Goal: Task Accomplishment & Management: Manage account settings

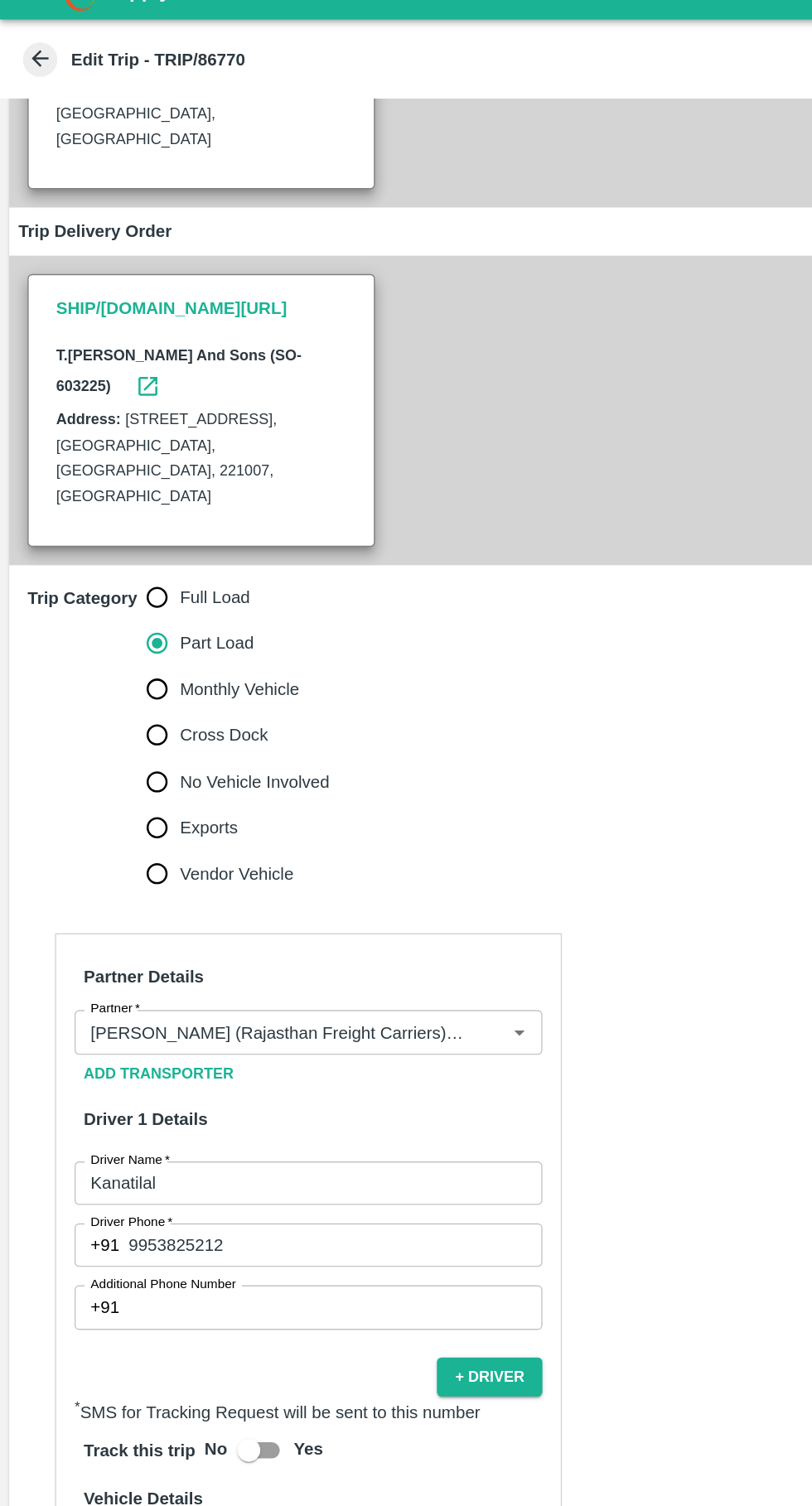
scroll to position [265, 0]
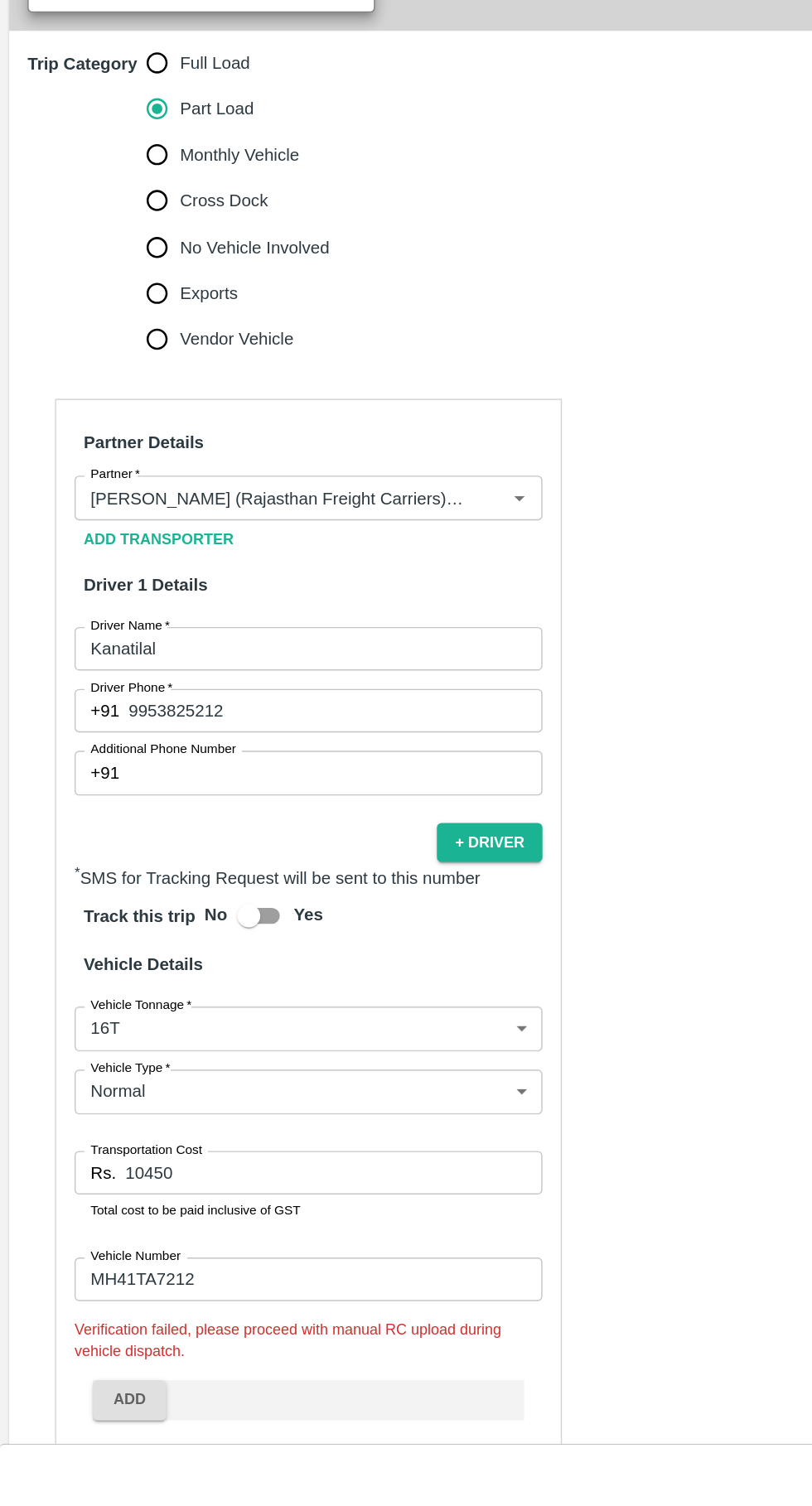
click at [221, 1245] on input "10450" at bounding box center [241, 1260] width 302 height 32
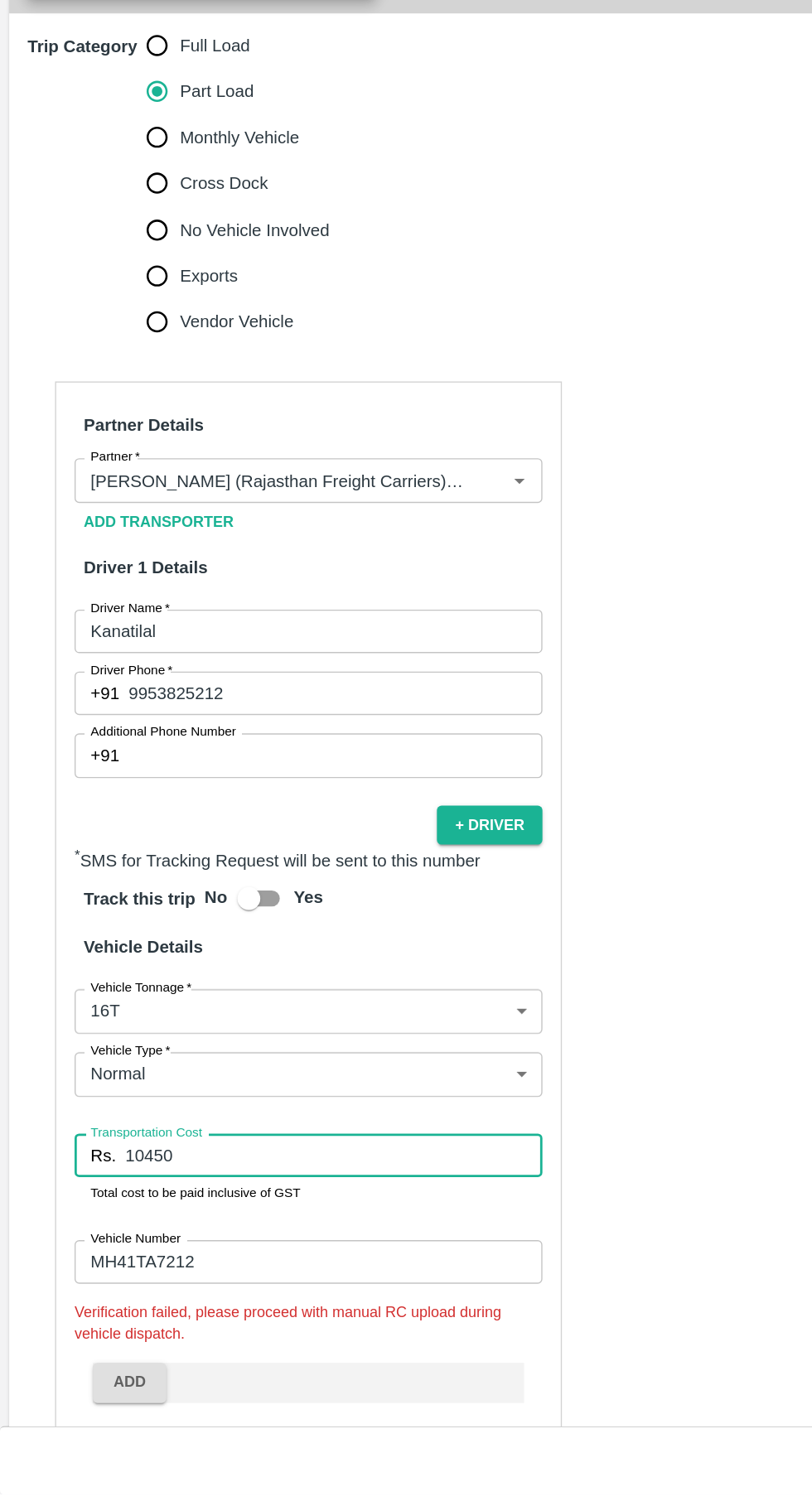
scroll to position [0, 0]
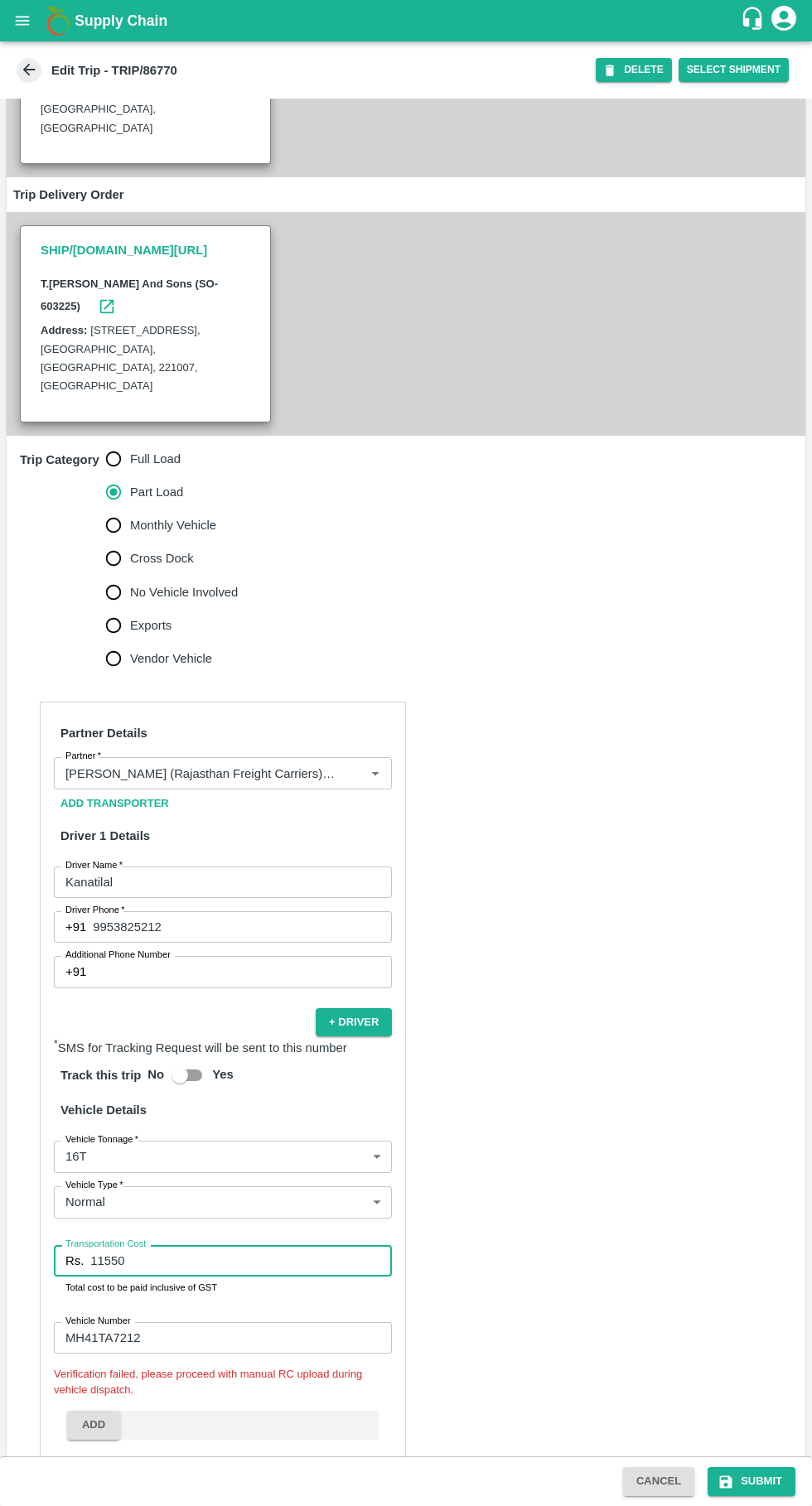
type input "11550"
click at [760, 1488] on button "Submit" at bounding box center [751, 1482] width 88 height 29
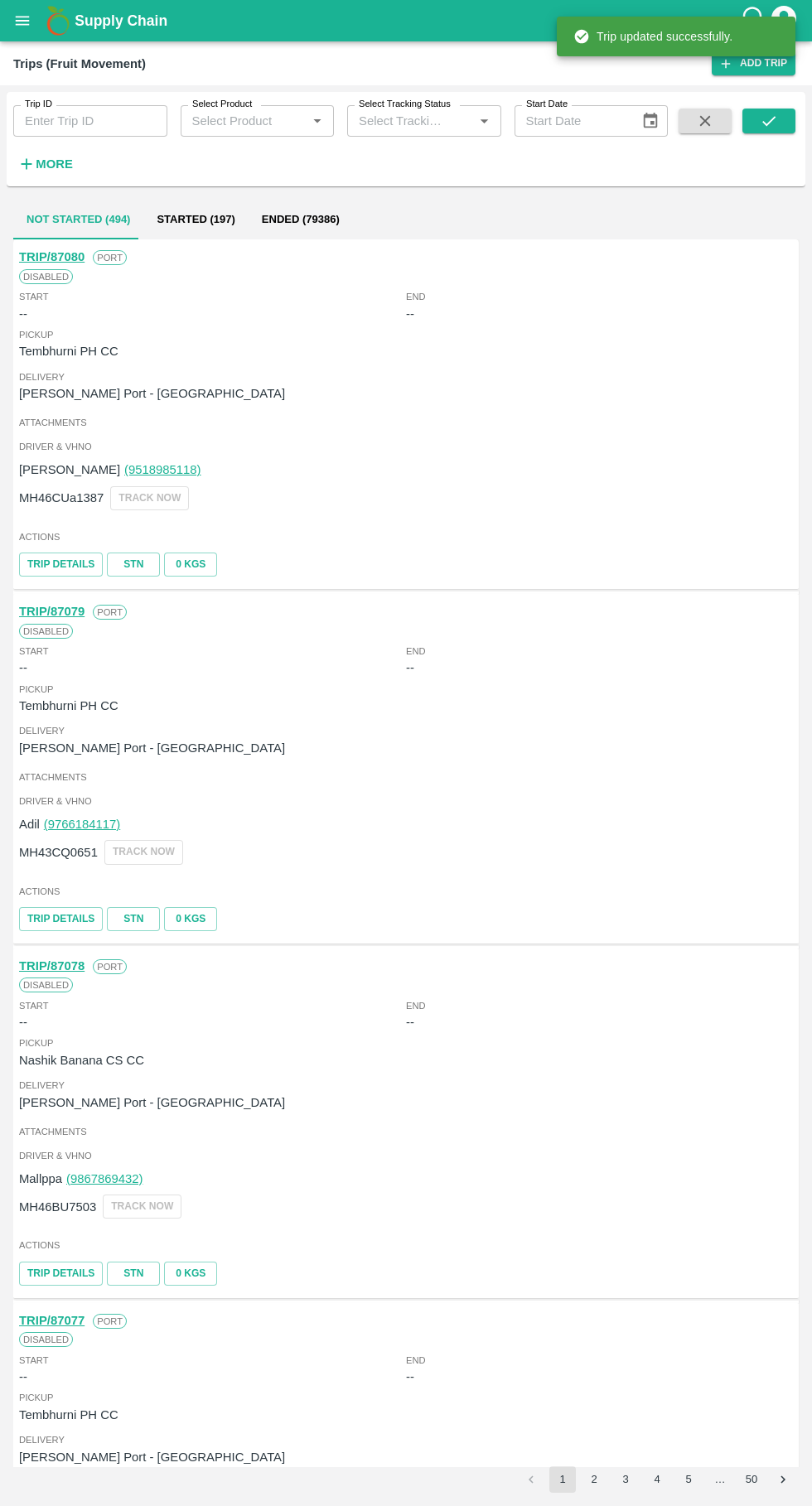
click at [96, 121] on input "Trip ID" at bounding box center [90, 121] width 154 height 32
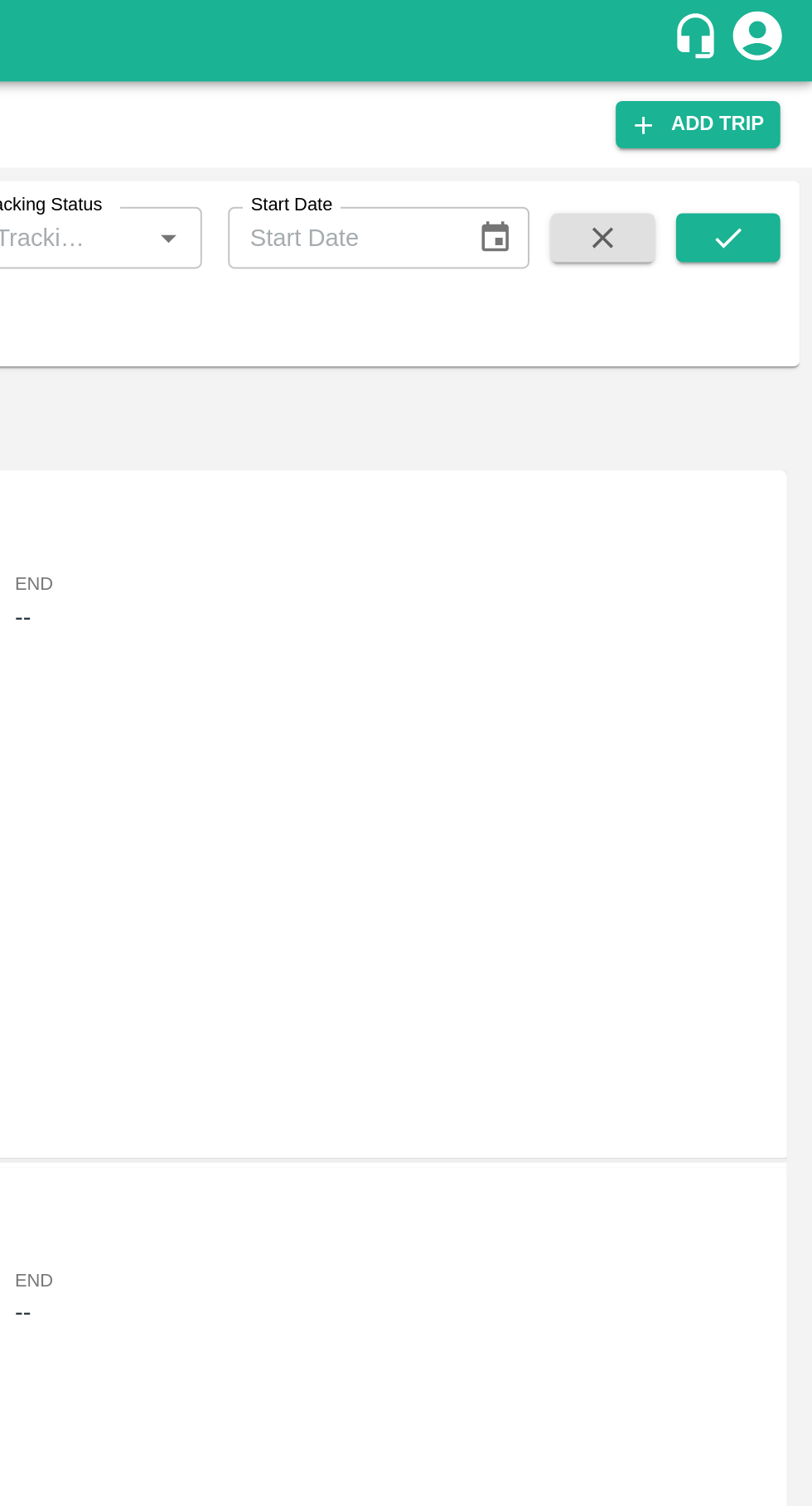
type input "86771"
click at [770, 109] on button "submit" at bounding box center [768, 121] width 53 height 25
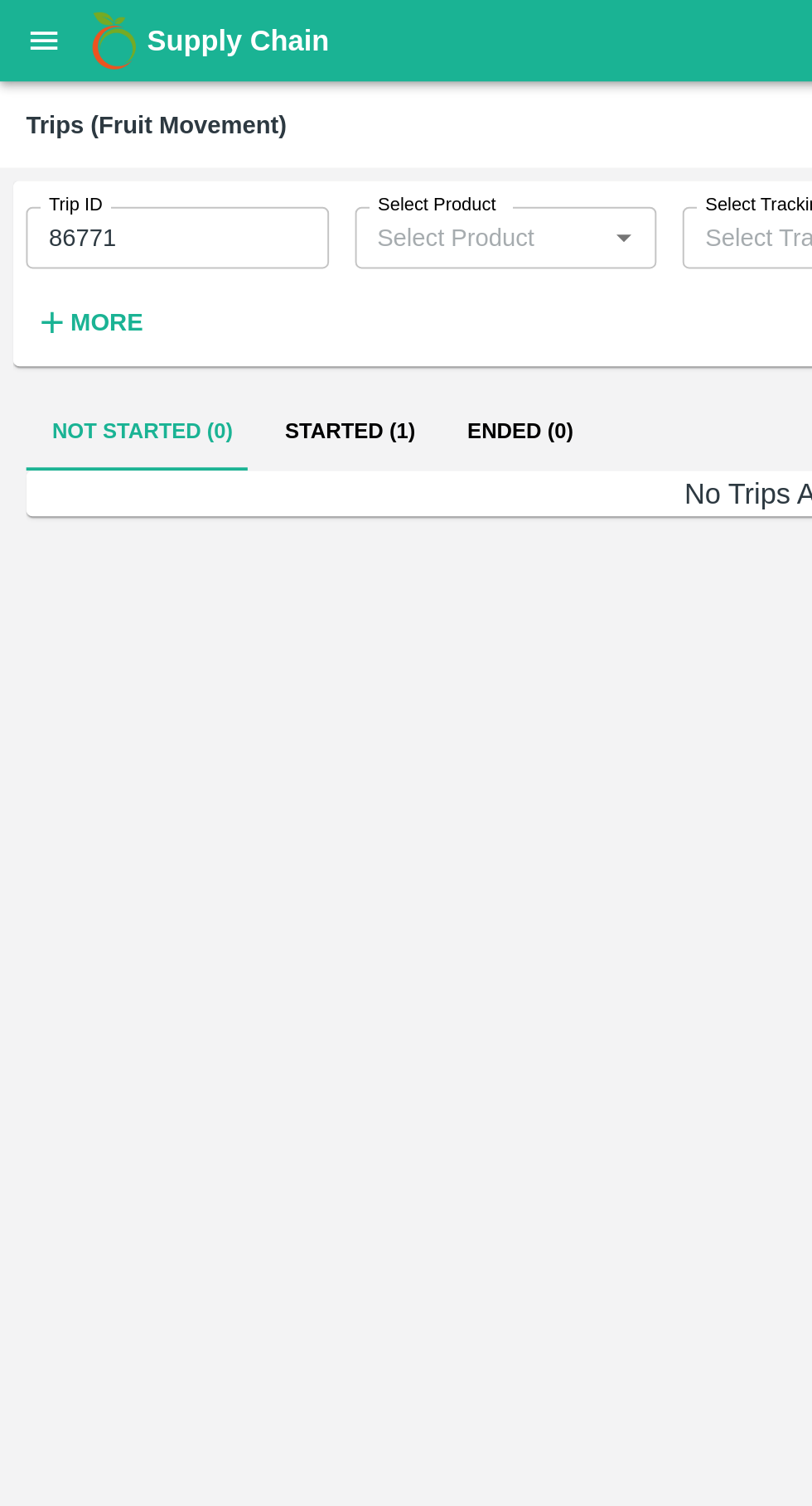
click at [184, 217] on button "Started (1)" at bounding box center [178, 219] width 93 height 40
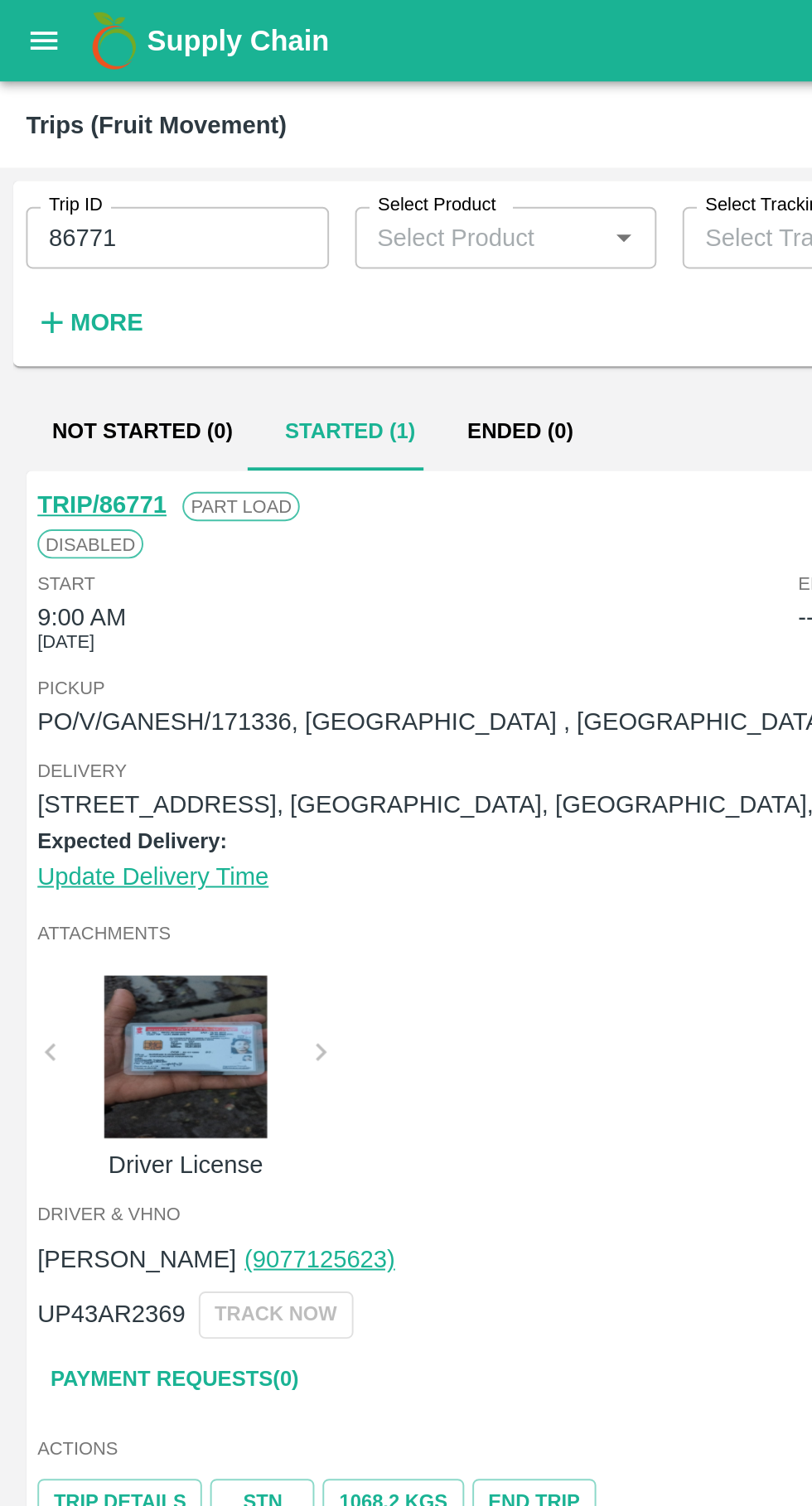
click at [58, 252] on link "TRIP/86771" at bounding box center [52, 257] width 66 height 14
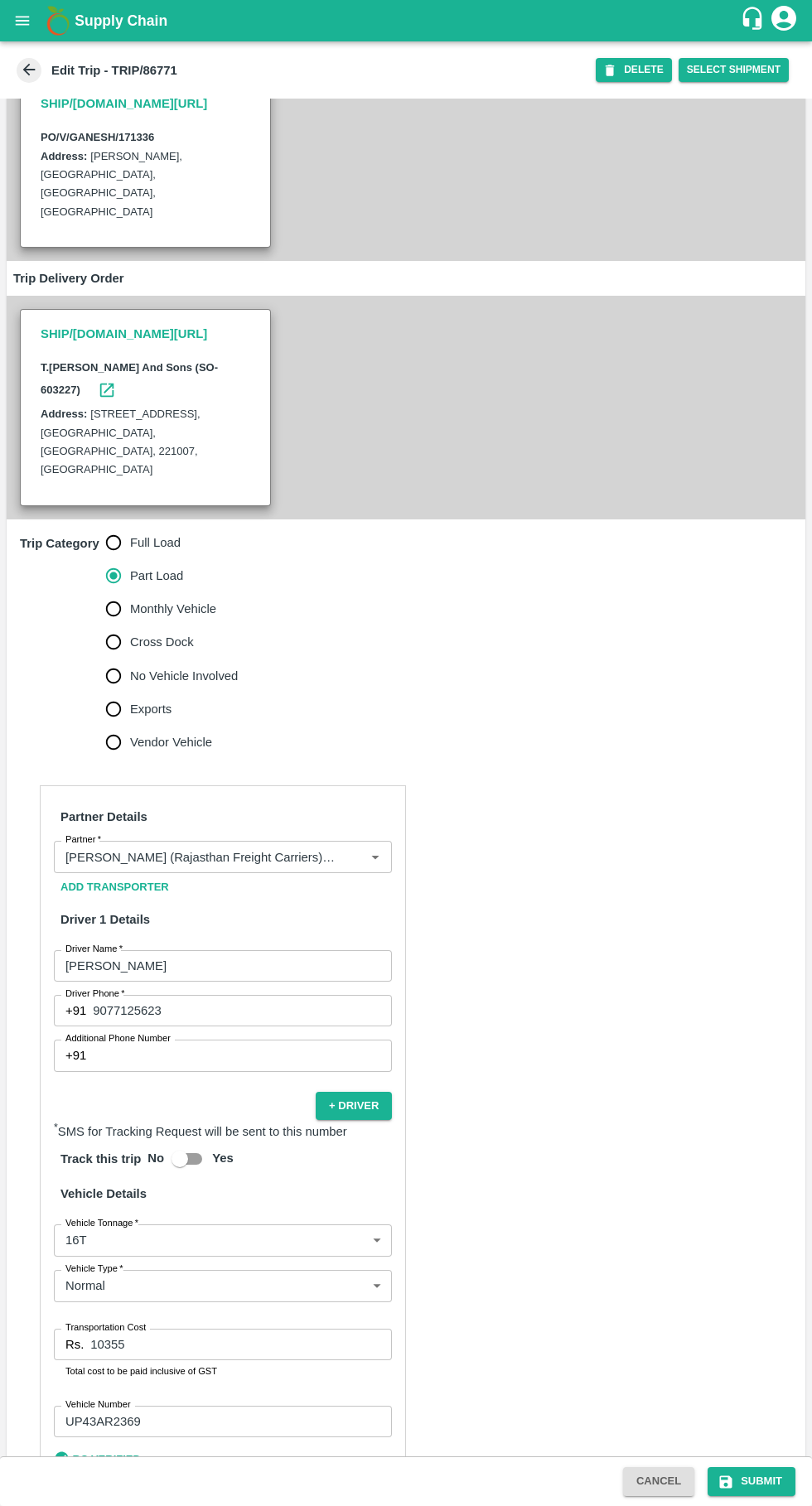
scroll to position [253, 0]
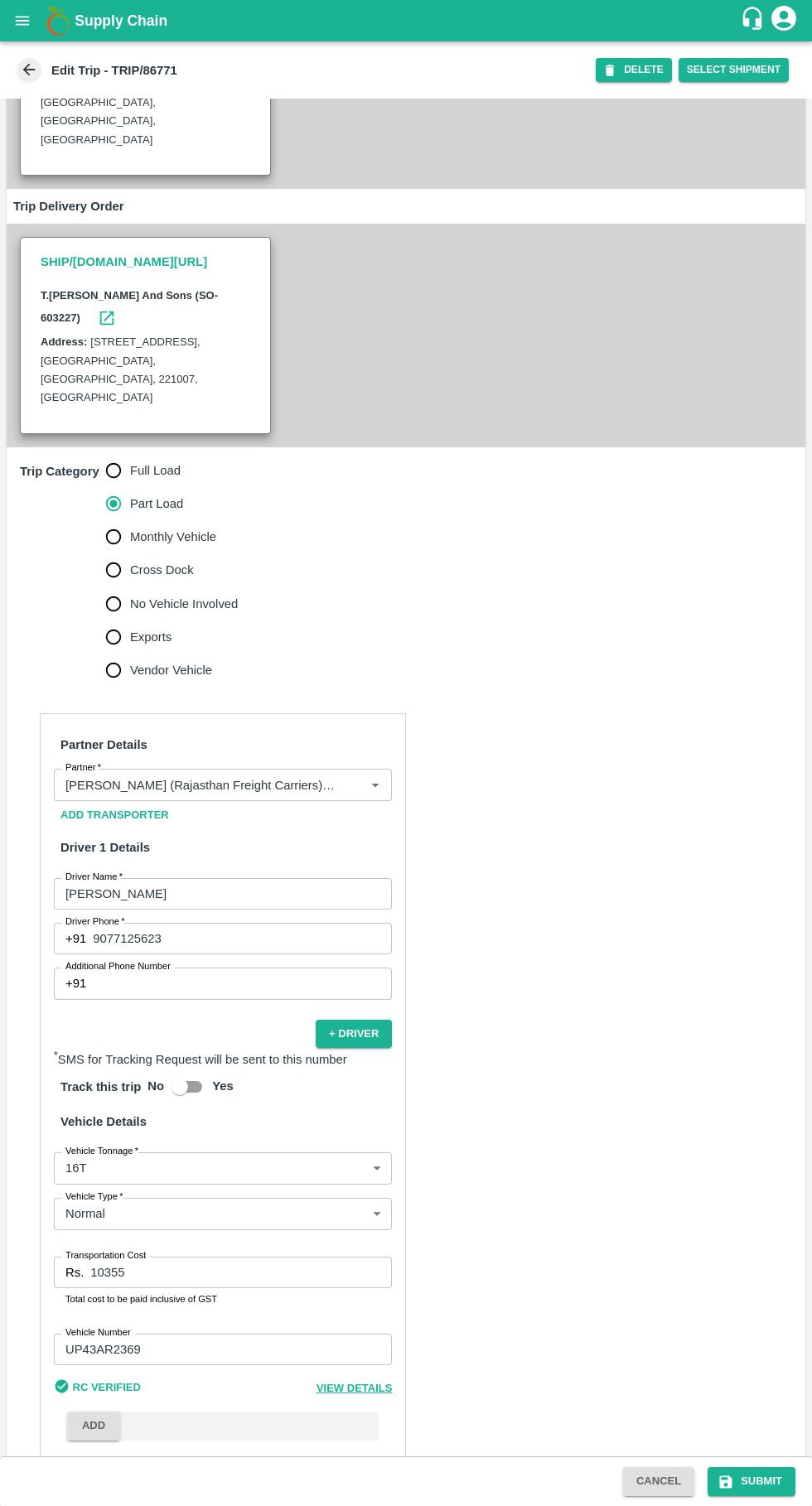
click at [270, 1257] on input "10355" at bounding box center [241, 1272] width 302 height 32
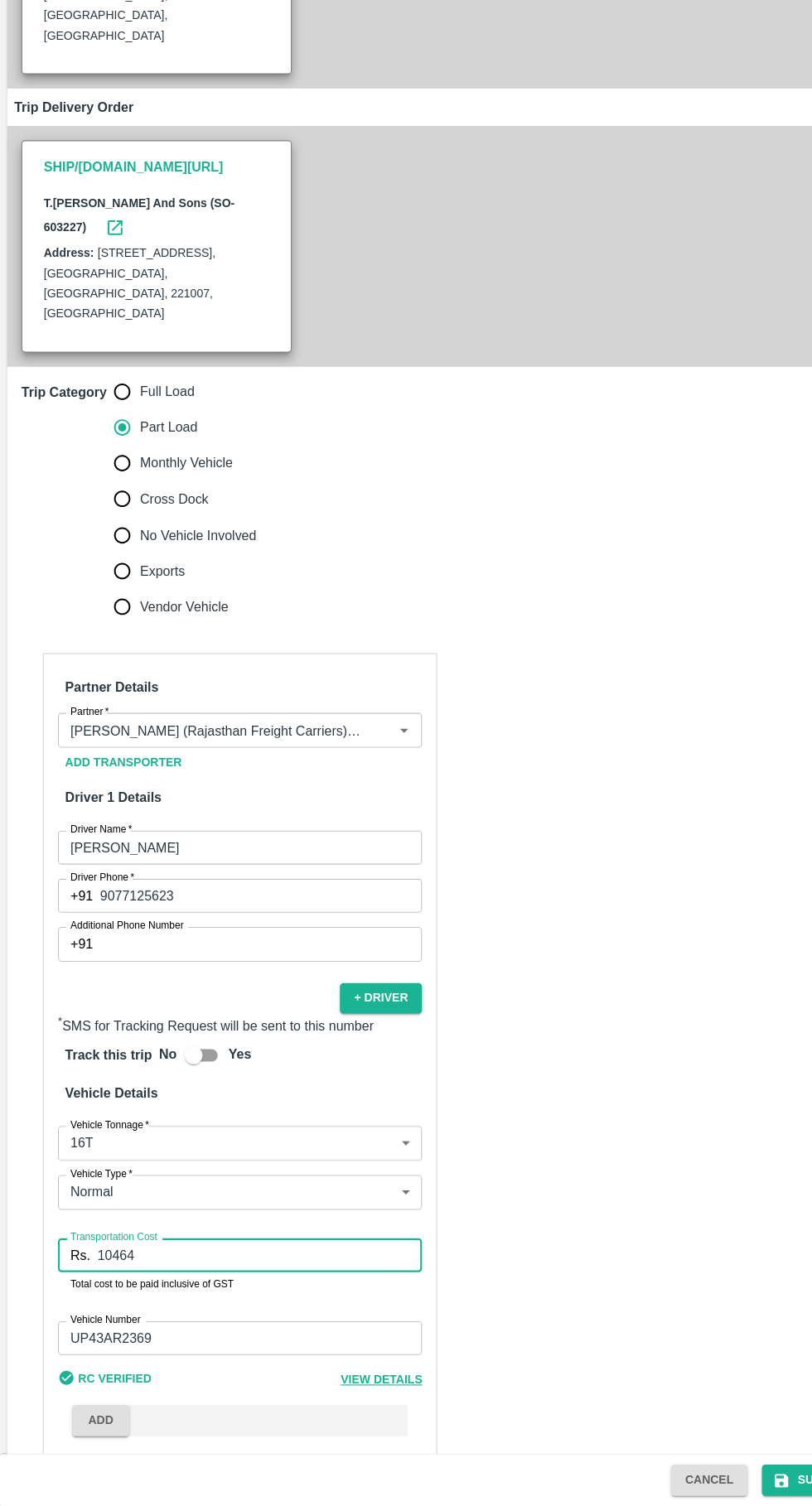
scroll to position [0, 0]
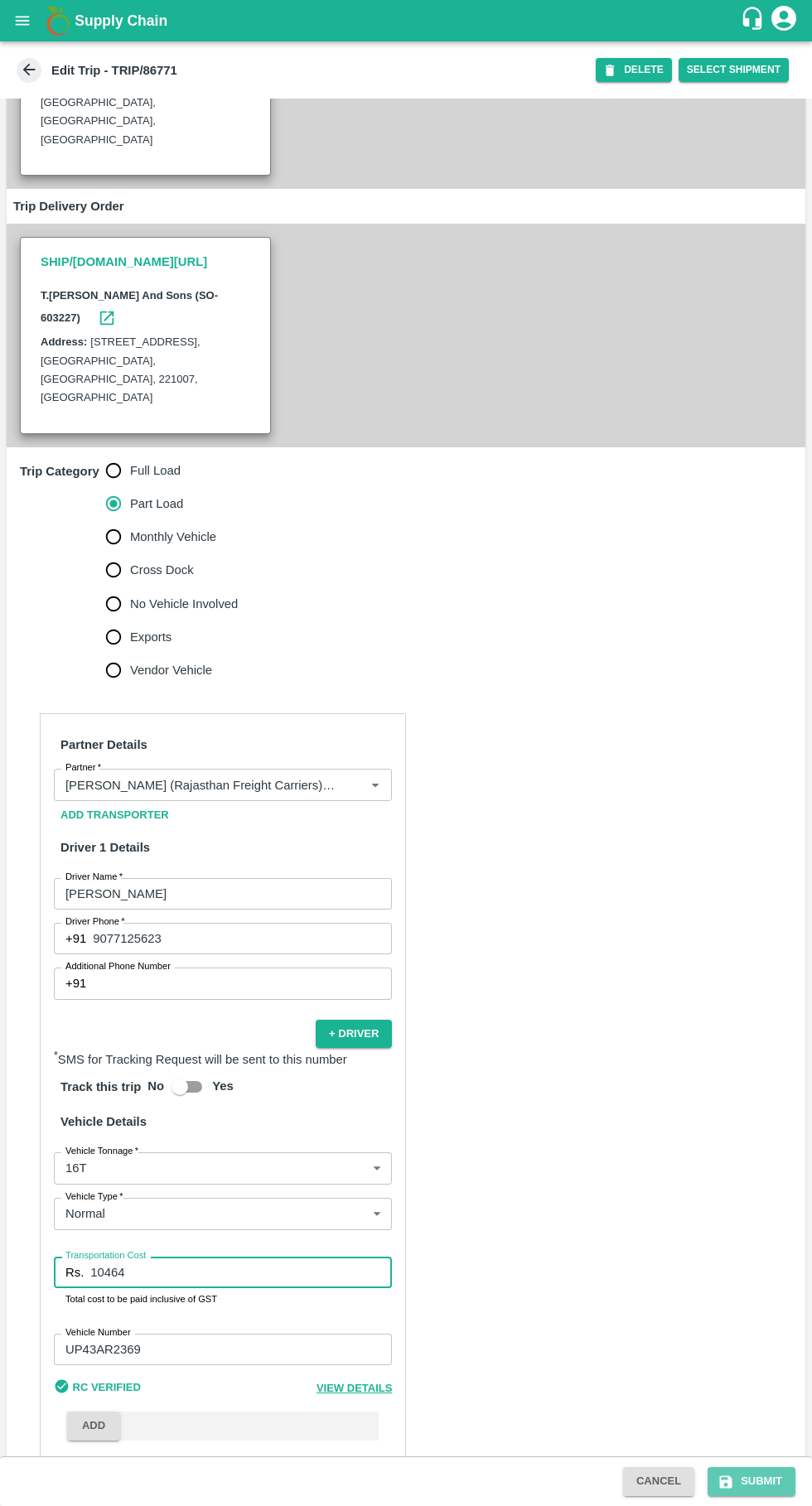
type input "10464"
click at [760, 1487] on button "Submit" at bounding box center [751, 1482] width 88 height 29
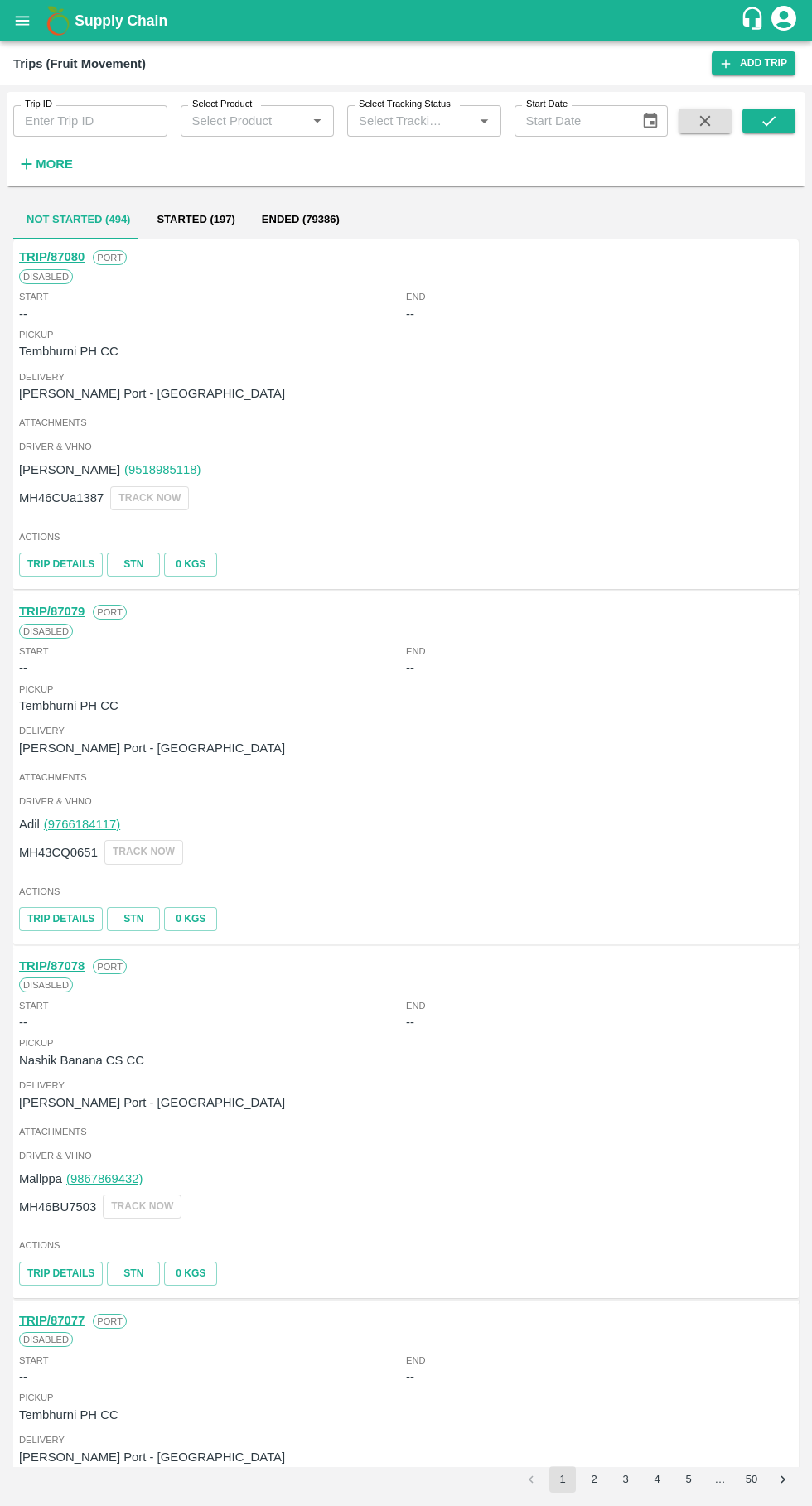
click at [66, 120] on input "Trip ID" at bounding box center [90, 121] width 154 height 32
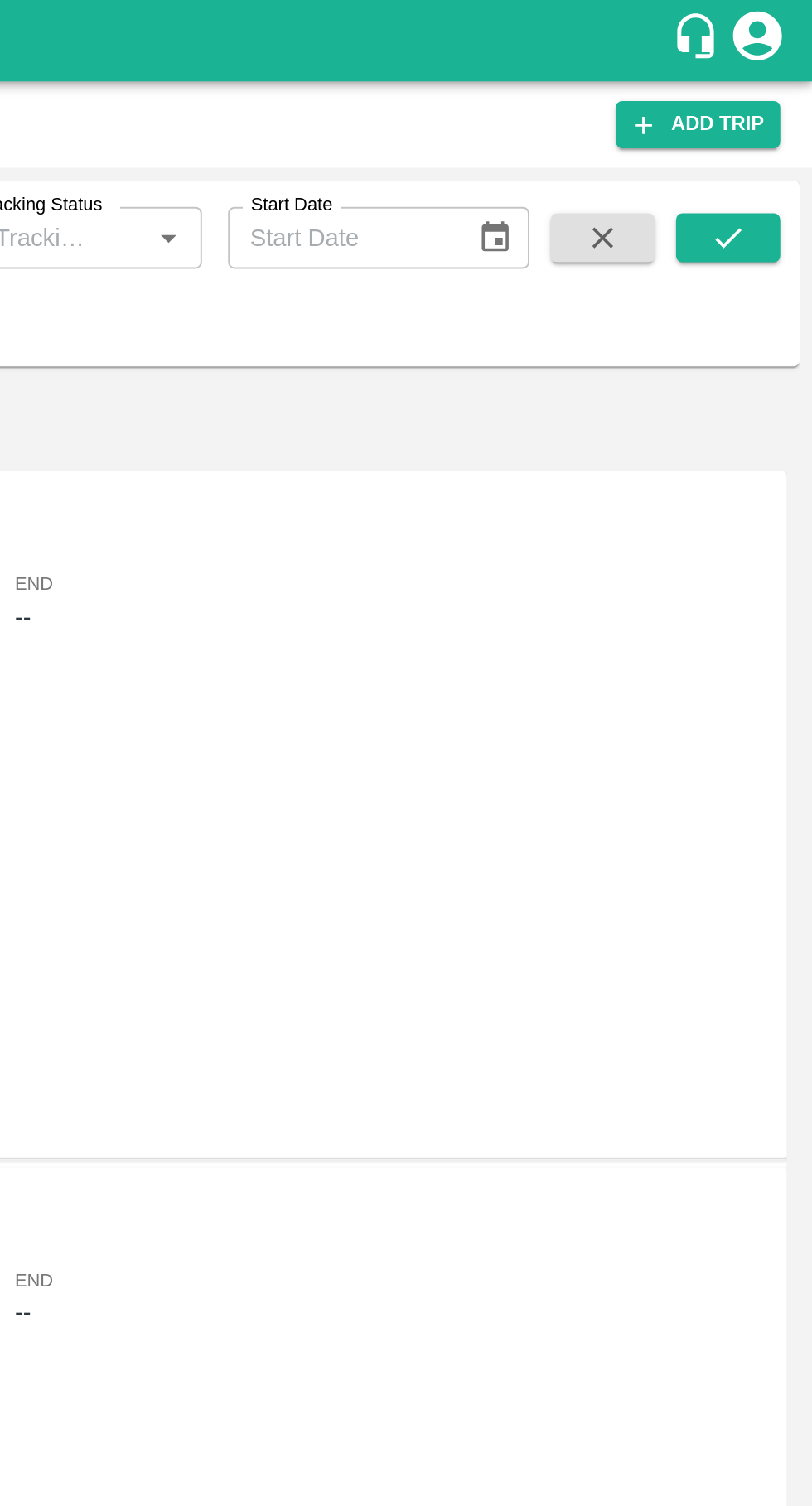
type input "86772"
click at [774, 112] on icon "submit" at bounding box center [768, 121] width 18 height 18
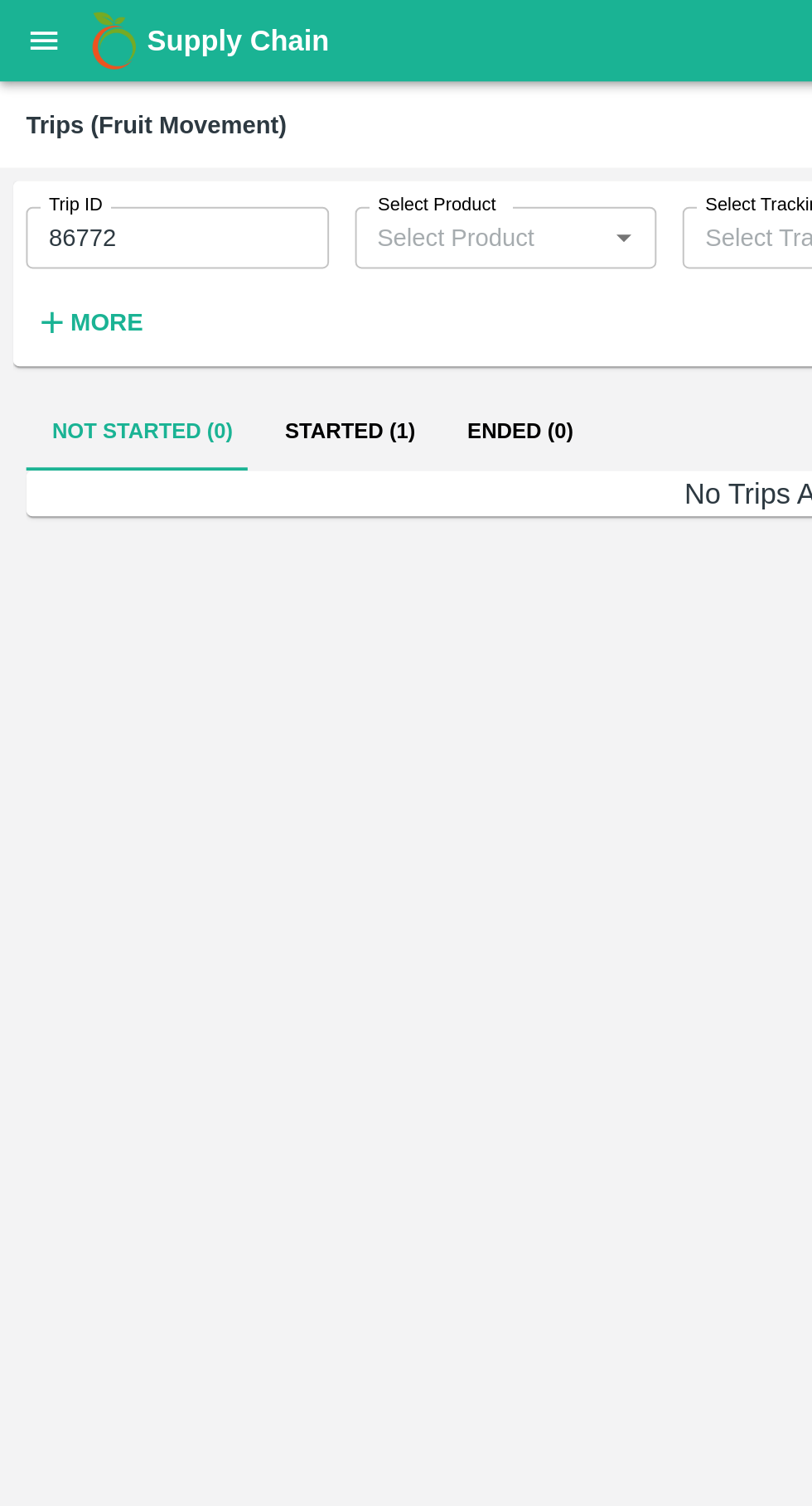
click at [168, 231] on button "Started (1)" at bounding box center [178, 219] width 93 height 40
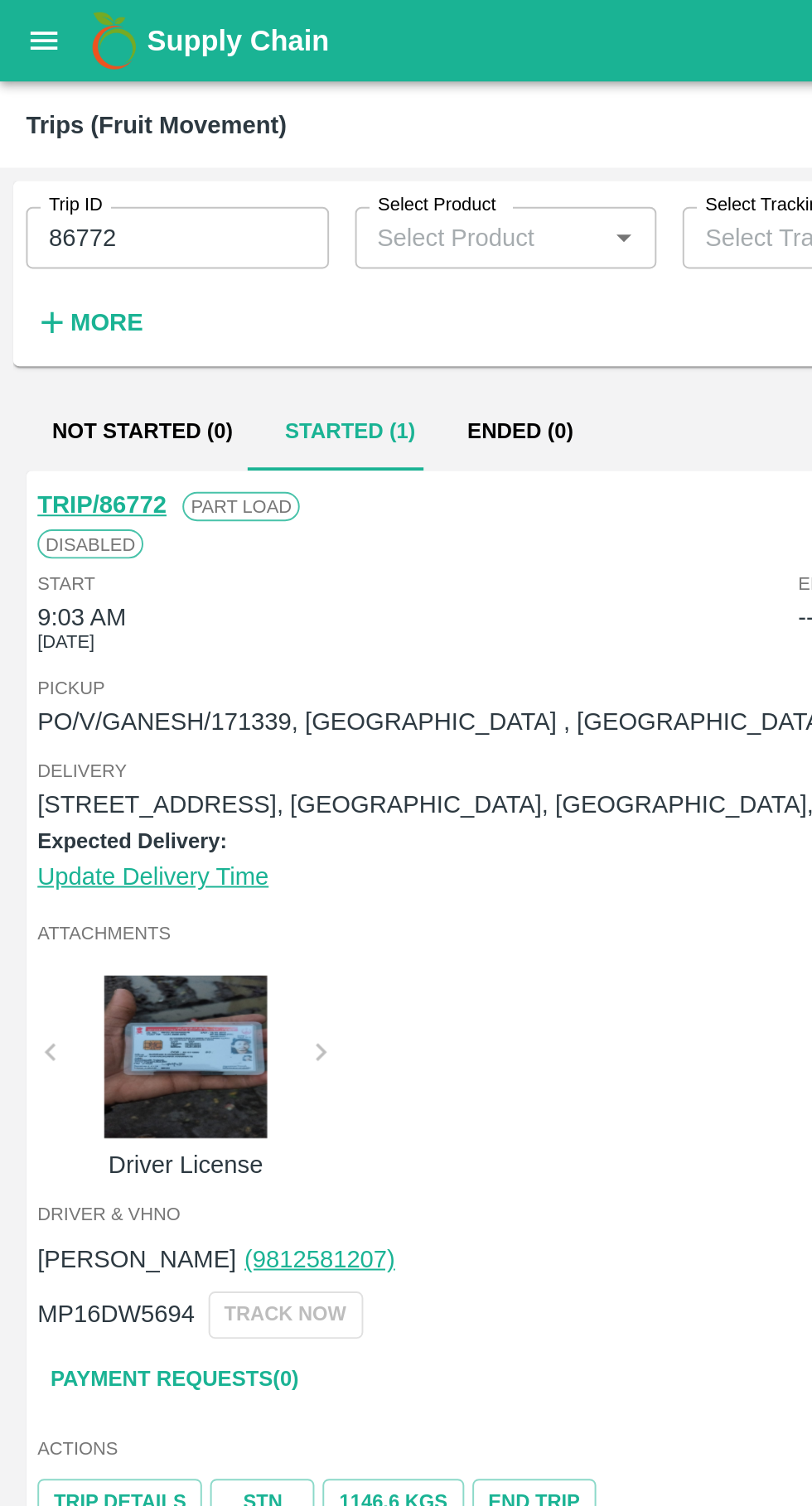
click at [49, 261] on link "TRIP/86772" at bounding box center [52, 257] width 66 height 14
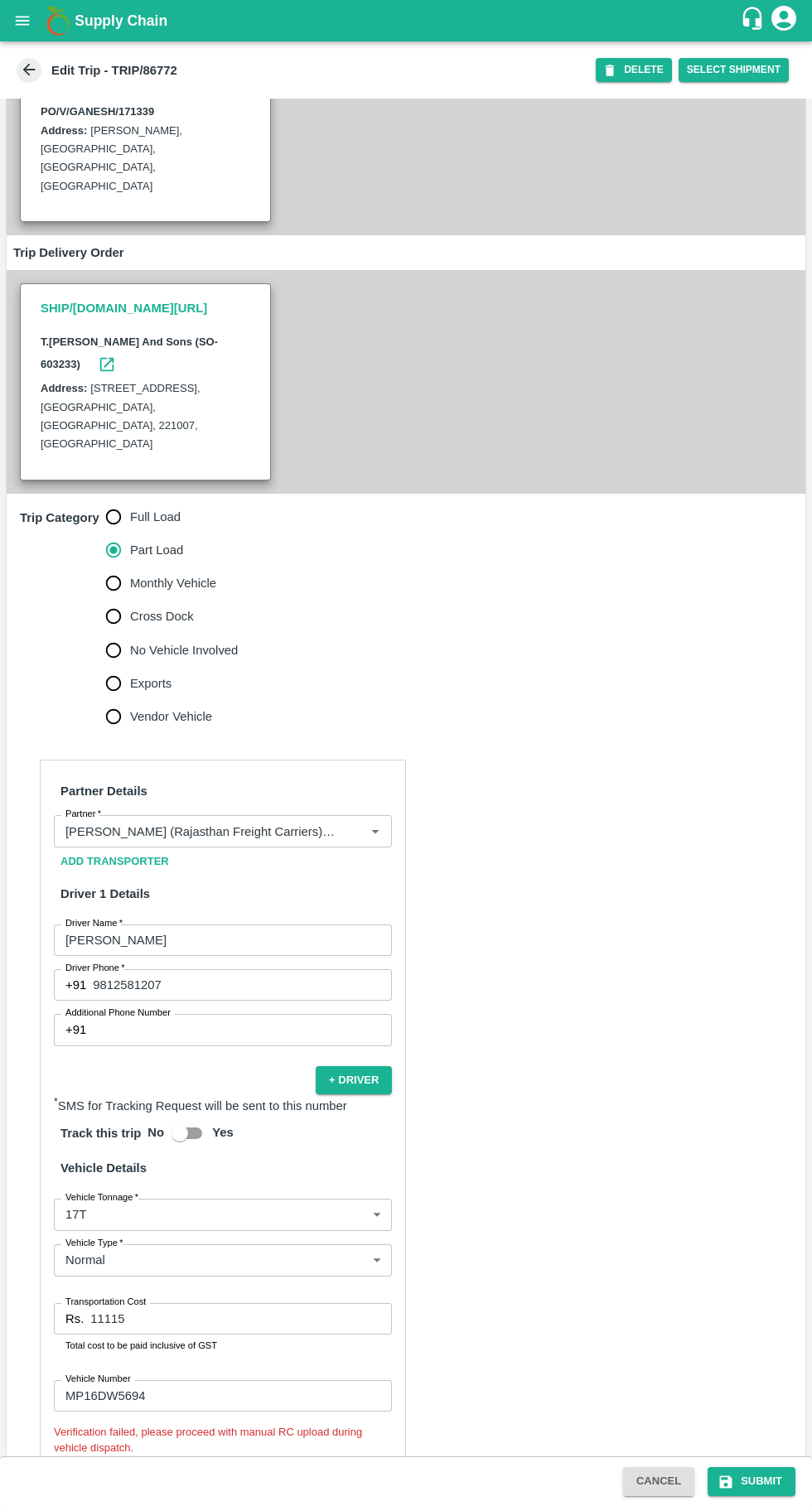
scroll to position [265, 0]
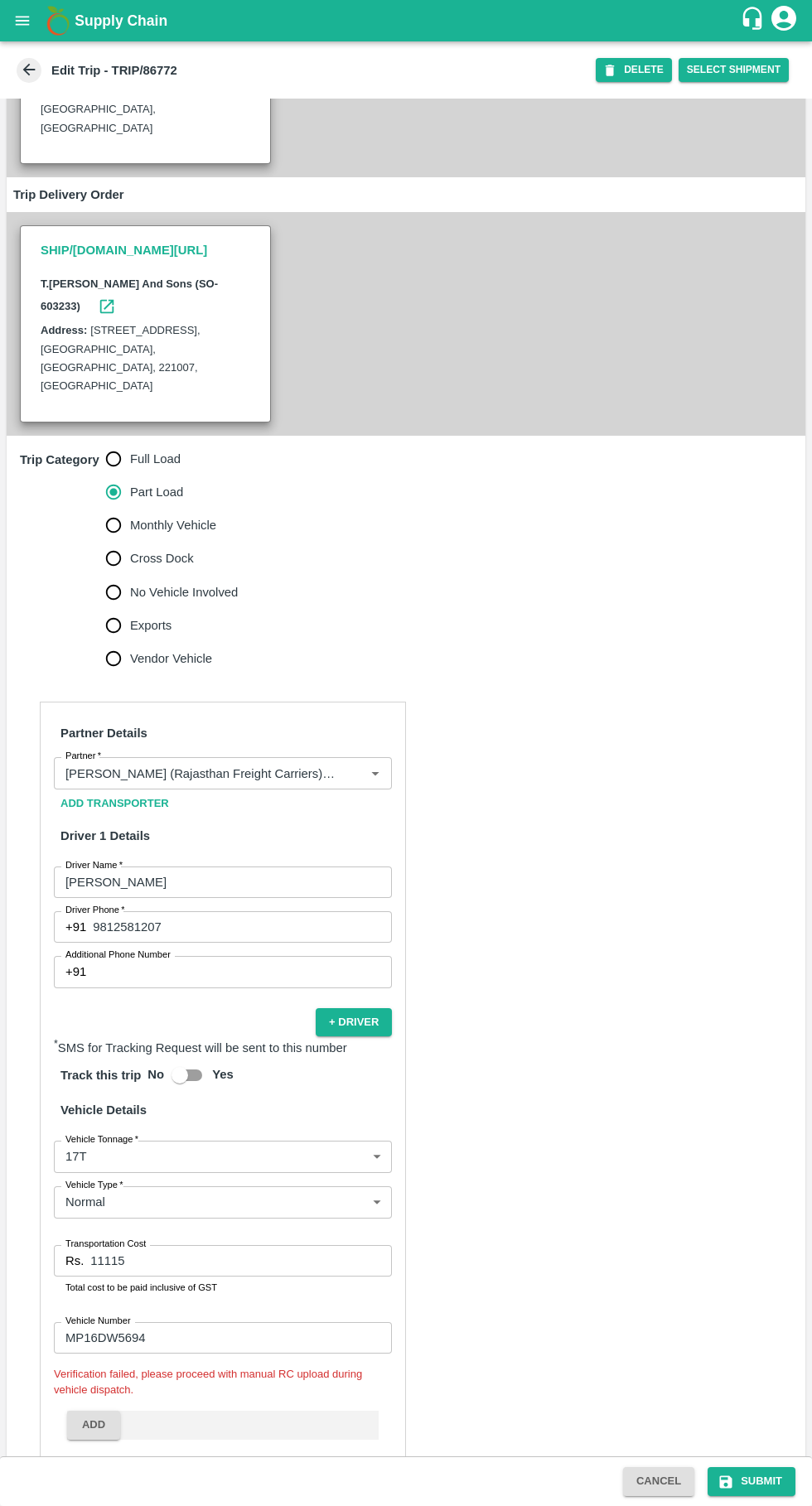
click at [270, 1245] on input "11115" at bounding box center [241, 1260] width 302 height 32
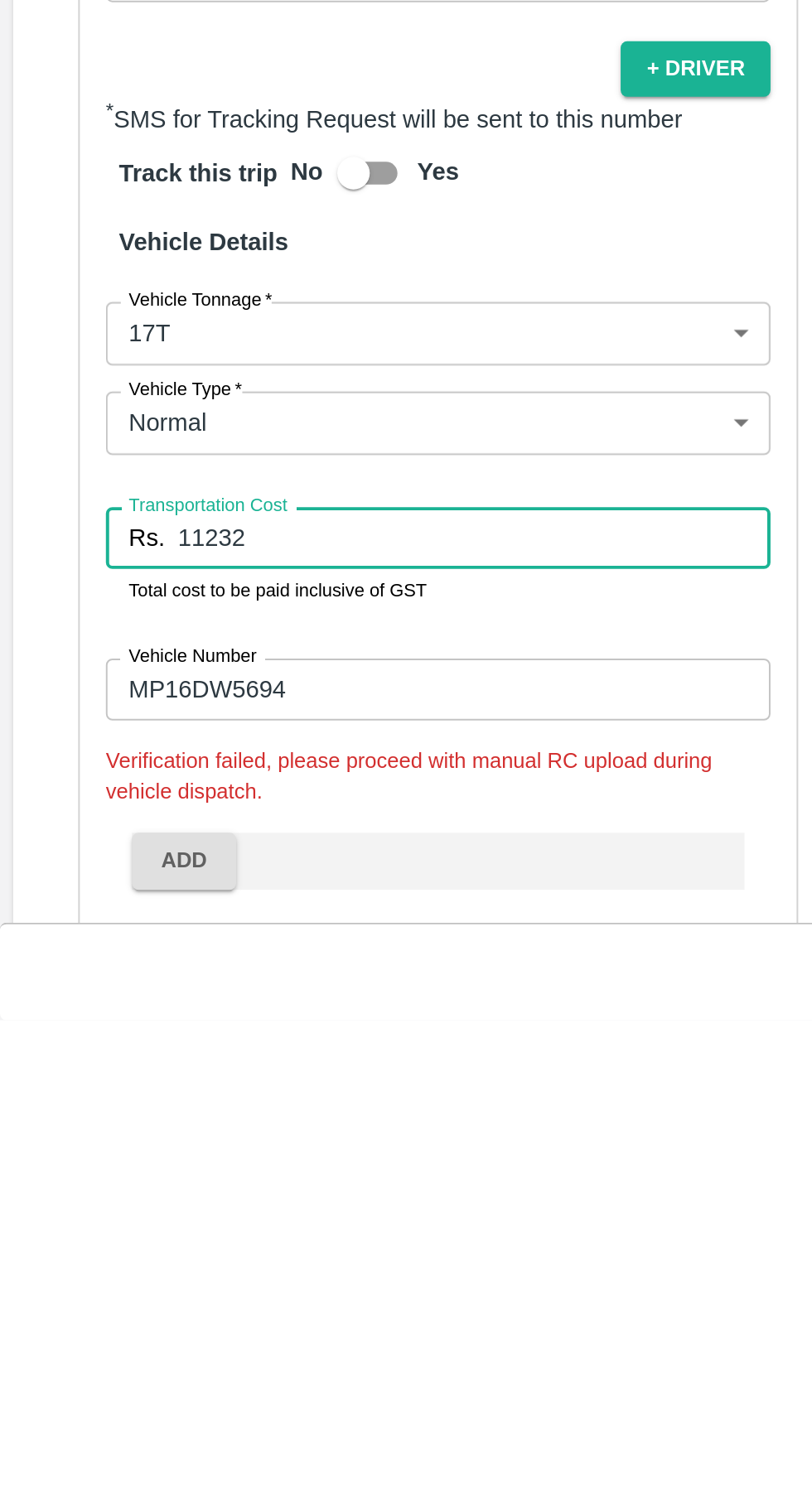
type input "11232"
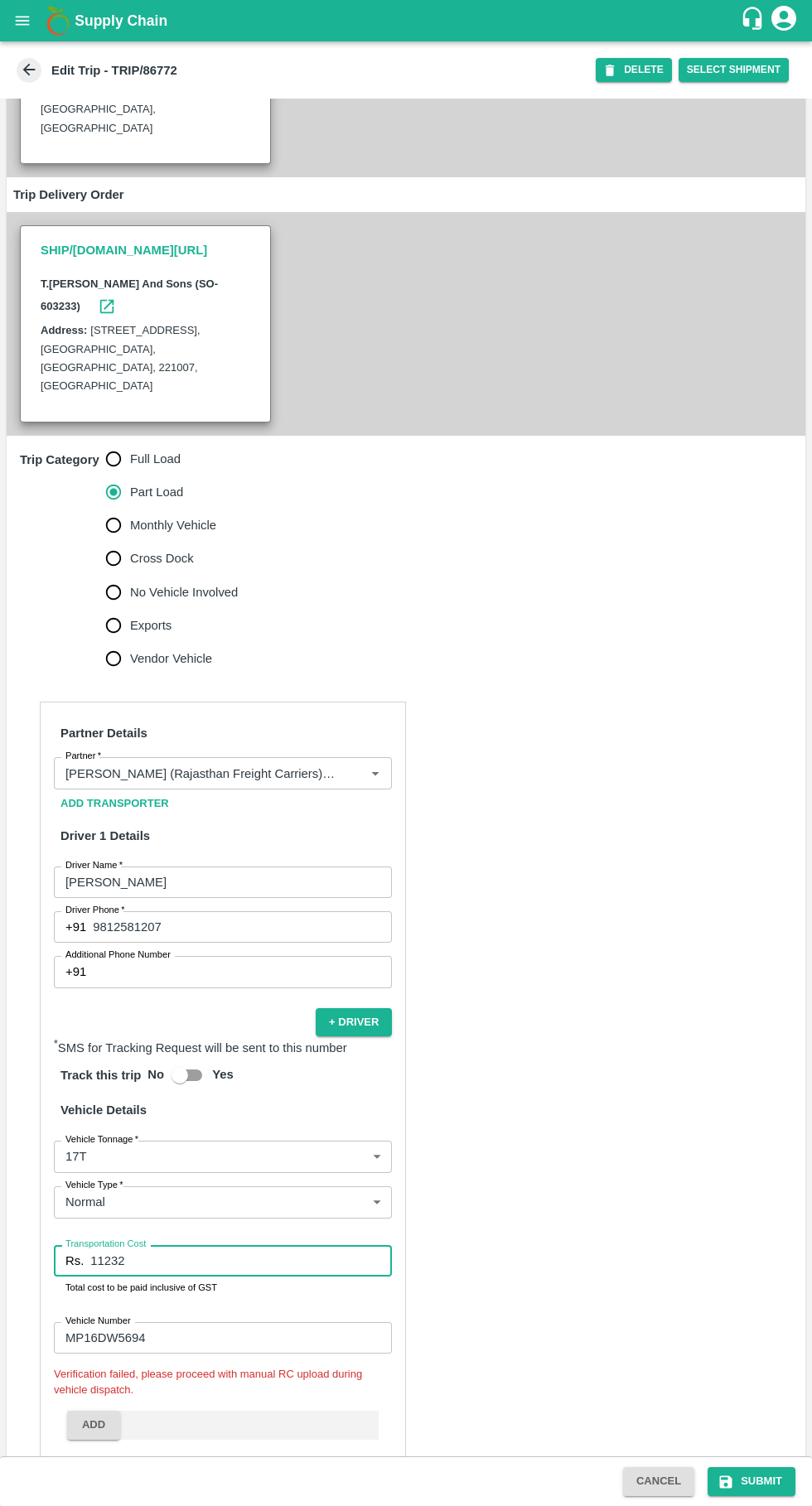
click at [763, 1481] on button "Submit" at bounding box center [751, 1482] width 88 height 29
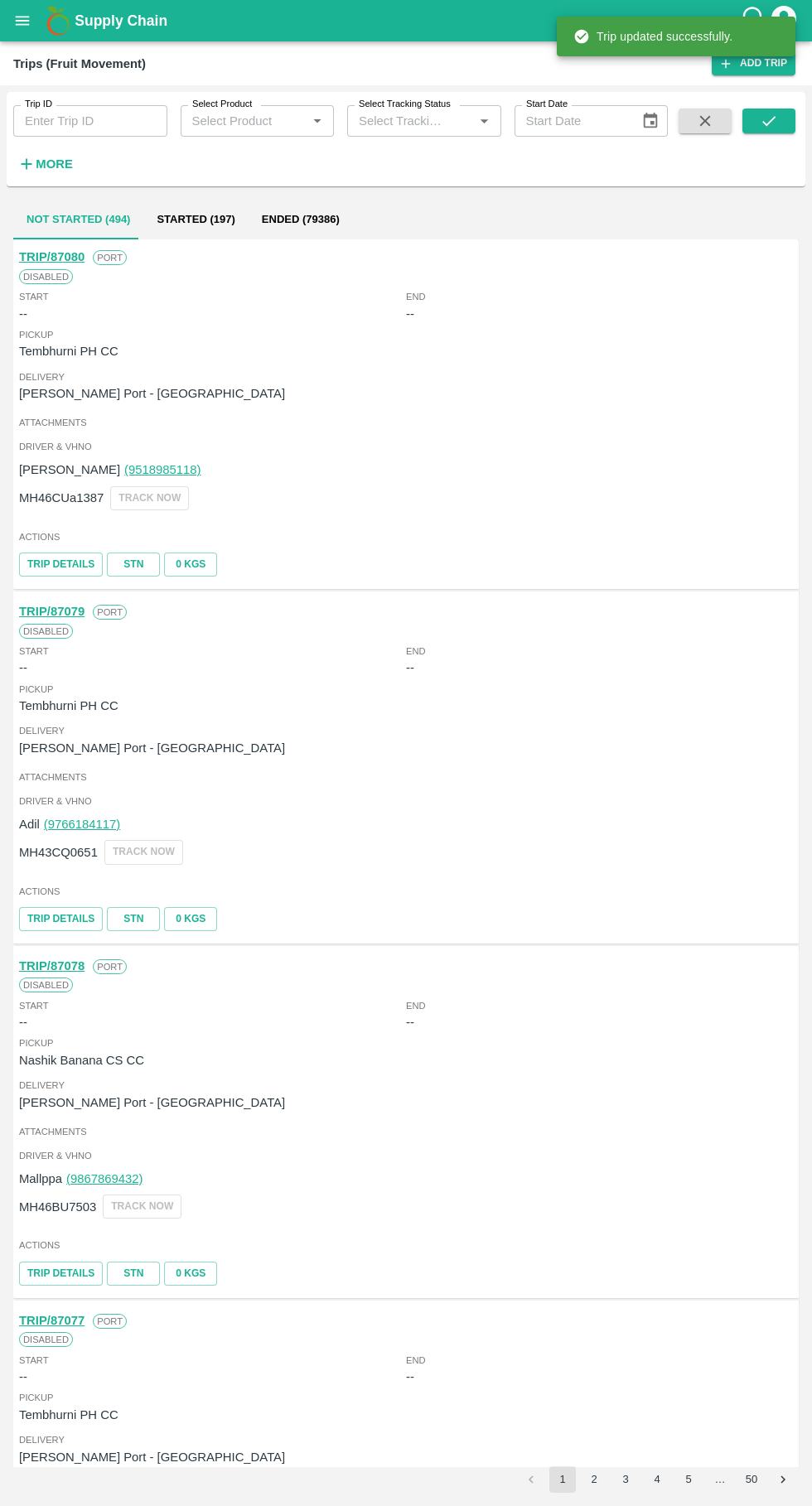
click at [72, 121] on input "Trip ID" at bounding box center [90, 121] width 154 height 32
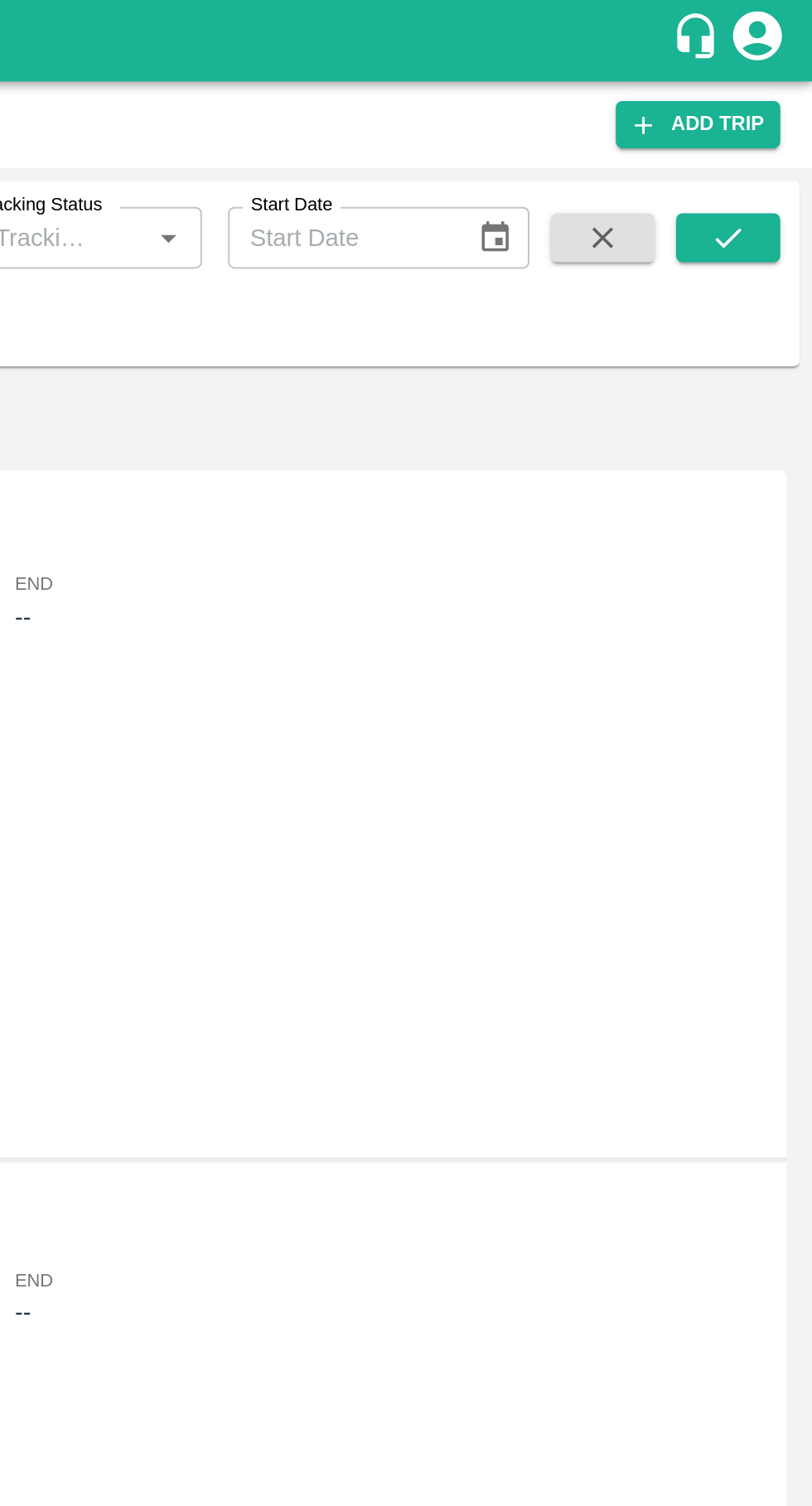
type input "86801"
click at [765, 125] on icon "submit" at bounding box center [769, 121] width 14 height 10
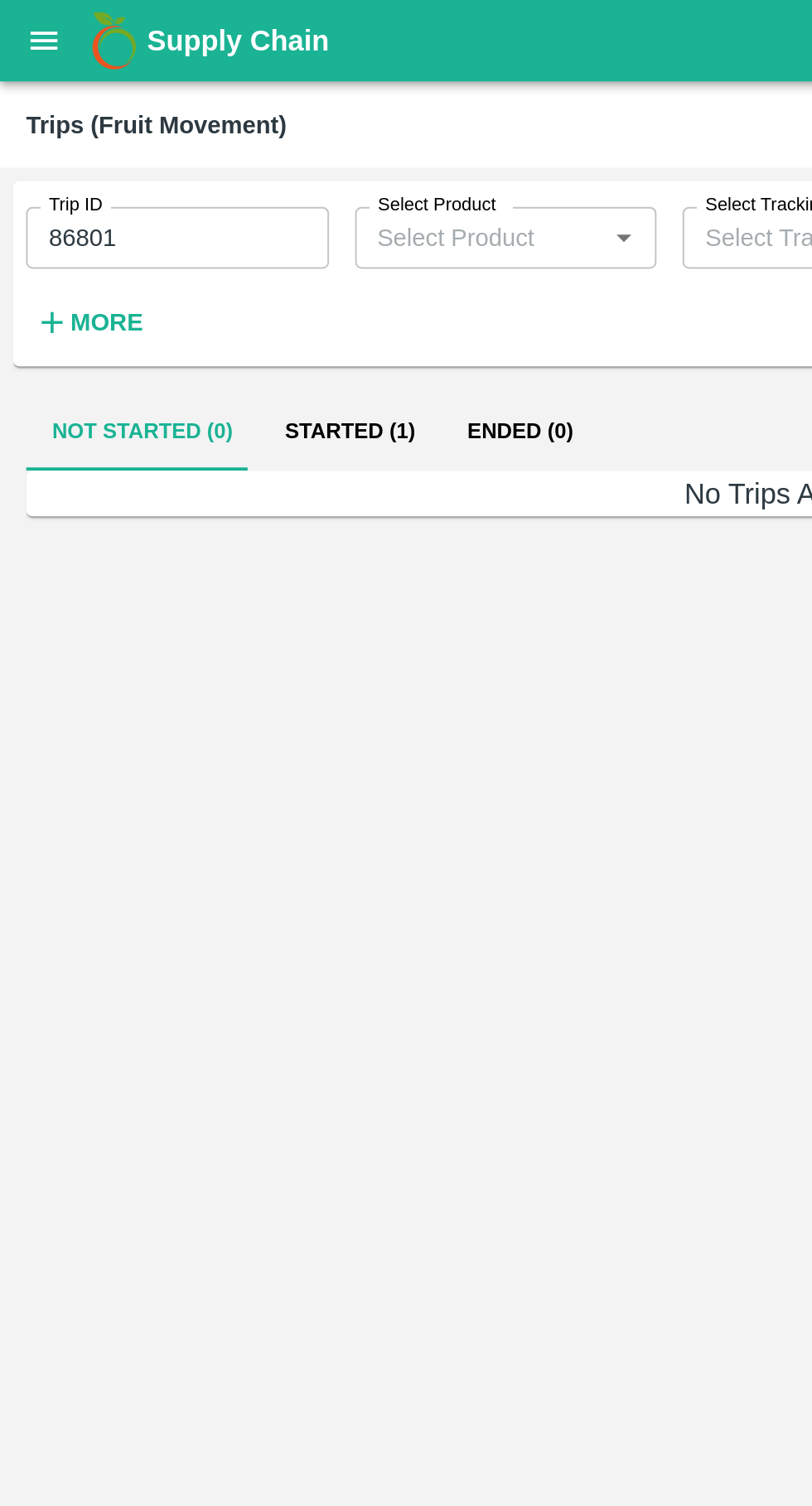
click at [165, 220] on button "Started (1)" at bounding box center [178, 219] width 93 height 40
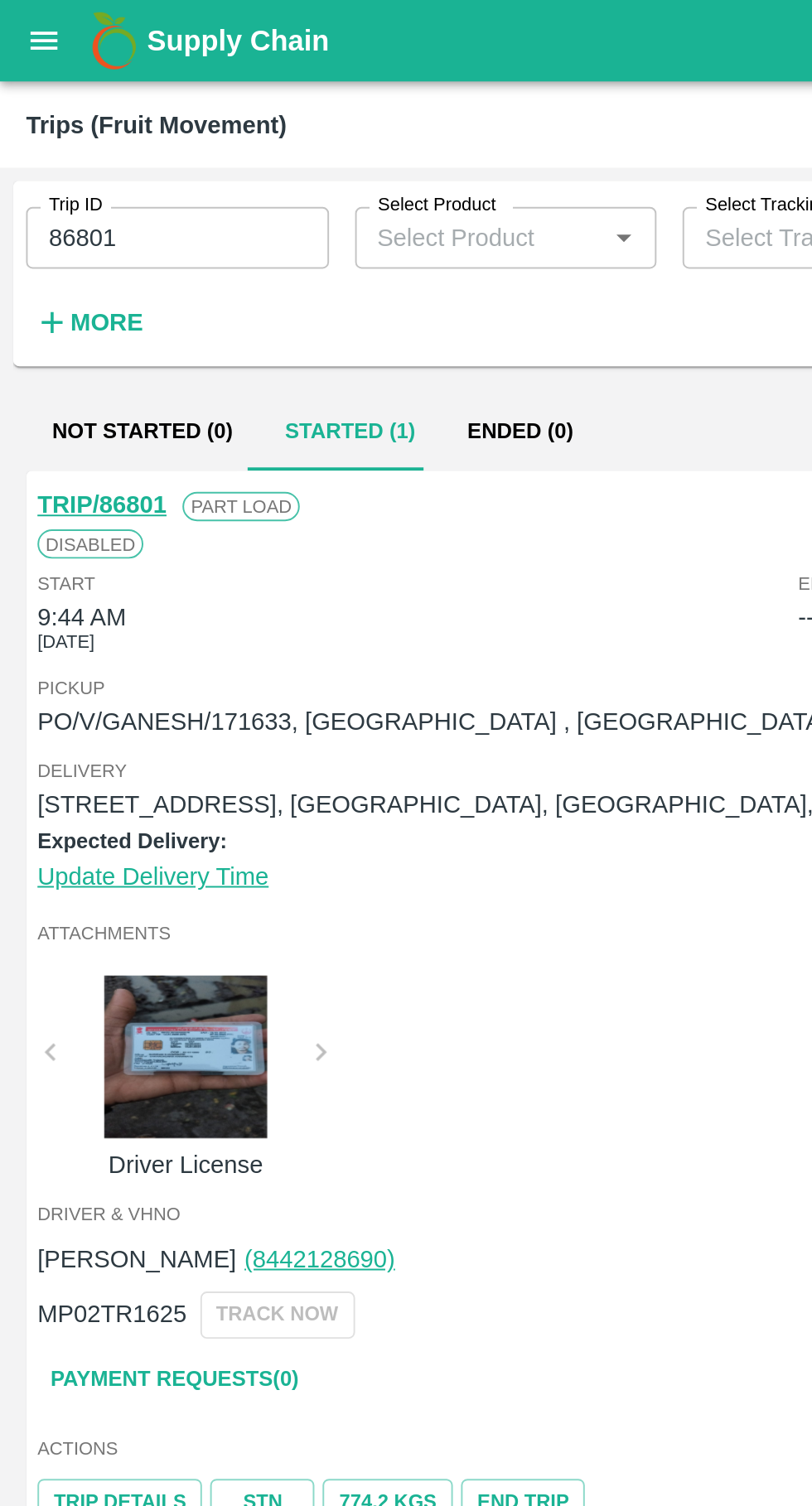
click at [51, 251] on link "TRIP/86801" at bounding box center [52, 257] width 66 height 14
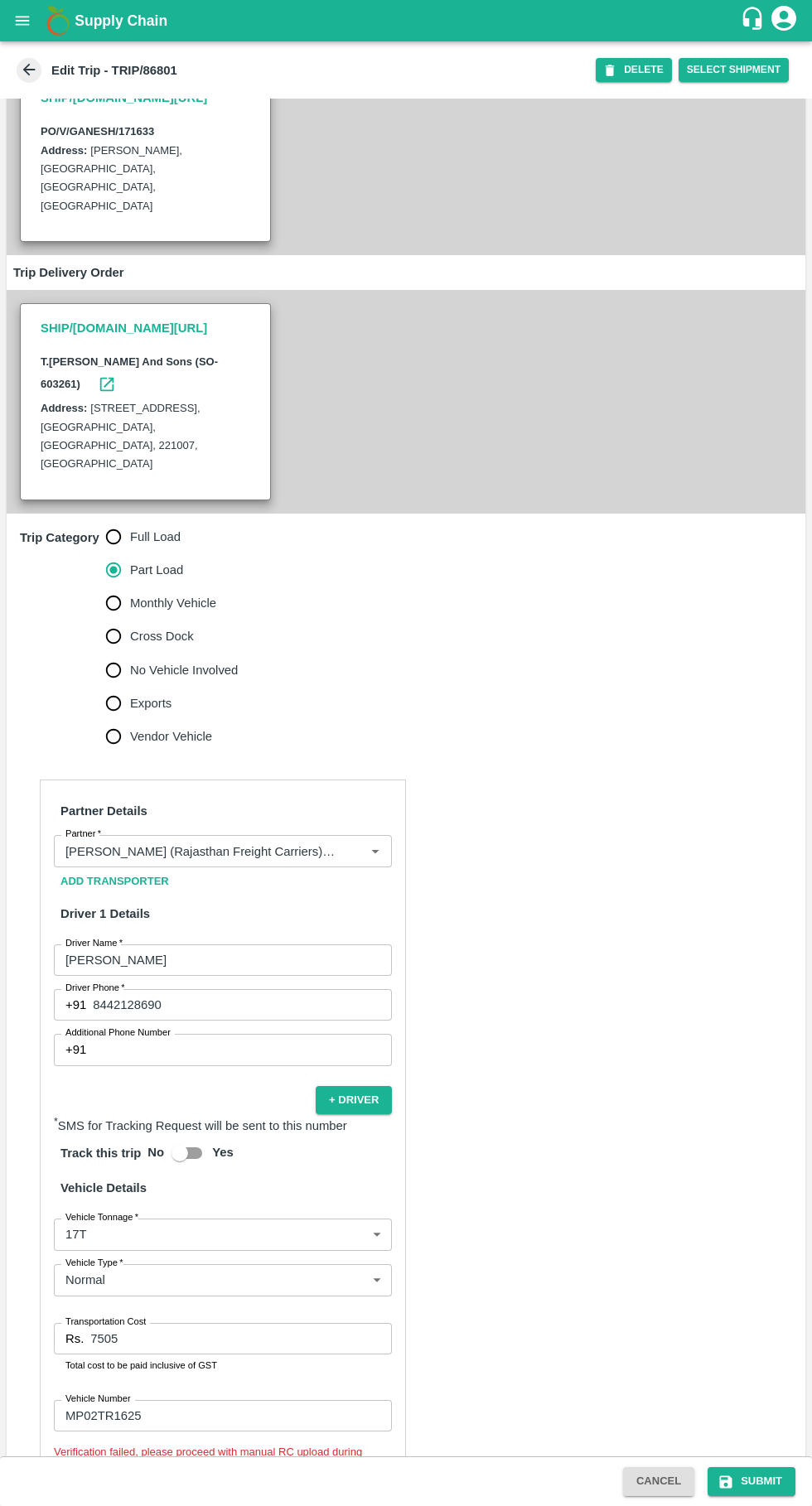
scroll to position [265, 0]
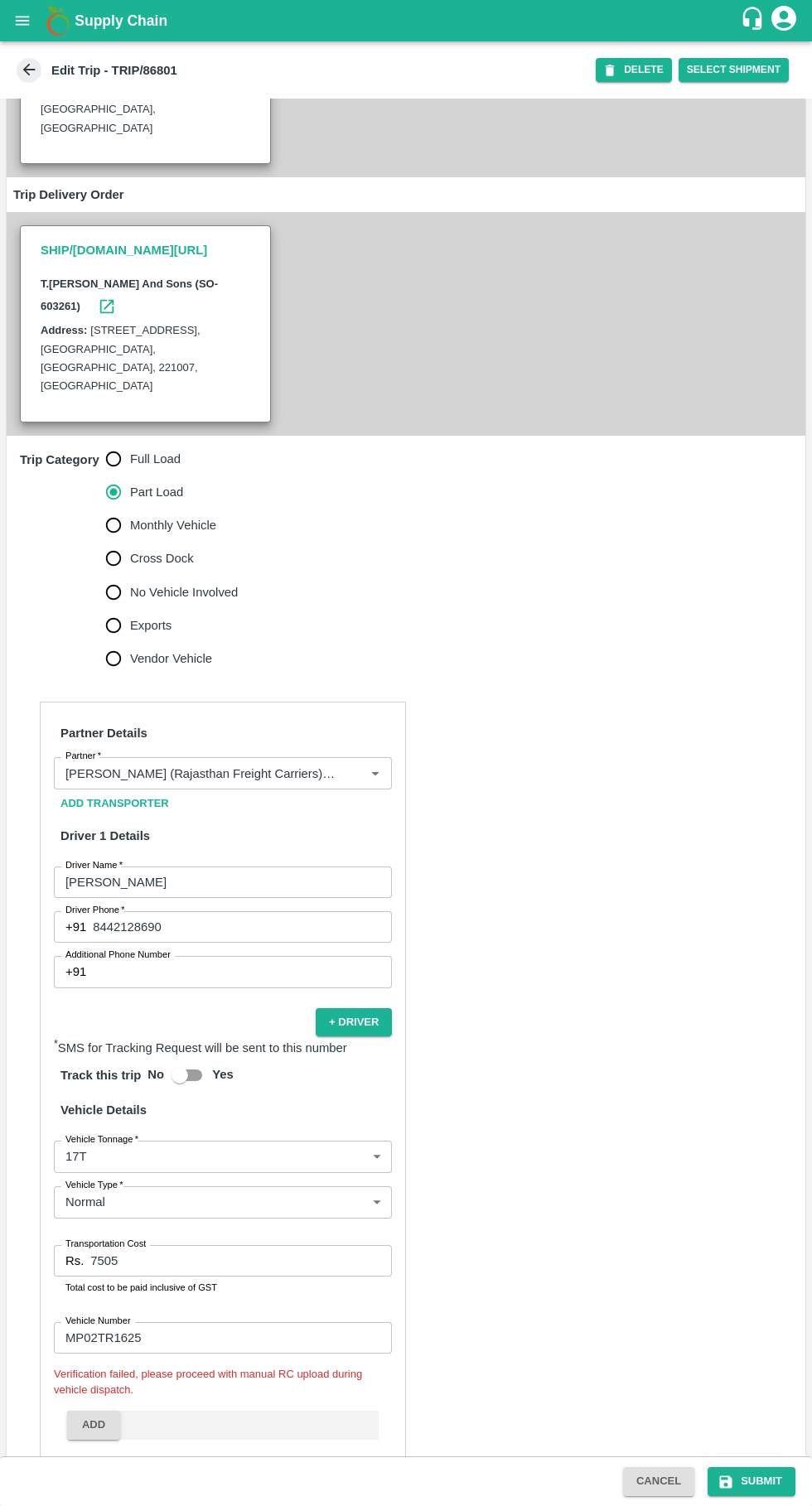
click at [250, 1245] on input "7505" at bounding box center [241, 1260] width 302 height 32
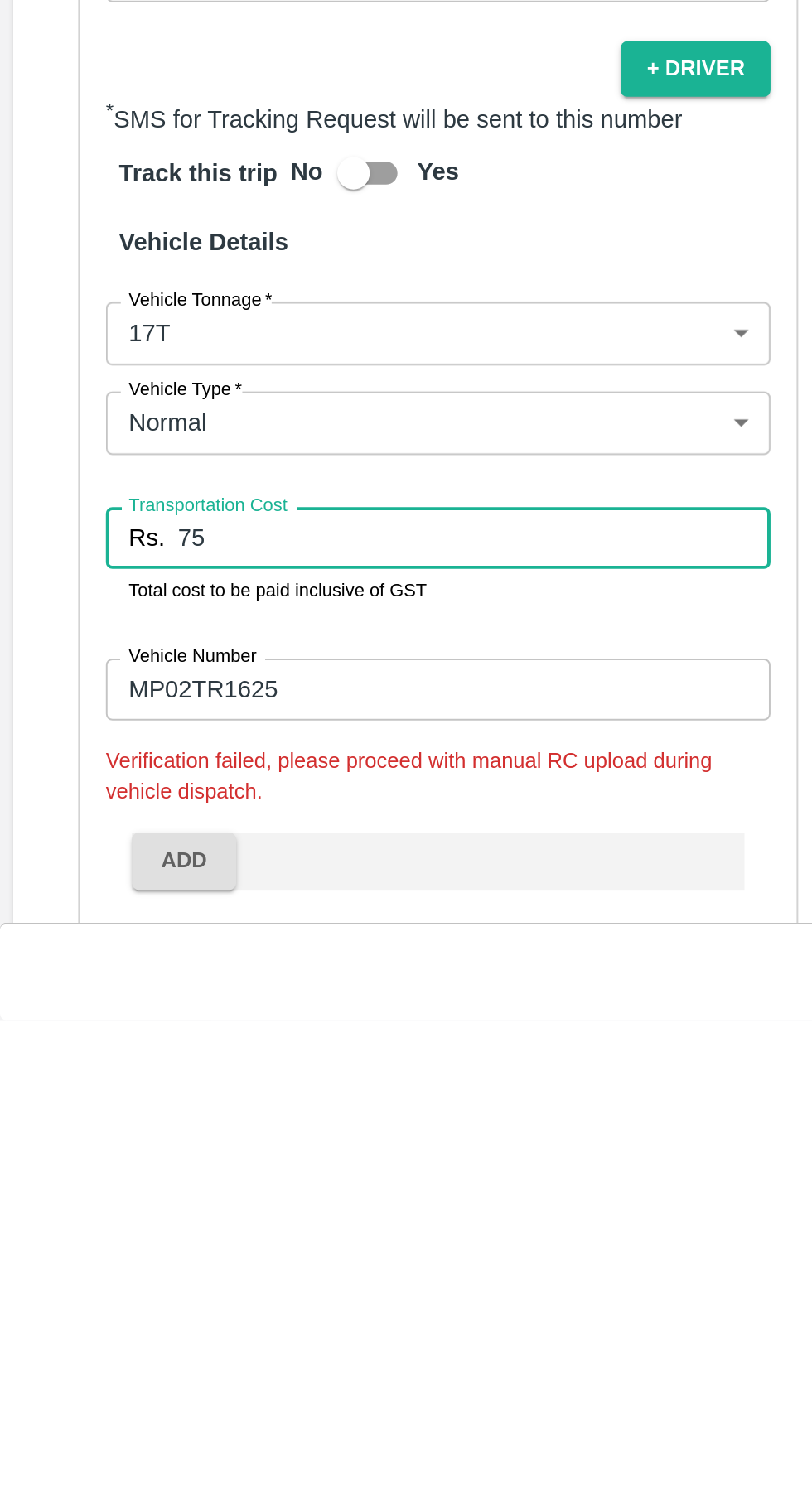
type input "7"
type input "7663"
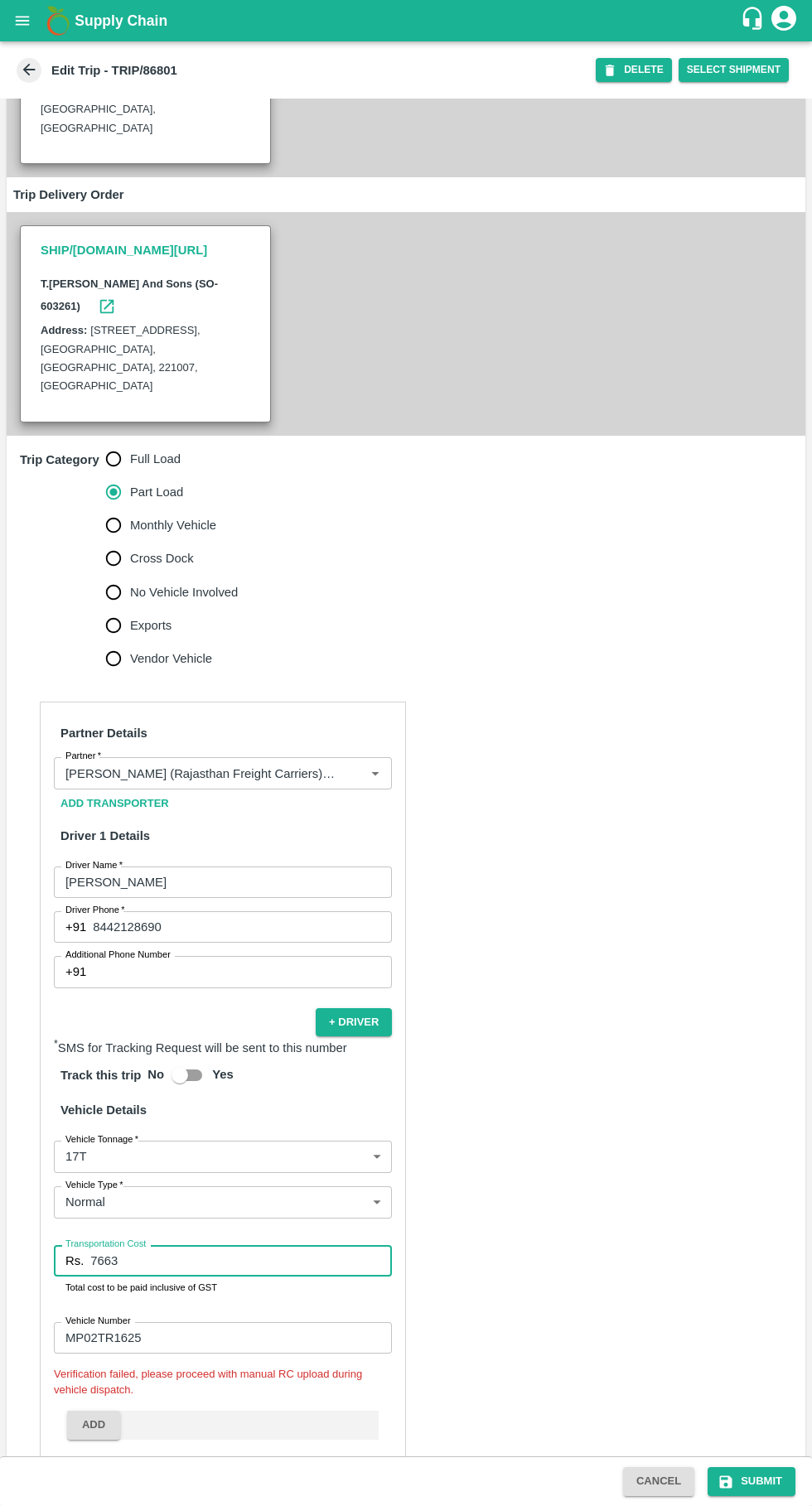
scroll to position [263, 0]
click at [763, 1481] on button "Submit" at bounding box center [751, 1482] width 88 height 29
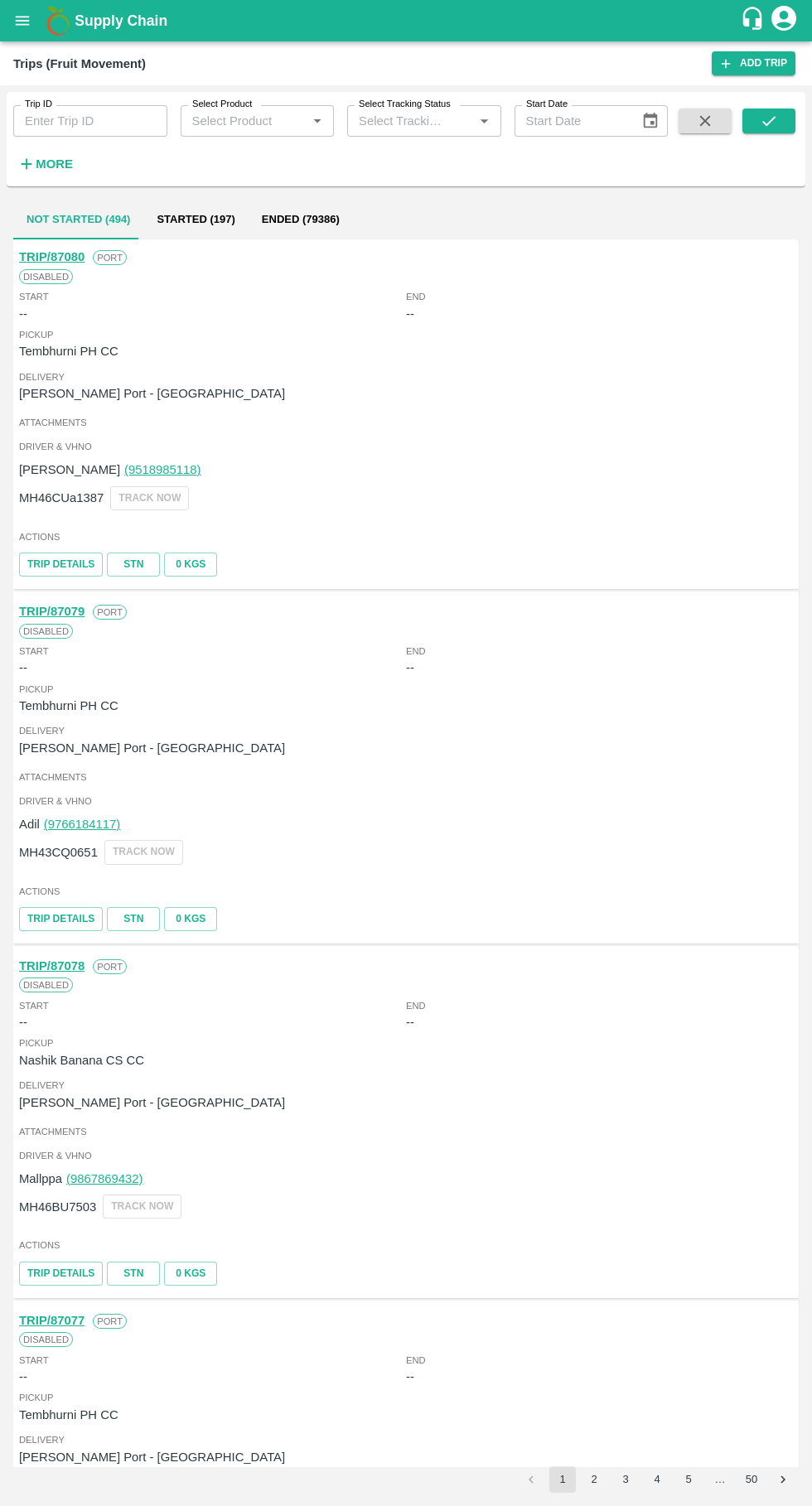
click at [107, 124] on input "Trip ID" at bounding box center [90, 121] width 154 height 32
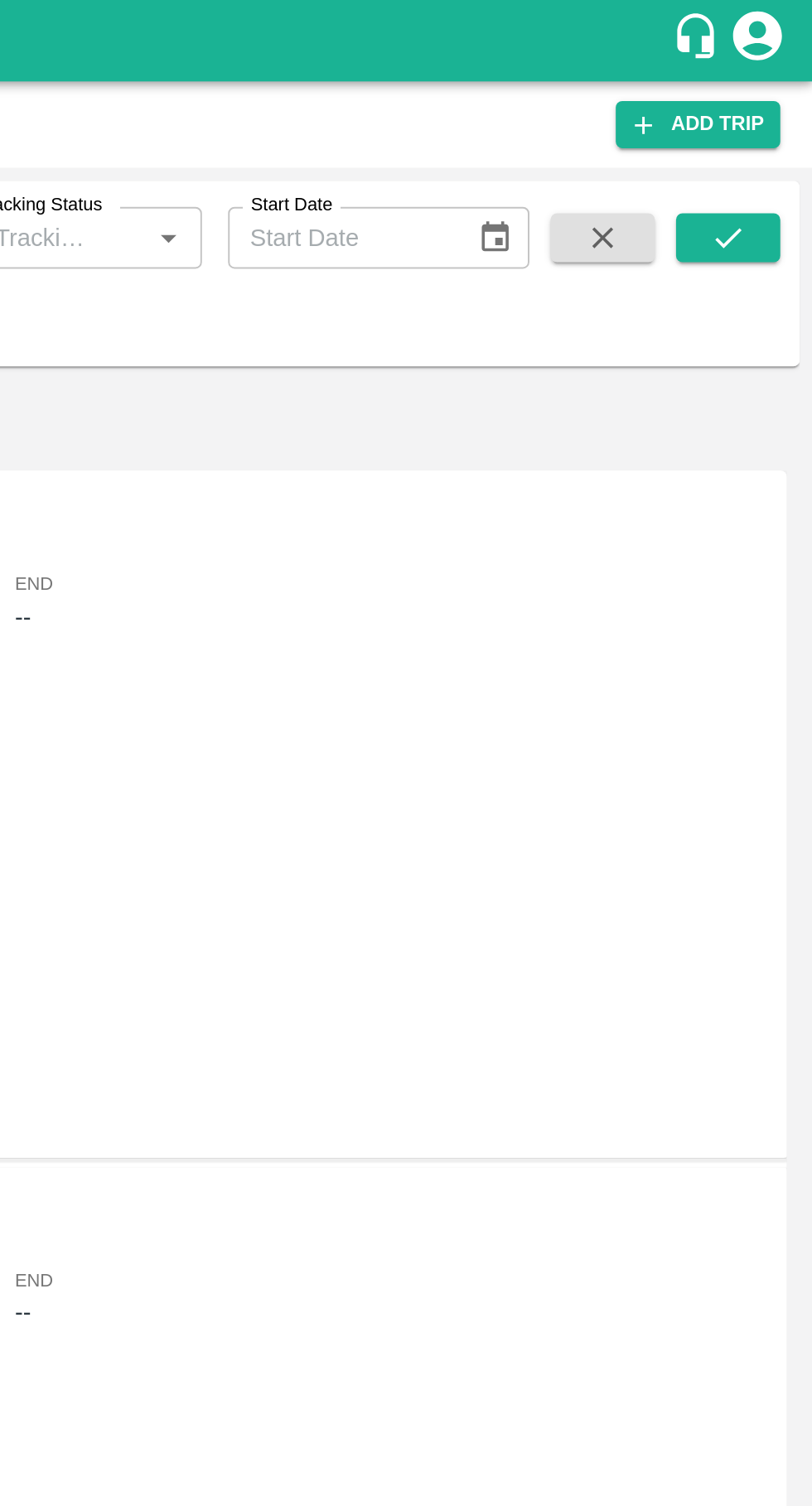
type input "86801"
click at [761, 127] on icon "submit" at bounding box center [768, 121] width 18 height 18
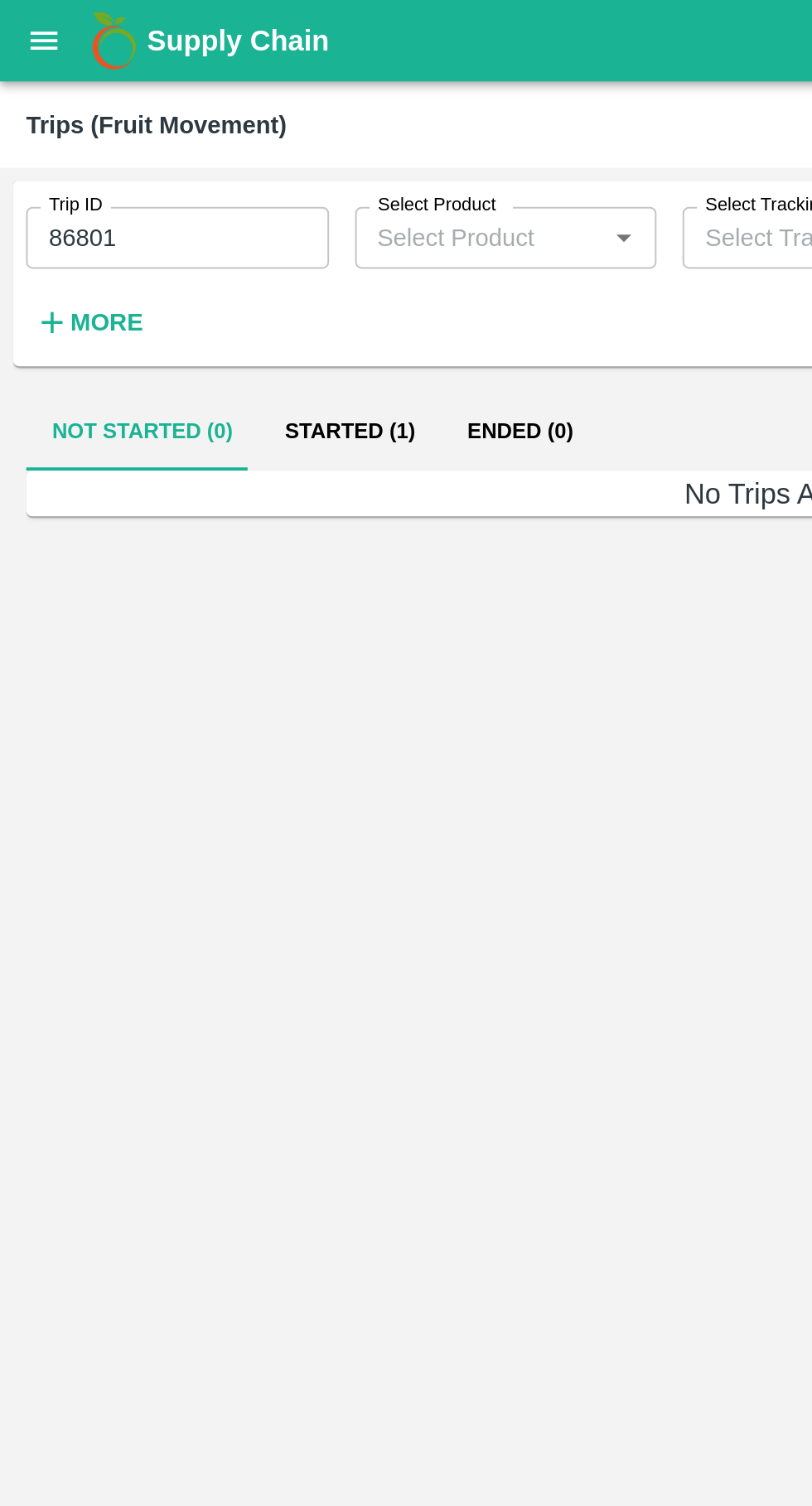
click at [183, 233] on button "Started (1)" at bounding box center [178, 219] width 93 height 40
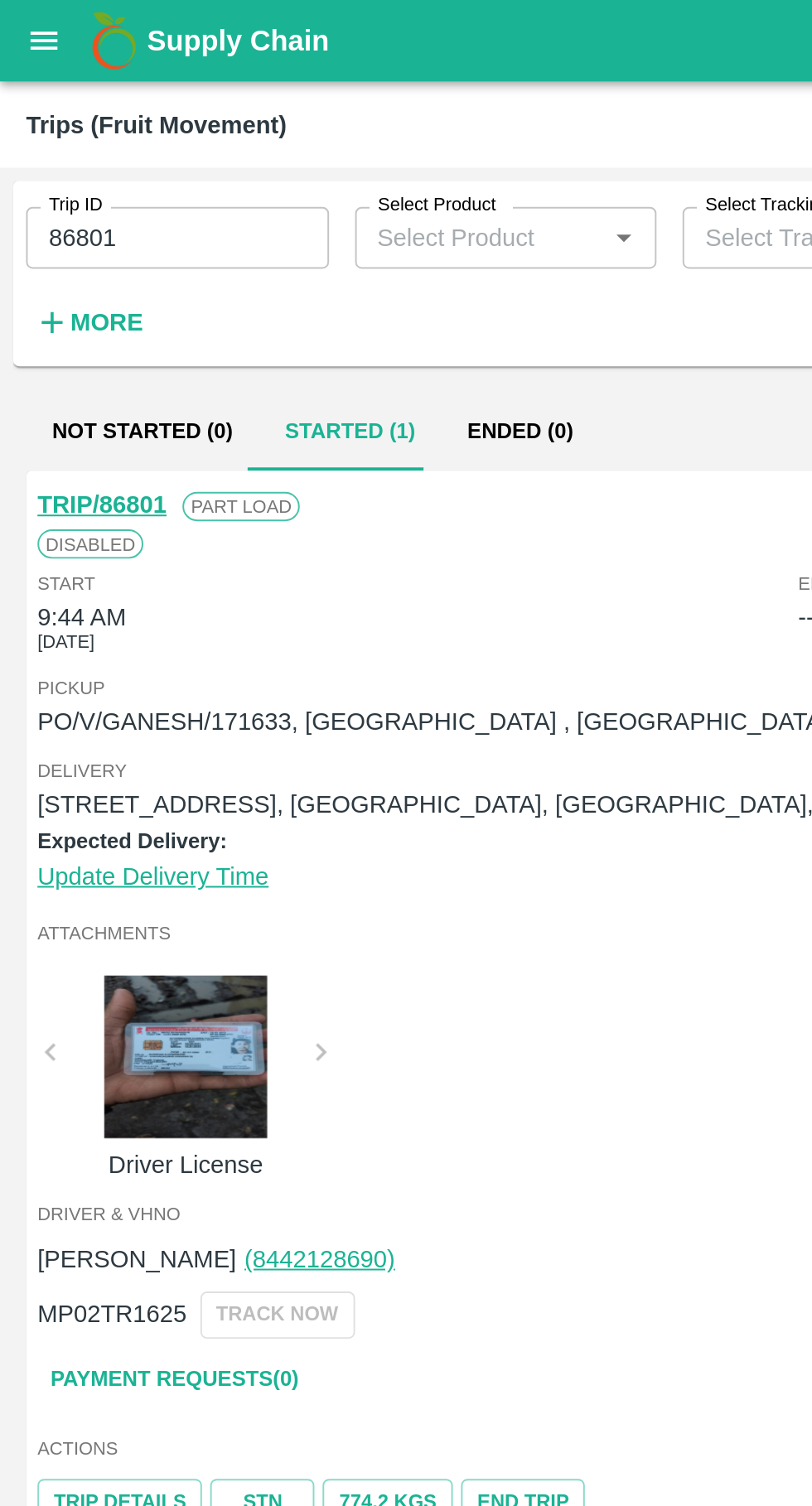
click at [34, 16] on button "open drawer" at bounding box center [21, 20] width 38 height 38
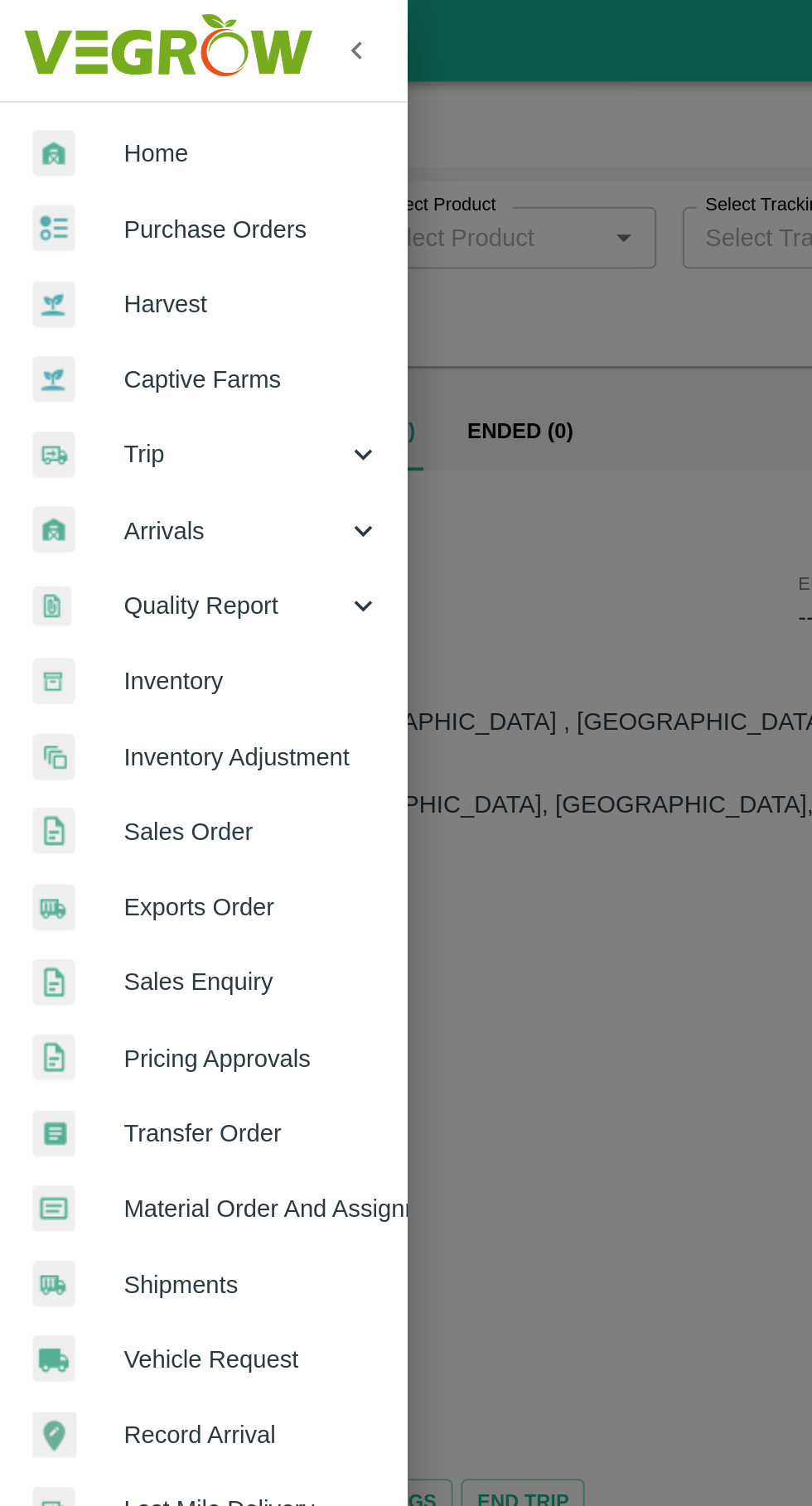
click at [139, 125] on span "Purchase Orders" at bounding box center [128, 116] width 130 height 18
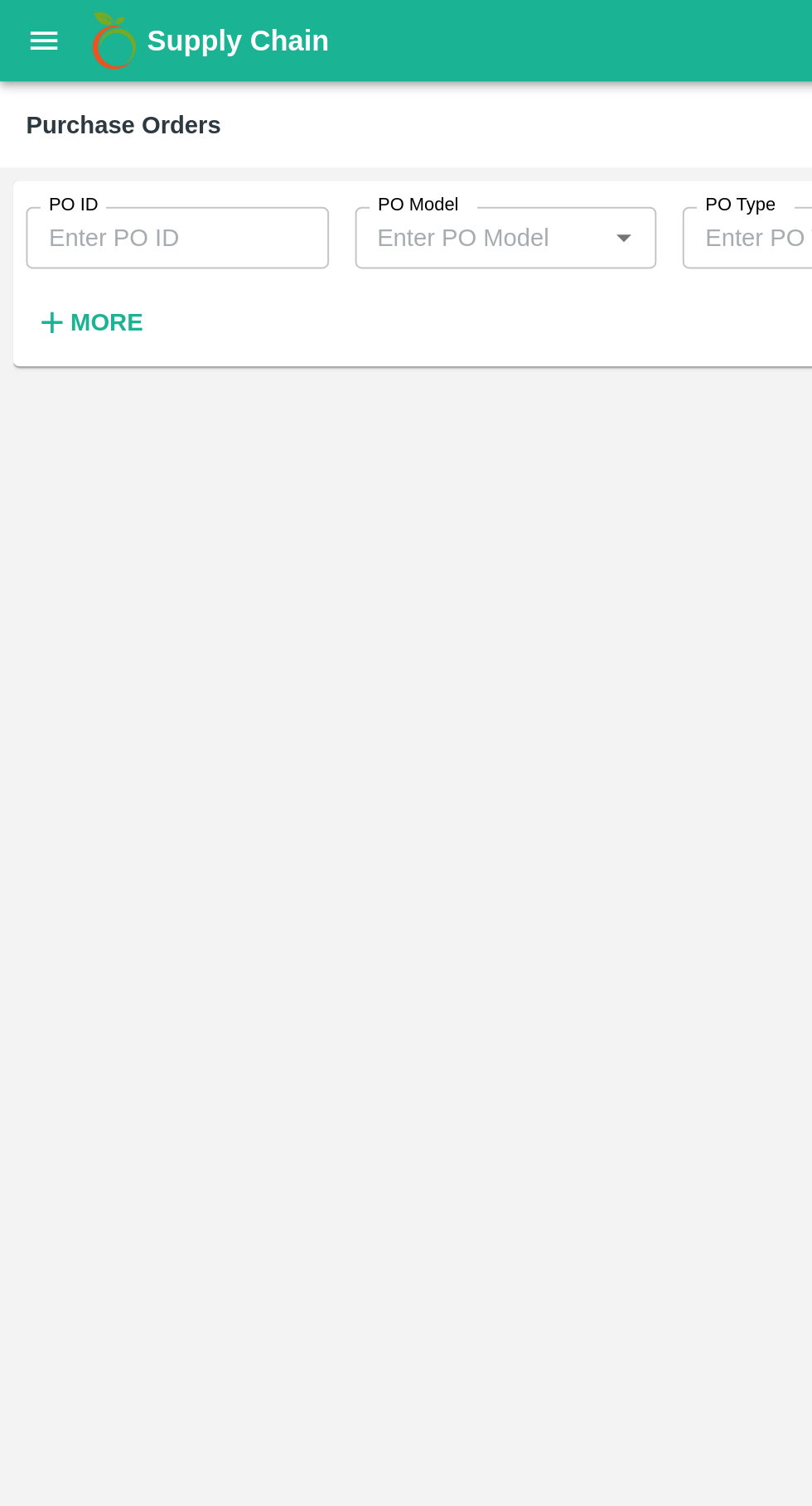
click at [63, 168] on strong "More" at bounding box center [54, 164] width 38 height 14
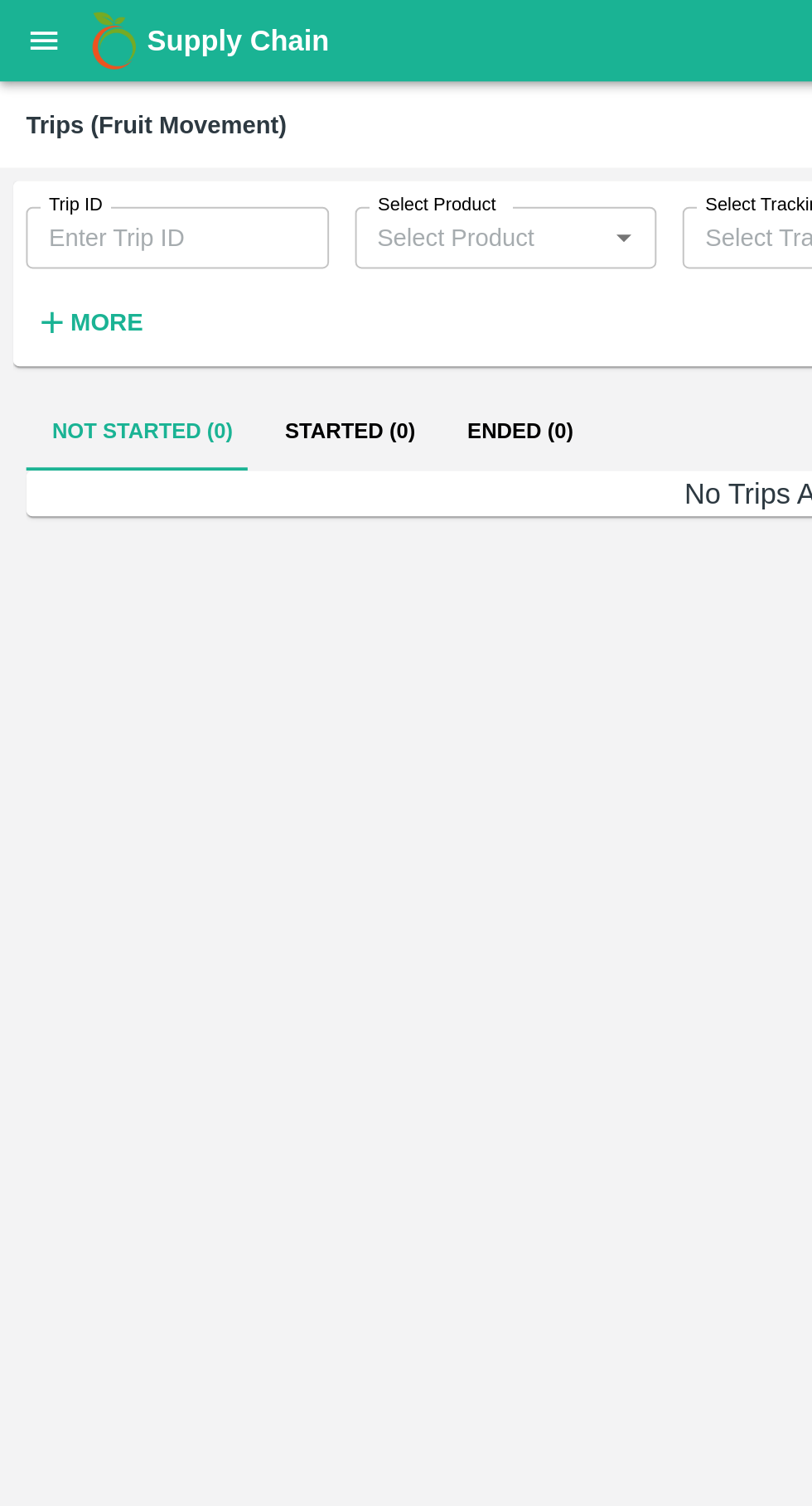
type input "86801"
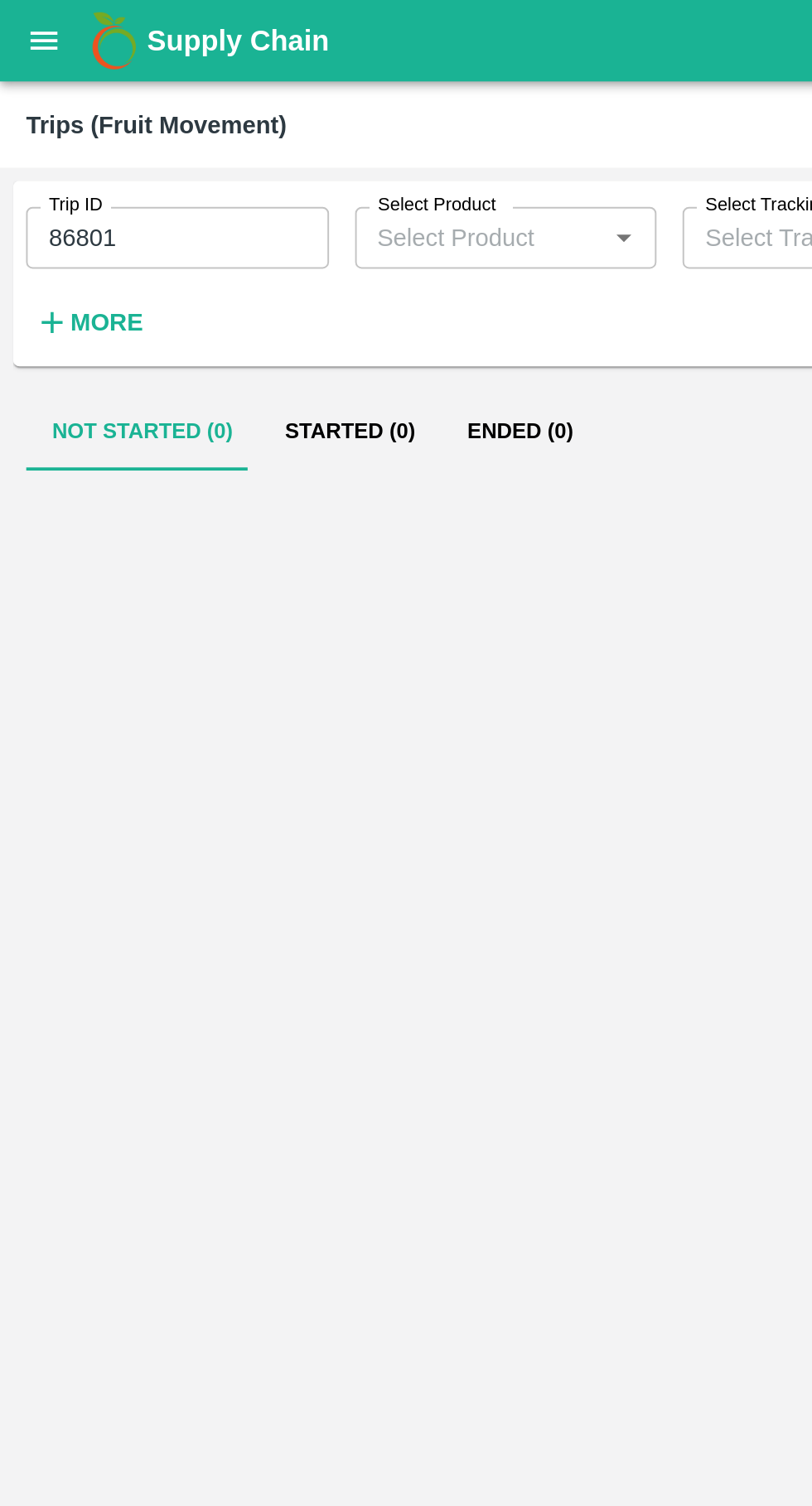
click at [176, 209] on button "Started (0)" at bounding box center [178, 219] width 93 height 40
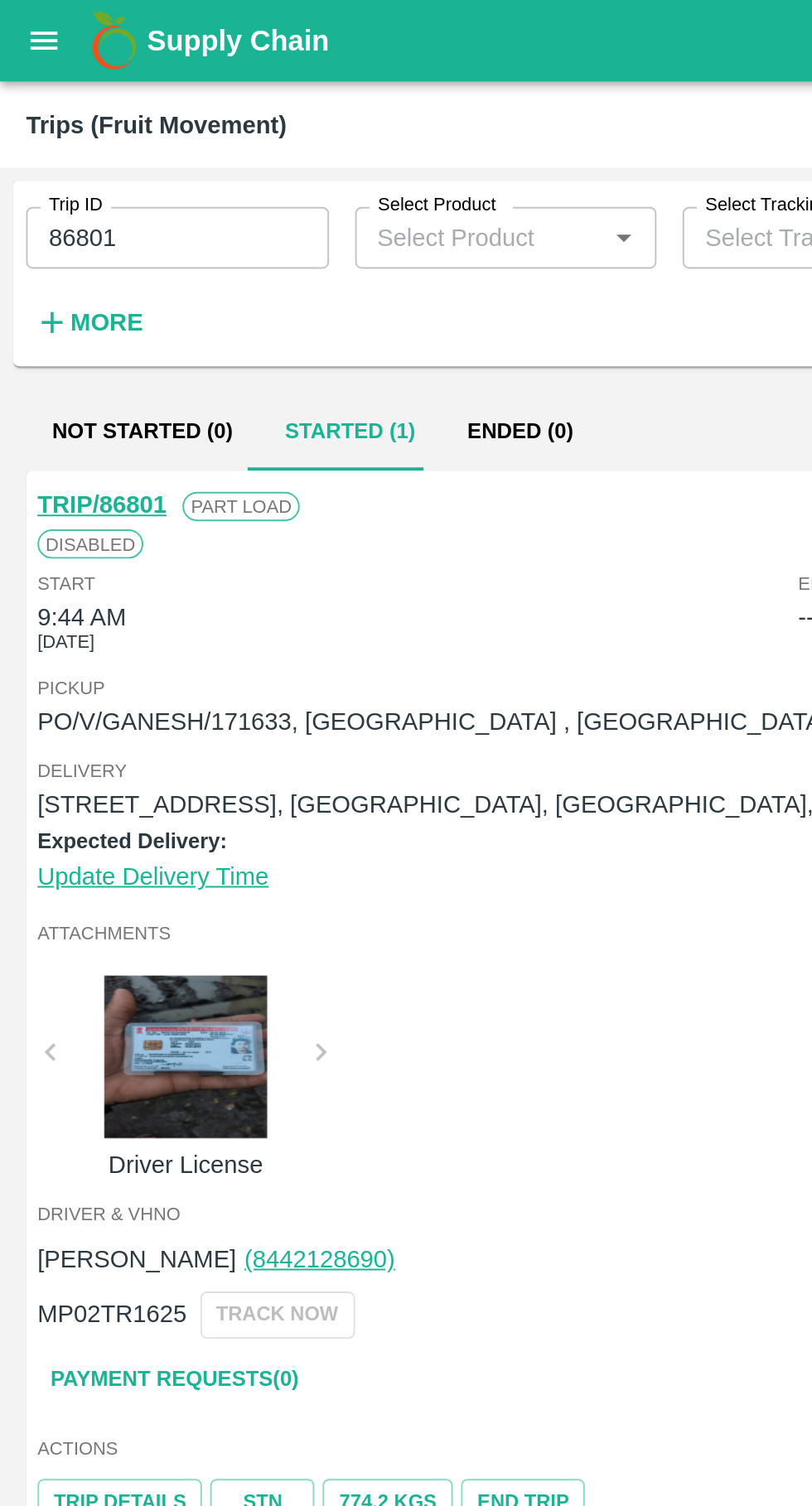
click at [26, 19] on icon "open drawer" at bounding box center [22, 20] width 18 height 18
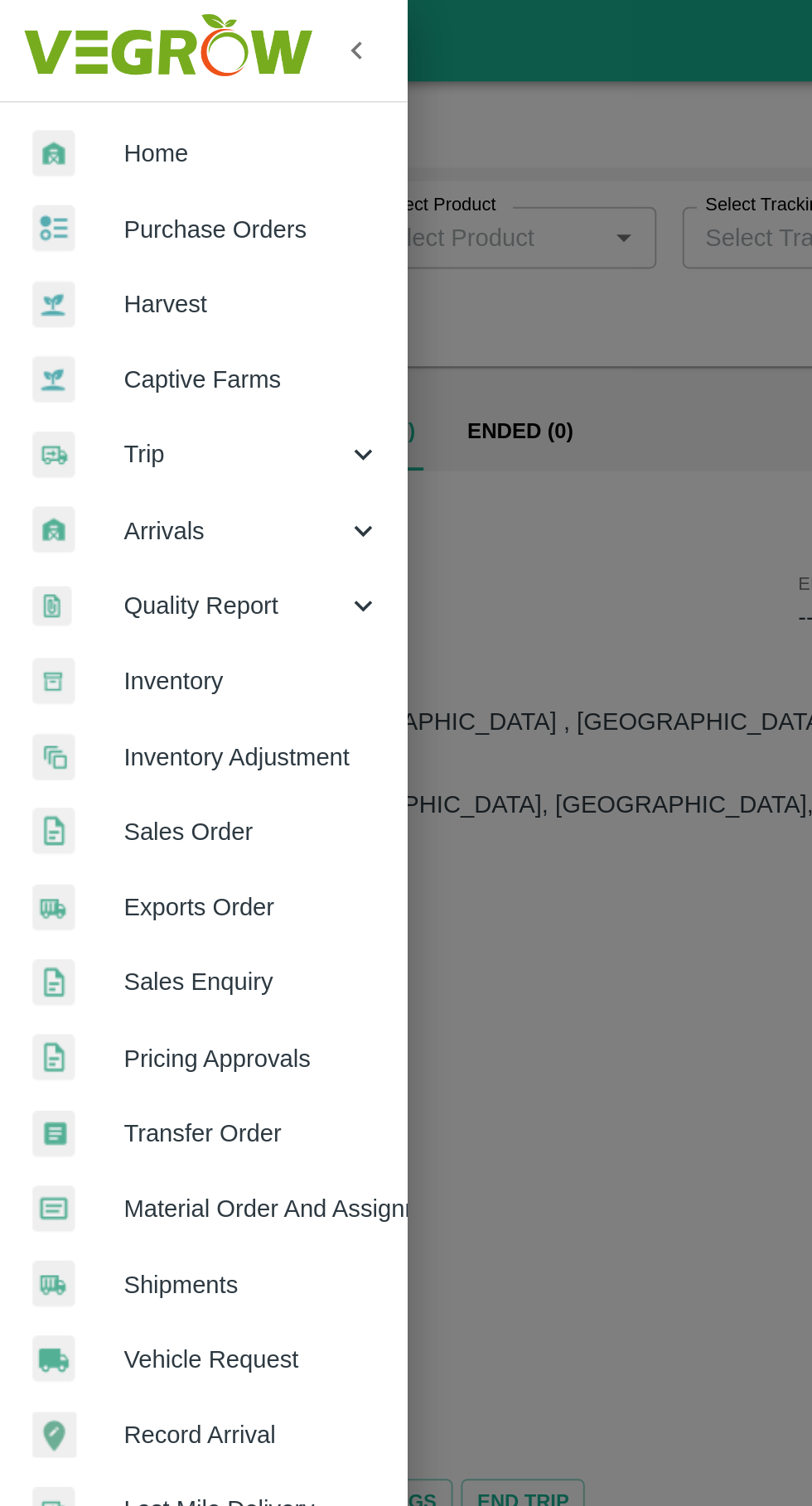
click at [97, 112] on span "Purchase Orders" at bounding box center [128, 116] width 130 height 18
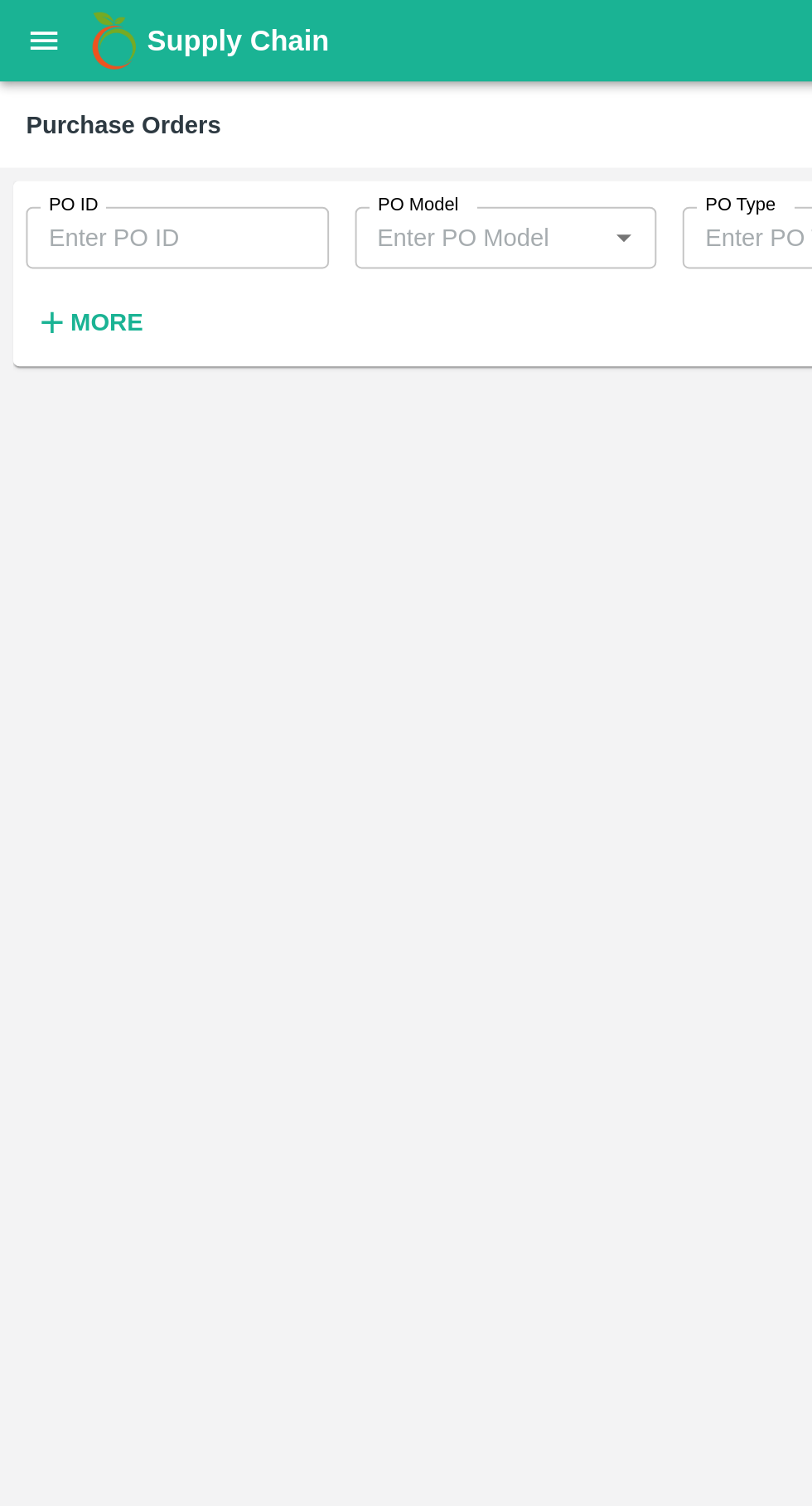
click at [85, 116] on input "PO ID" at bounding box center [90, 121] width 154 height 32
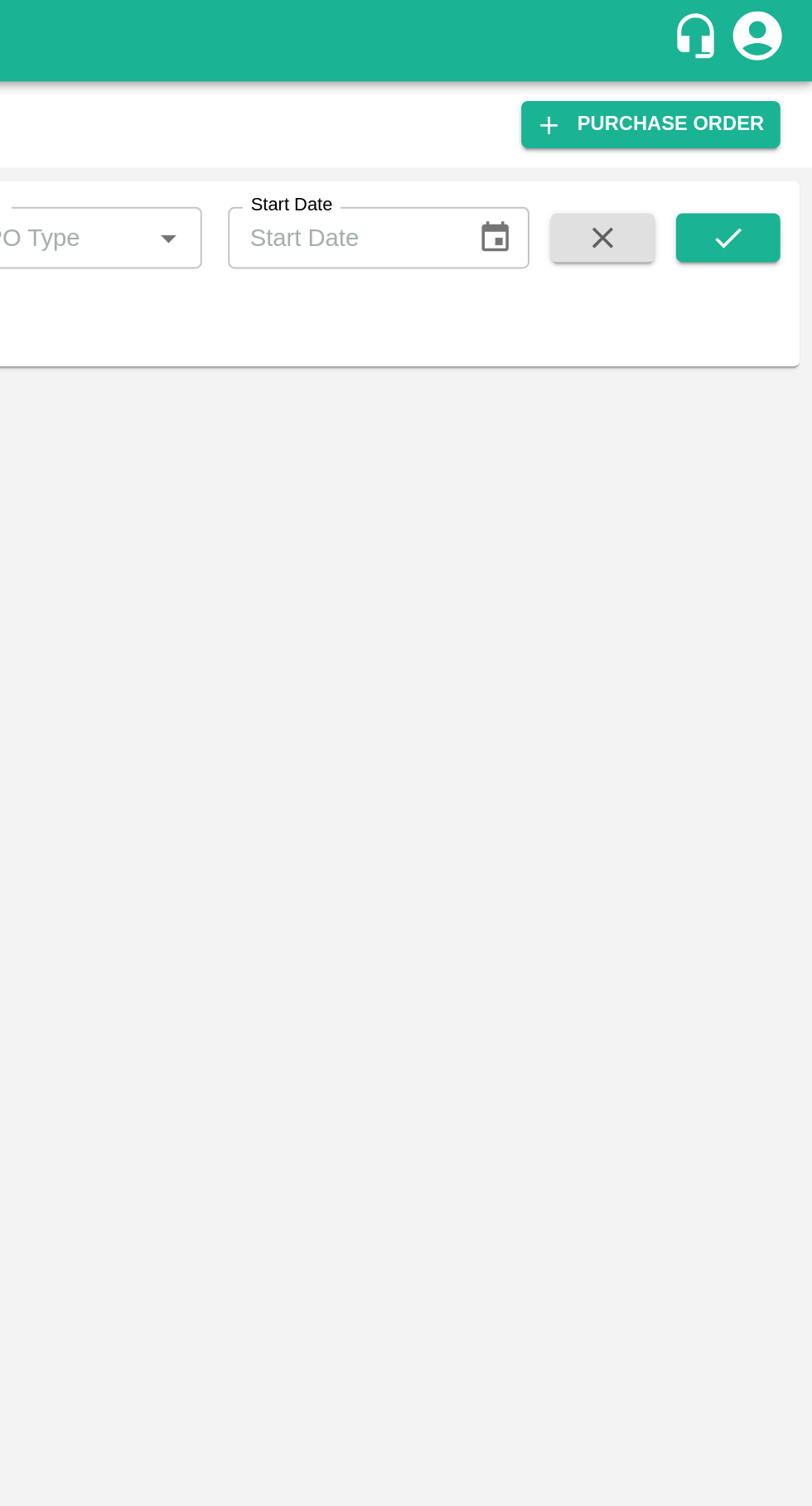
type input "171633"
click at [768, 125] on icon "submit" at bounding box center [769, 121] width 14 height 10
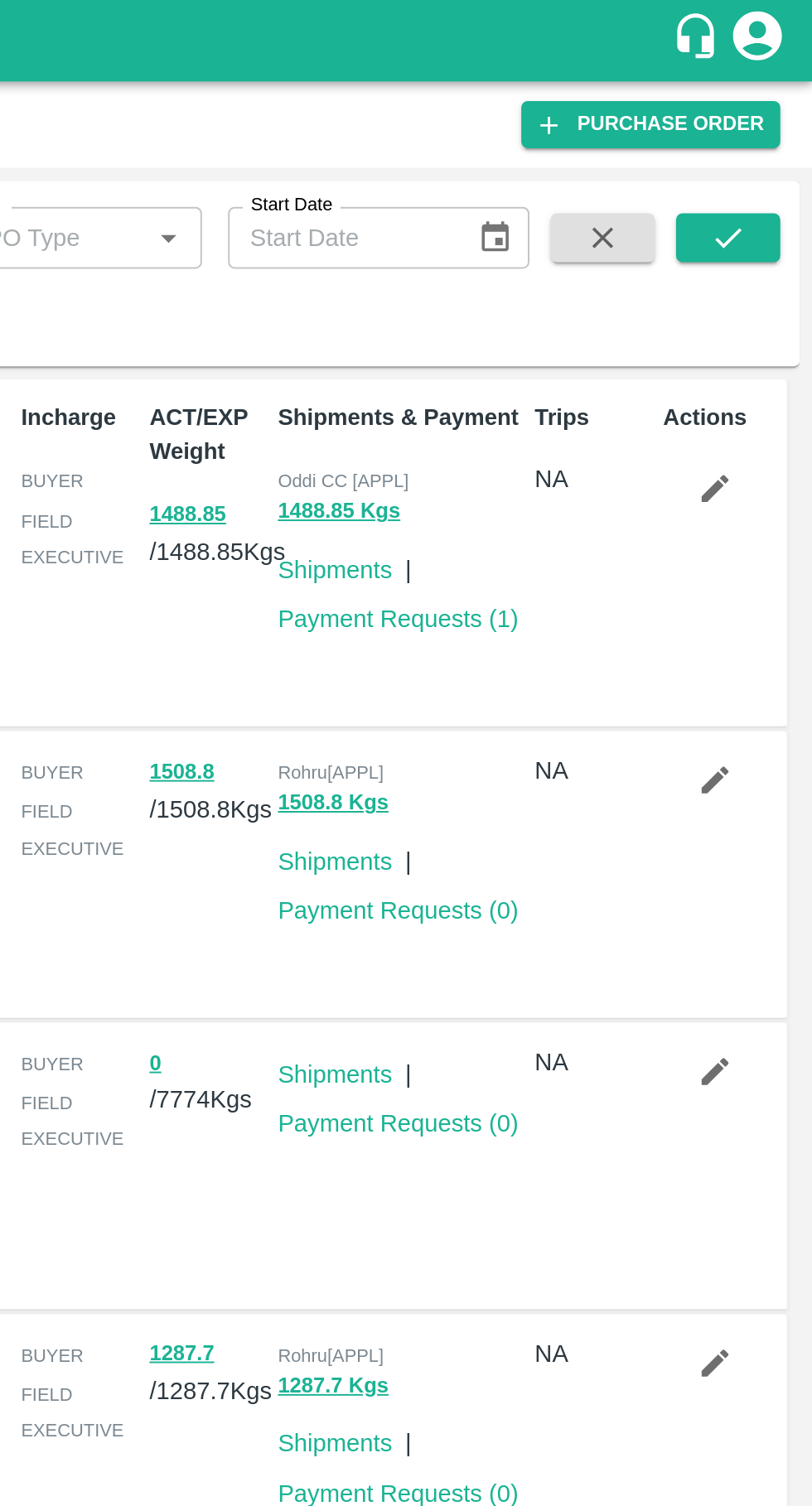
click at [766, 123] on icon "submit" at bounding box center [768, 121] width 18 height 18
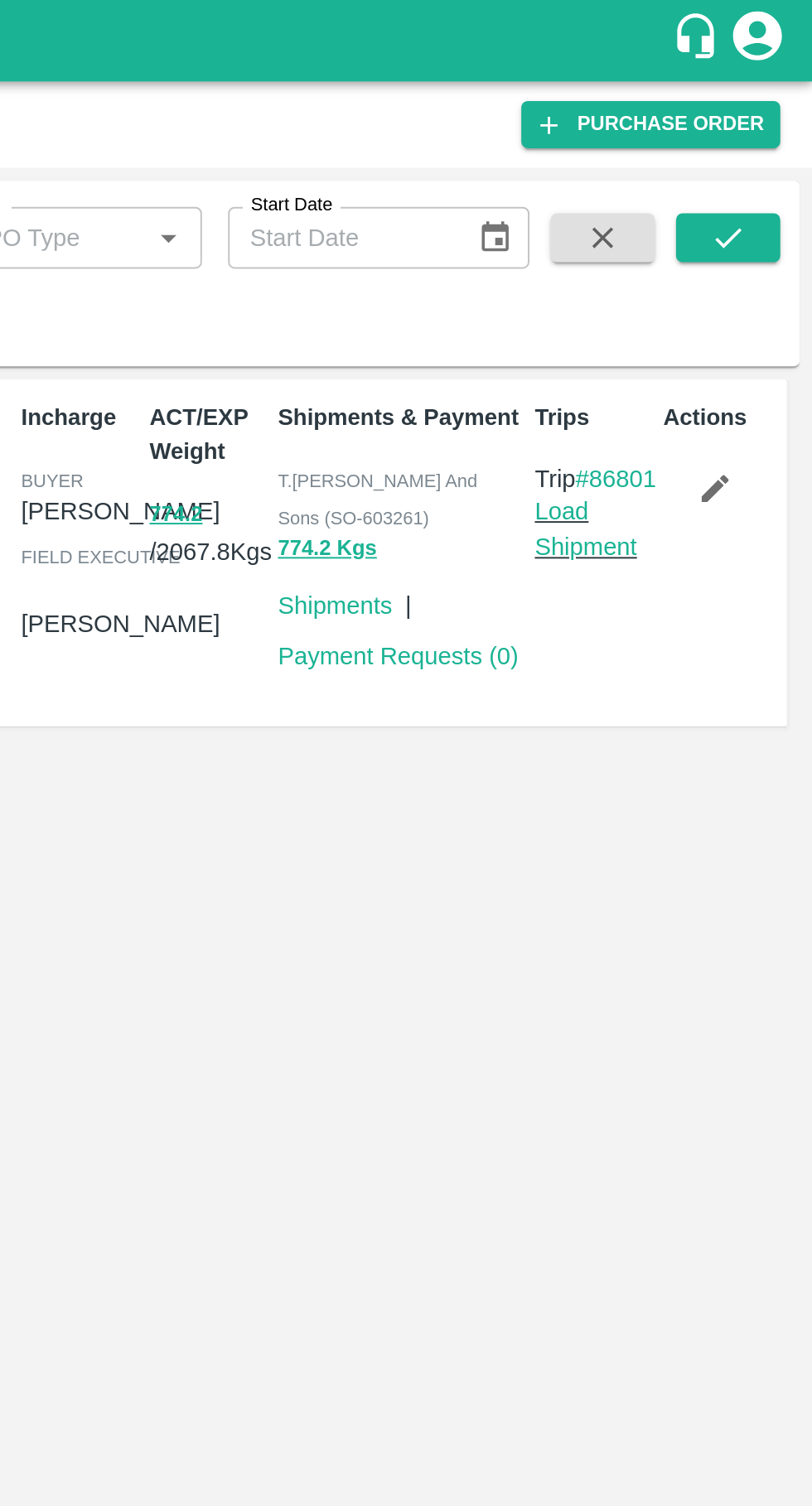
click at [686, 279] on link "Load Shipment" at bounding box center [696, 269] width 52 height 32
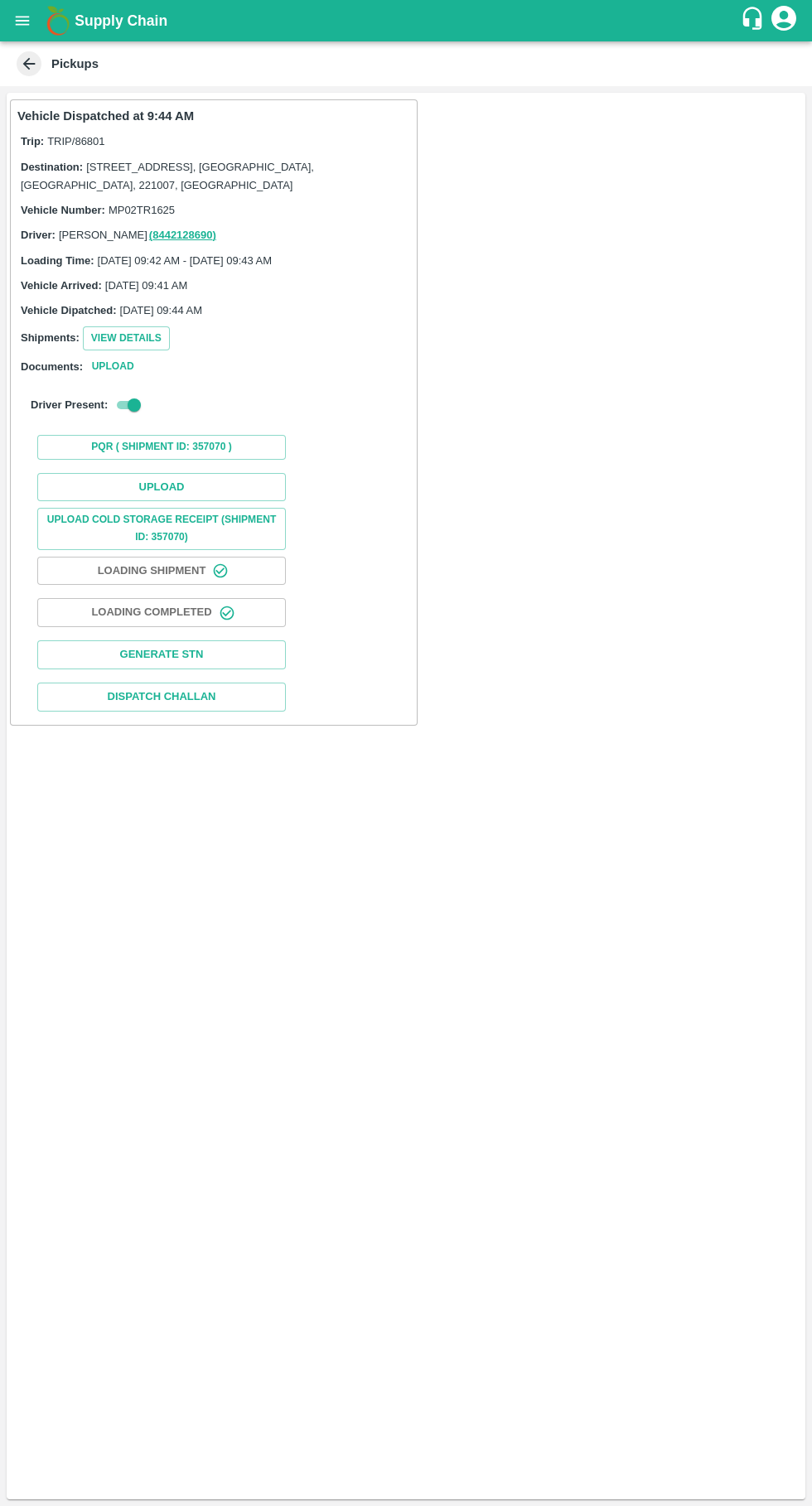
click at [107, 498] on button "Upload" at bounding box center [161, 487] width 248 height 29
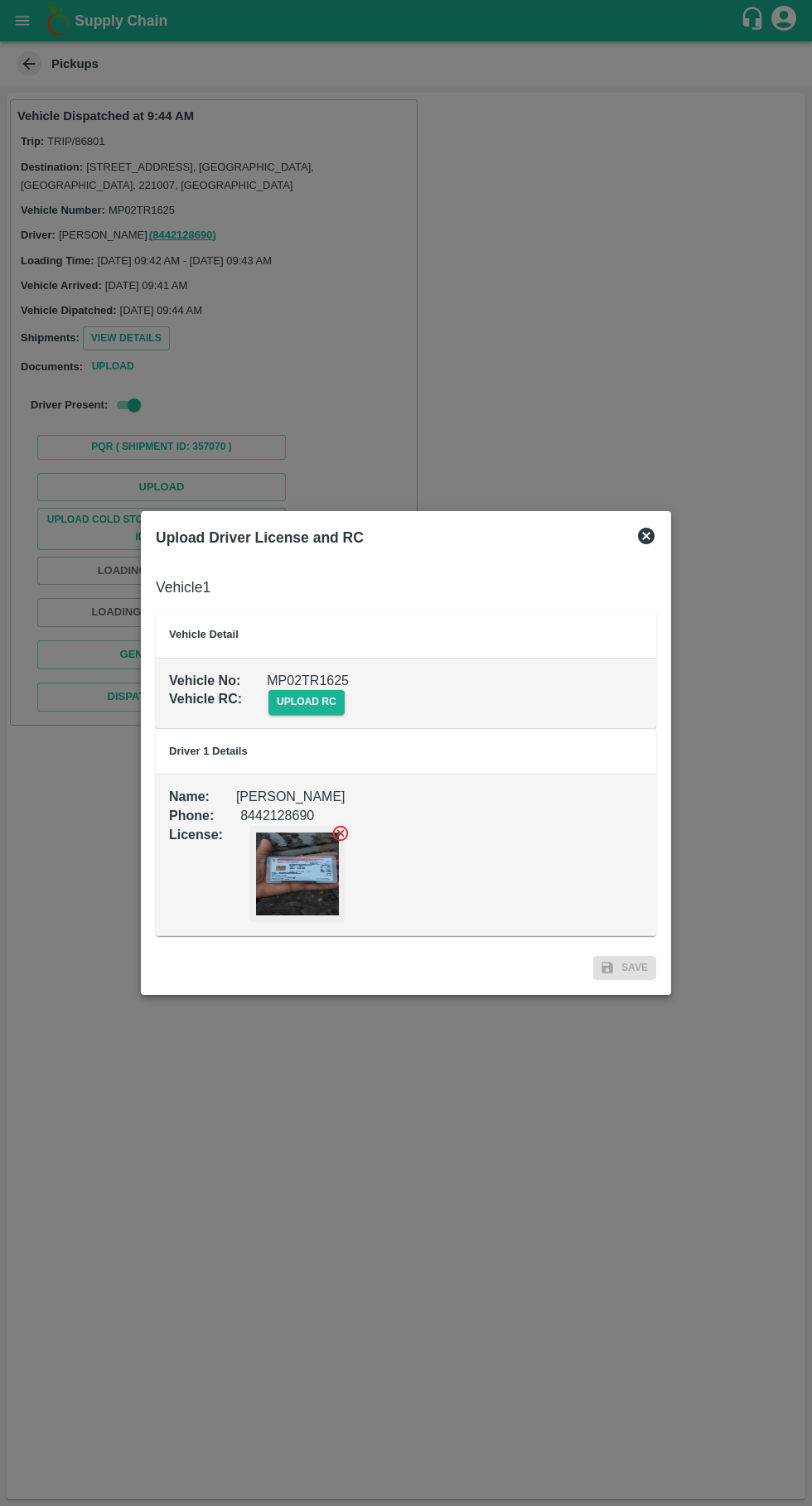
click at [307, 705] on span "upload rc" at bounding box center [306, 702] width 76 height 24
click at [0, 0] on input "upload rc" at bounding box center [0, 0] width 0 height 0
click at [295, 704] on span "upload rc" at bounding box center [306, 702] width 76 height 24
click at [0, 0] on input "upload rc" at bounding box center [0, 0] width 0 height 0
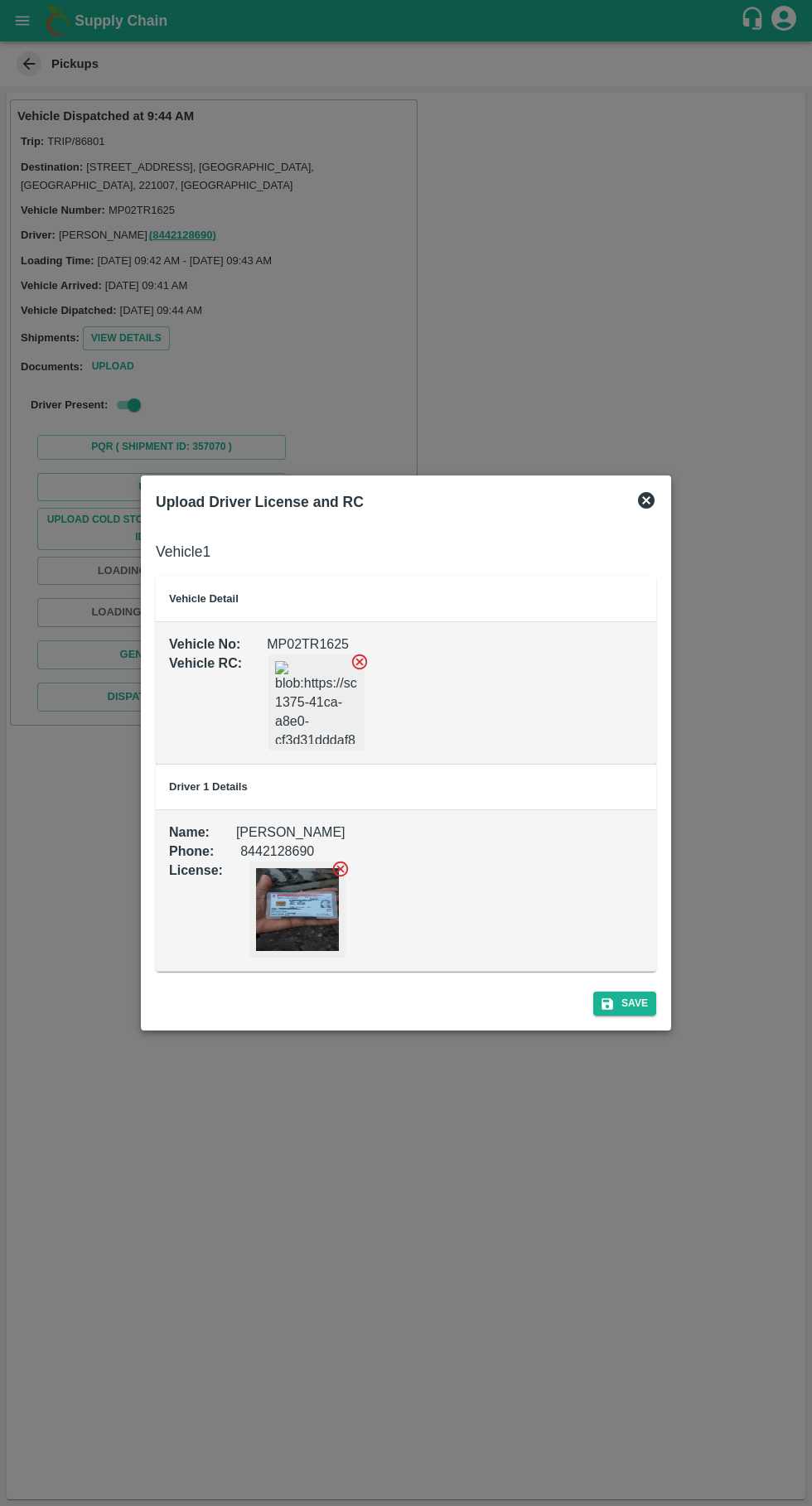
click at [638, 995] on button "Save" at bounding box center [624, 1003] width 63 height 24
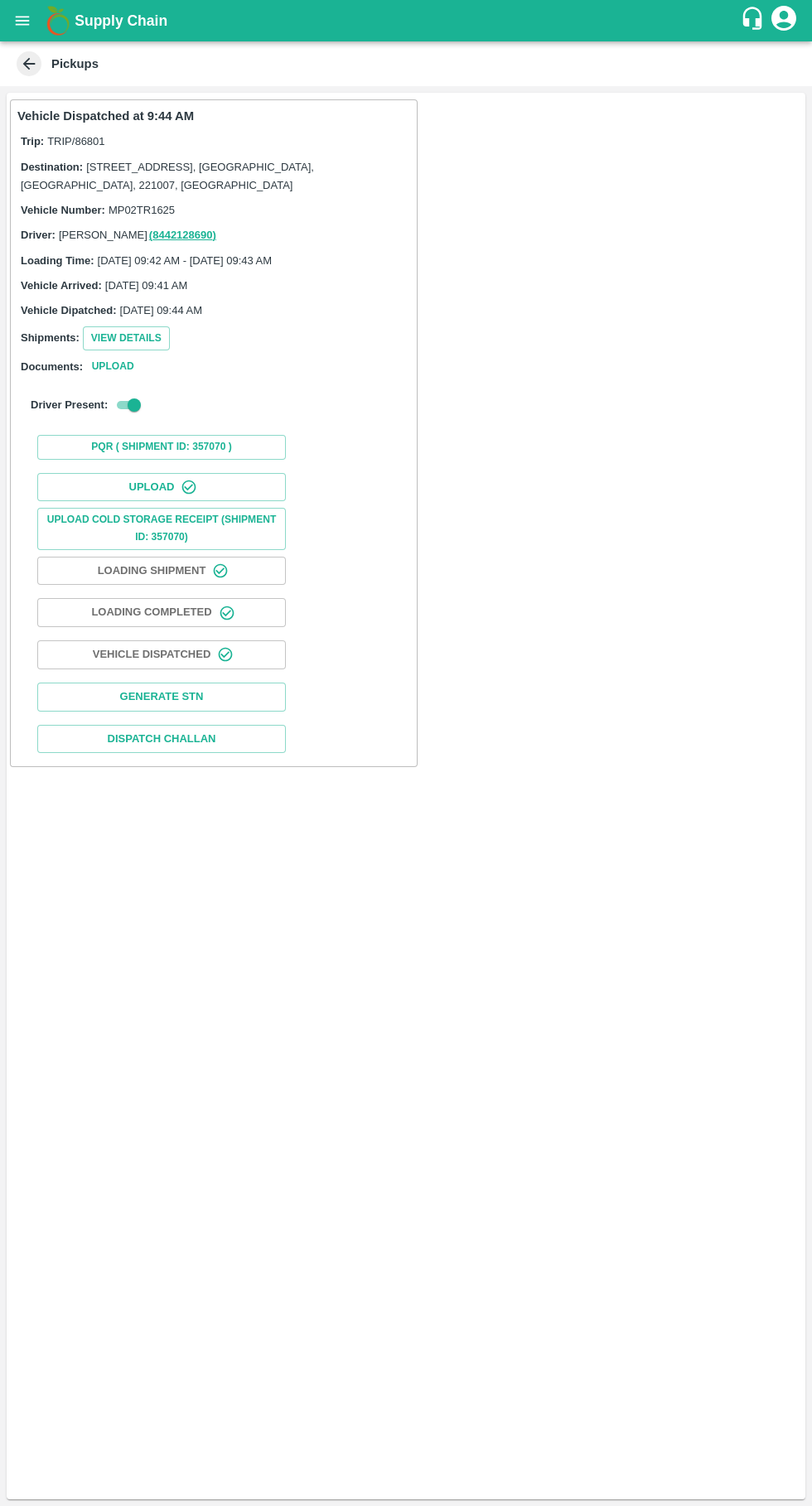
click at [22, 20] on icon "open drawer" at bounding box center [22, 19] width 14 height 9
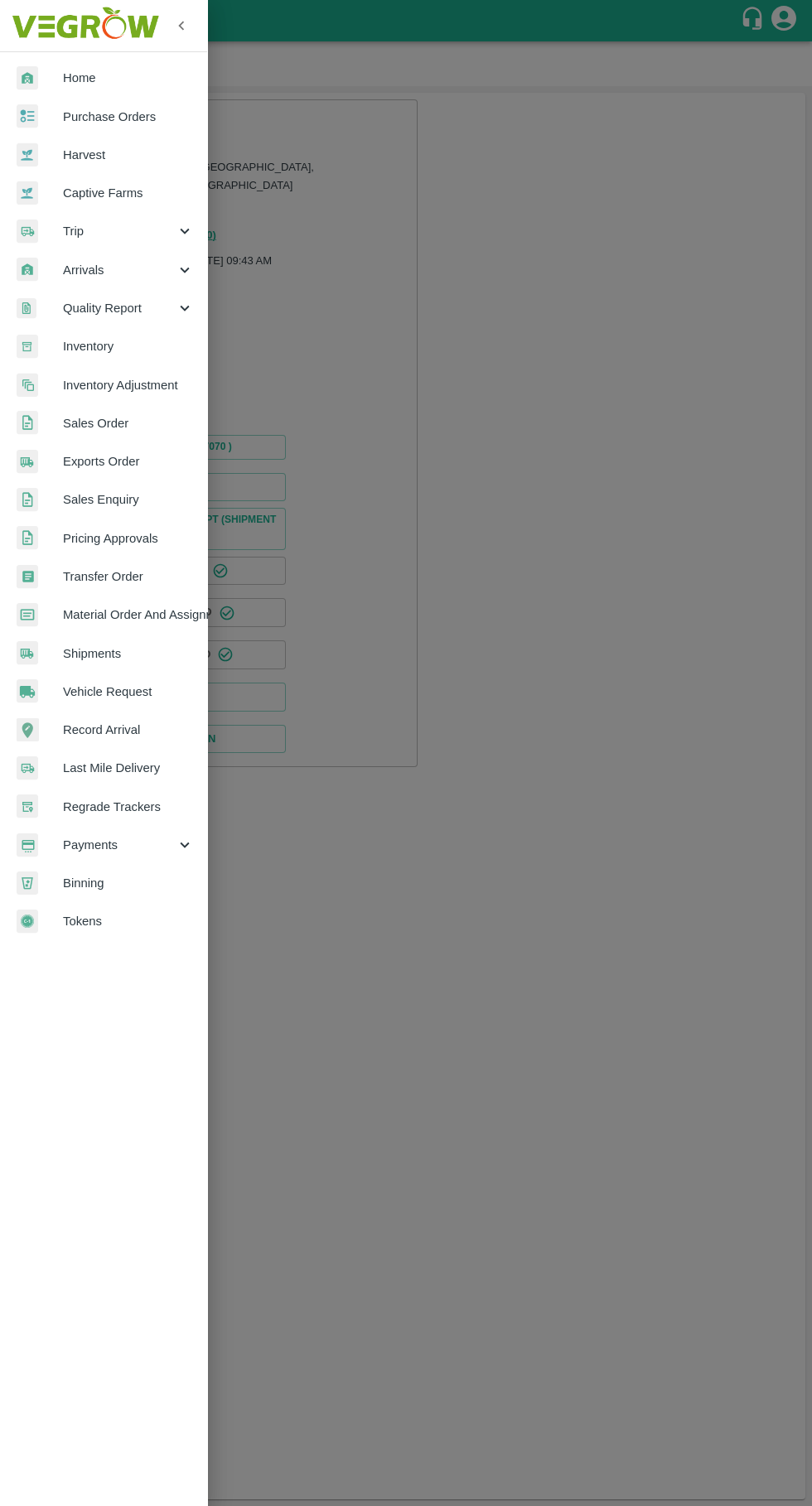
click at [66, 234] on span "Trip" at bounding box center [119, 231] width 113 height 18
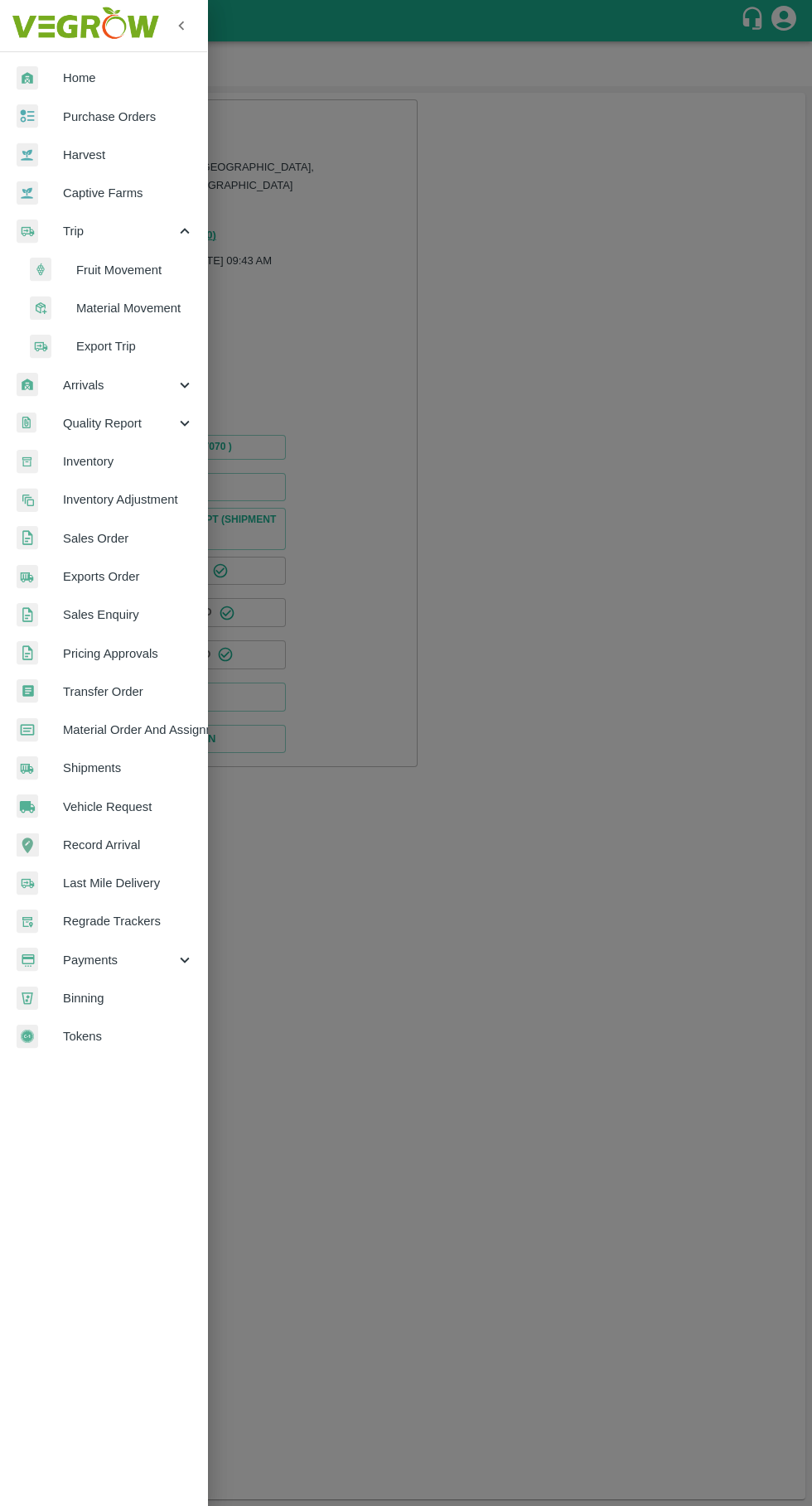
click at [102, 270] on span "Fruit Movement" at bounding box center [135, 270] width 118 height 18
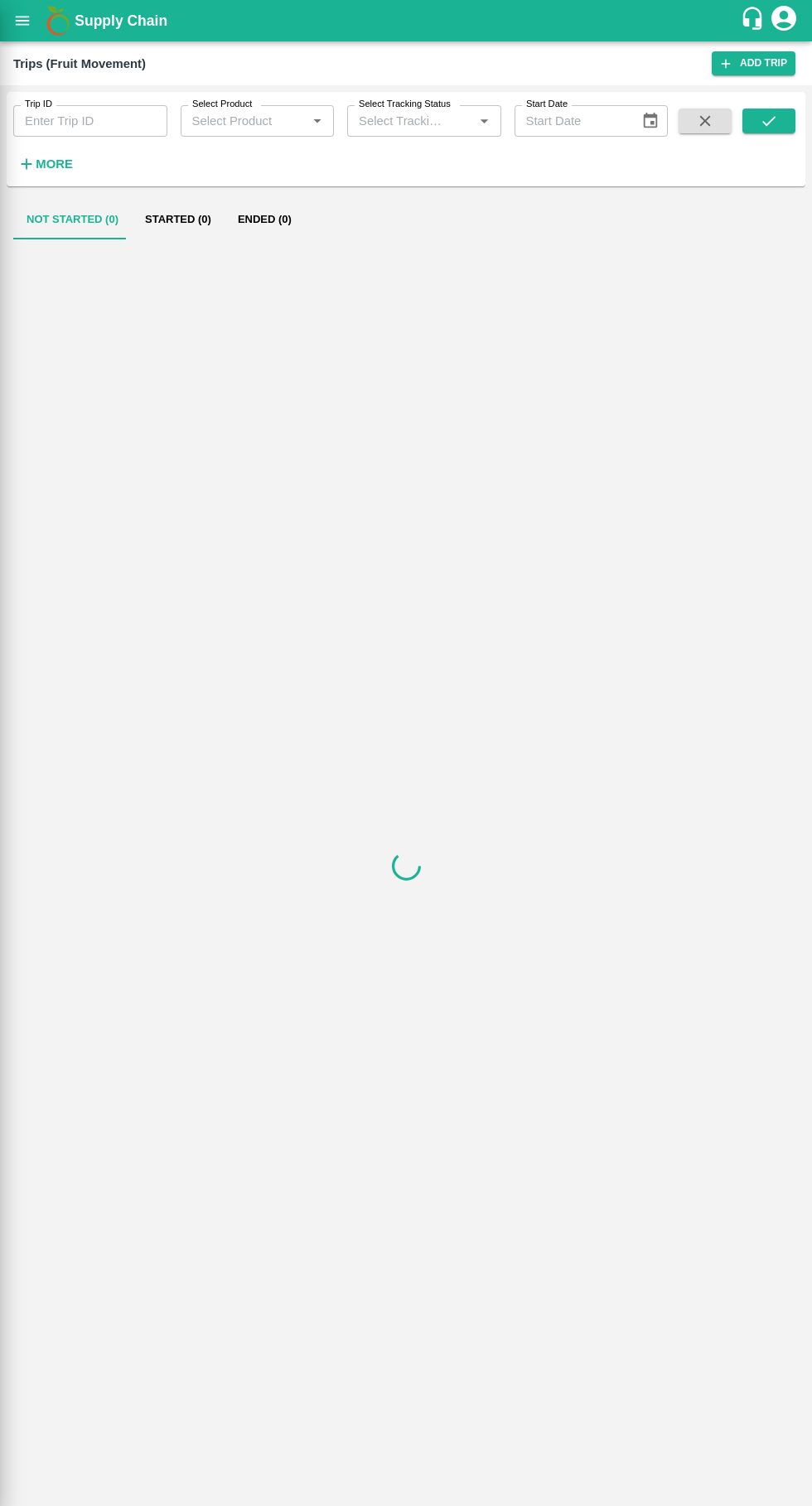
click at [89, 116] on input "Trip ID" at bounding box center [90, 121] width 154 height 32
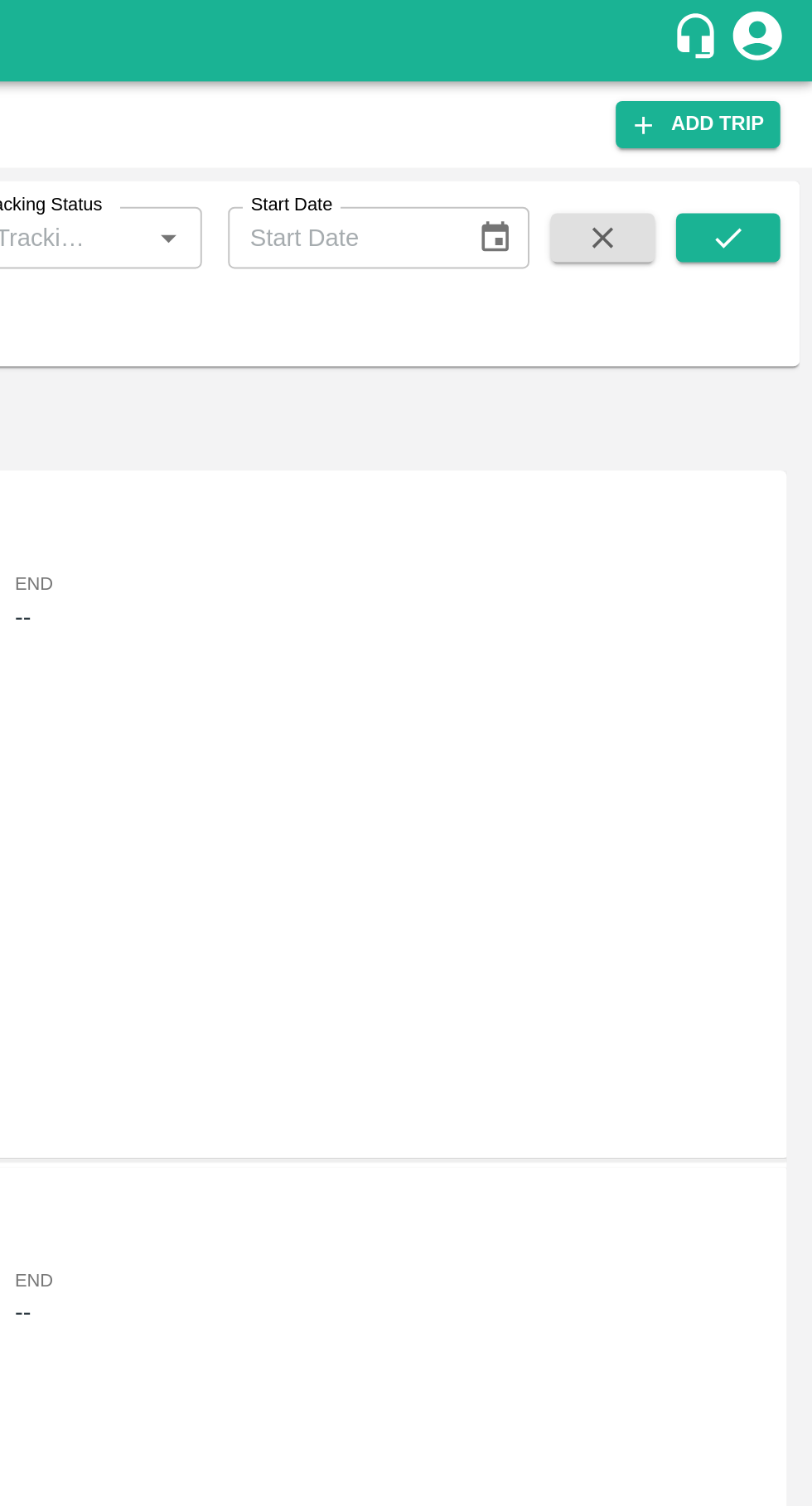
type input "86772"
click at [768, 120] on icon "submit" at bounding box center [768, 121] width 18 height 18
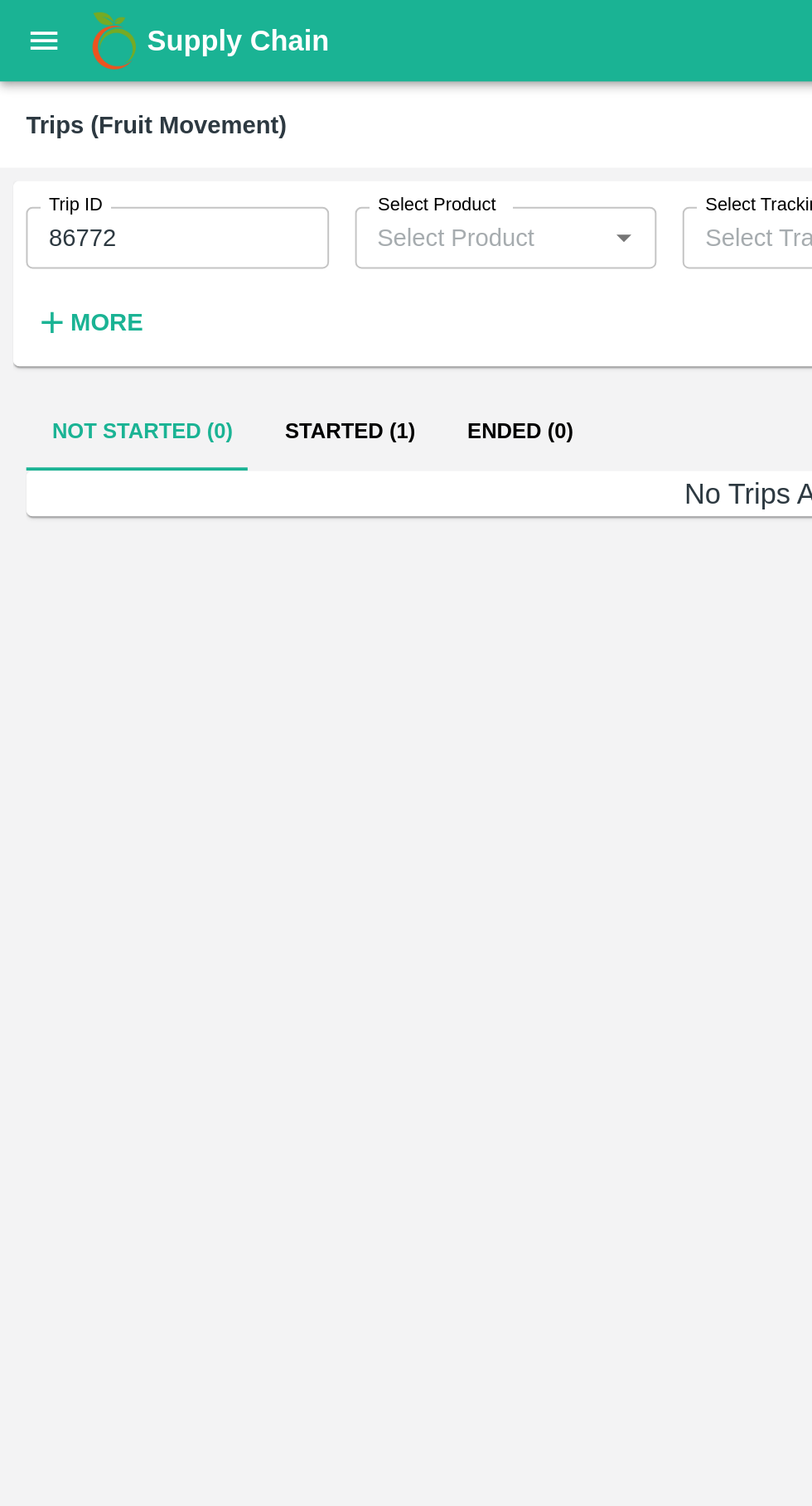
click at [178, 223] on button "Started (1)" at bounding box center [178, 219] width 93 height 40
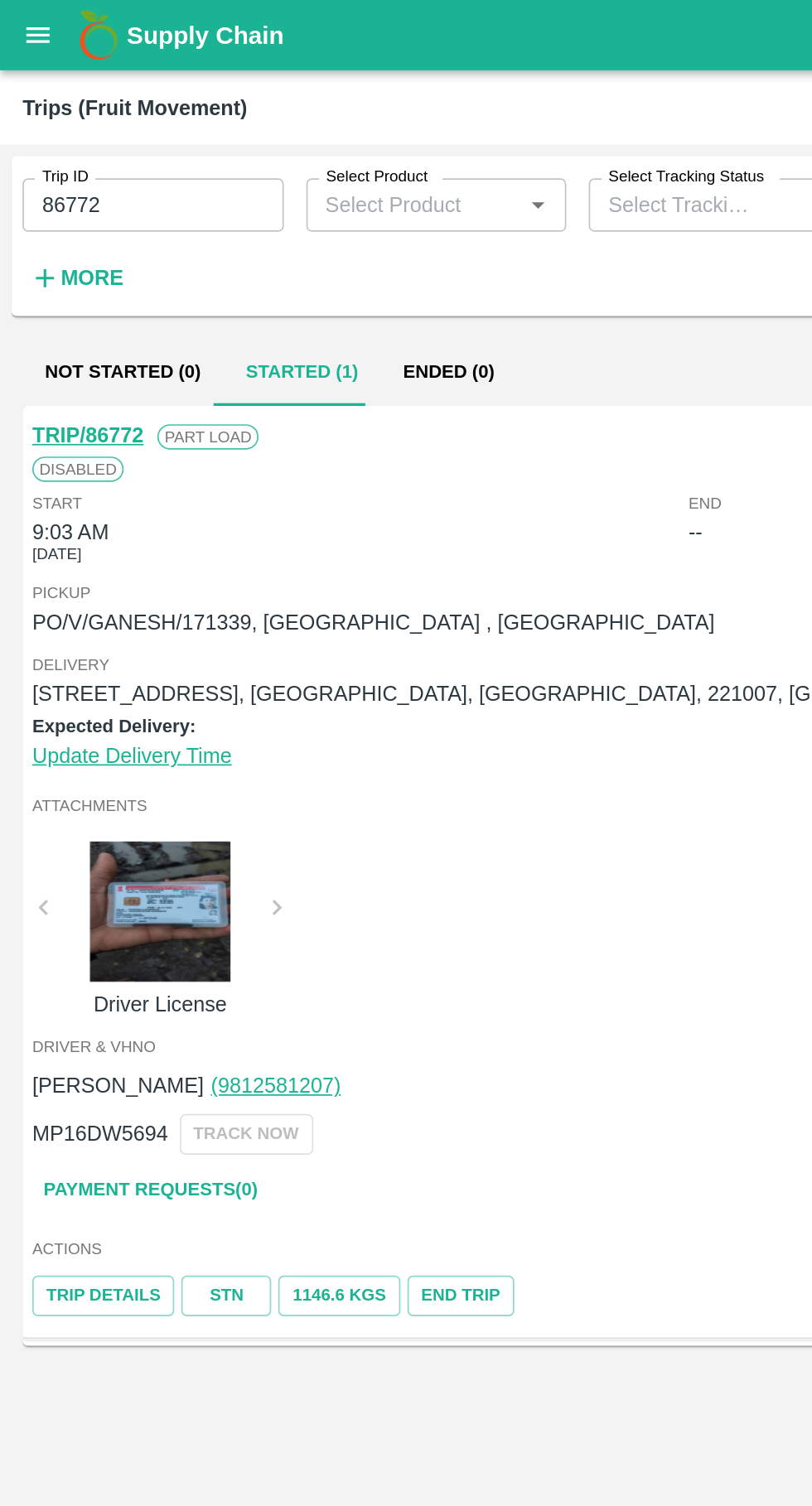
click at [18, 31] on button "open drawer" at bounding box center [21, 20] width 38 height 38
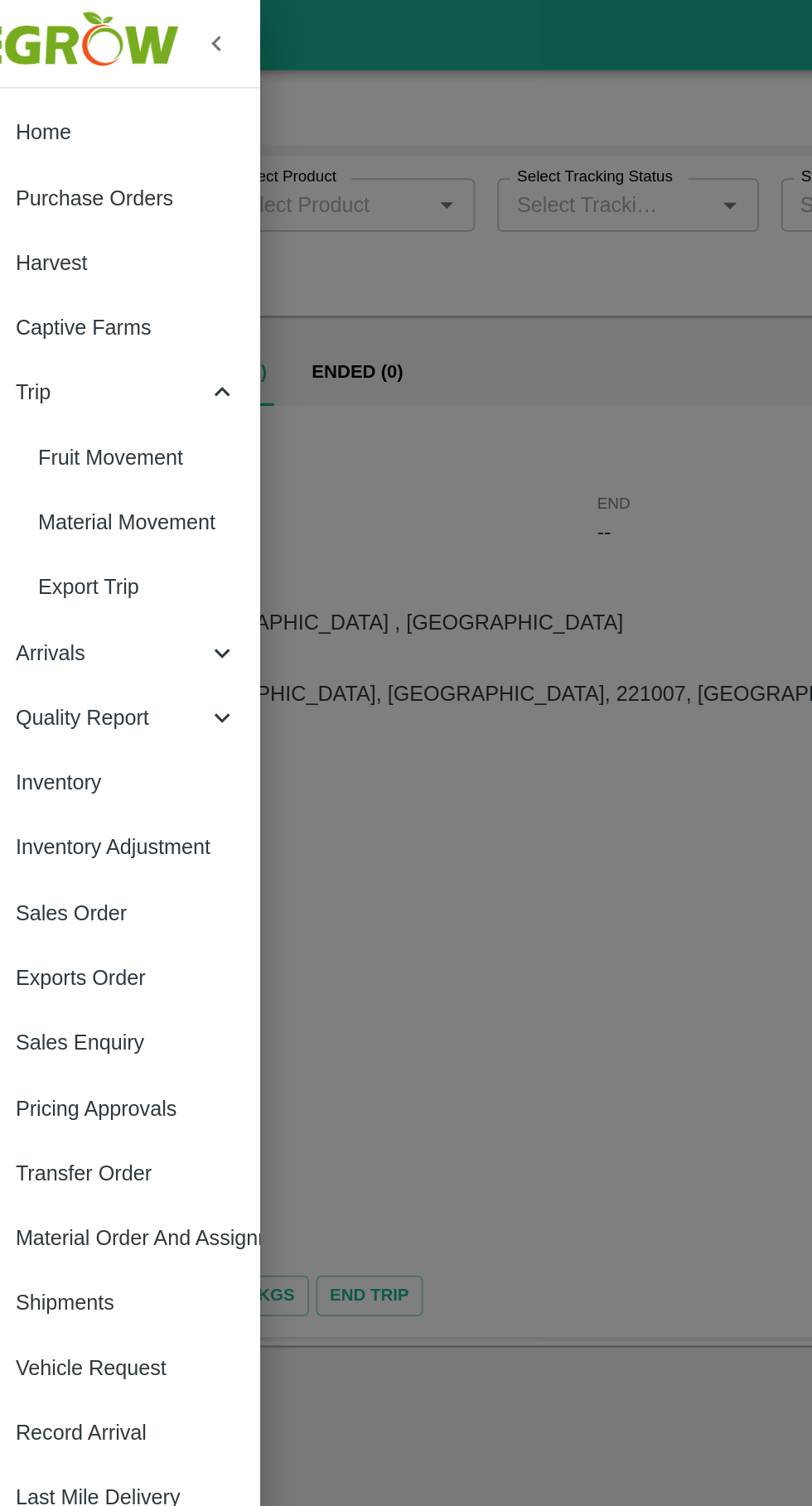
click at [367, 686] on div at bounding box center [406, 753] width 812 height 1506
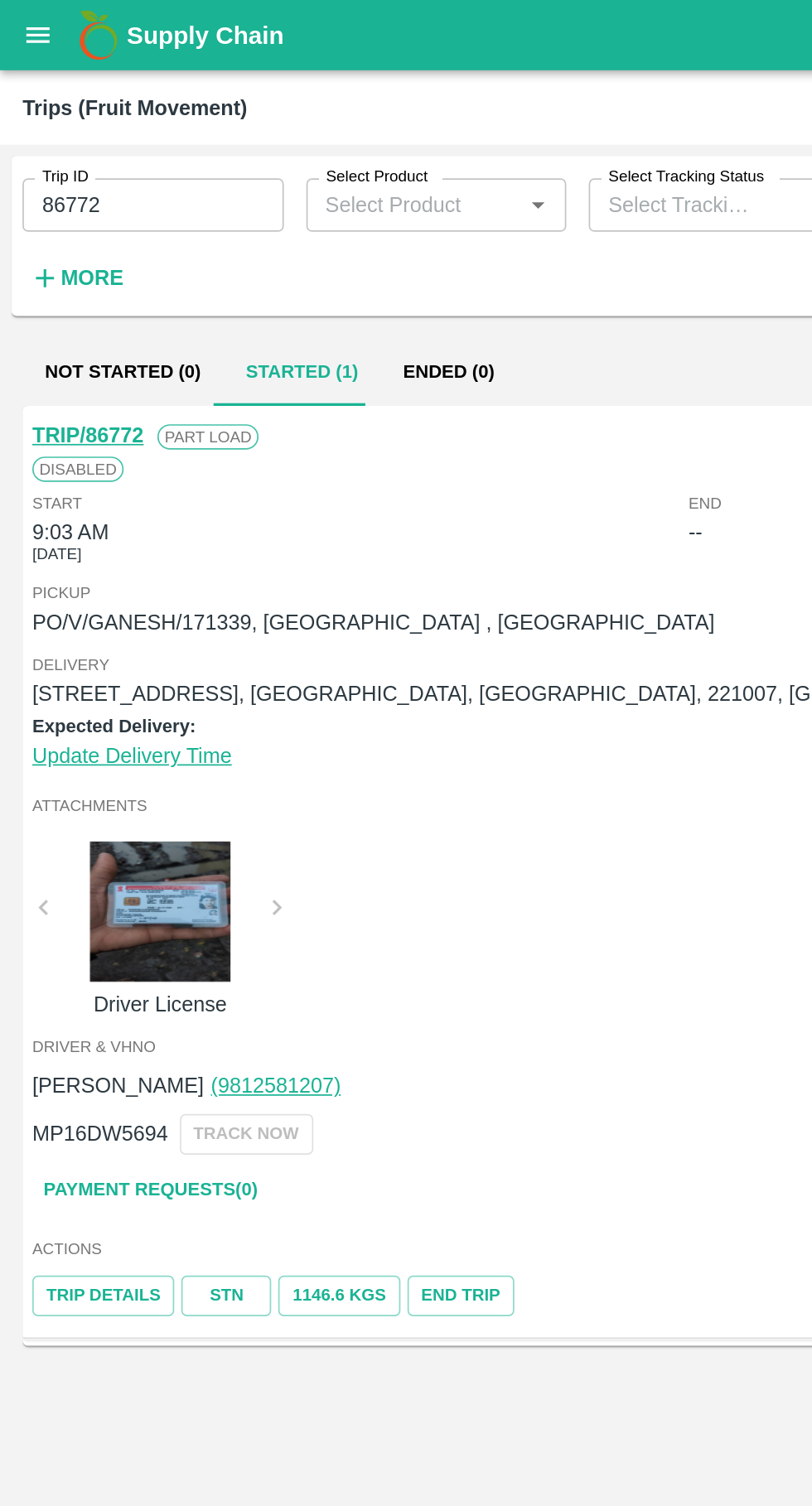
click at [22, 20] on icon "open drawer" at bounding box center [22, 19] width 14 height 9
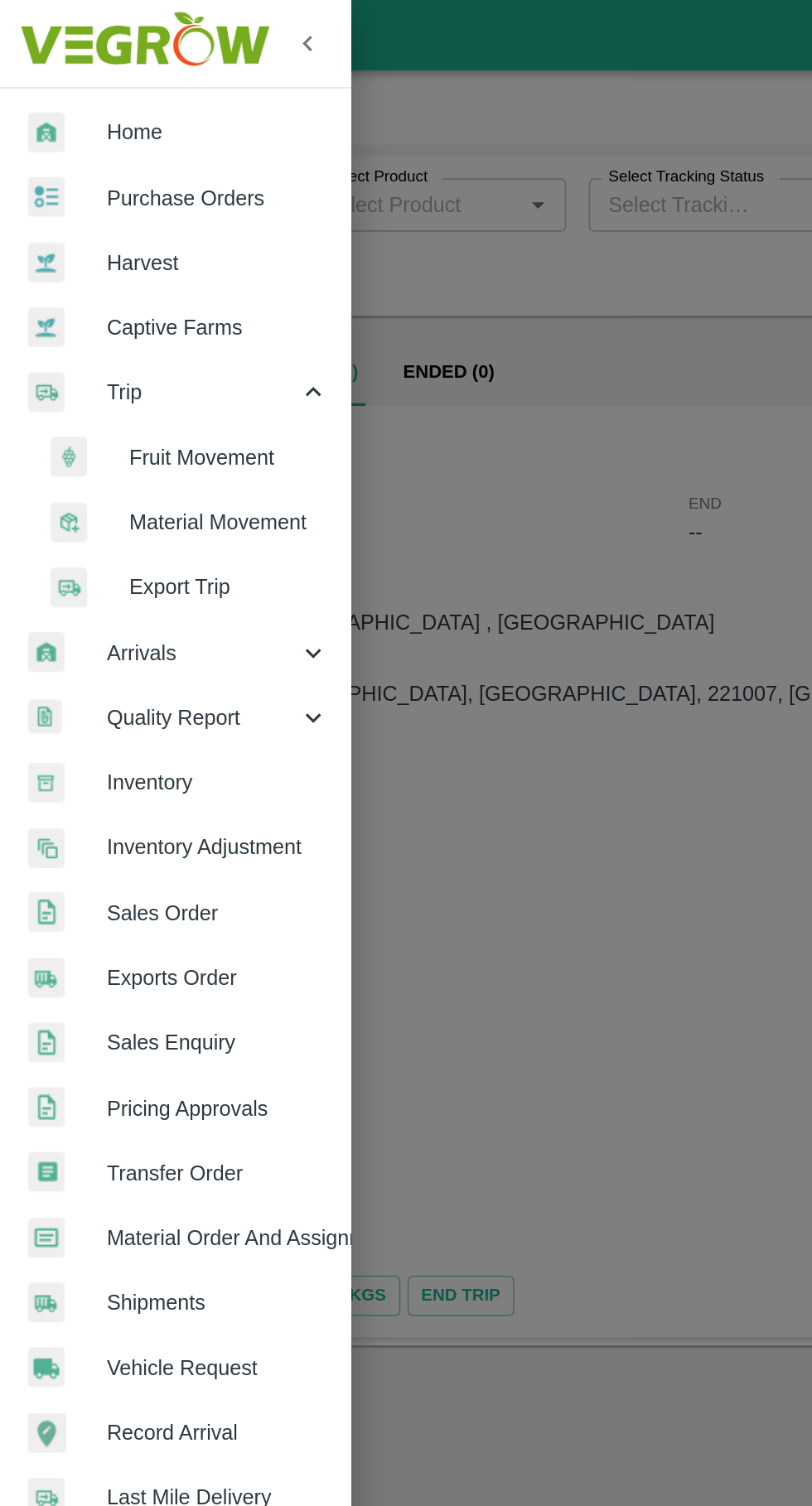
click at [89, 234] on span "Trip" at bounding box center [119, 231] width 113 height 18
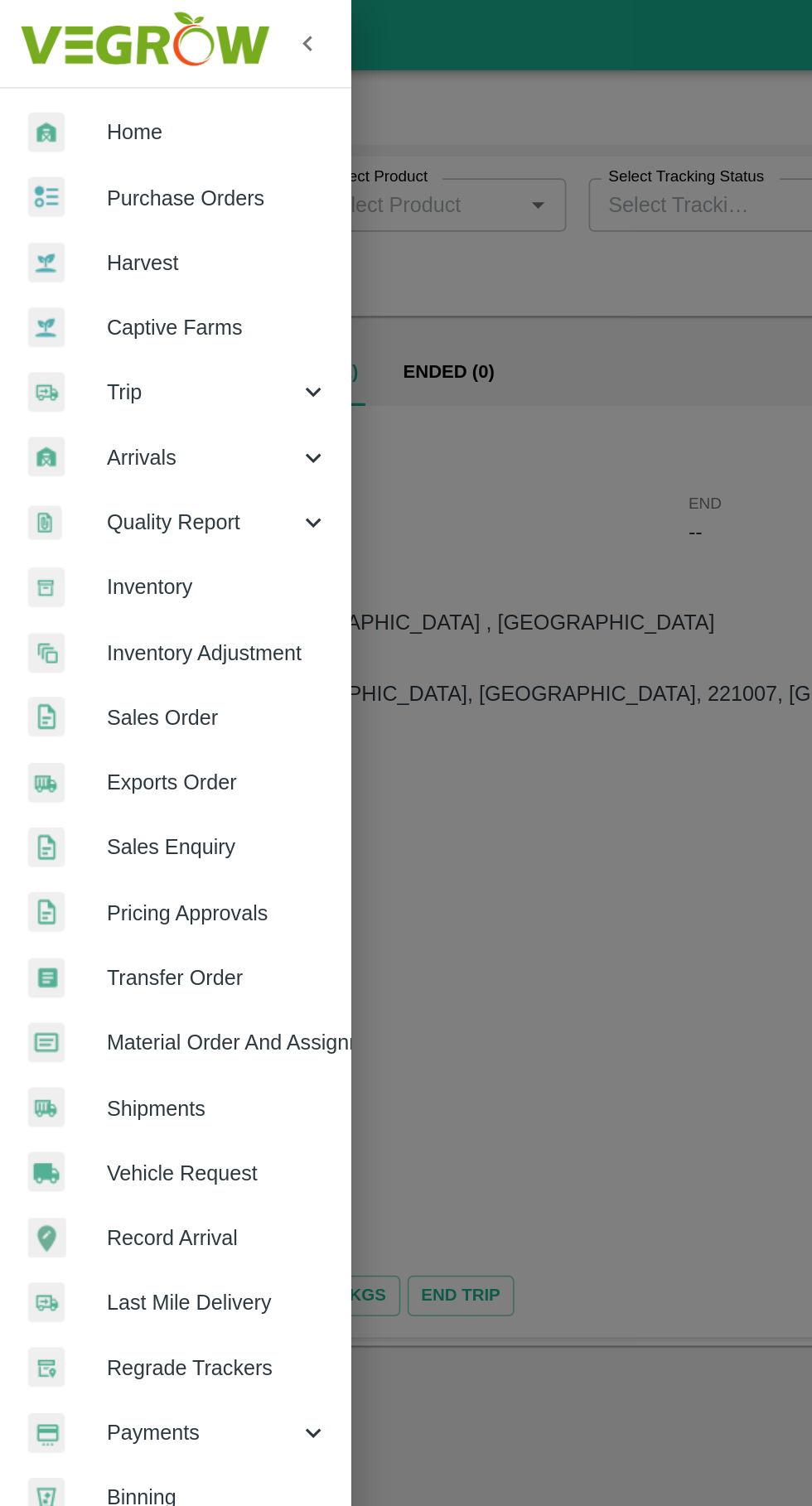
click at [88, 119] on span "Purchase Orders" at bounding box center [128, 116] width 130 height 18
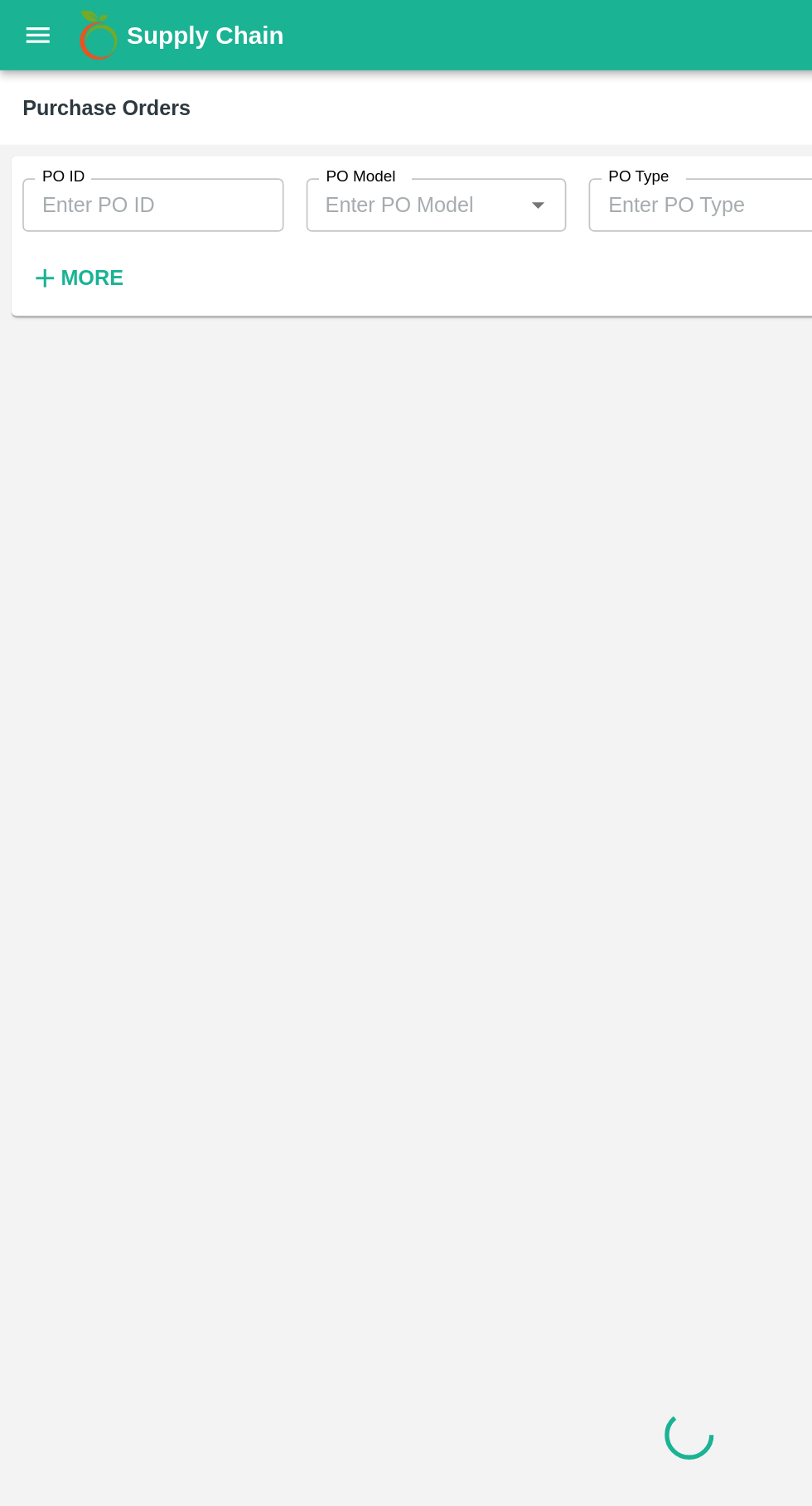
click at [69, 115] on input "PO ID" at bounding box center [90, 121] width 154 height 32
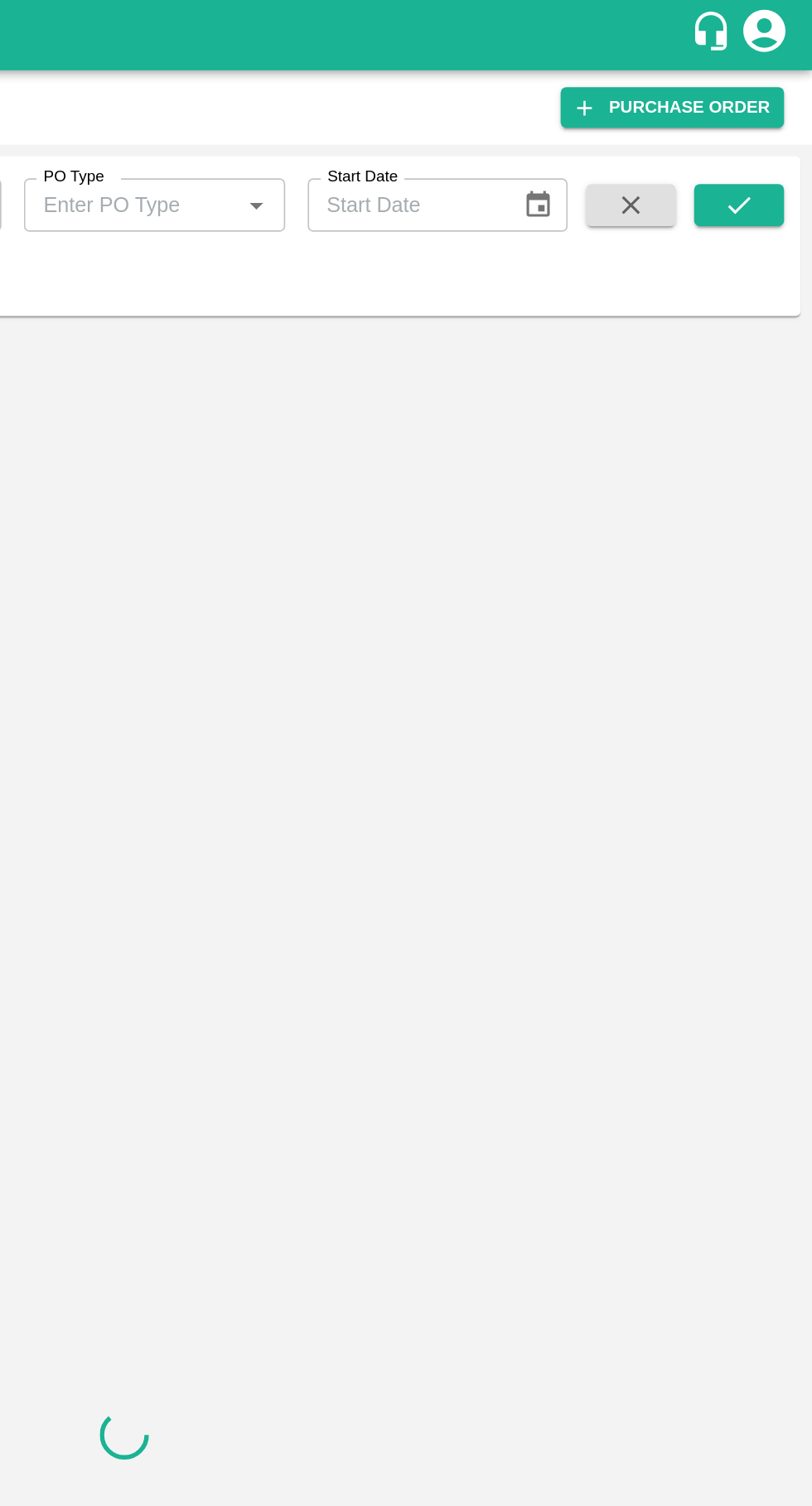
type input "171339"
click at [773, 117] on icon "submit" at bounding box center [768, 121] width 18 height 18
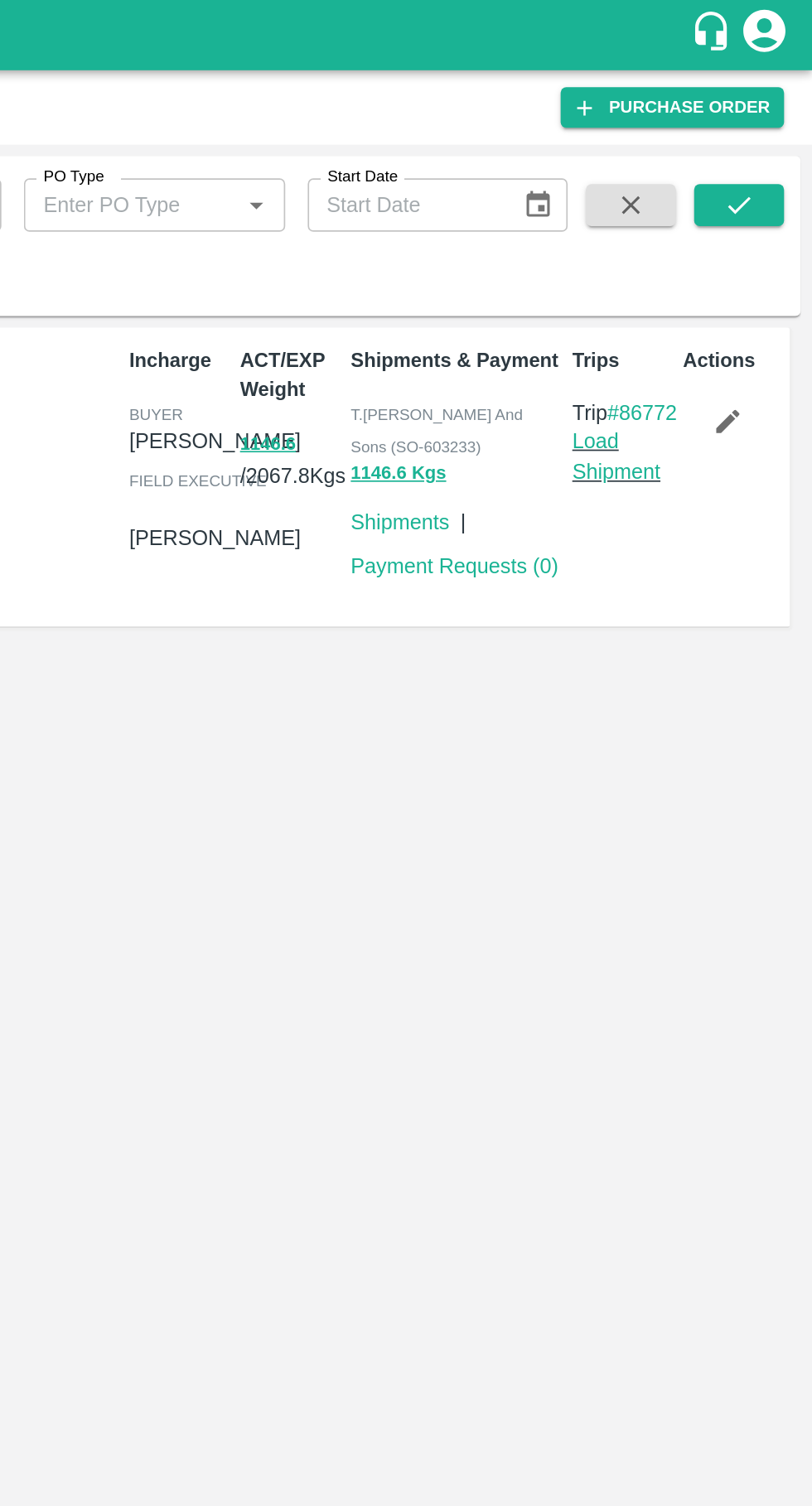
click at [691, 275] on link "Load Shipment" at bounding box center [696, 269] width 52 height 32
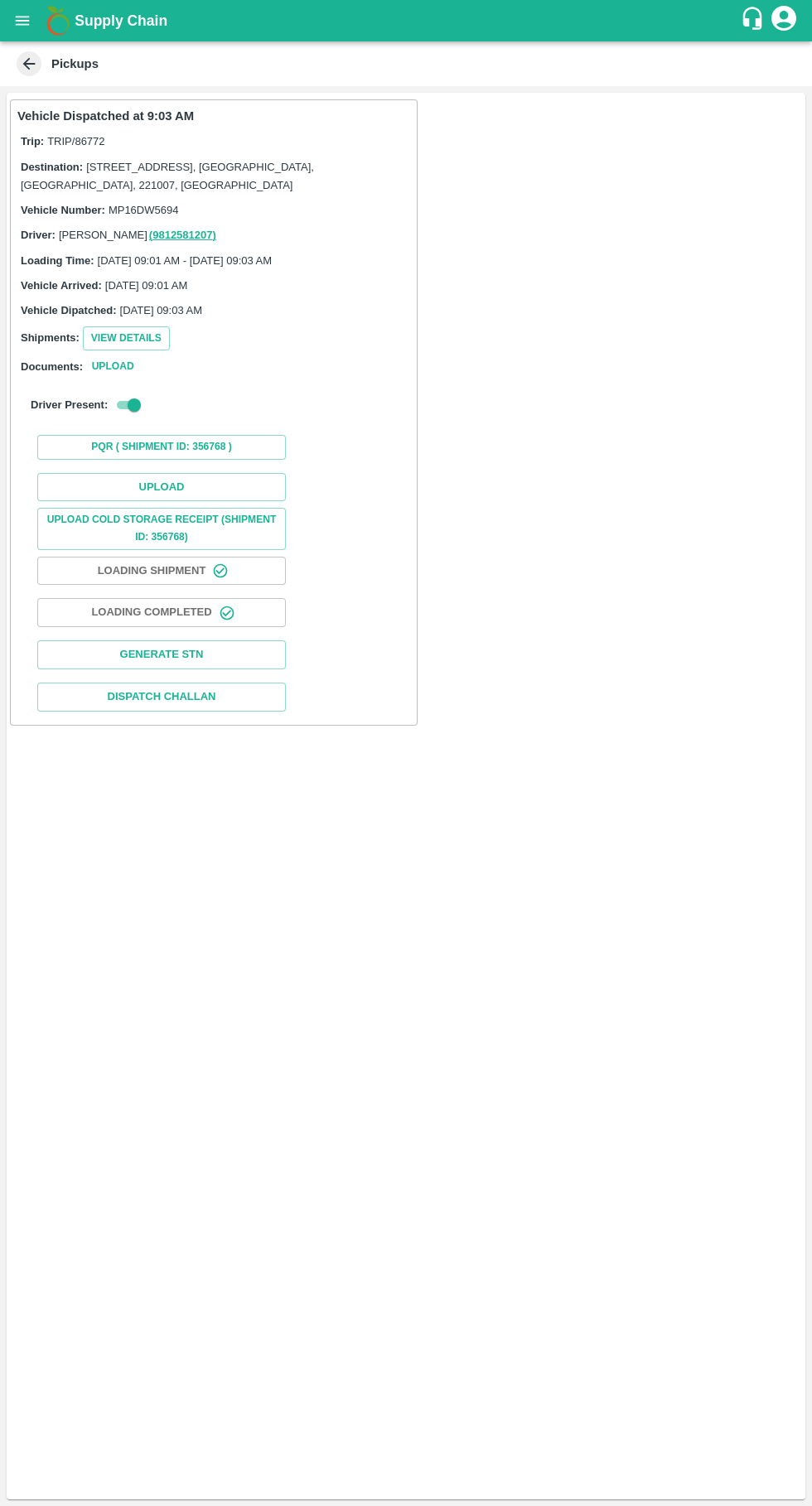
click at [156, 519] on button "Upload Cold Storage Receipt (SHIPMENT ID: 356768)" at bounding box center [161, 528] width 248 height 42
click at [135, 485] on button "Upload" at bounding box center [161, 487] width 248 height 29
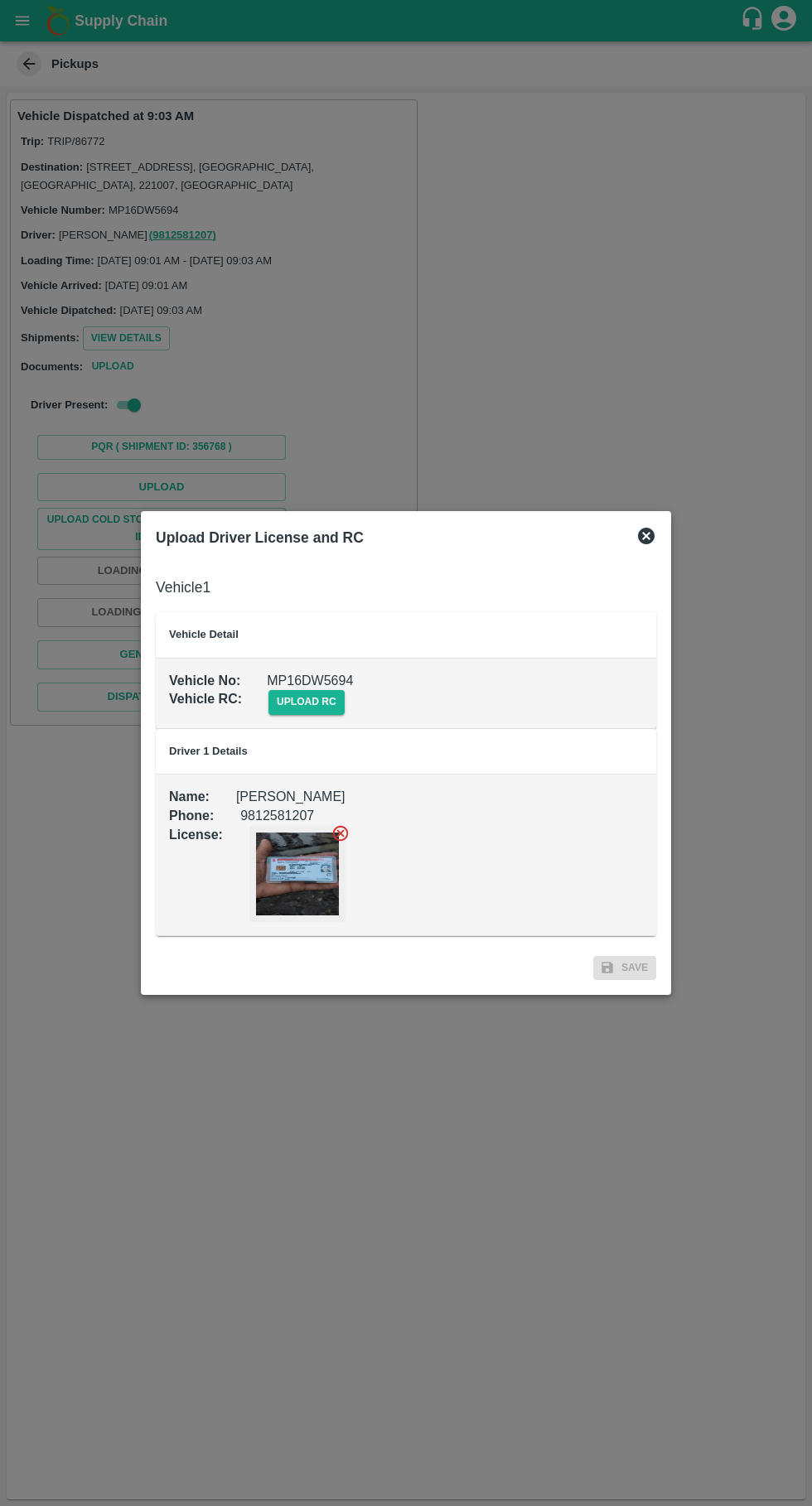
click at [302, 703] on span "upload rc" at bounding box center [306, 702] width 76 height 24
click at [0, 0] on input "upload rc" at bounding box center [0, 0] width 0 height 0
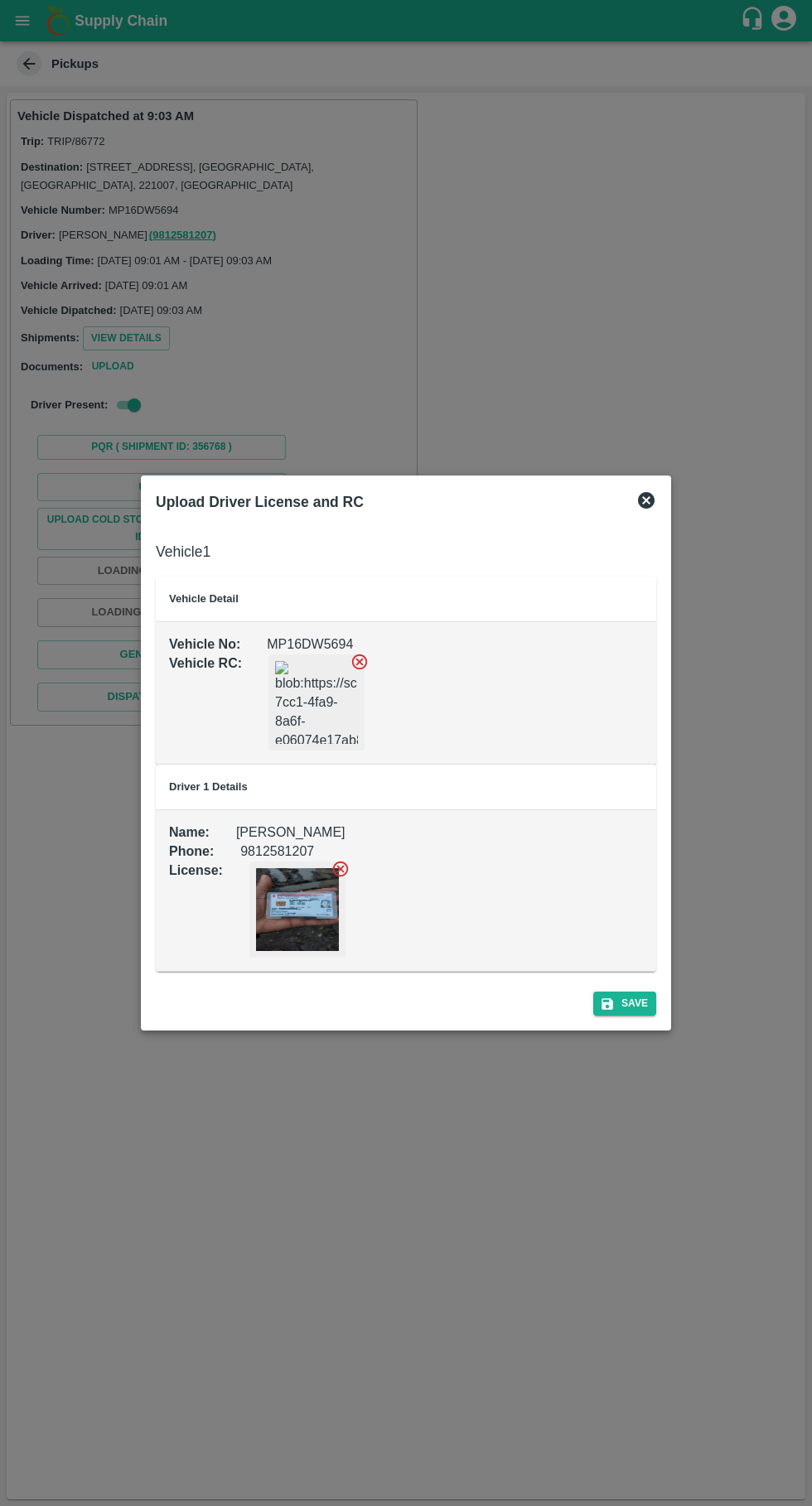
click at [624, 1006] on button "Save" at bounding box center [624, 1003] width 63 height 24
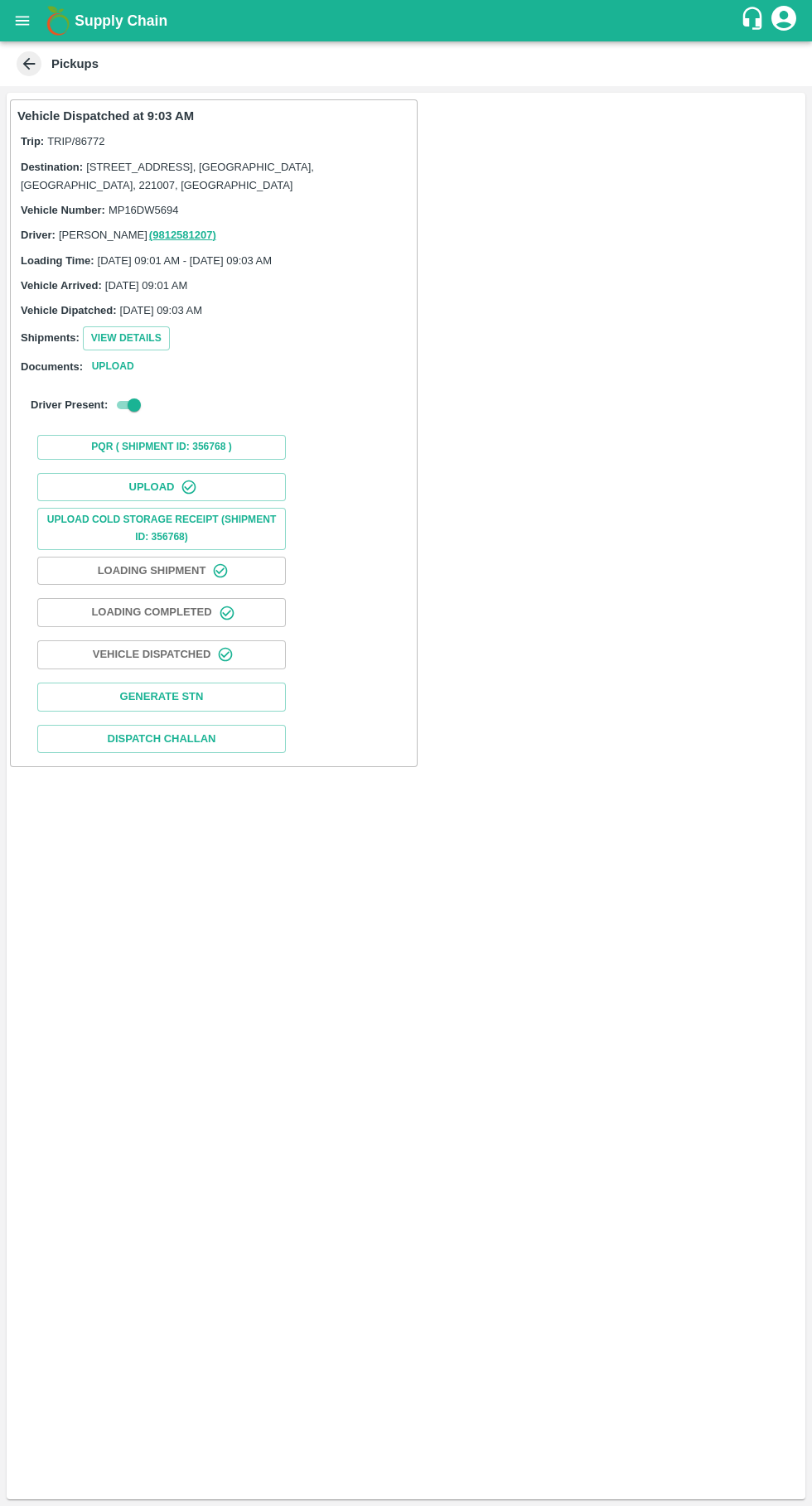
click at [27, 63] on icon at bounding box center [29, 64] width 13 height 13
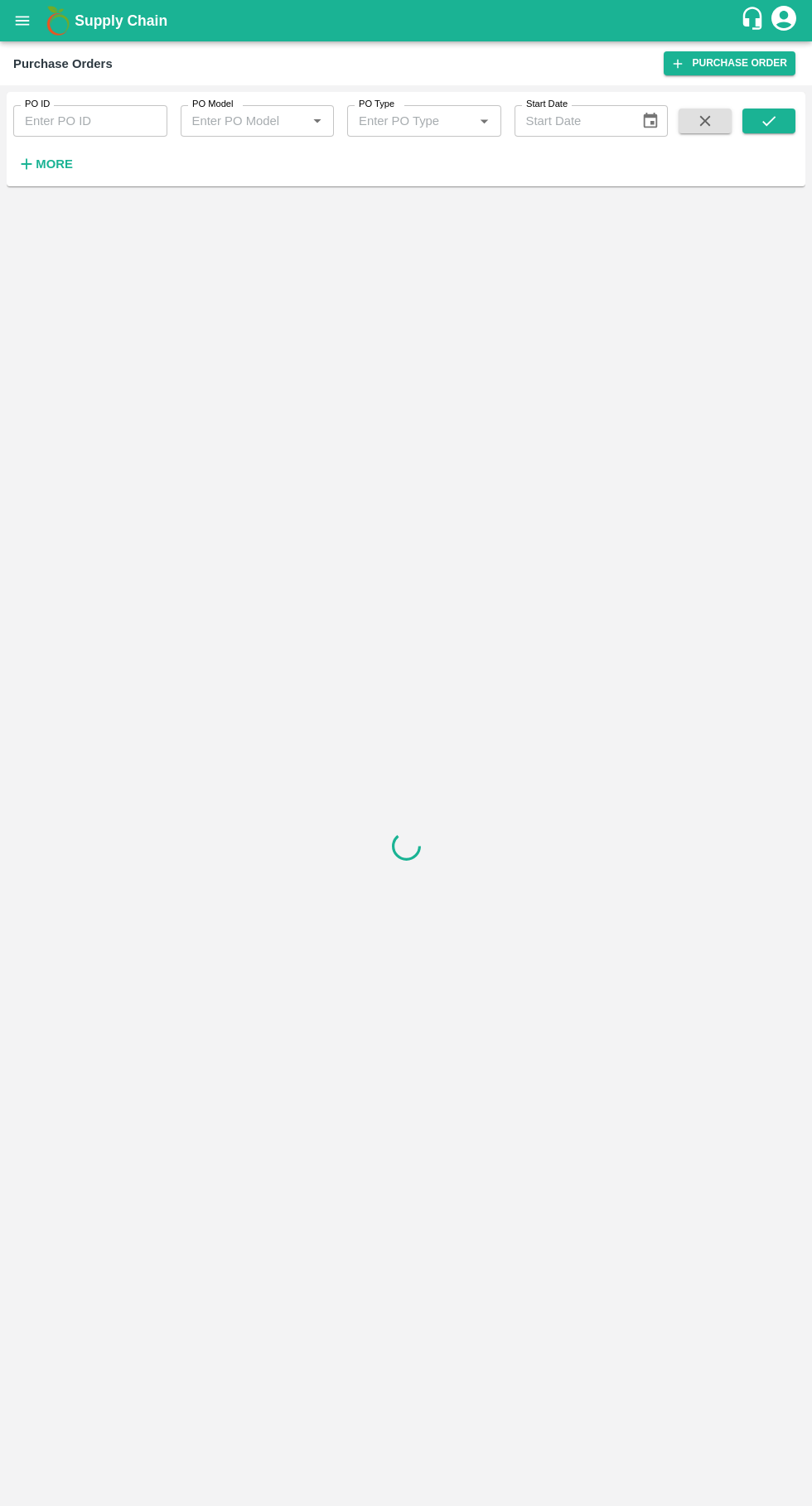
click at [22, 20] on icon "open drawer" at bounding box center [22, 19] width 14 height 9
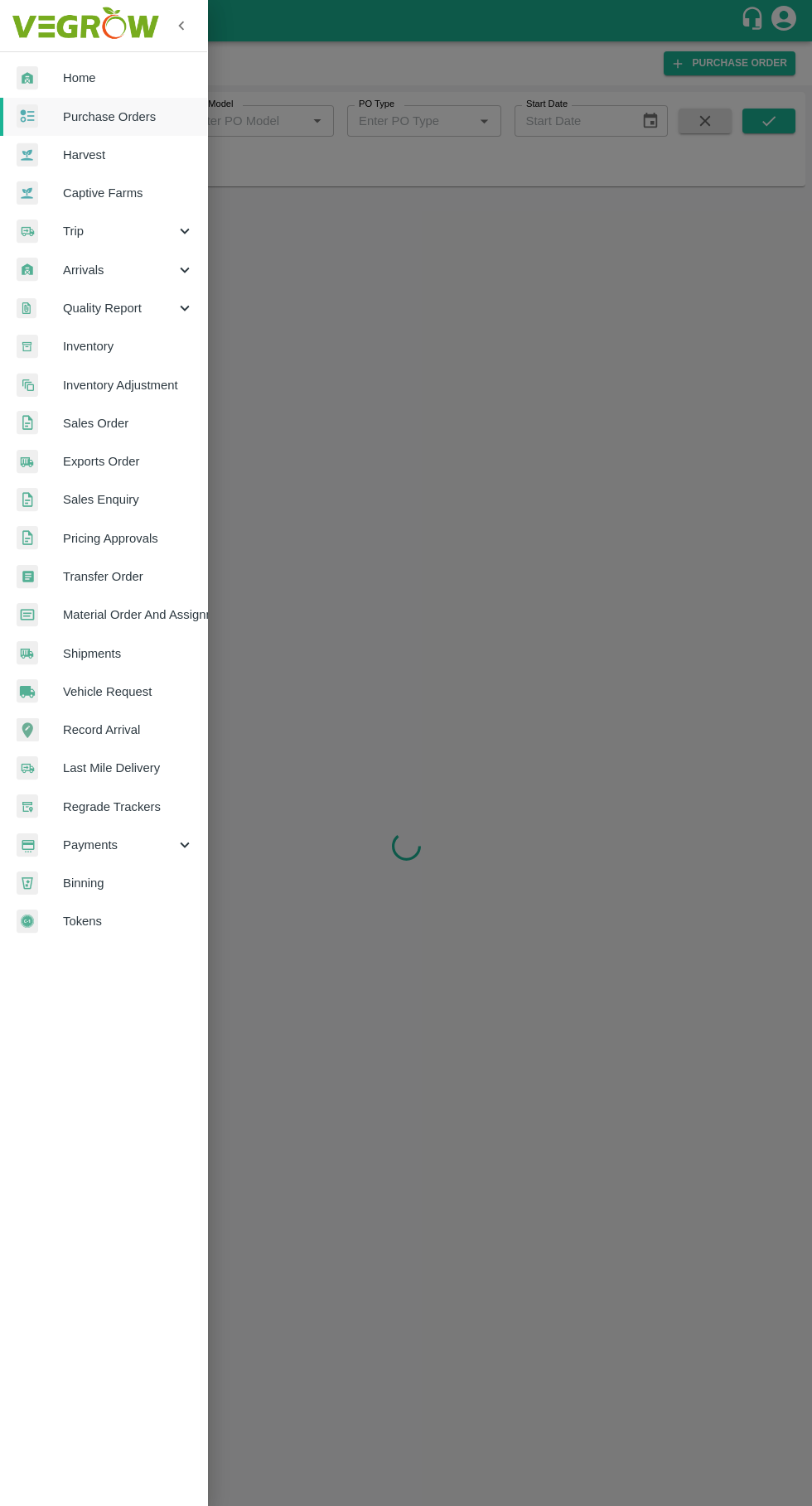
click at [67, 237] on span "Trip" at bounding box center [119, 231] width 113 height 18
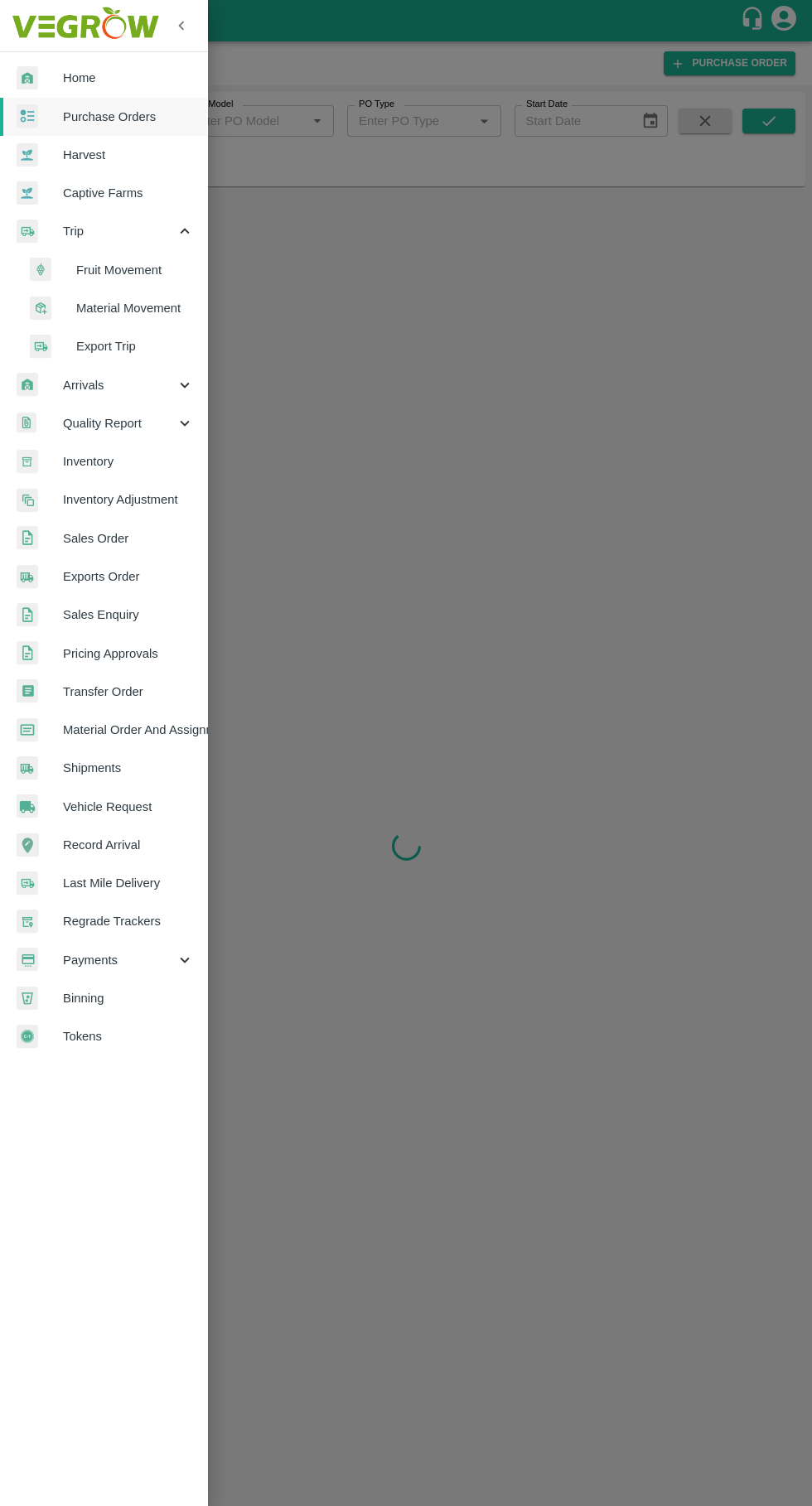
click at [96, 265] on span "Fruit Movement" at bounding box center [135, 270] width 118 height 18
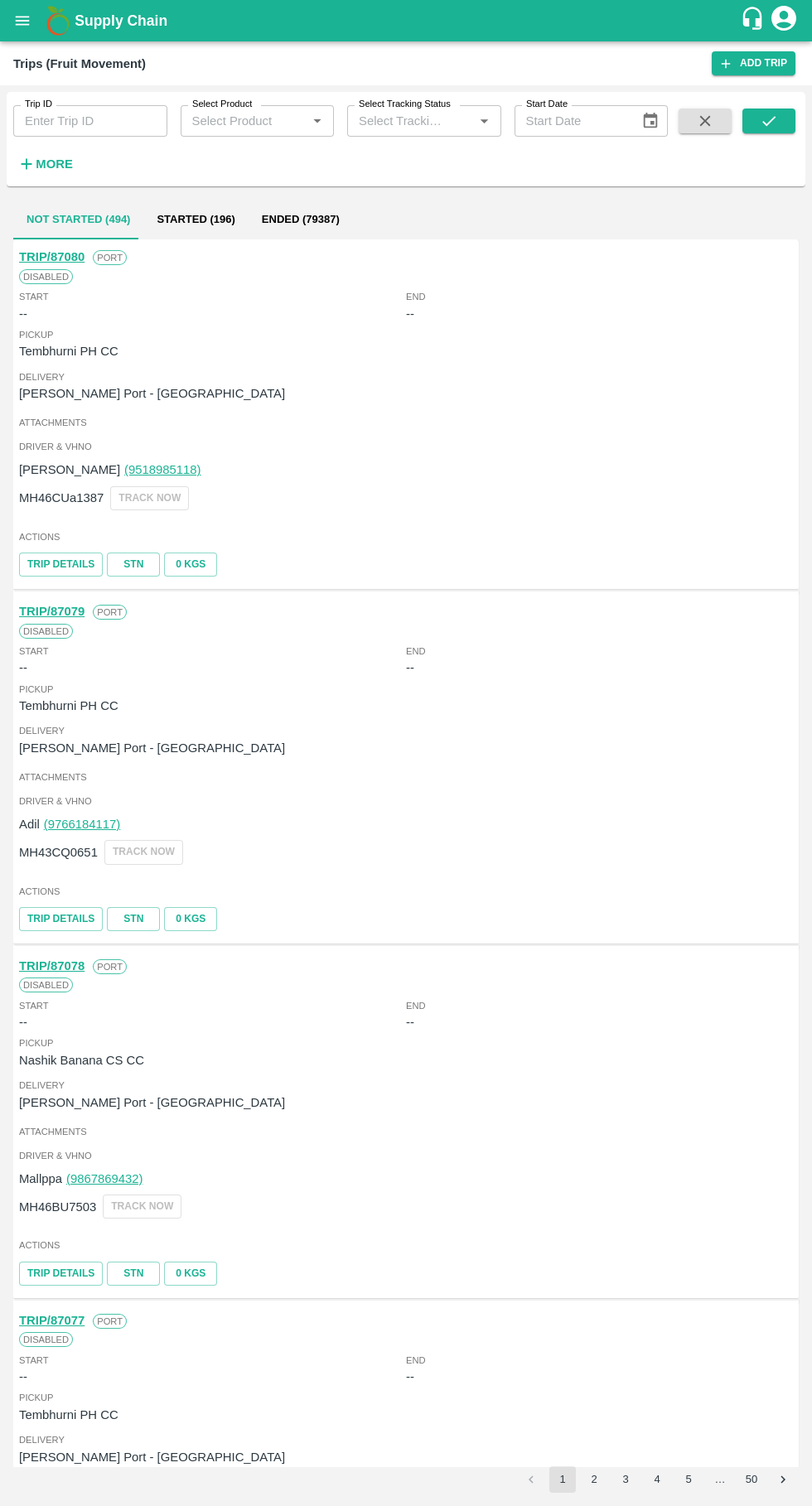
click at [90, 121] on input "Trip ID" at bounding box center [90, 121] width 154 height 32
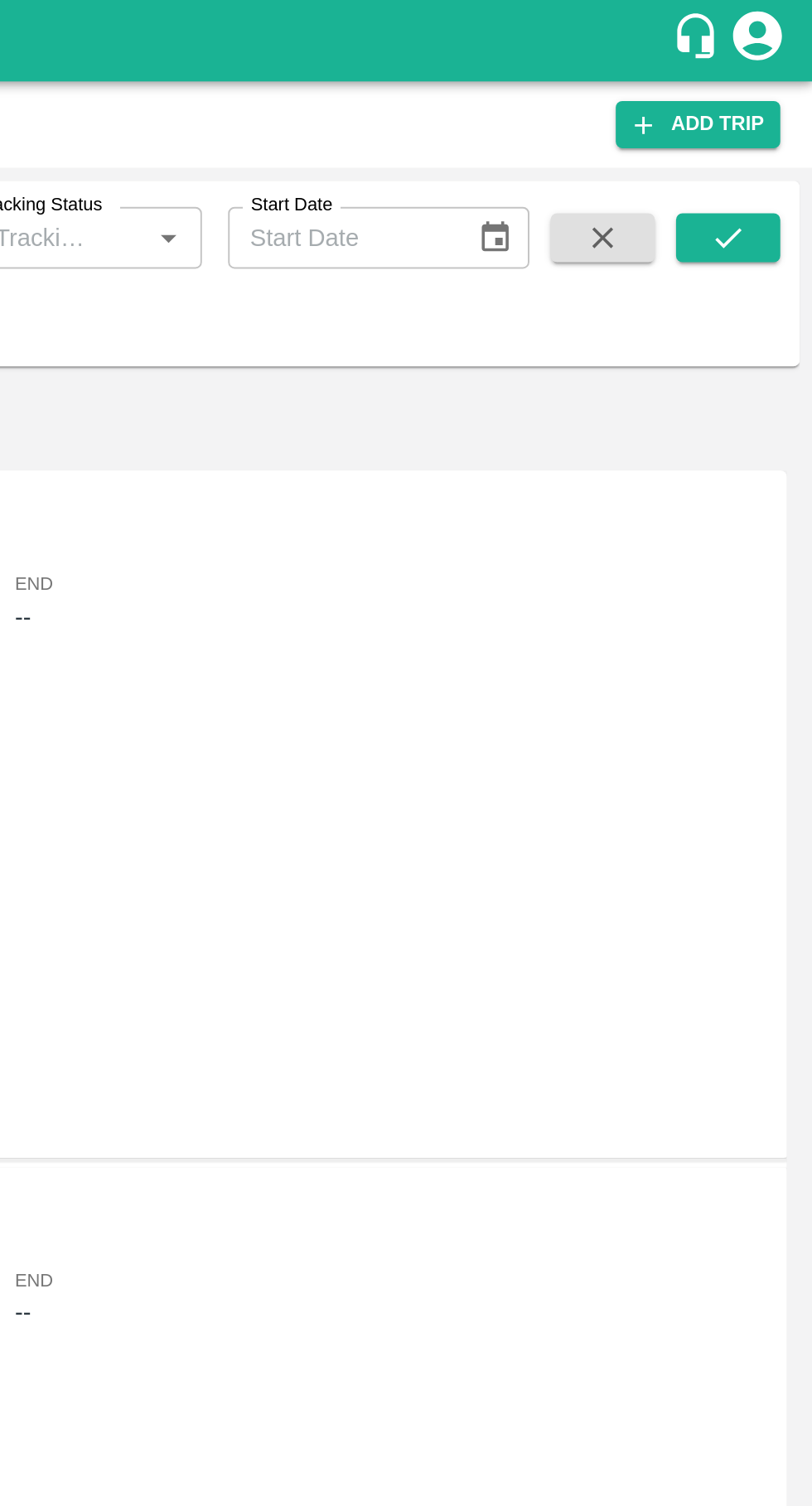
type input "86771"
click at [780, 119] on button "submit" at bounding box center [768, 121] width 53 height 25
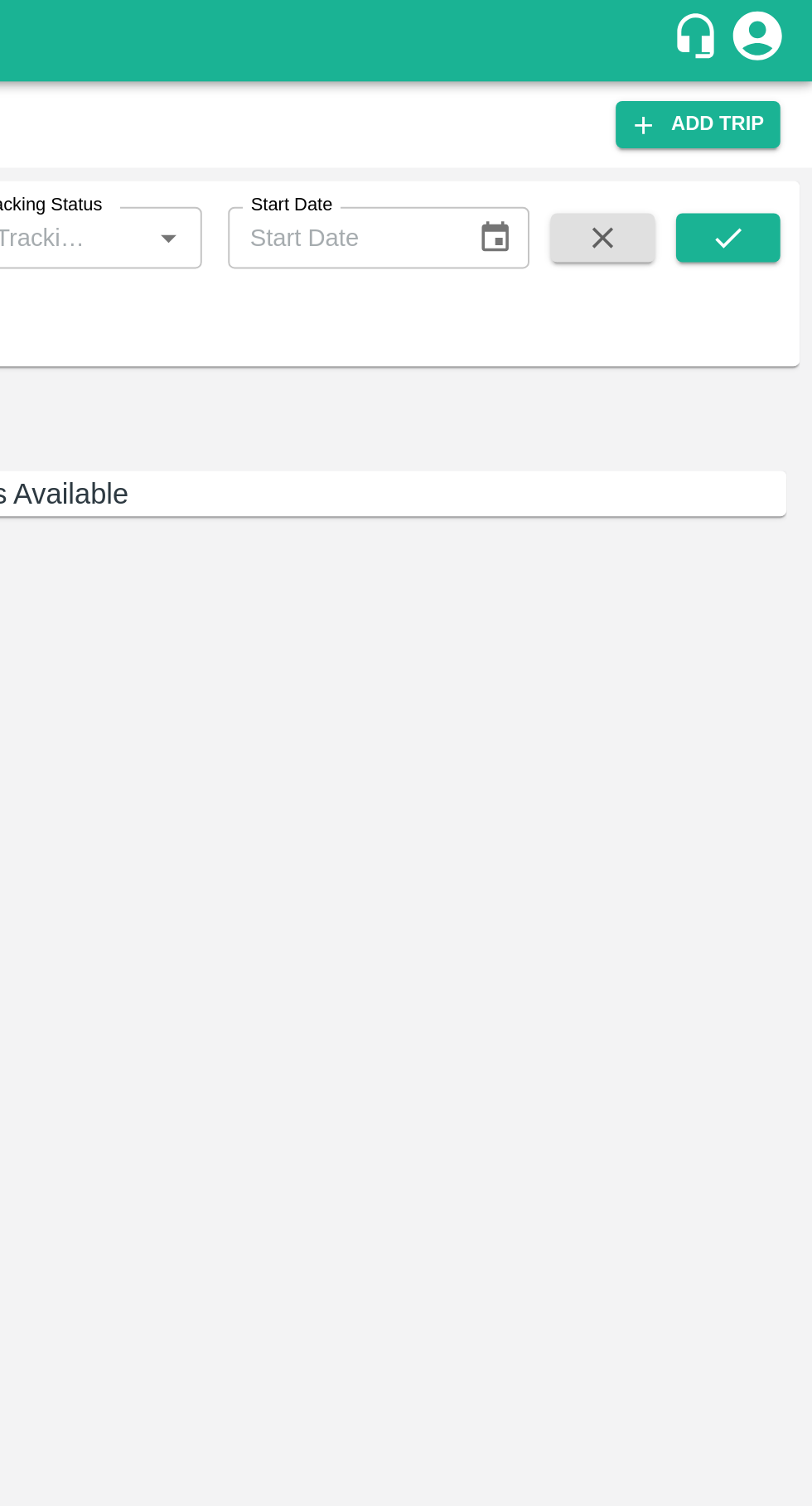
click at [780, 116] on button "submit" at bounding box center [768, 121] width 53 height 25
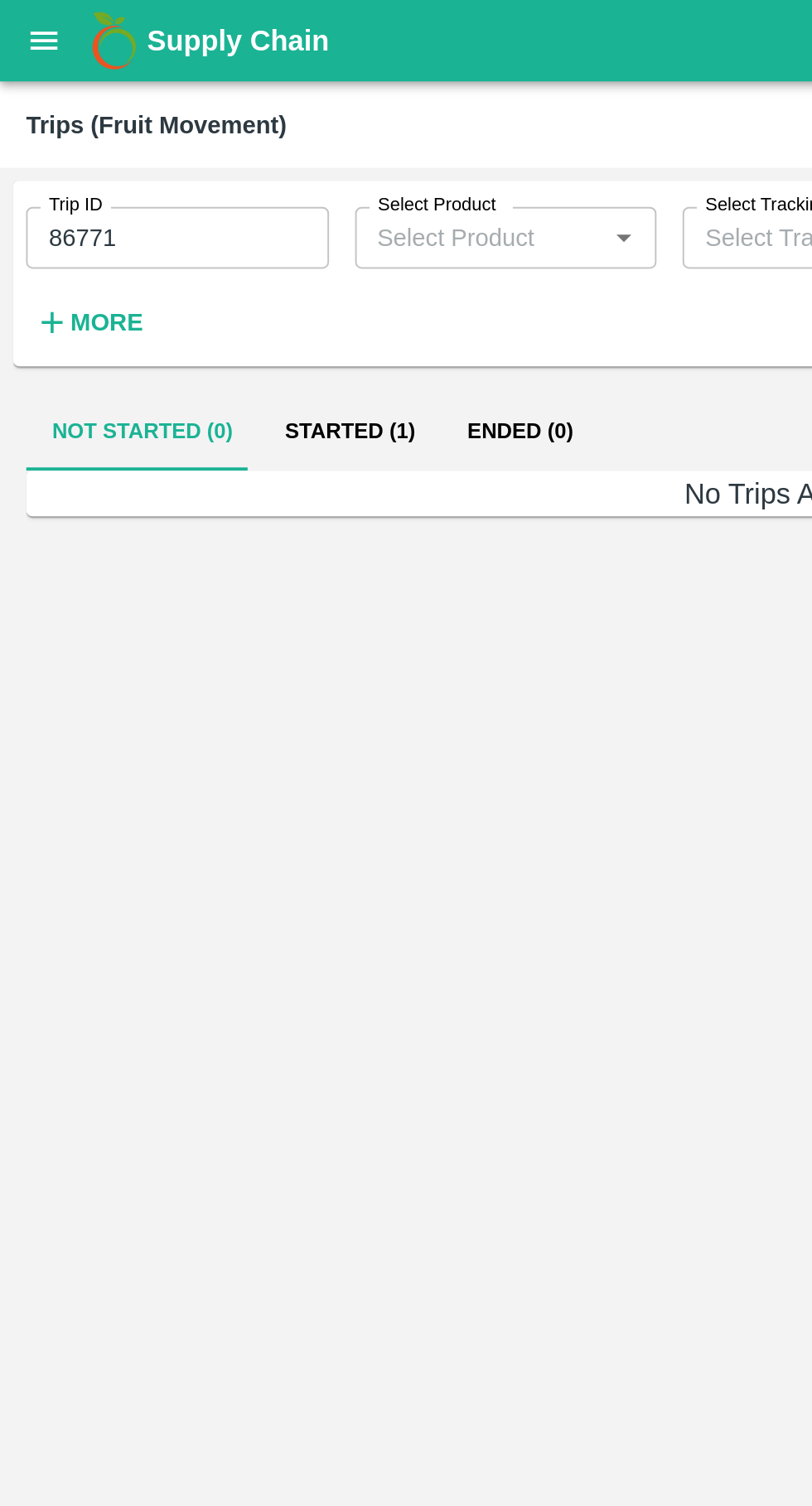
click at [177, 210] on button "Started (1)" at bounding box center [178, 219] width 93 height 40
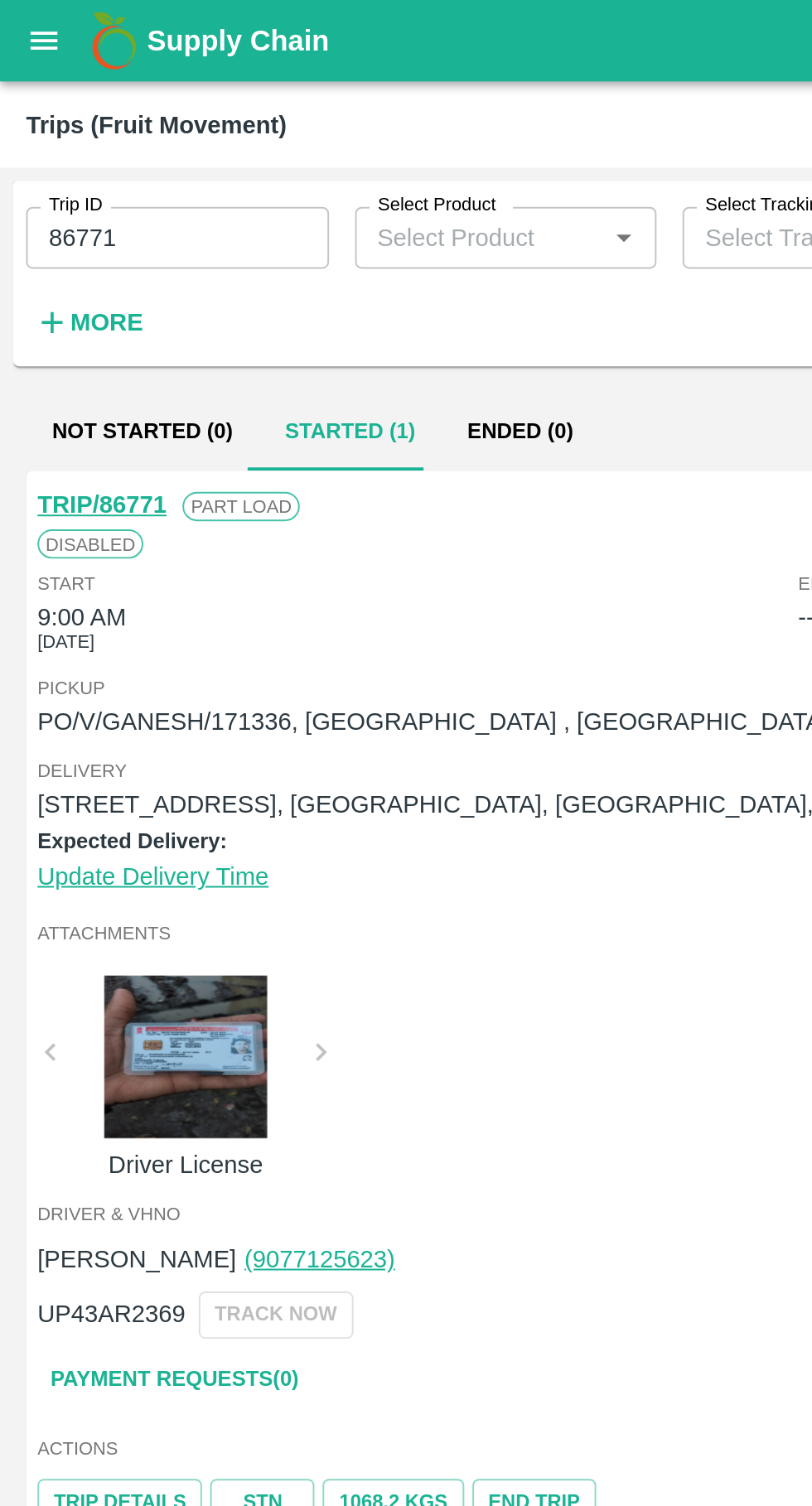
click at [30, 26] on icon "open drawer" at bounding box center [22, 20] width 18 height 18
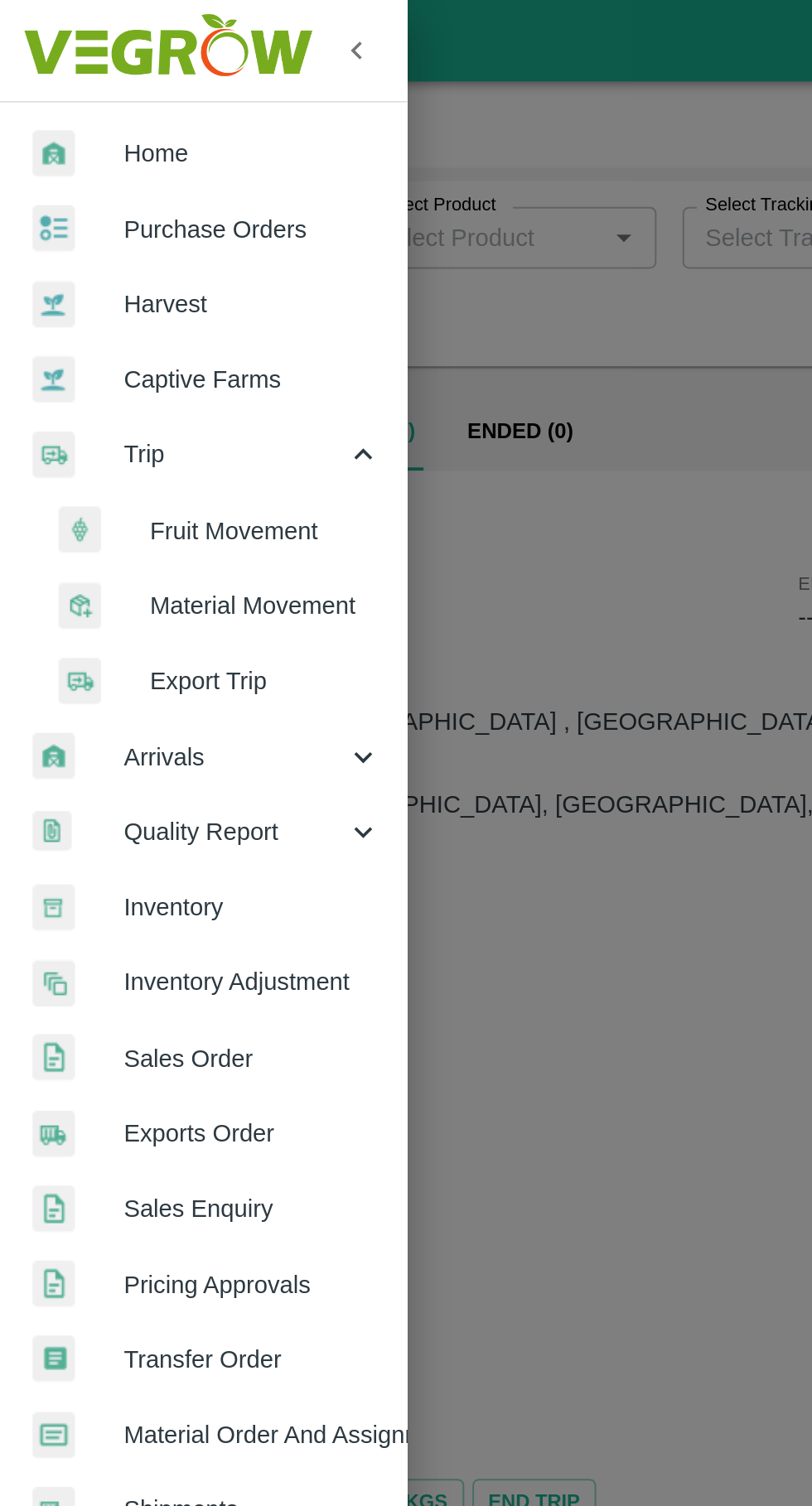
click at [113, 148] on span "Harvest" at bounding box center [128, 155] width 130 height 18
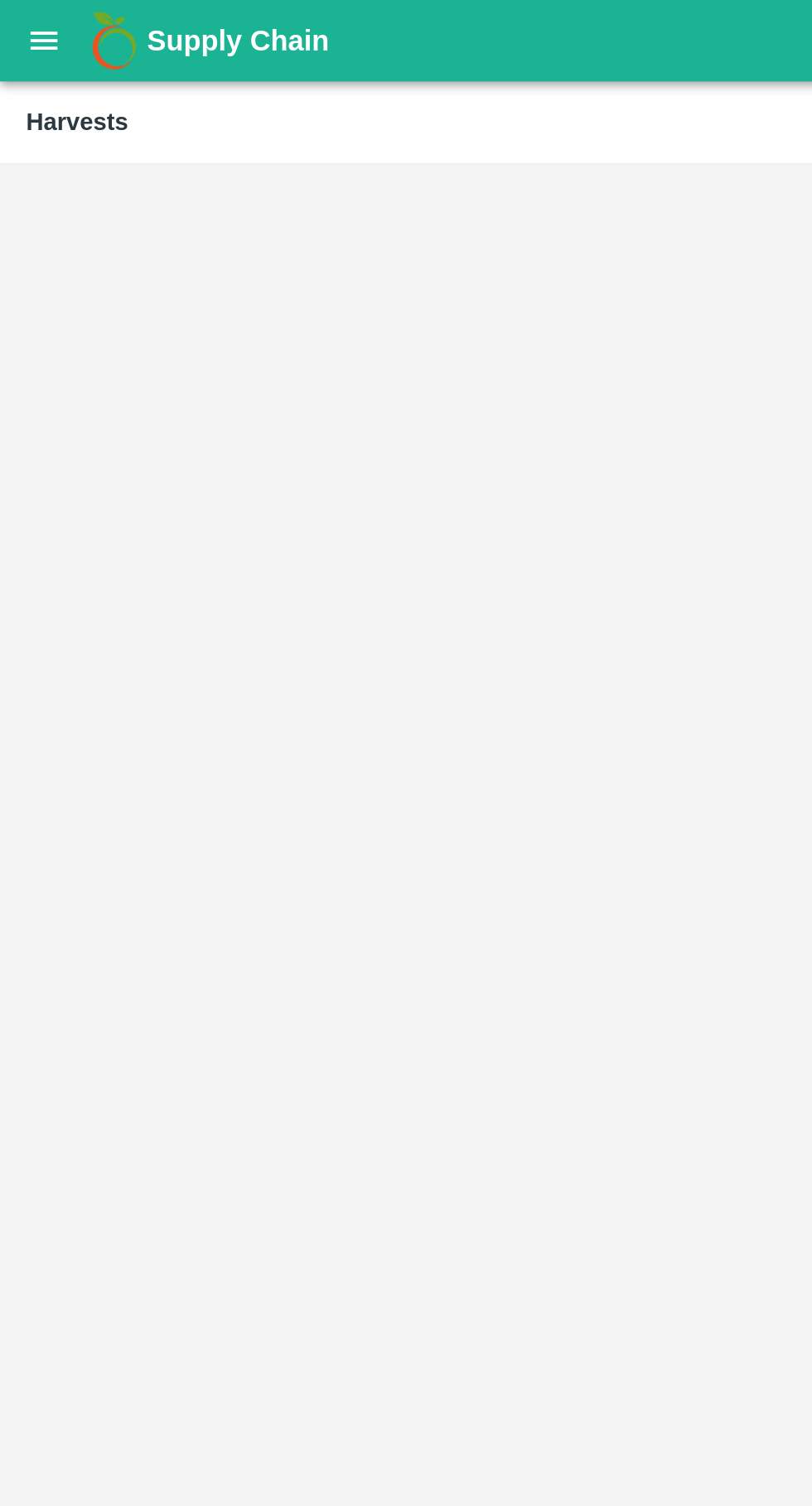
click at [23, 34] on button "open drawer" at bounding box center [21, 20] width 38 height 38
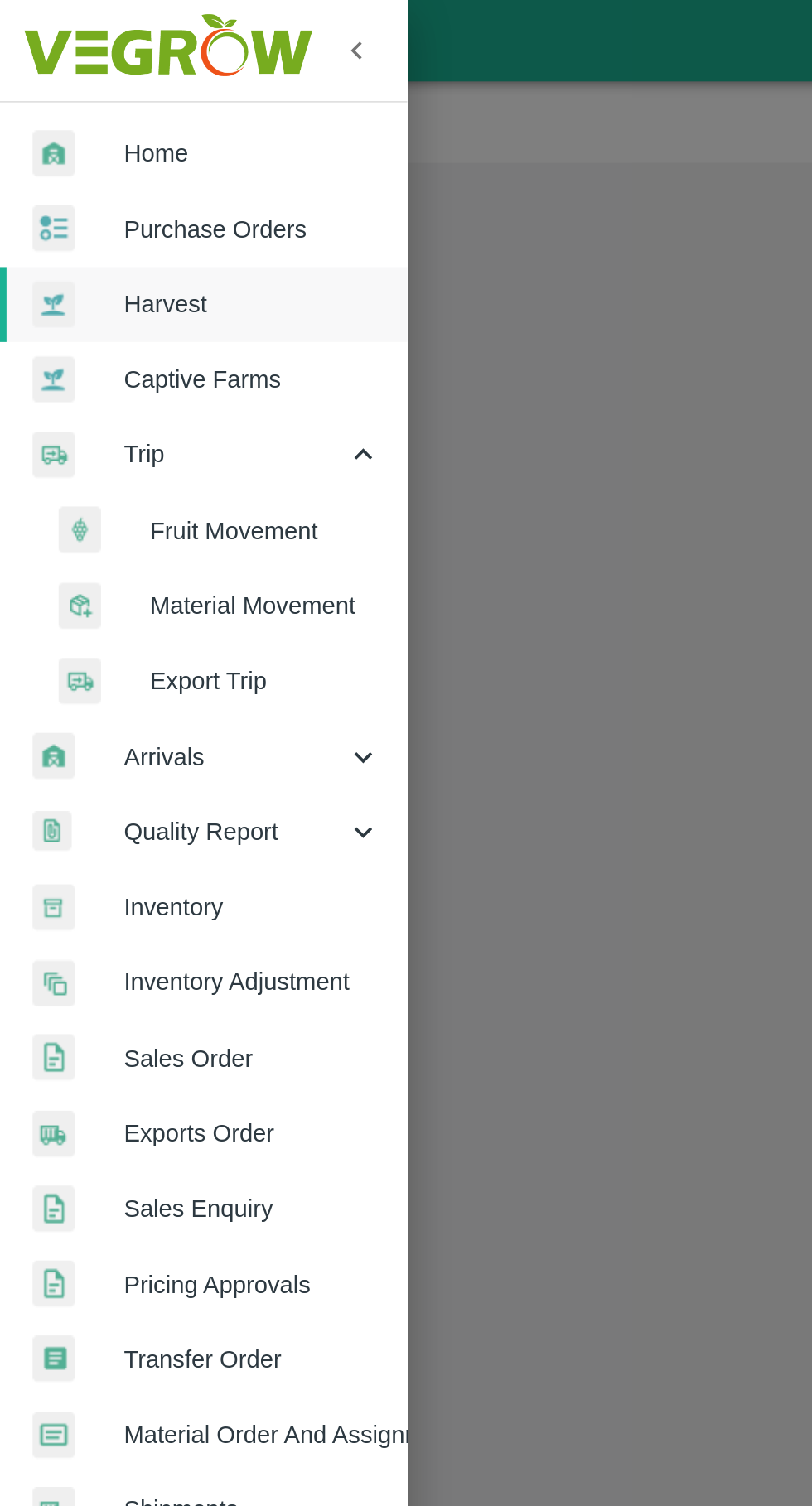
click at [154, 94] on link "Home" at bounding box center [103, 77] width 207 height 38
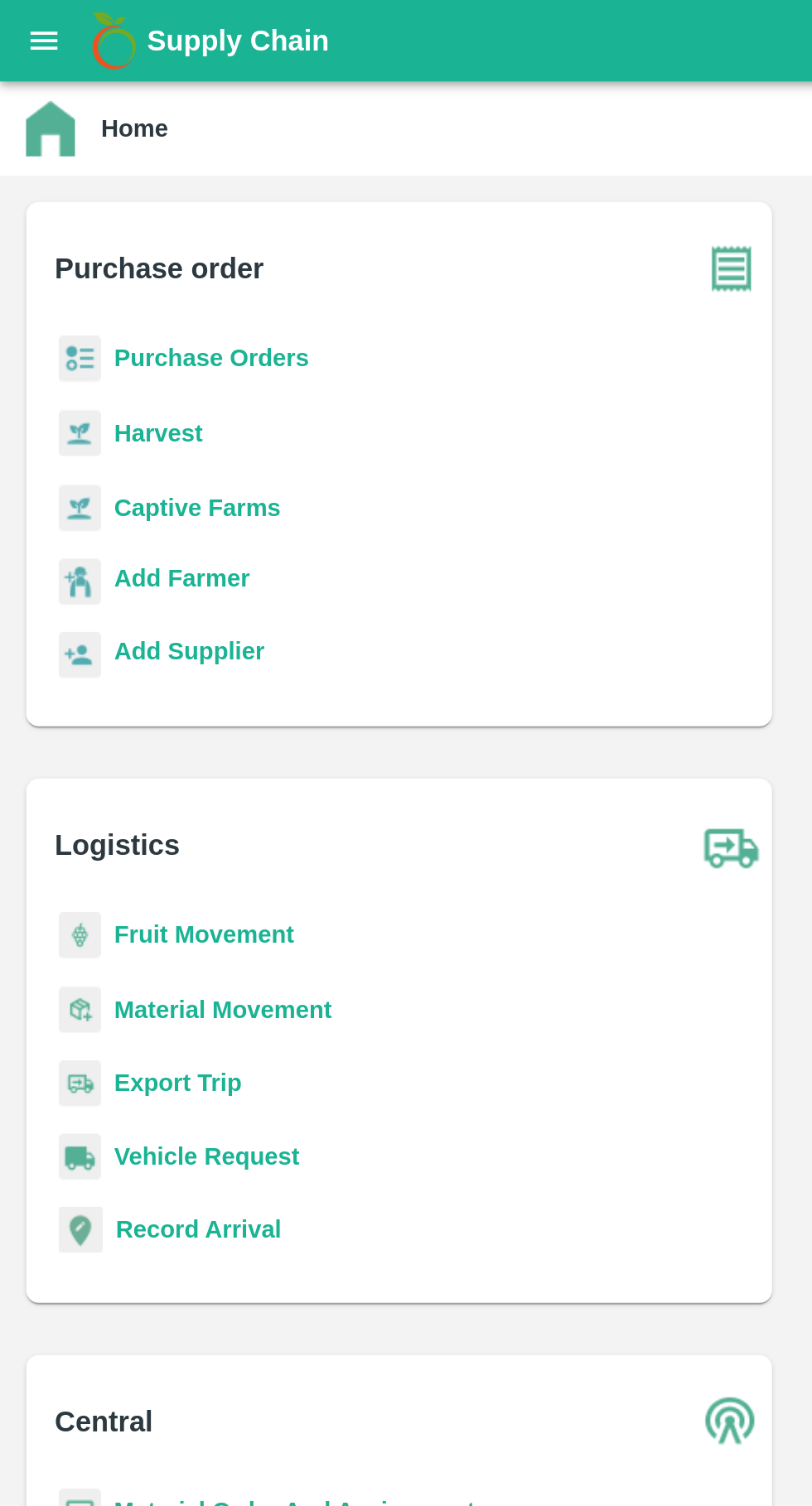
click at [22, 17] on icon "open drawer" at bounding box center [22, 20] width 18 height 18
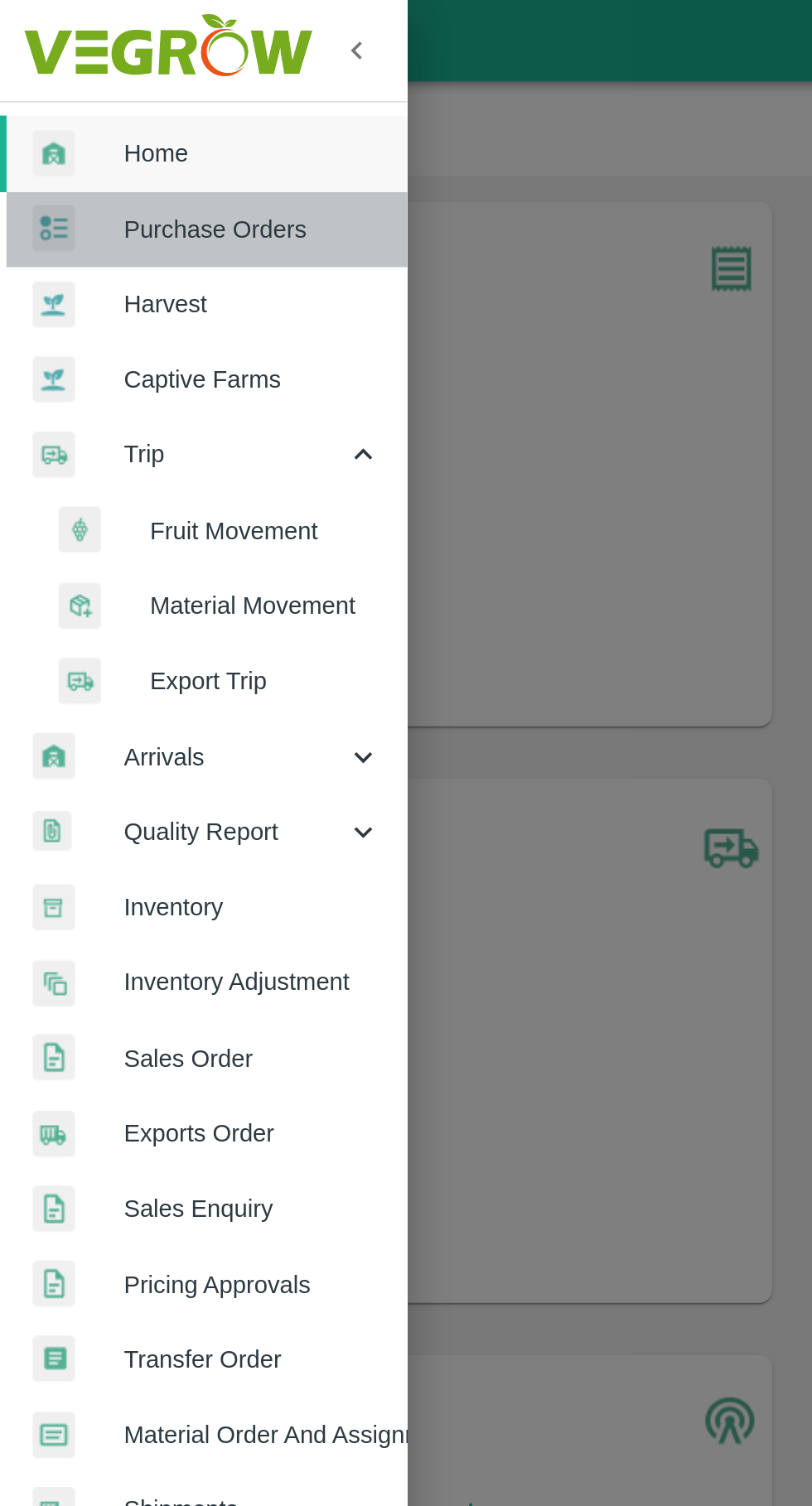
click at [132, 112] on span "Purchase Orders" at bounding box center [128, 116] width 130 height 18
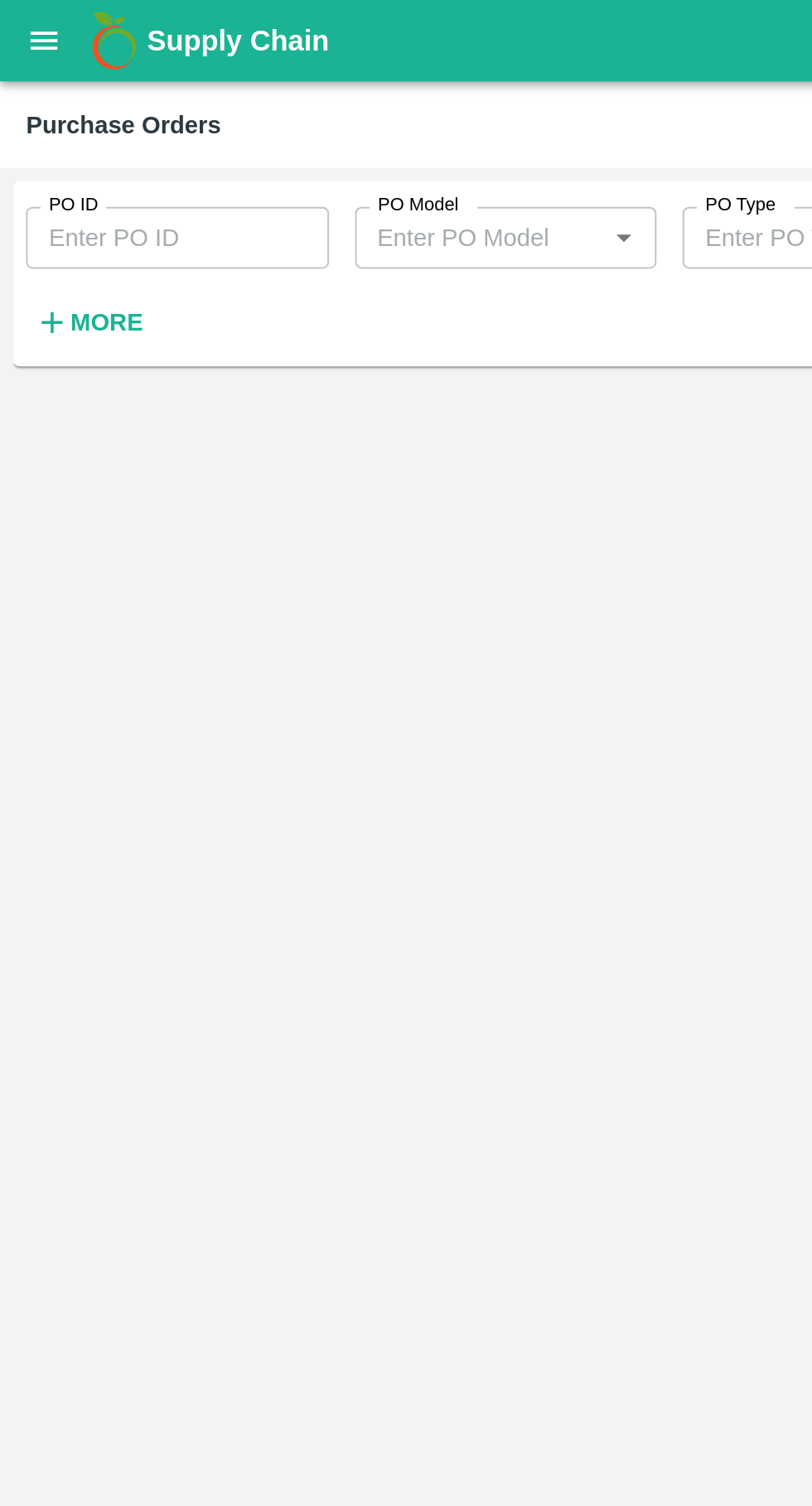
click at [102, 114] on input "PO ID" at bounding box center [90, 121] width 154 height 32
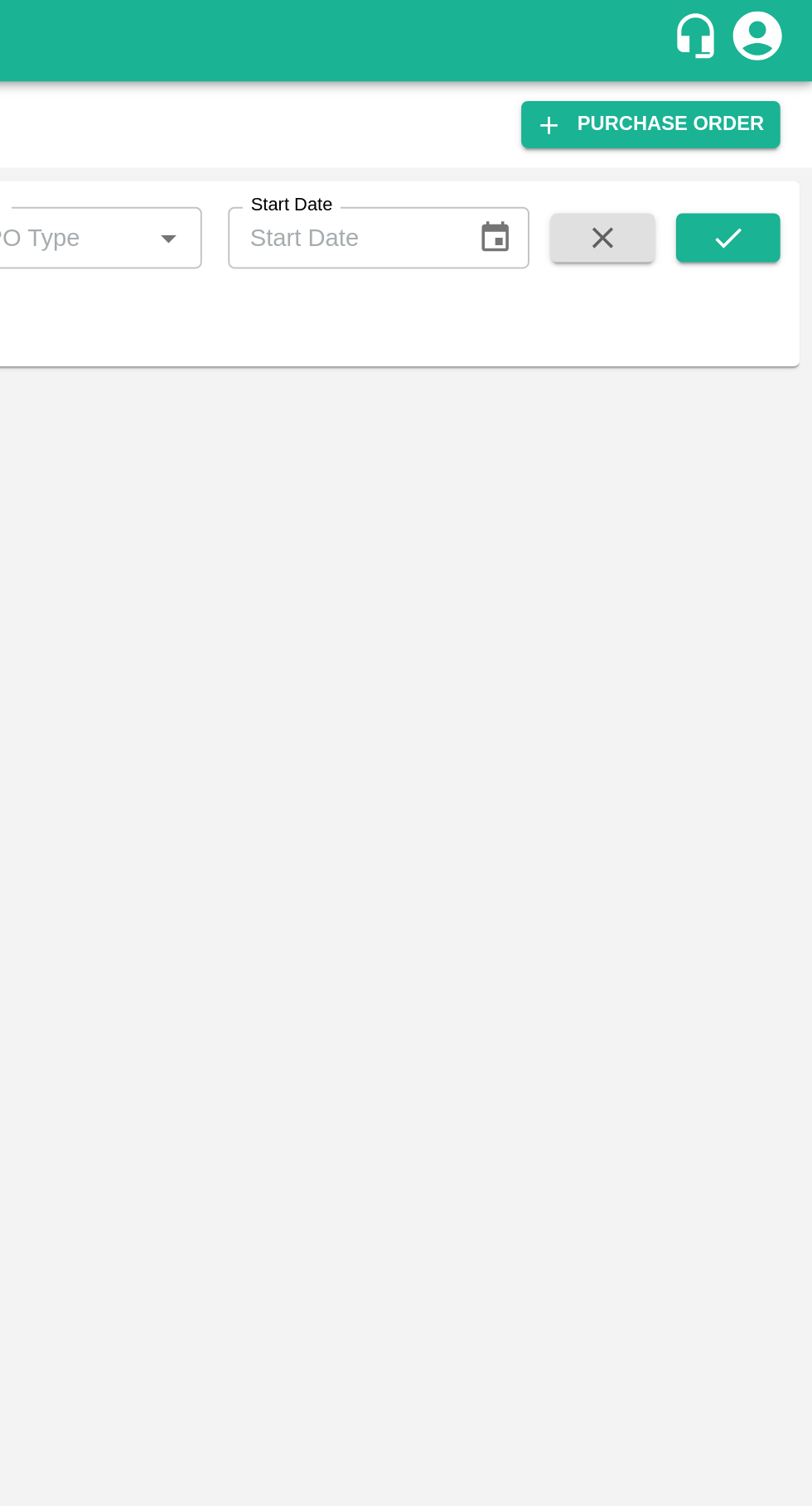
type input "171336"
click at [768, 121] on icon "submit" at bounding box center [768, 121] width 18 height 18
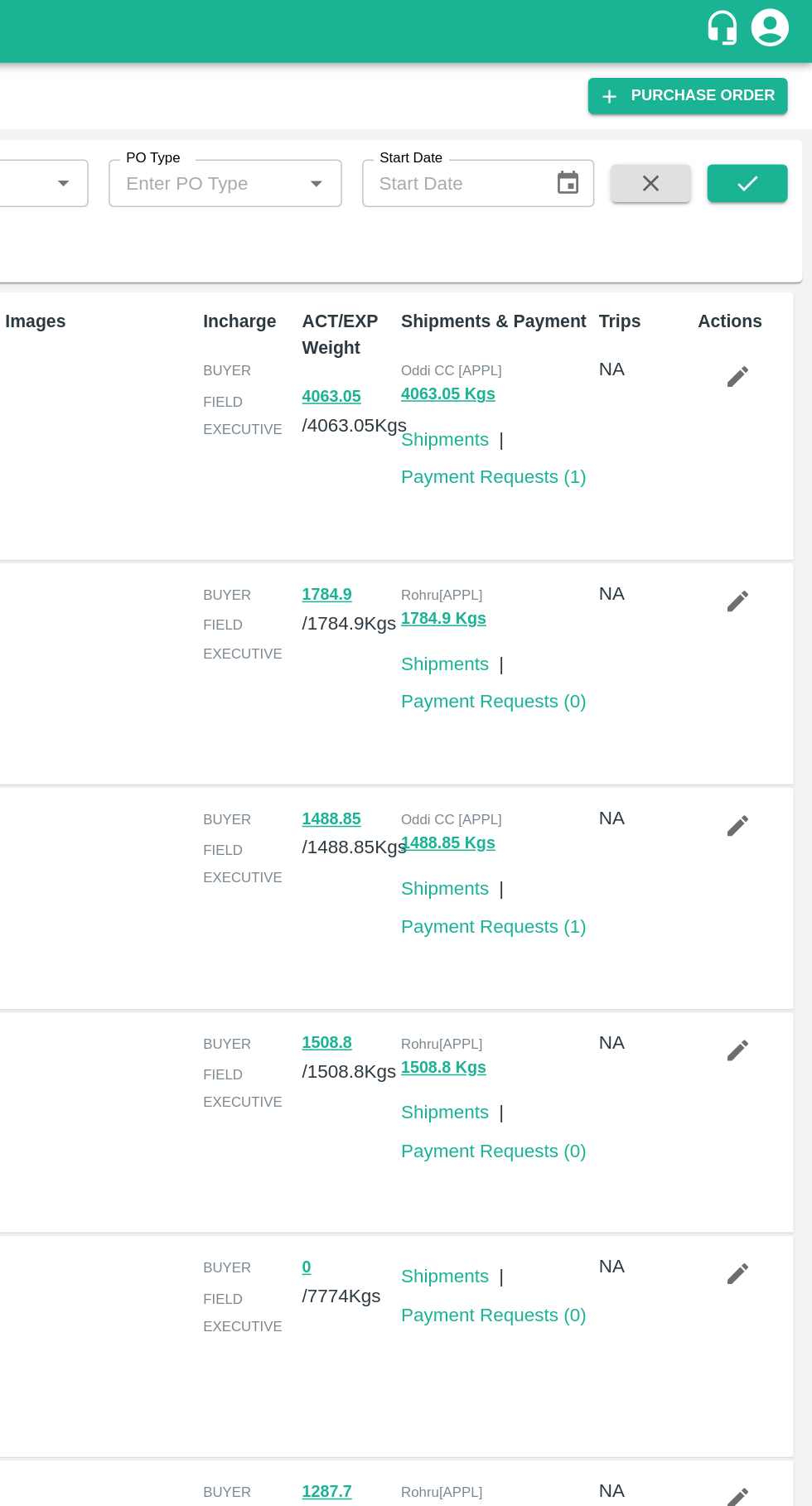
click at [771, 115] on icon "submit" at bounding box center [768, 121] width 18 height 18
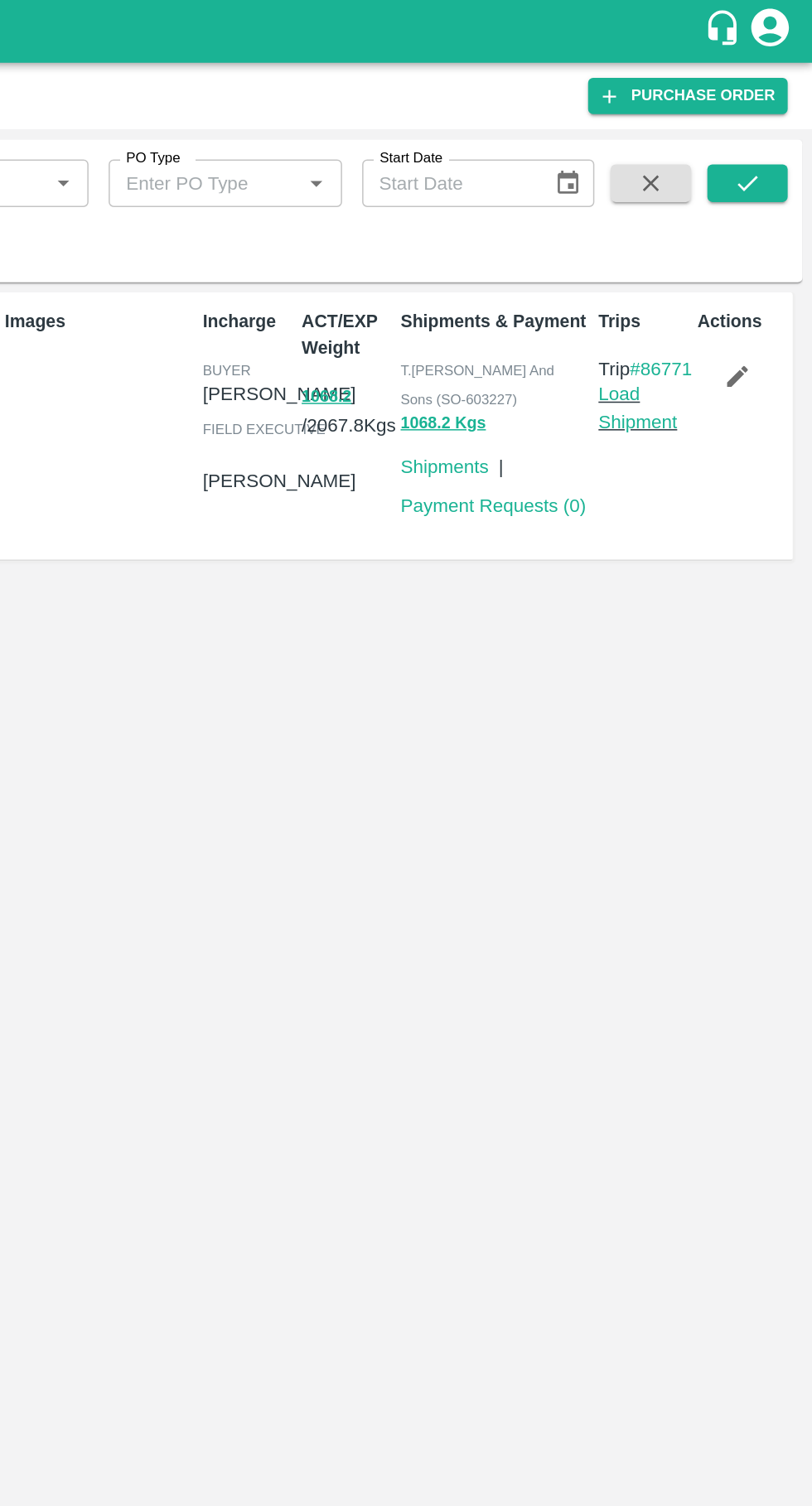
click at [699, 250] on link "#86771" at bounding box center [711, 244] width 42 height 14
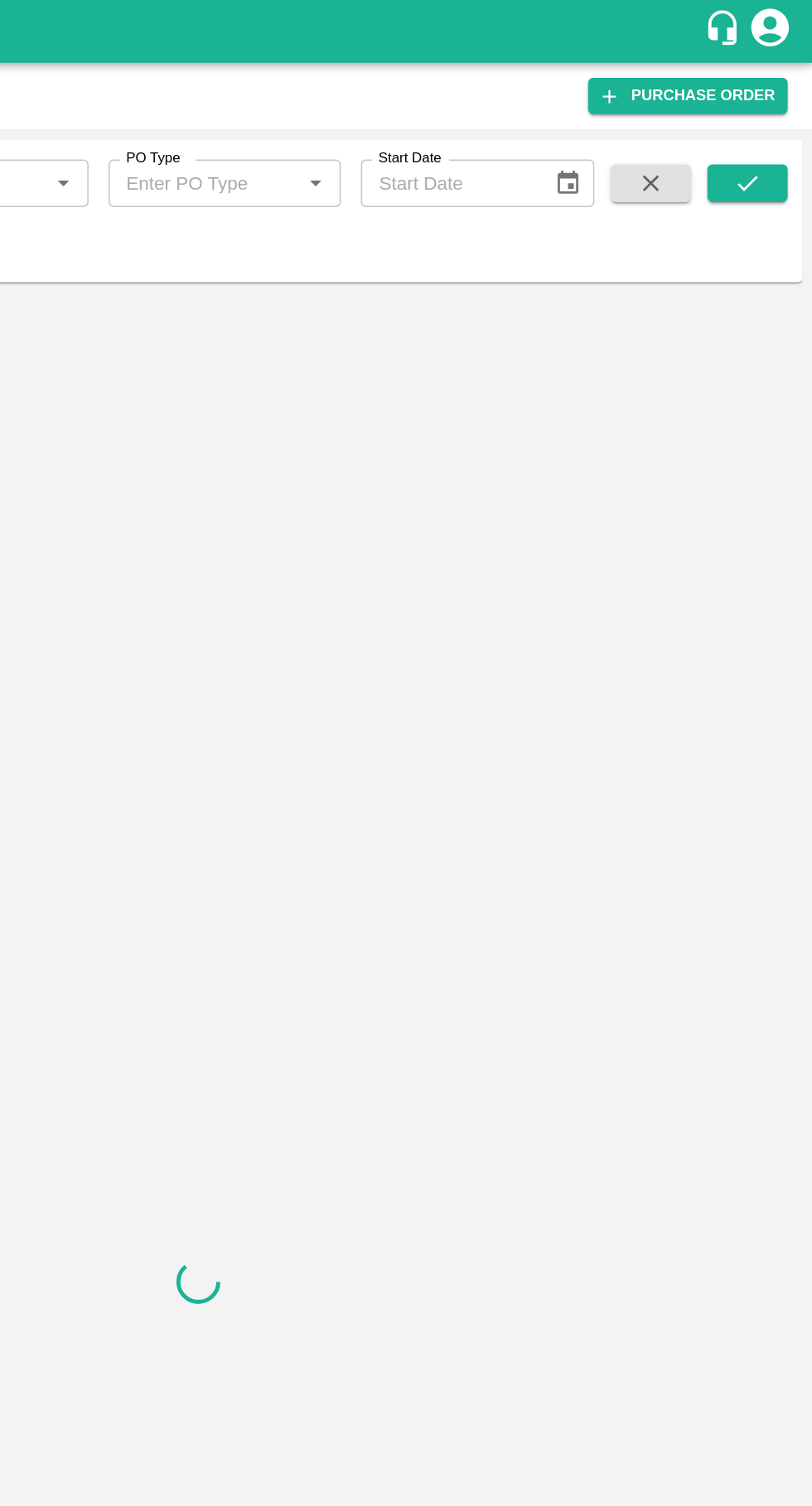
click at [768, 119] on icon "submit" at bounding box center [768, 121] width 18 height 18
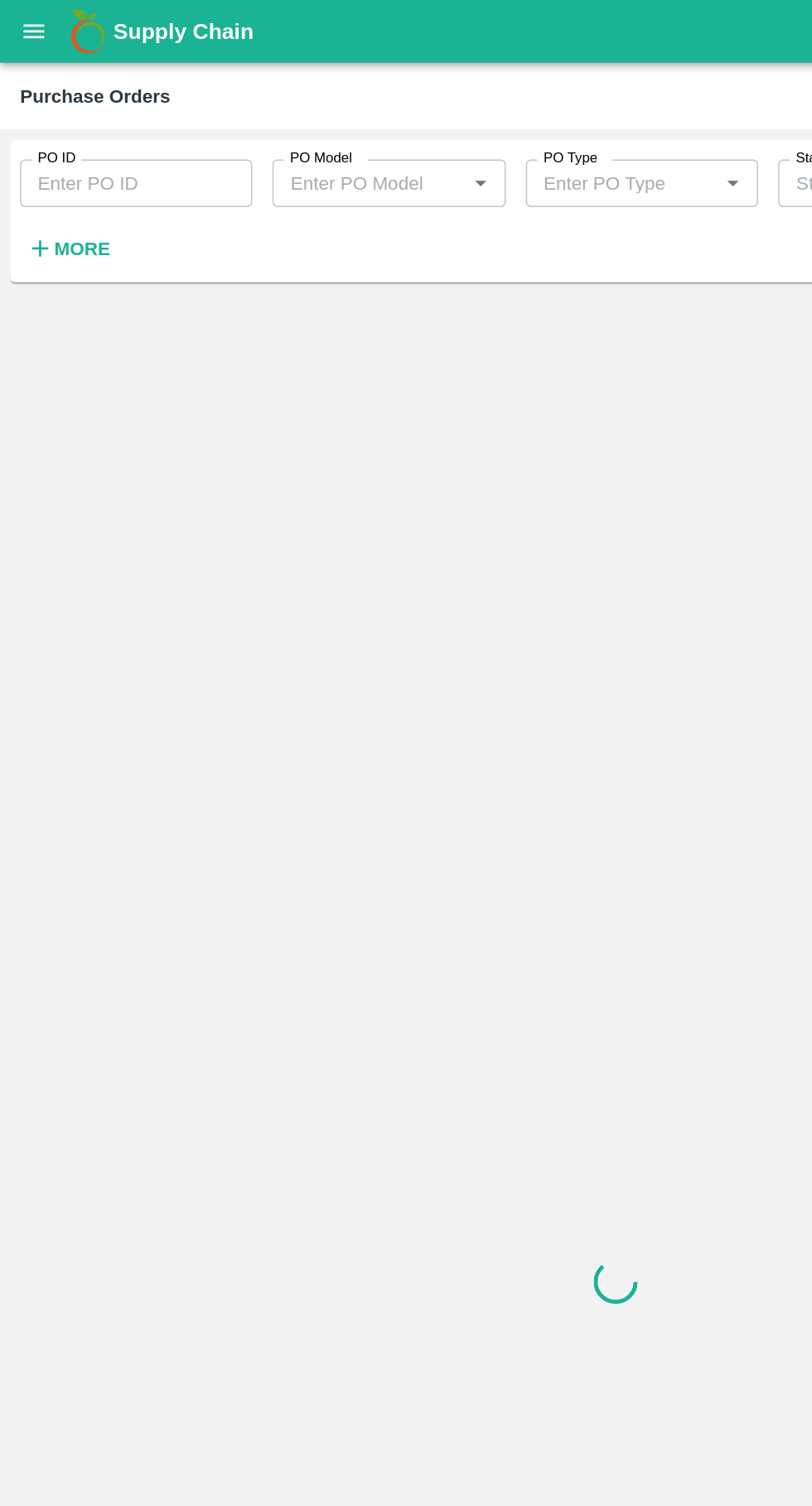
click at [63, 119] on input "PO ID" at bounding box center [90, 121] width 154 height 32
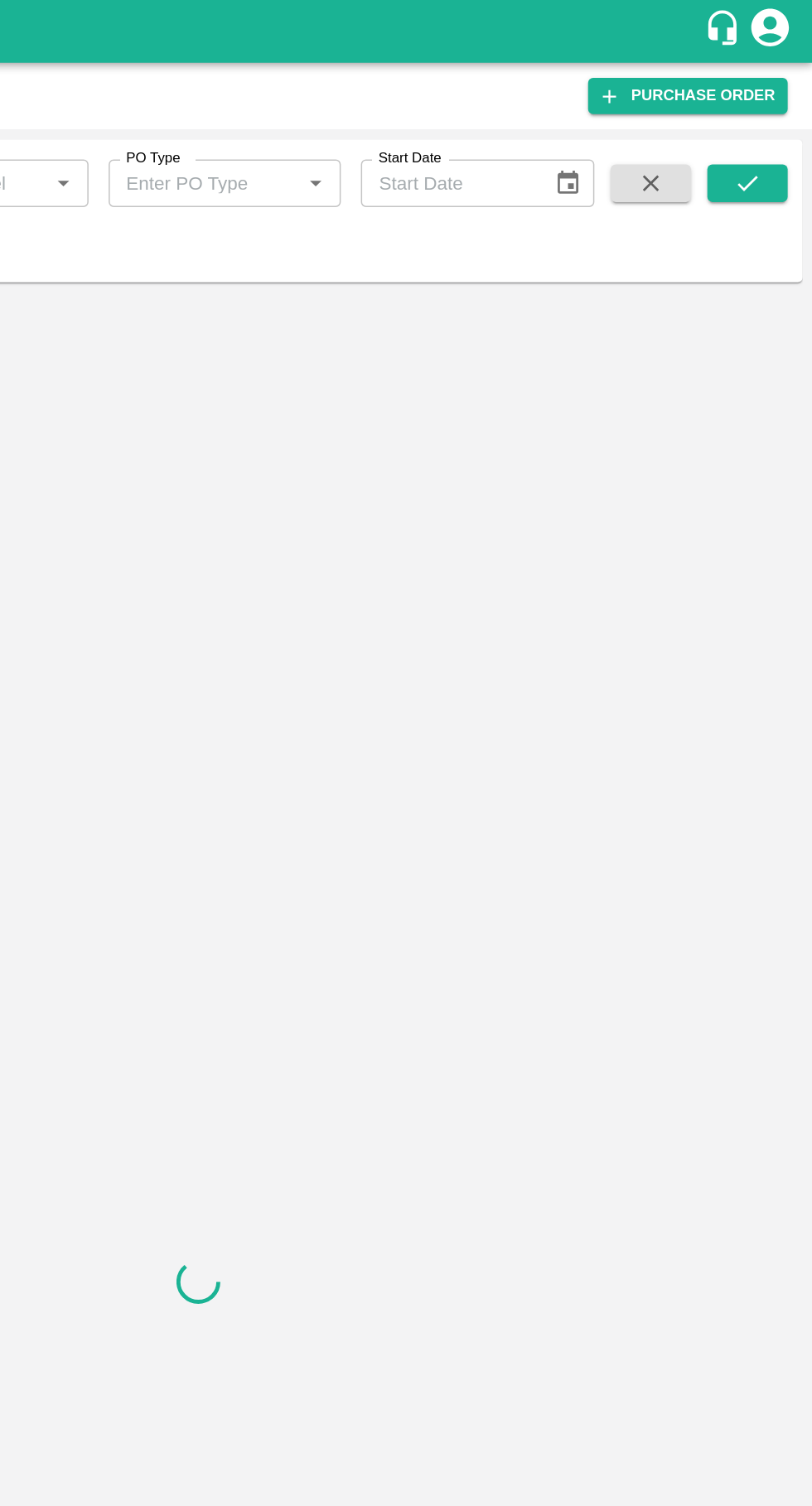
type input "171336"
click at [768, 121] on icon "submit" at bounding box center [768, 121] width 18 height 18
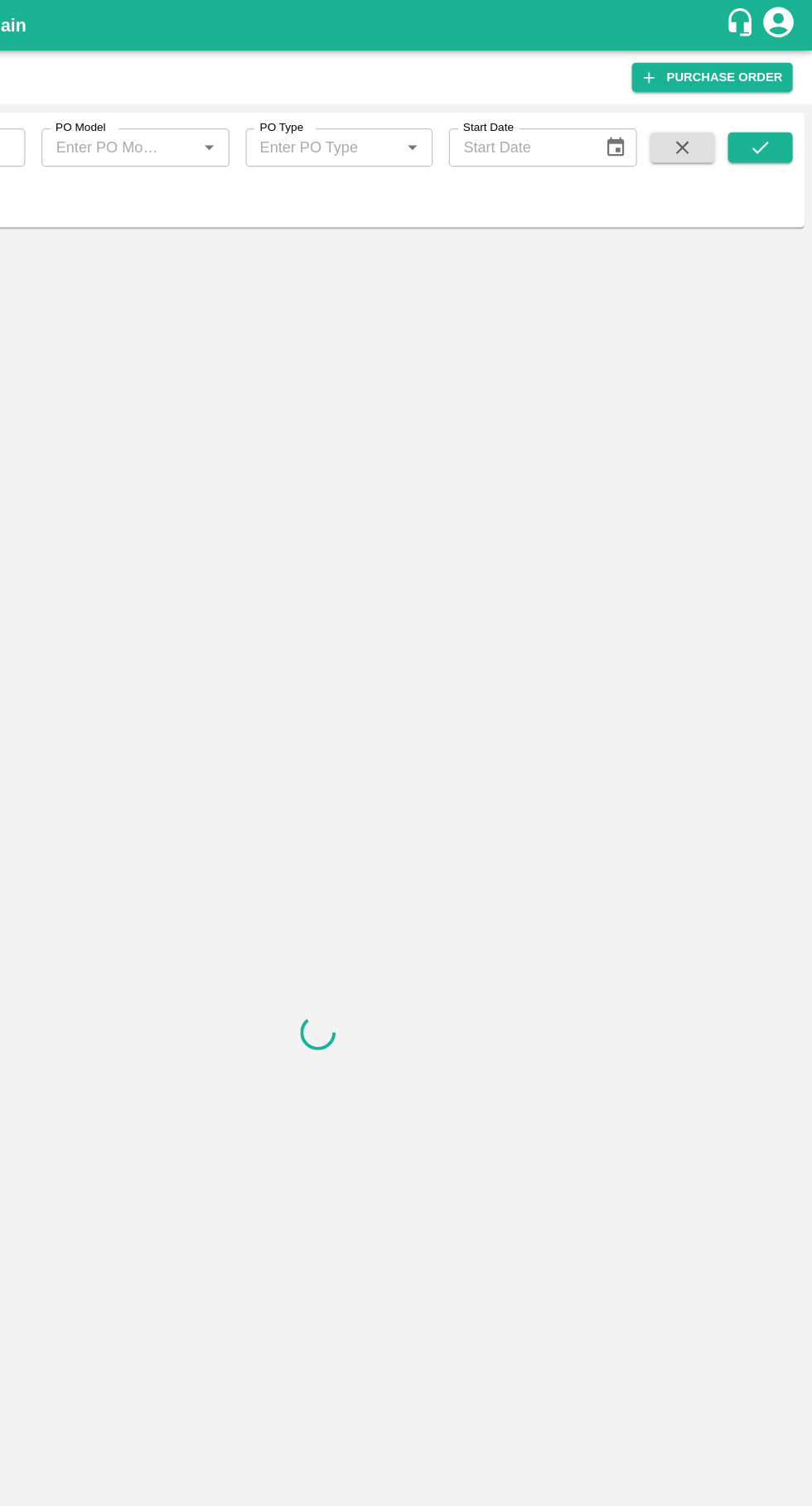
click at [770, 116] on icon "submit" at bounding box center [768, 121] width 18 height 18
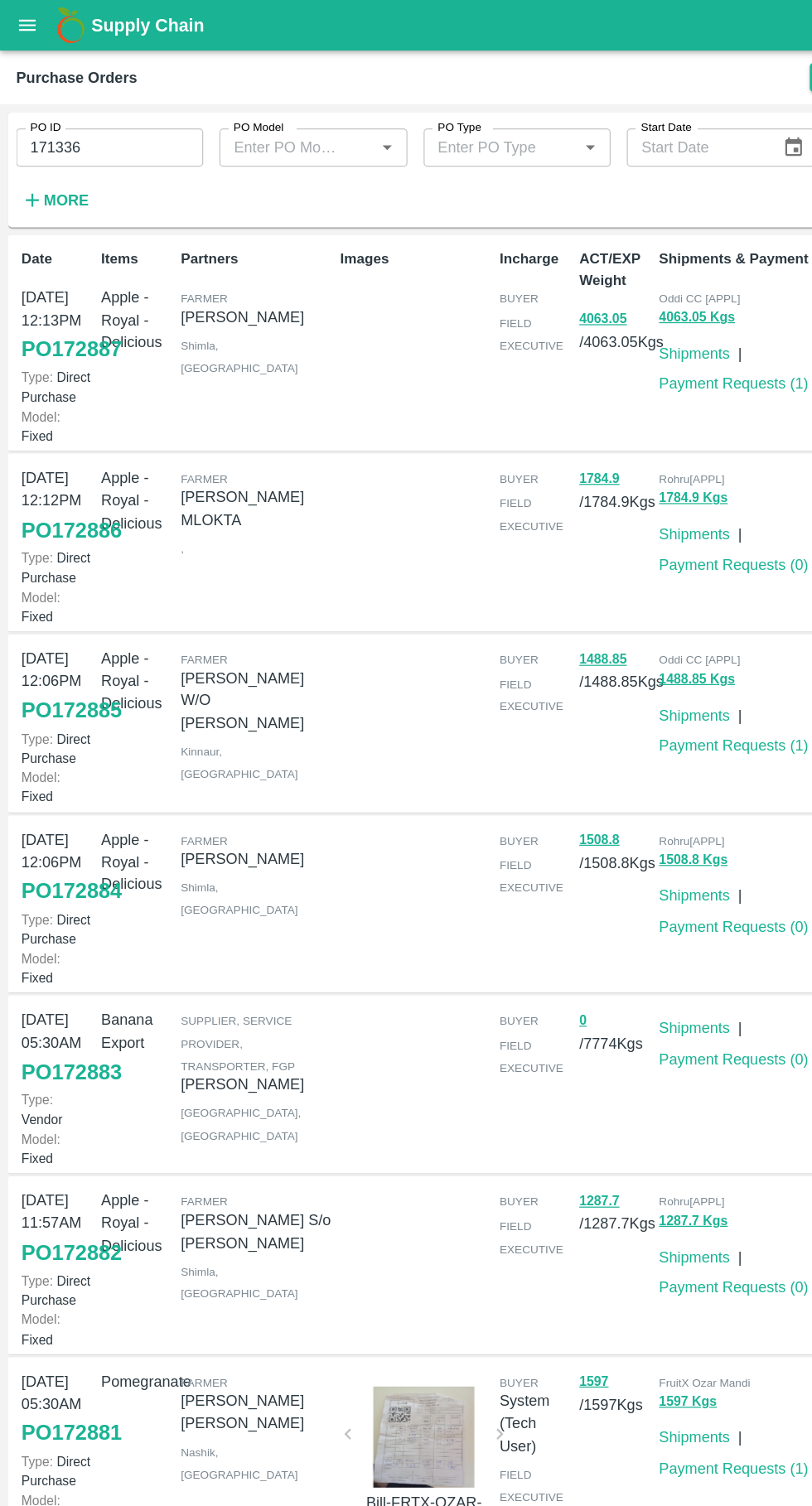
click at [80, 127] on input "171336" at bounding box center [90, 121] width 154 height 32
click at [22, 20] on icon "open drawer" at bounding box center [22, 19] width 14 height 9
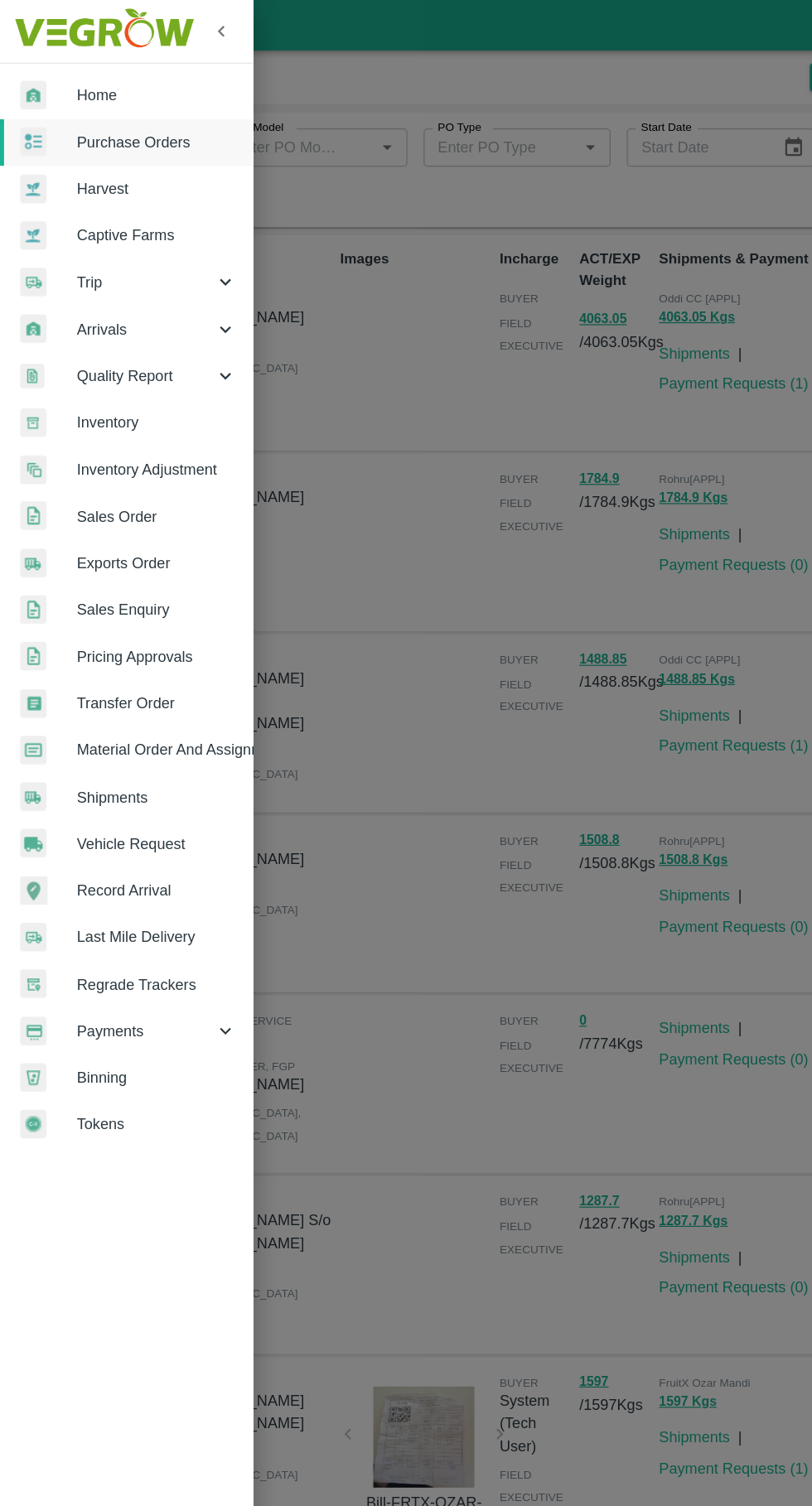
click at [103, 229] on span "Trip" at bounding box center [119, 231] width 113 height 18
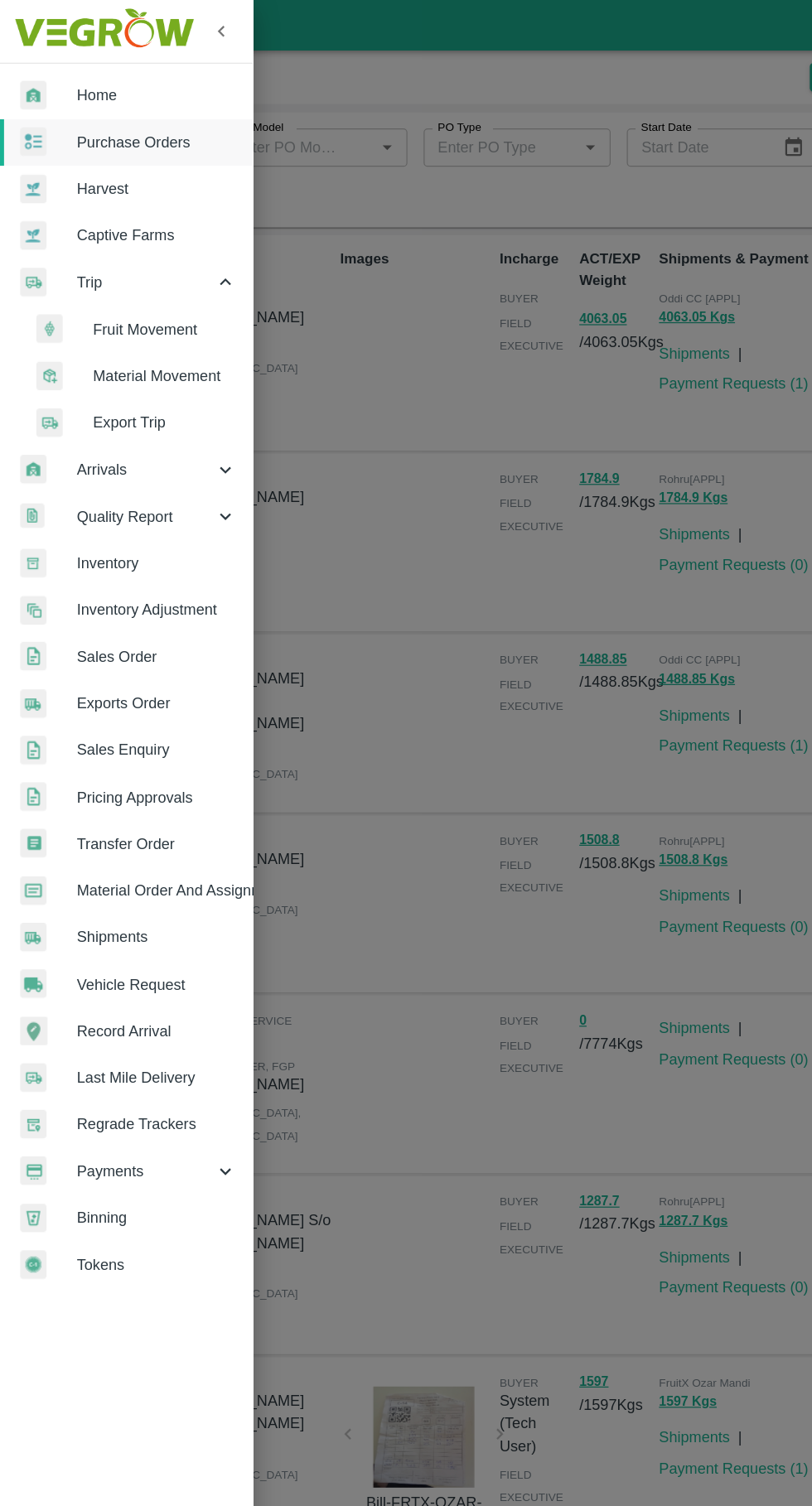
click at [130, 269] on span "Fruit Movement" at bounding box center [135, 270] width 118 height 18
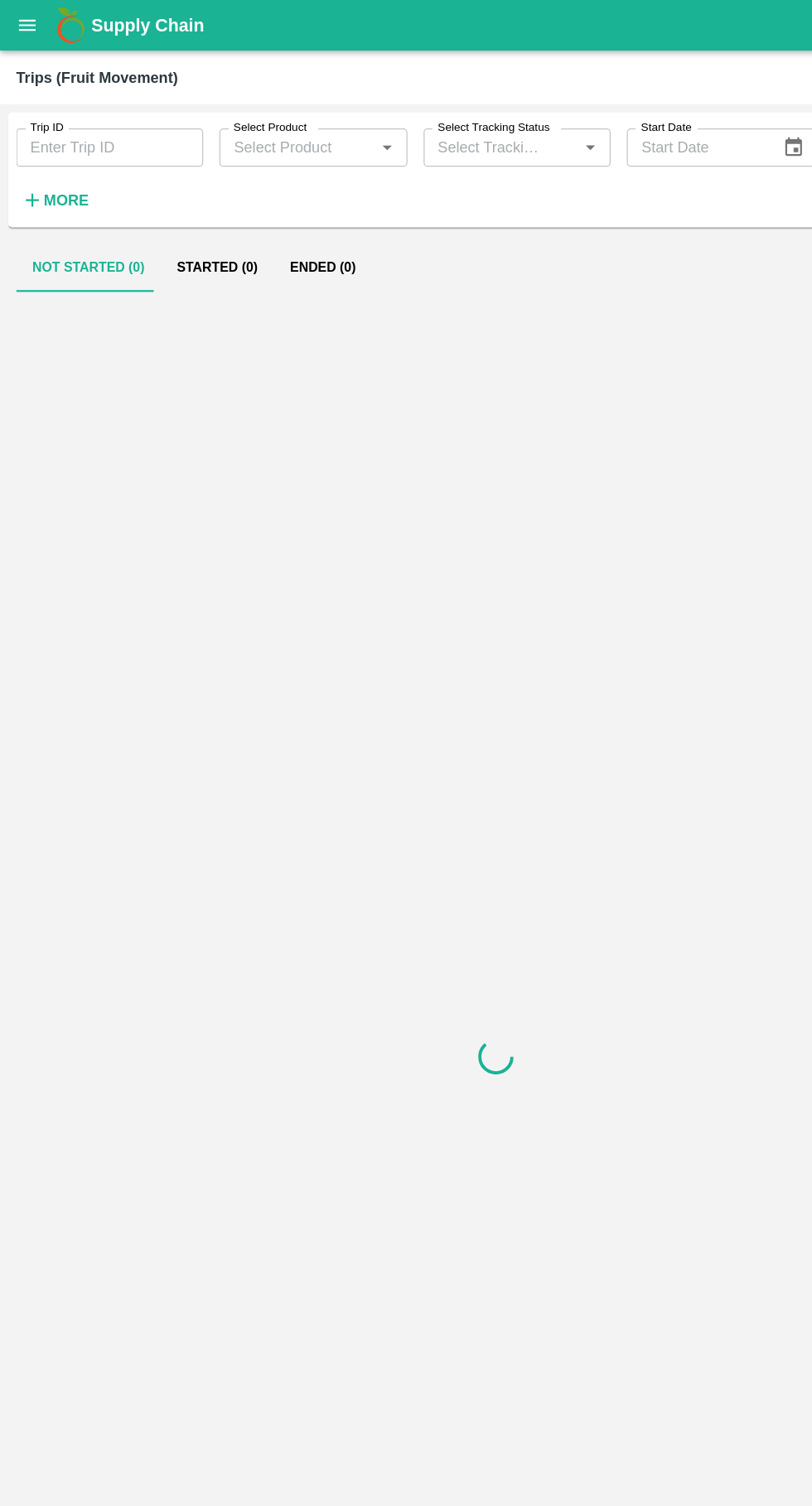
click at [69, 117] on input "Trip ID" at bounding box center [90, 121] width 154 height 32
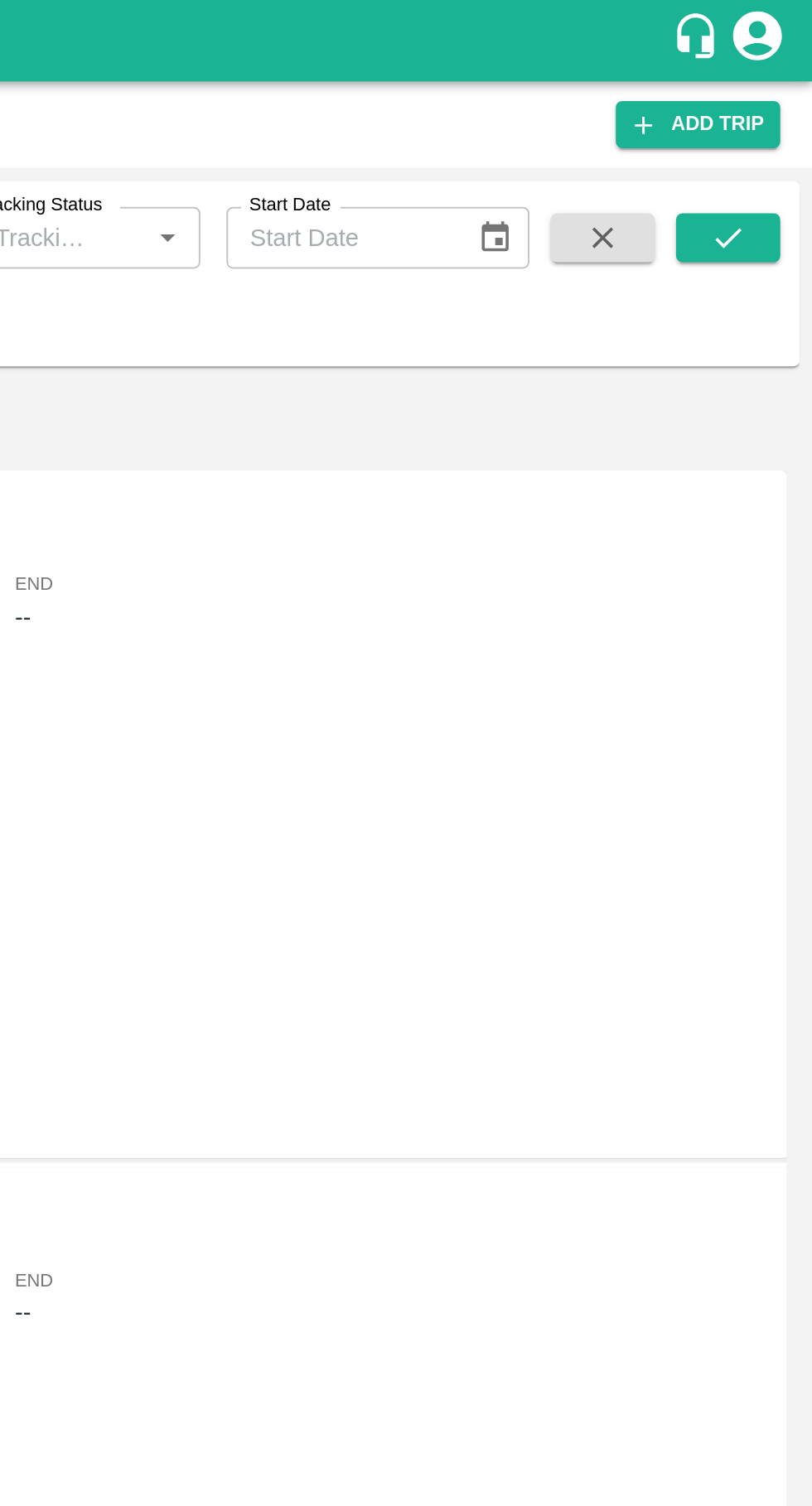
click at [771, 119] on icon "submit" at bounding box center [768, 121] width 18 height 18
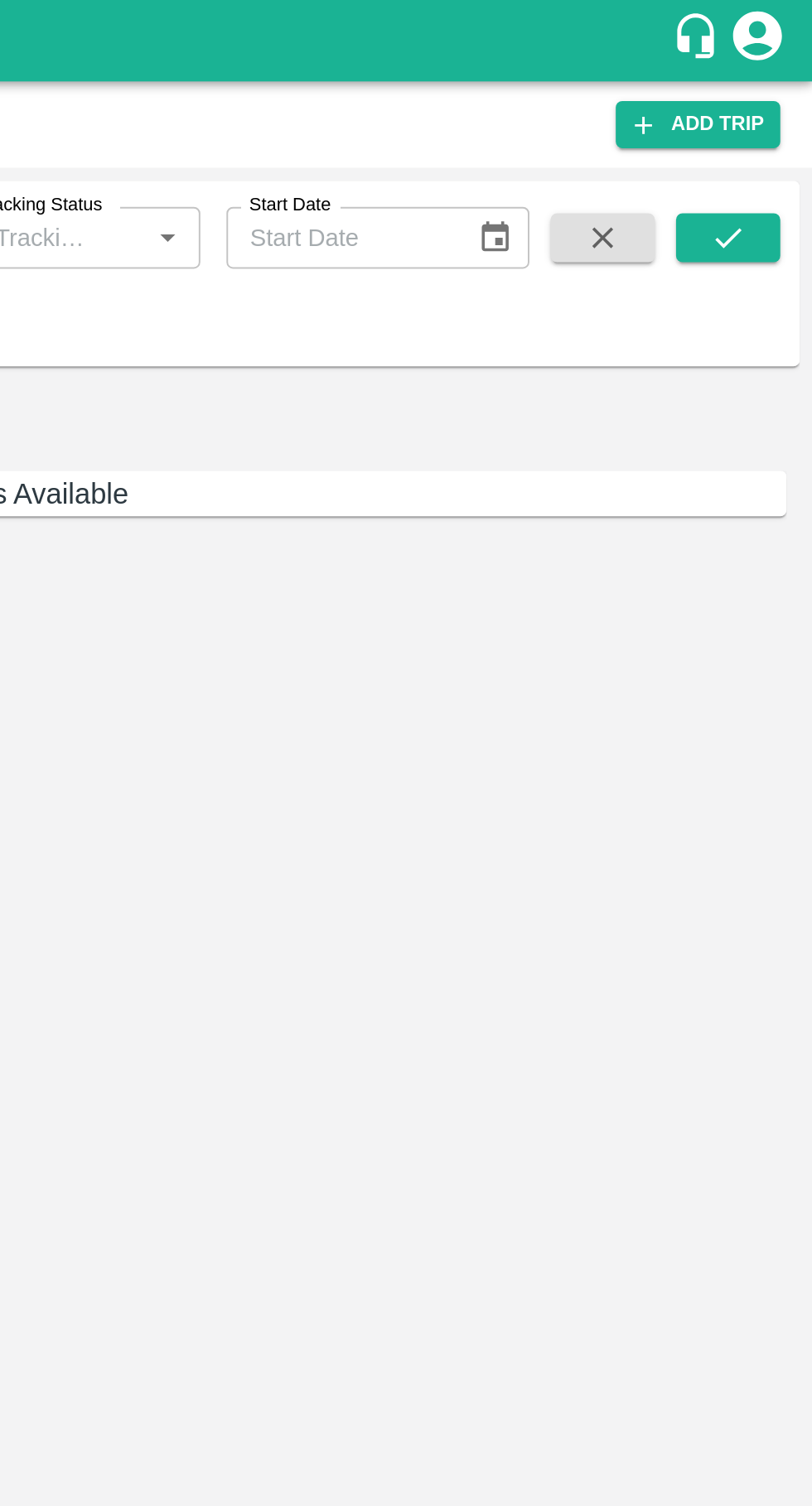
click at [775, 121] on icon "submit" at bounding box center [768, 121] width 18 height 18
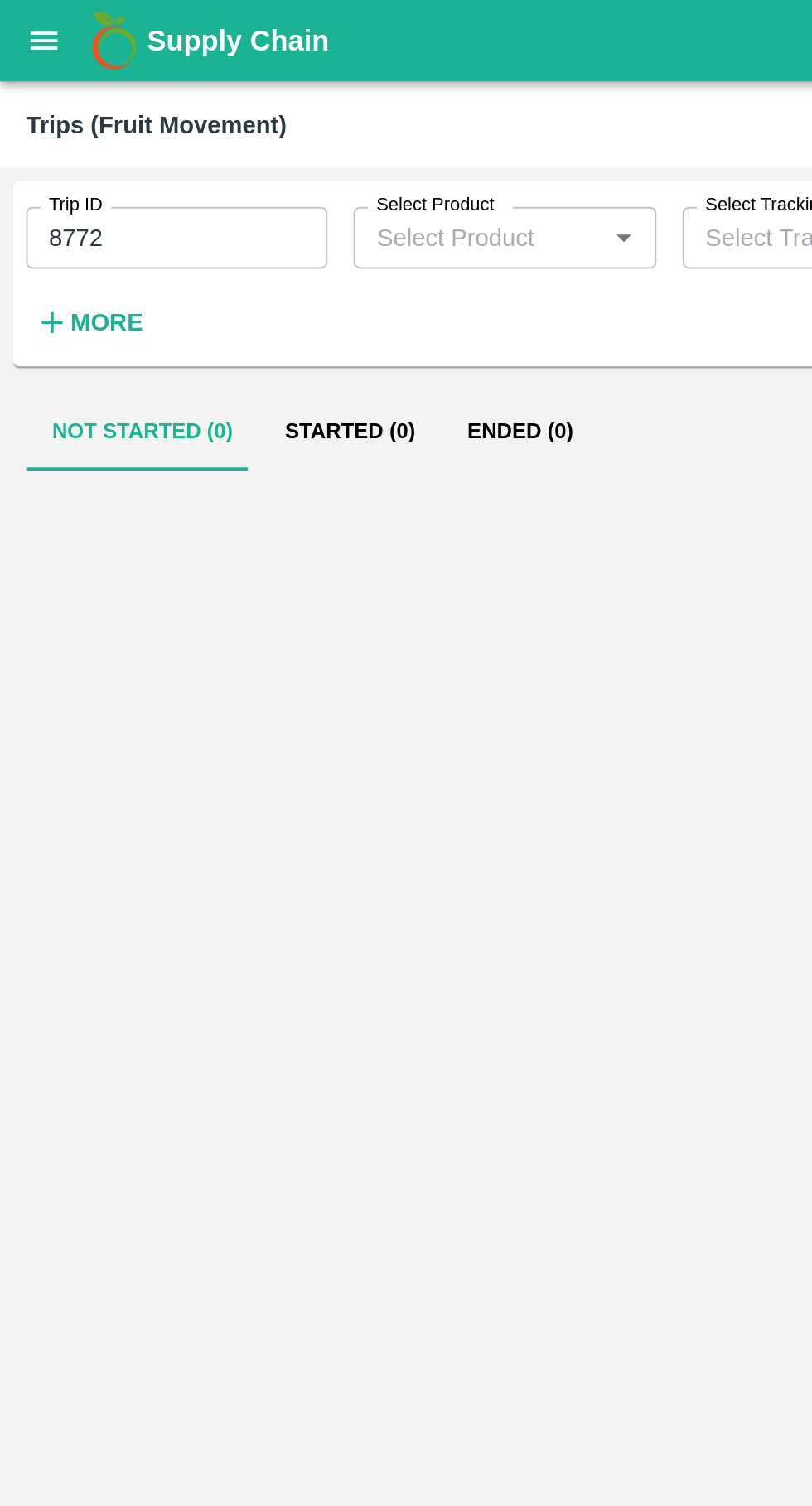
click at [30, 119] on input "8772" at bounding box center [90, 121] width 154 height 32
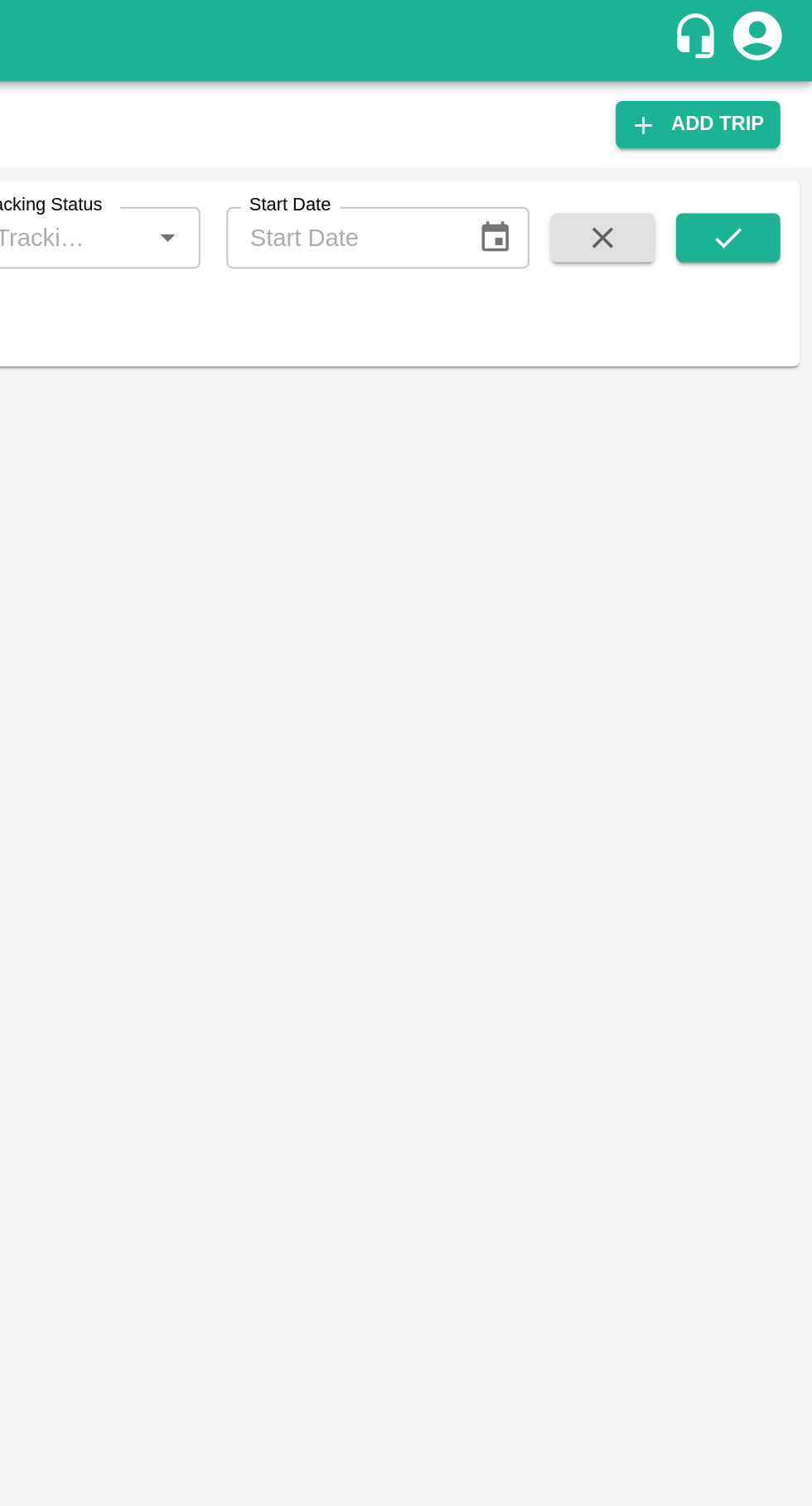
type input "86772"
click at [773, 119] on icon "submit" at bounding box center [769, 121] width 14 height 10
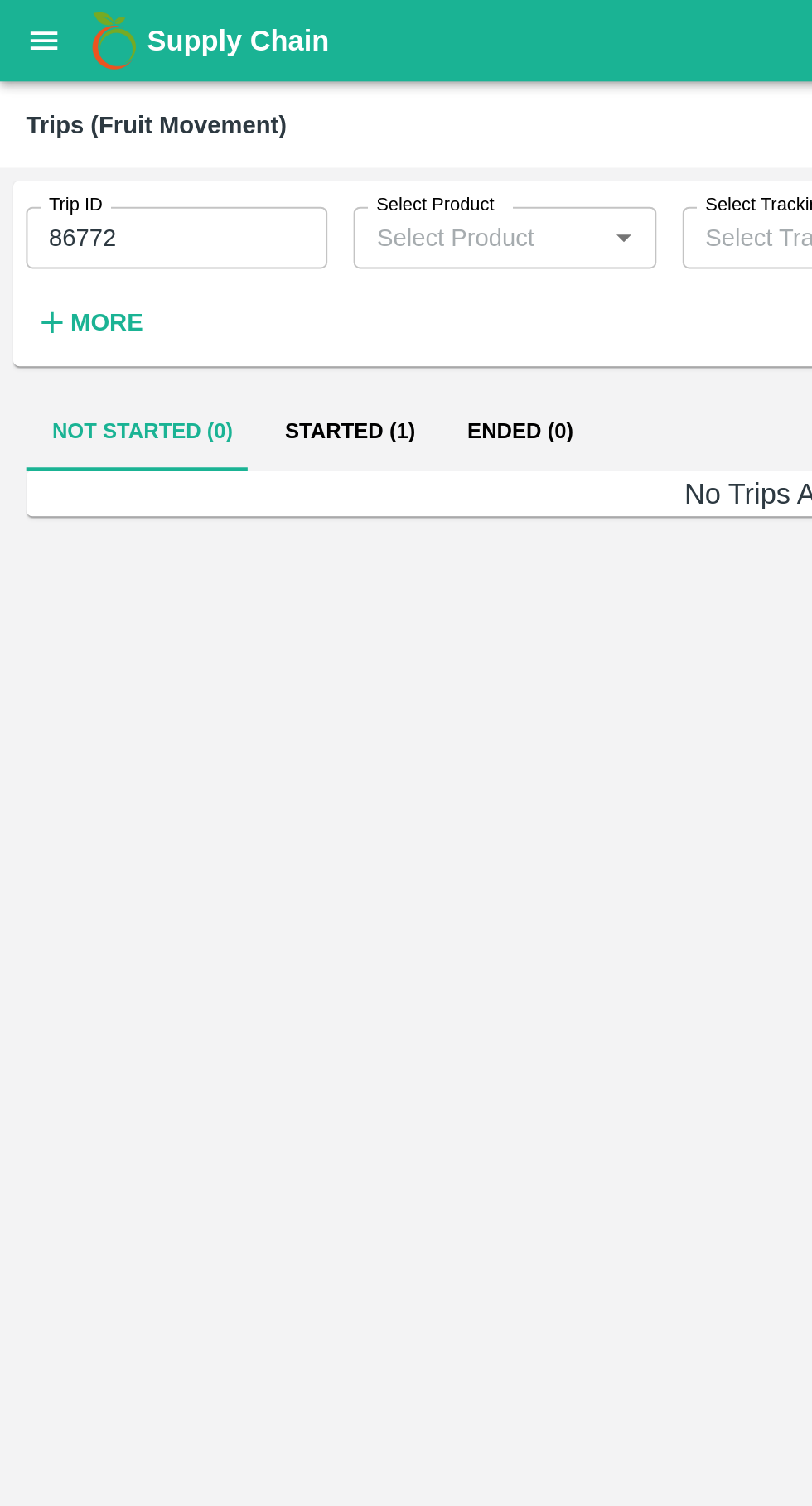
click at [166, 209] on button "Started (1)" at bounding box center [178, 219] width 93 height 40
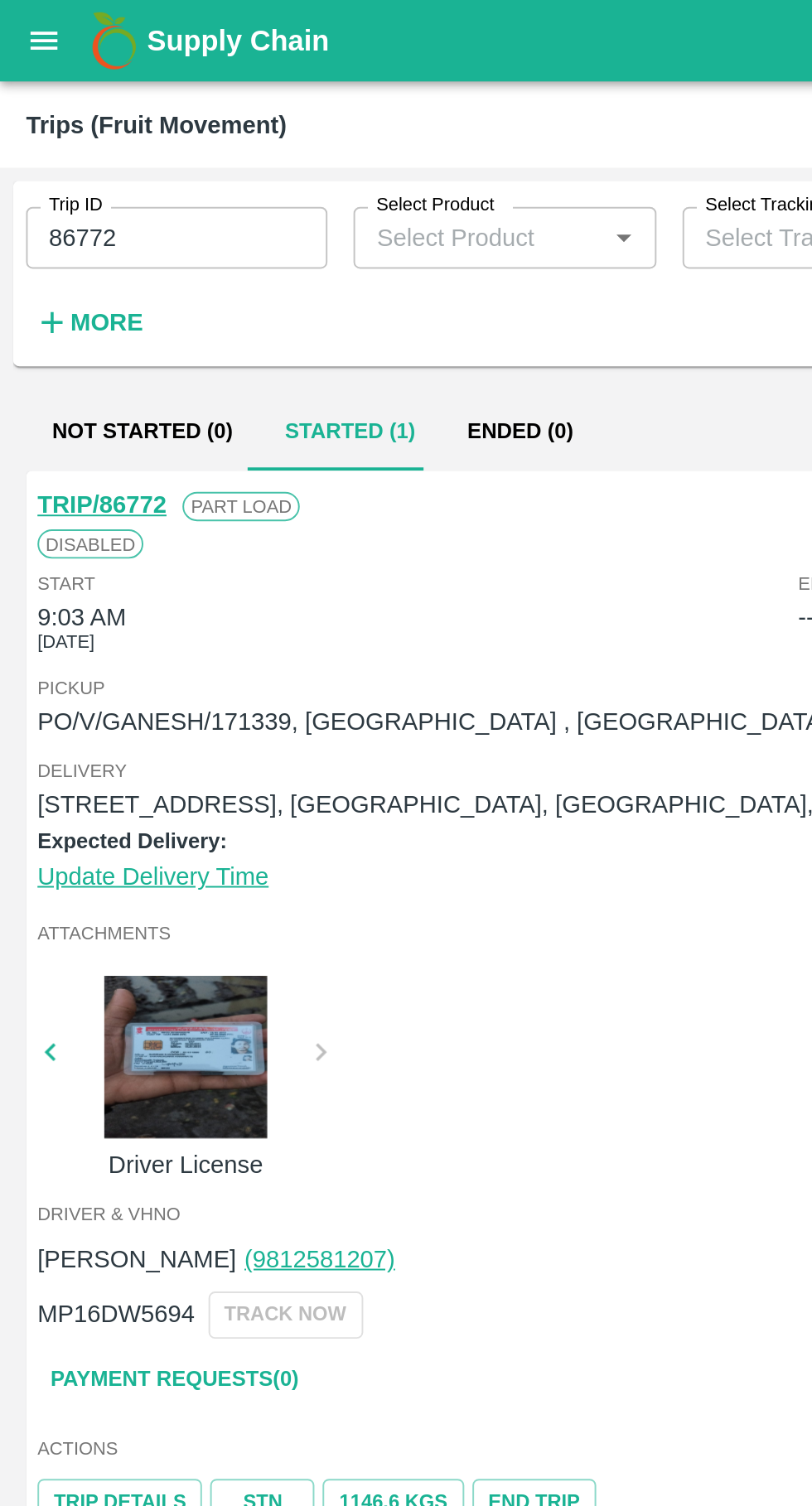
click at [20, 34] on button "open drawer" at bounding box center [21, 20] width 38 height 38
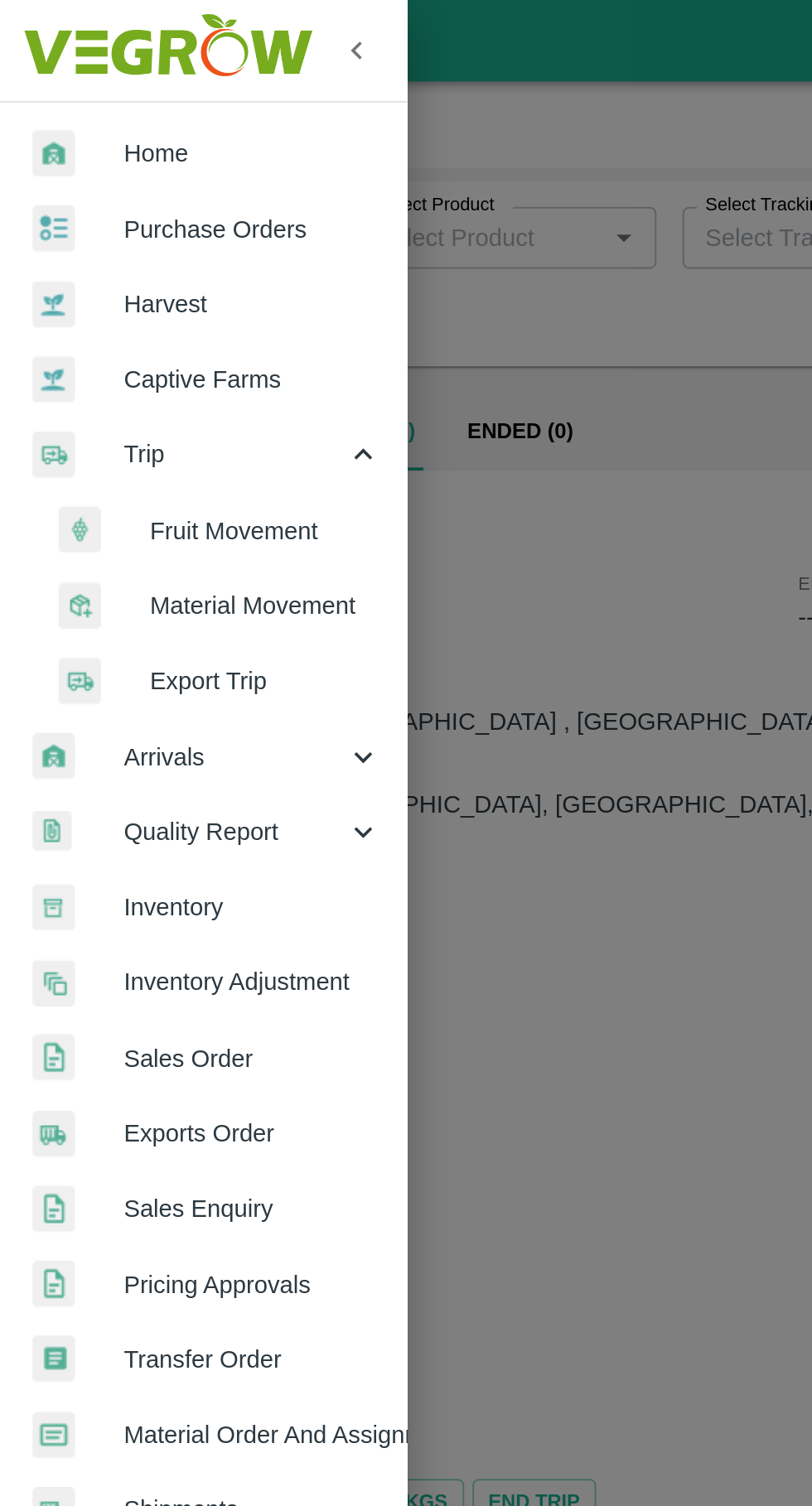
click at [80, 115] on span "Purchase Orders" at bounding box center [128, 116] width 130 height 18
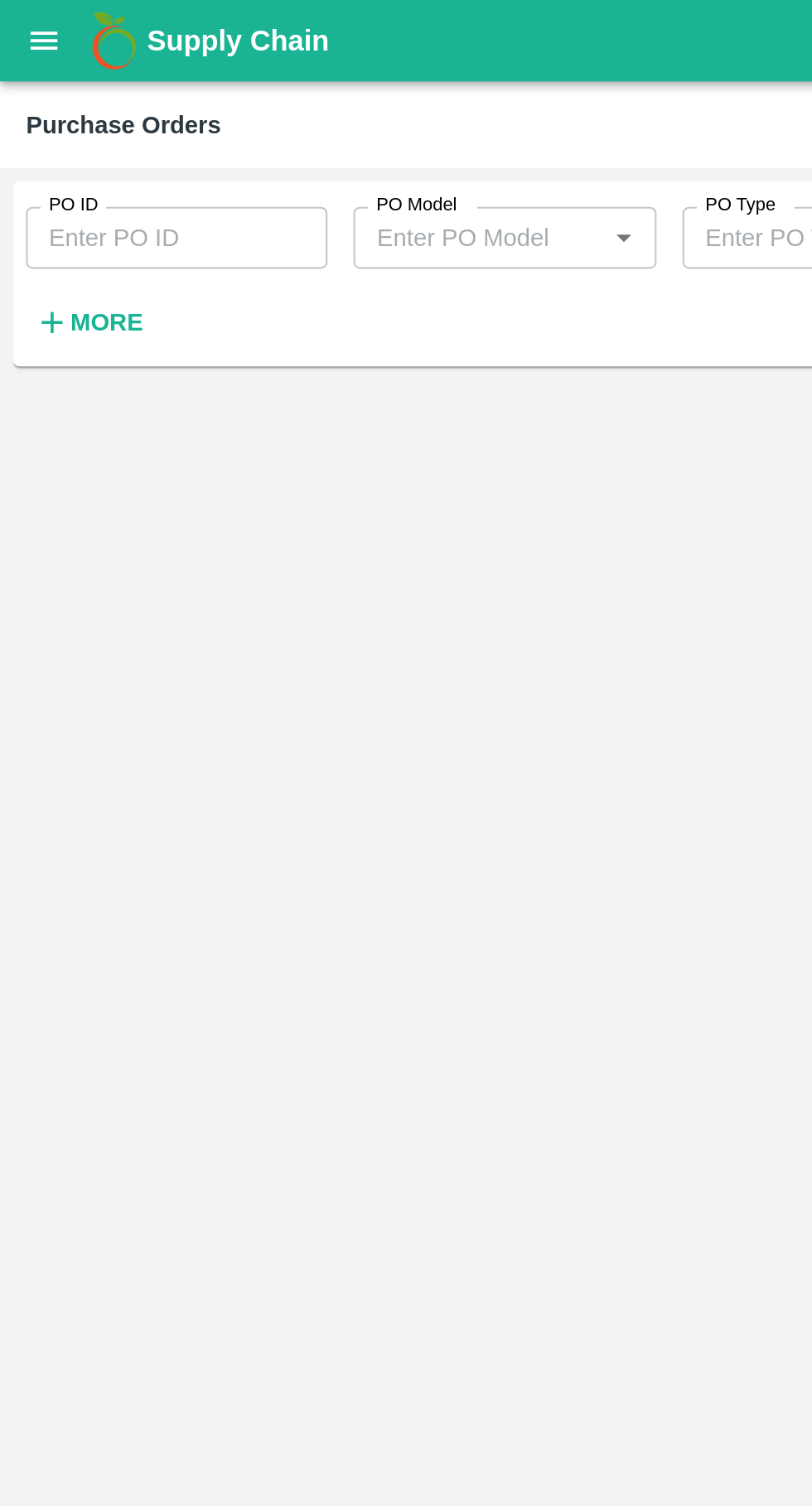
click at [47, 127] on input "PO ID" at bounding box center [90, 121] width 154 height 32
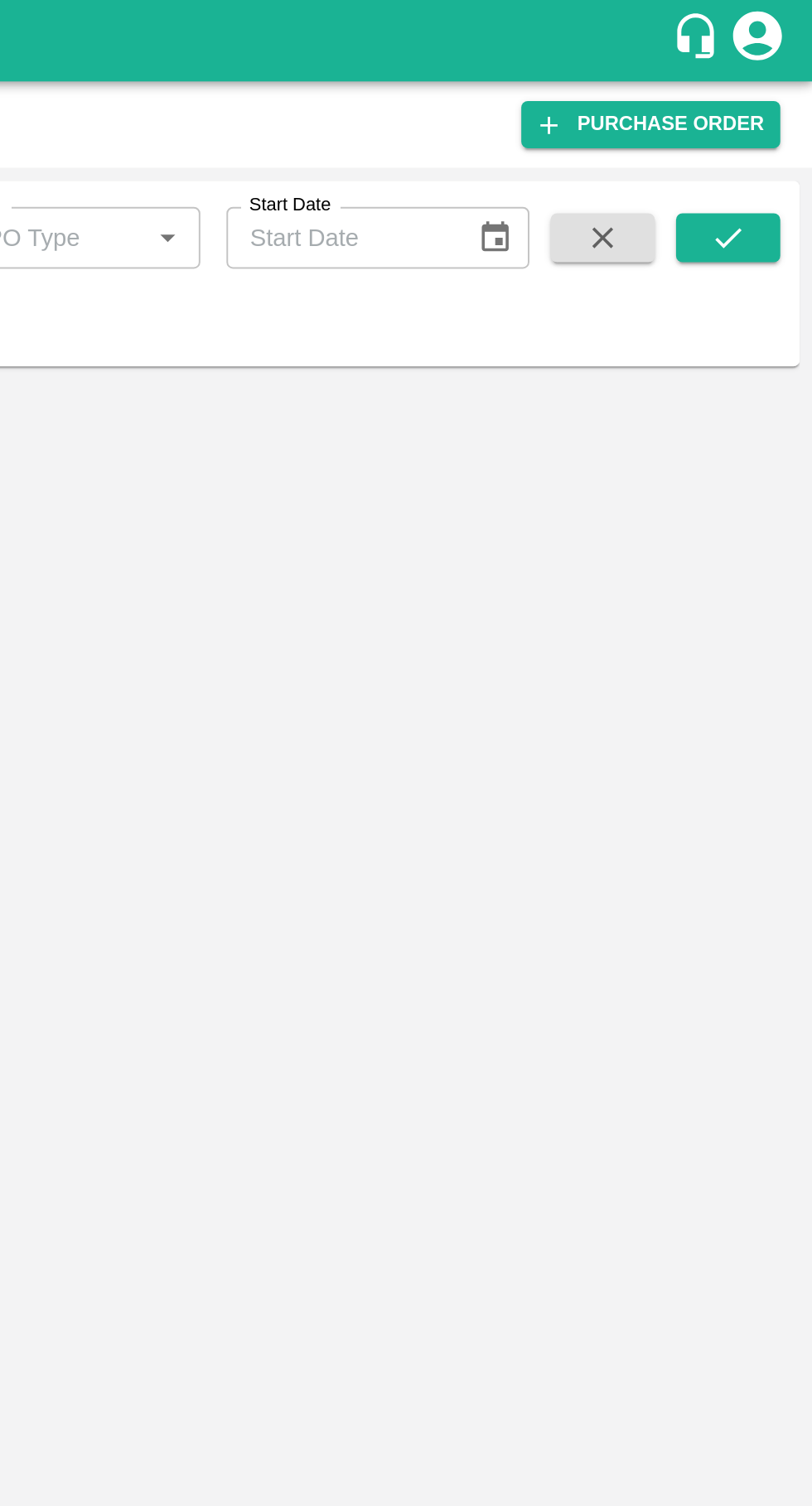
type input "171339"
click at [769, 130] on button "submit" at bounding box center [768, 121] width 53 height 25
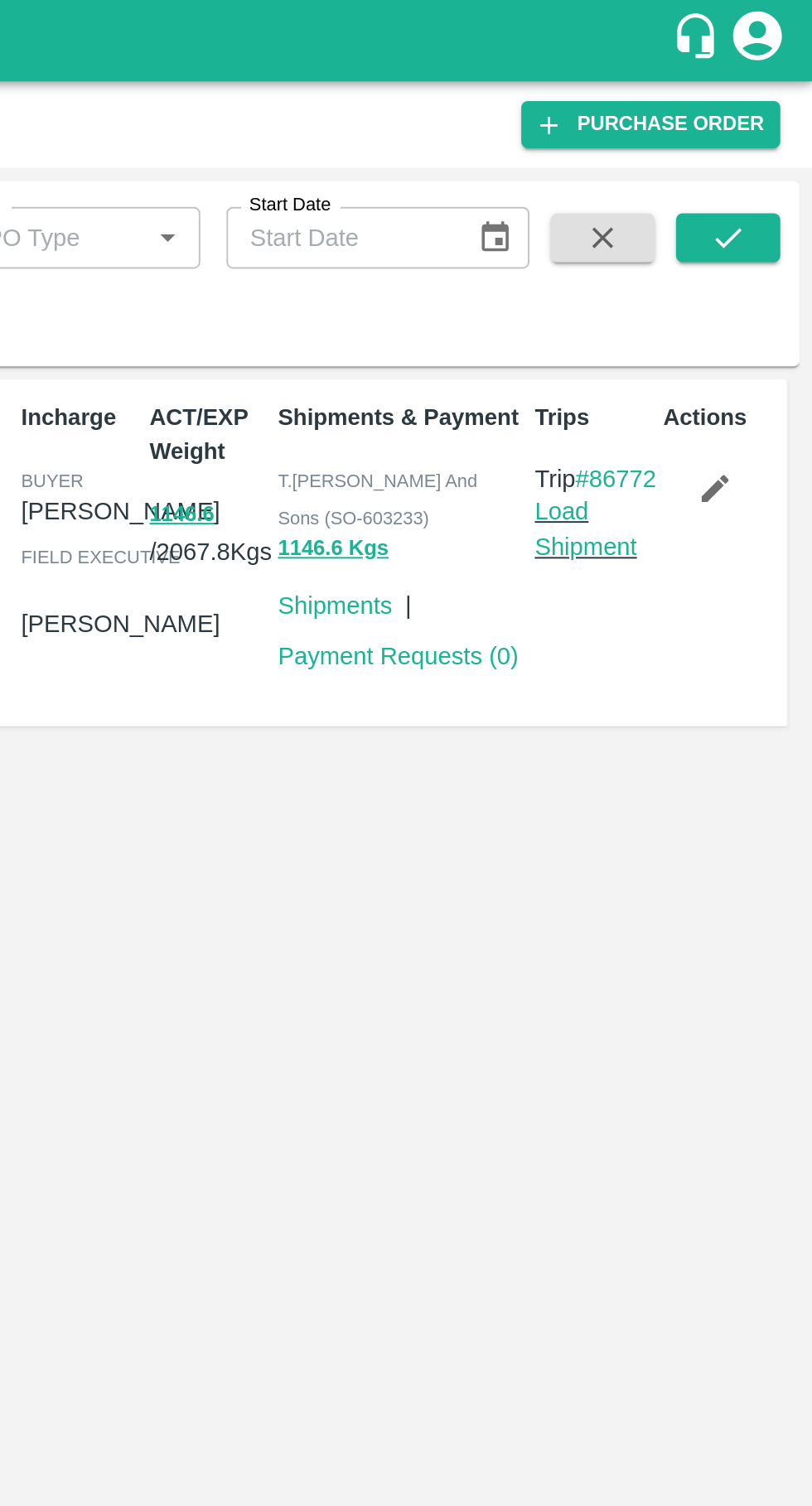
click at [701, 285] on link "Load Shipment" at bounding box center [696, 269] width 52 height 32
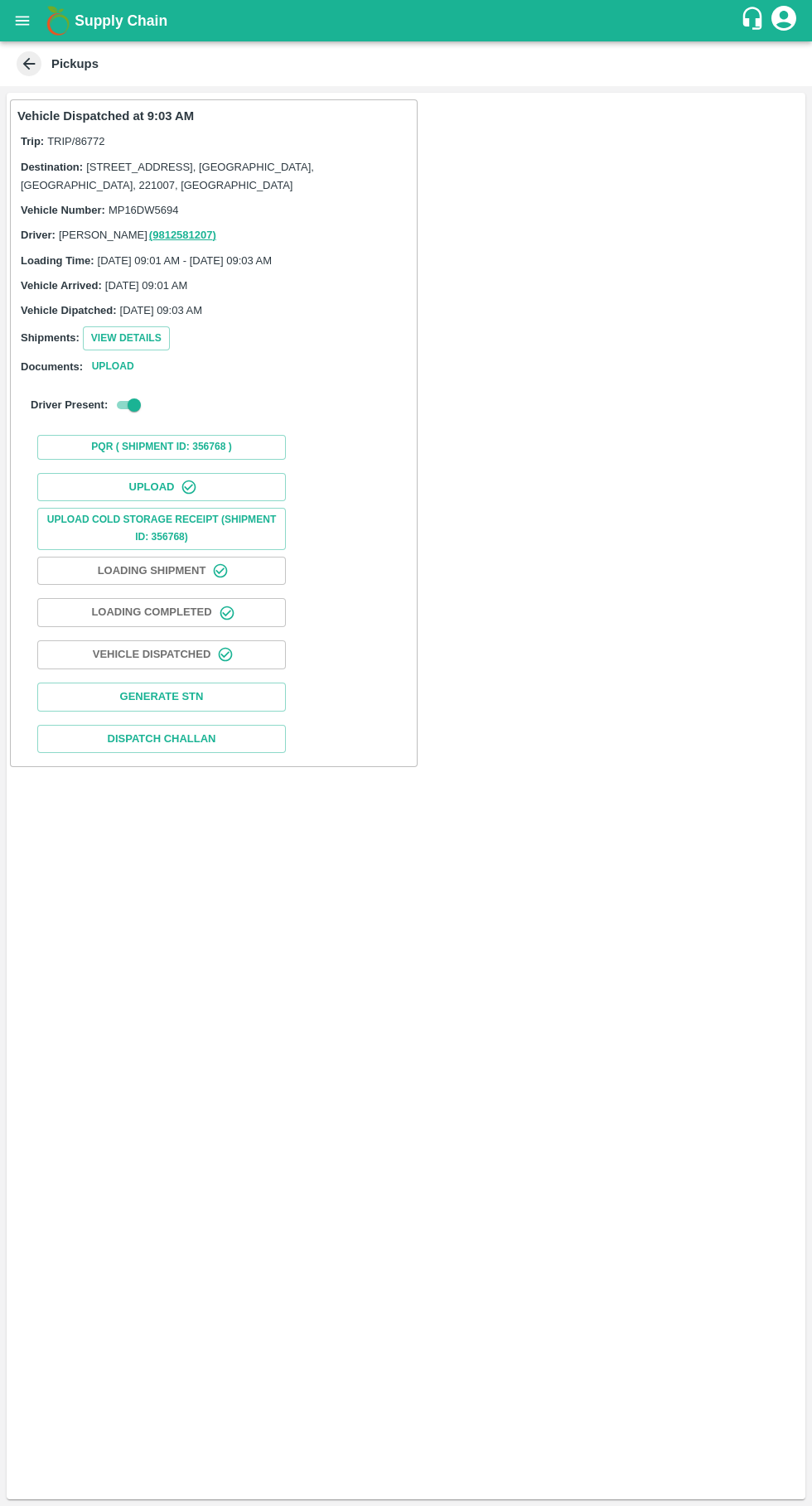
click at [156, 491] on button "Upload" at bounding box center [161, 487] width 248 height 29
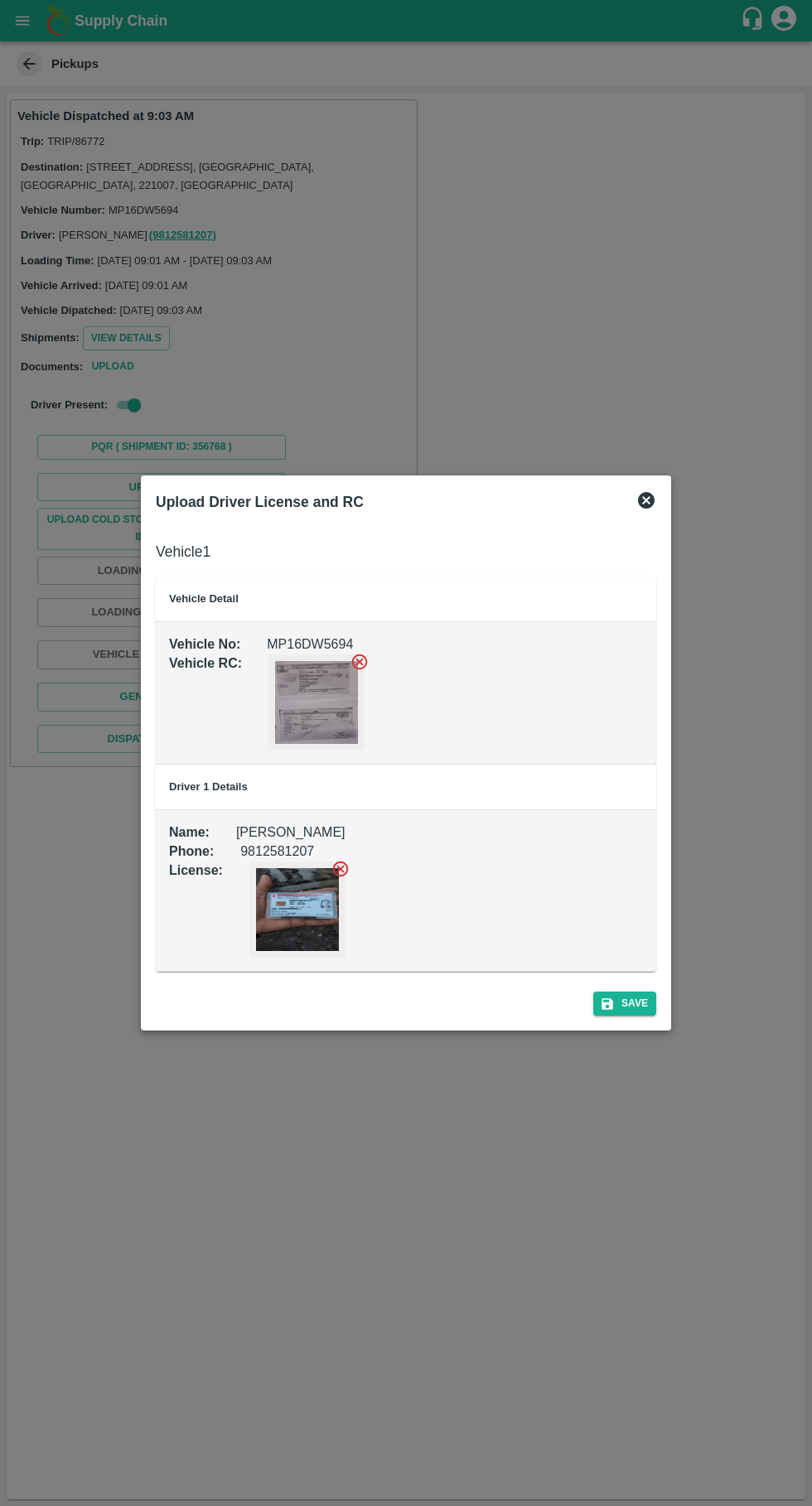
click at [660, 516] on div "Upload Driver License and RC" at bounding box center [405, 503] width 513 height 37
click at [638, 498] on icon at bounding box center [646, 500] width 16 height 16
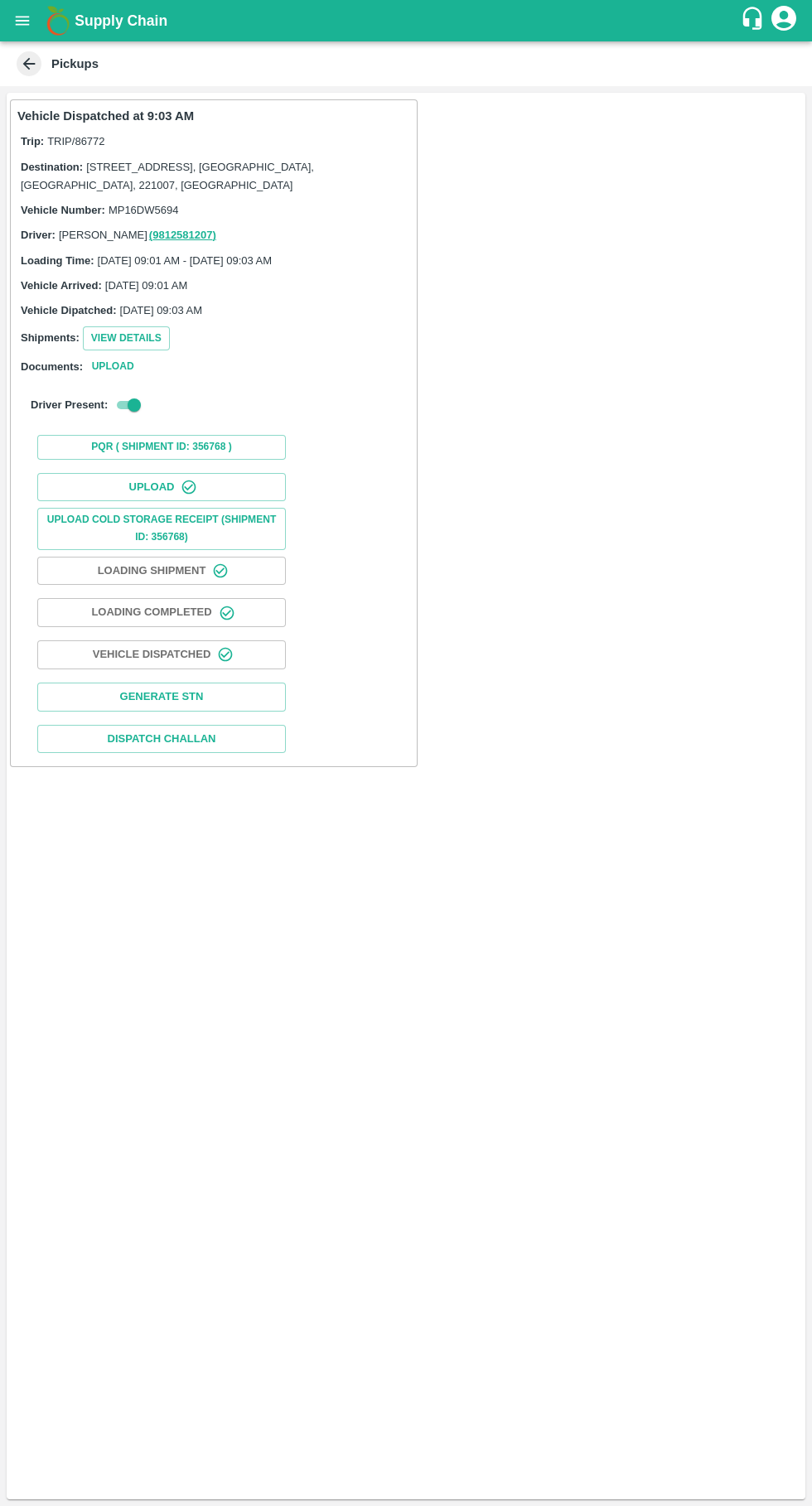
click at [23, 56] on icon at bounding box center [29, 64] width 18 height 18
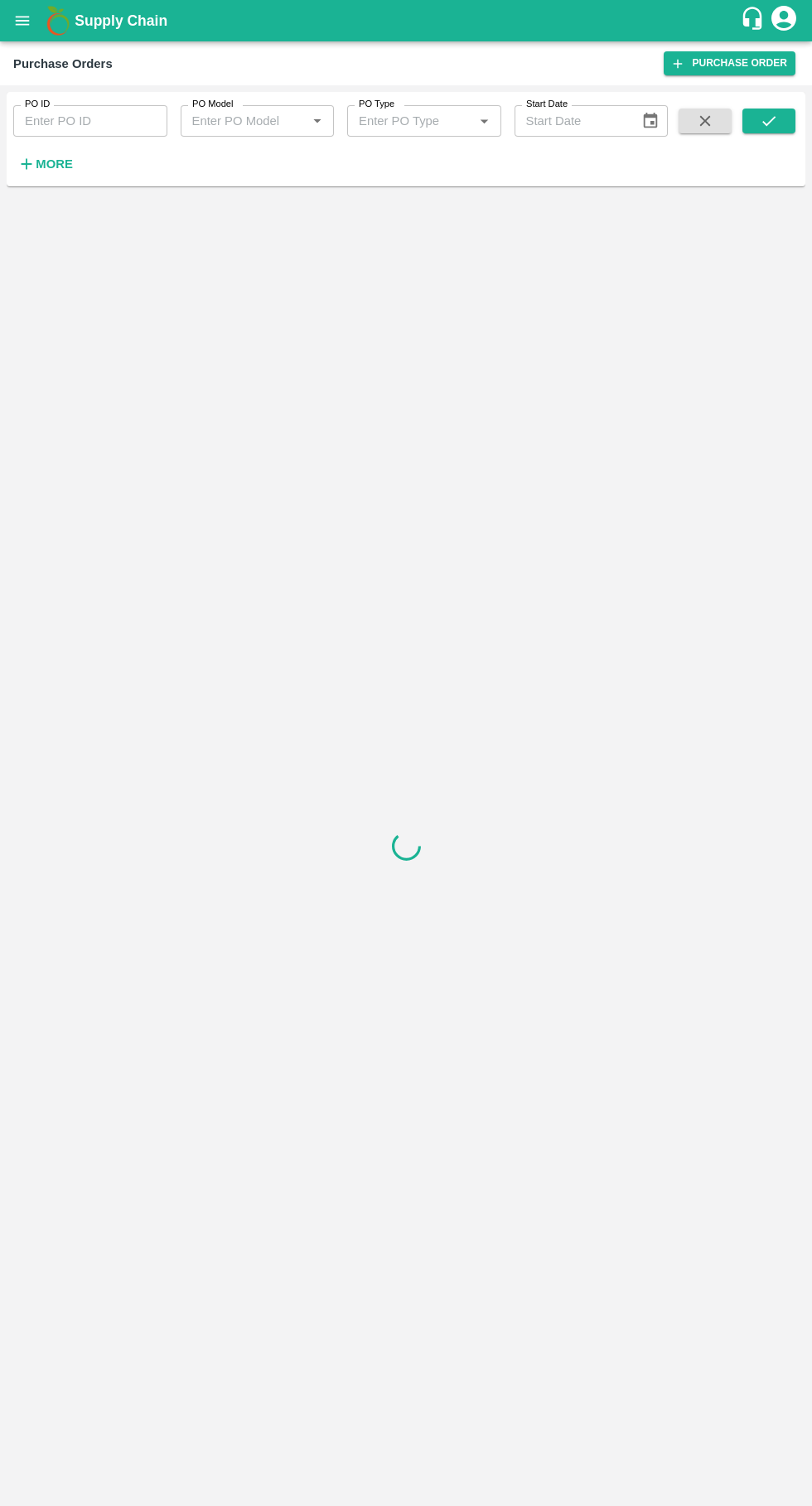
click at [78, 120] on input "PO ID" at bounding box center [90, 121] width 154 height 32
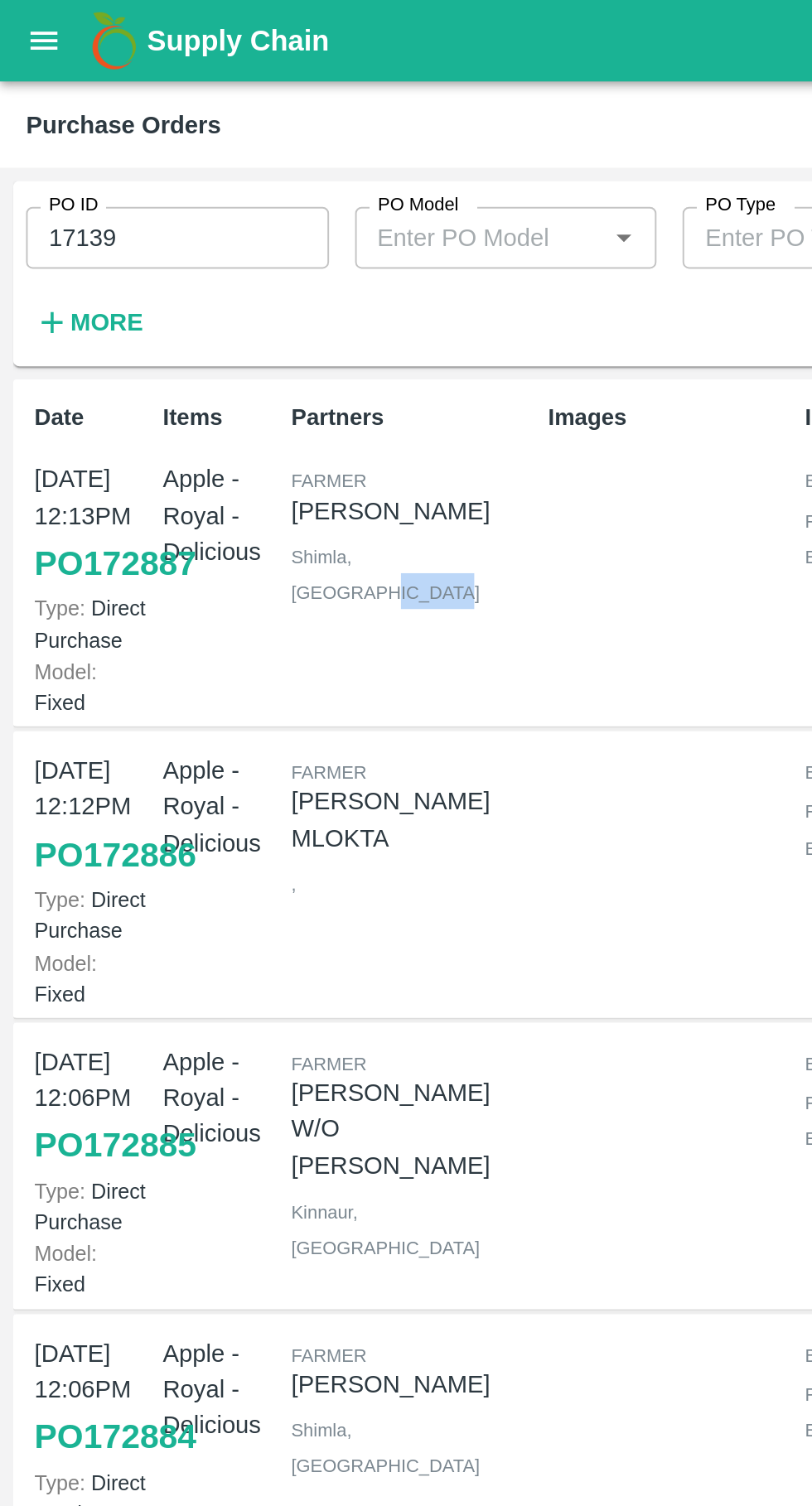
click at [369, 662] on div at bounding box center [336, 594] width 130 height 137
click at [107, 125] on input "17139" at bounding box center [90, 121] width 154 height 32
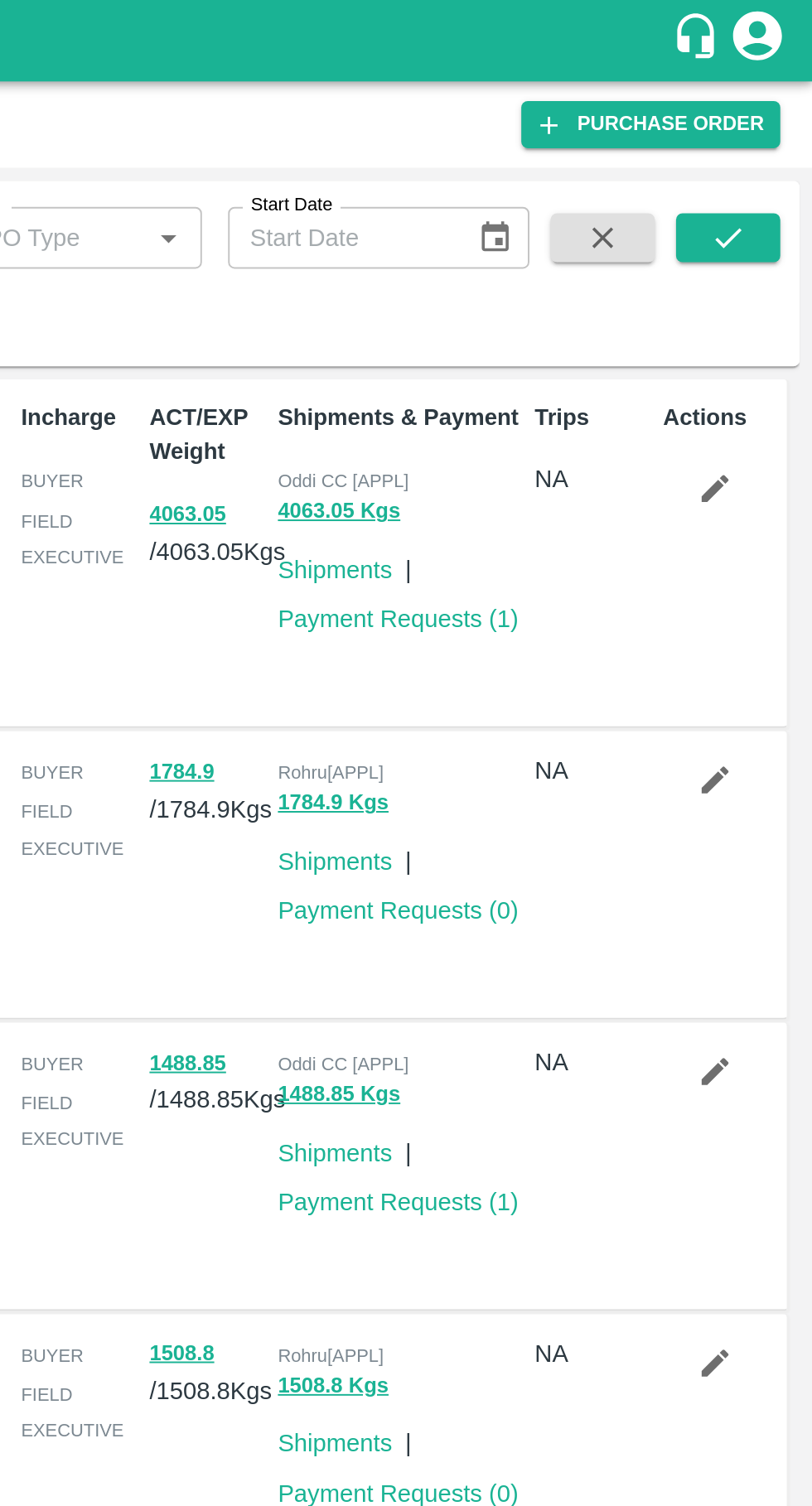
type input "171339"
click at [768, 121] on icon "submit" at bounding box center [768, 121] width 18 height 18
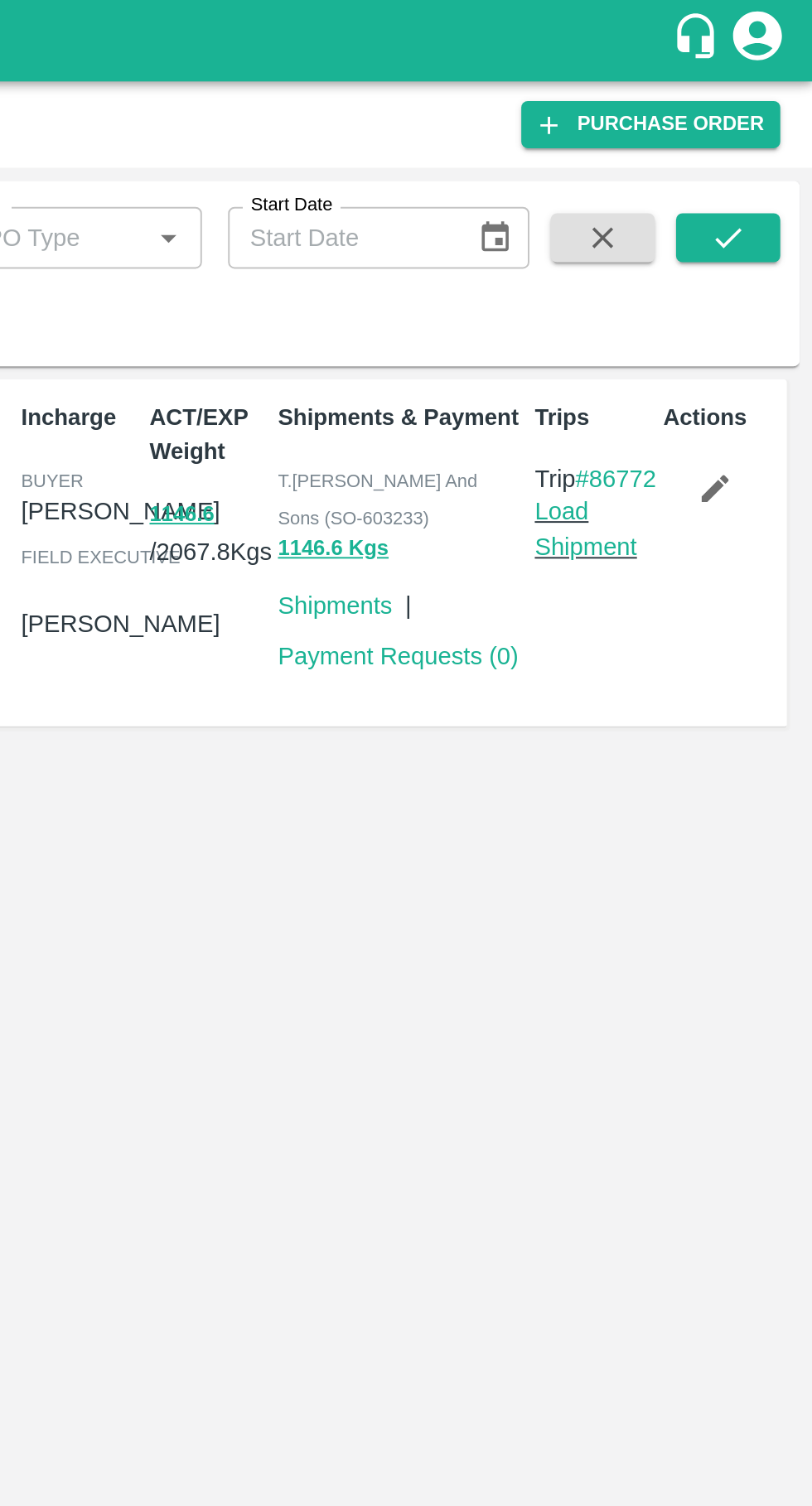
click at [693, 285] on link "Load Shipment" at bounding box center [696, 269] width 52 height 32
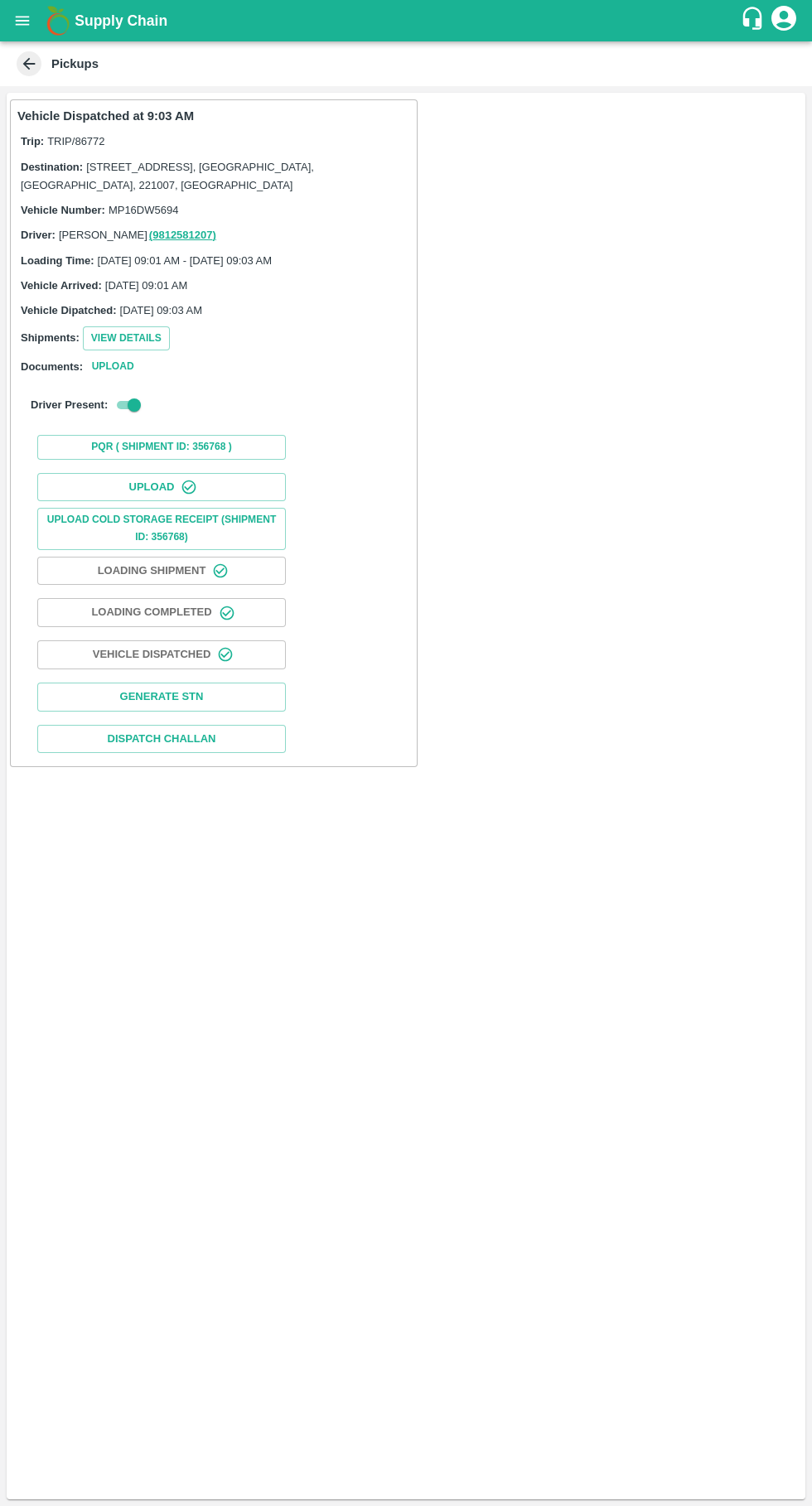
click at [134, 487] on button "Upload" at bounding box center [161, 487] width 248 height 29
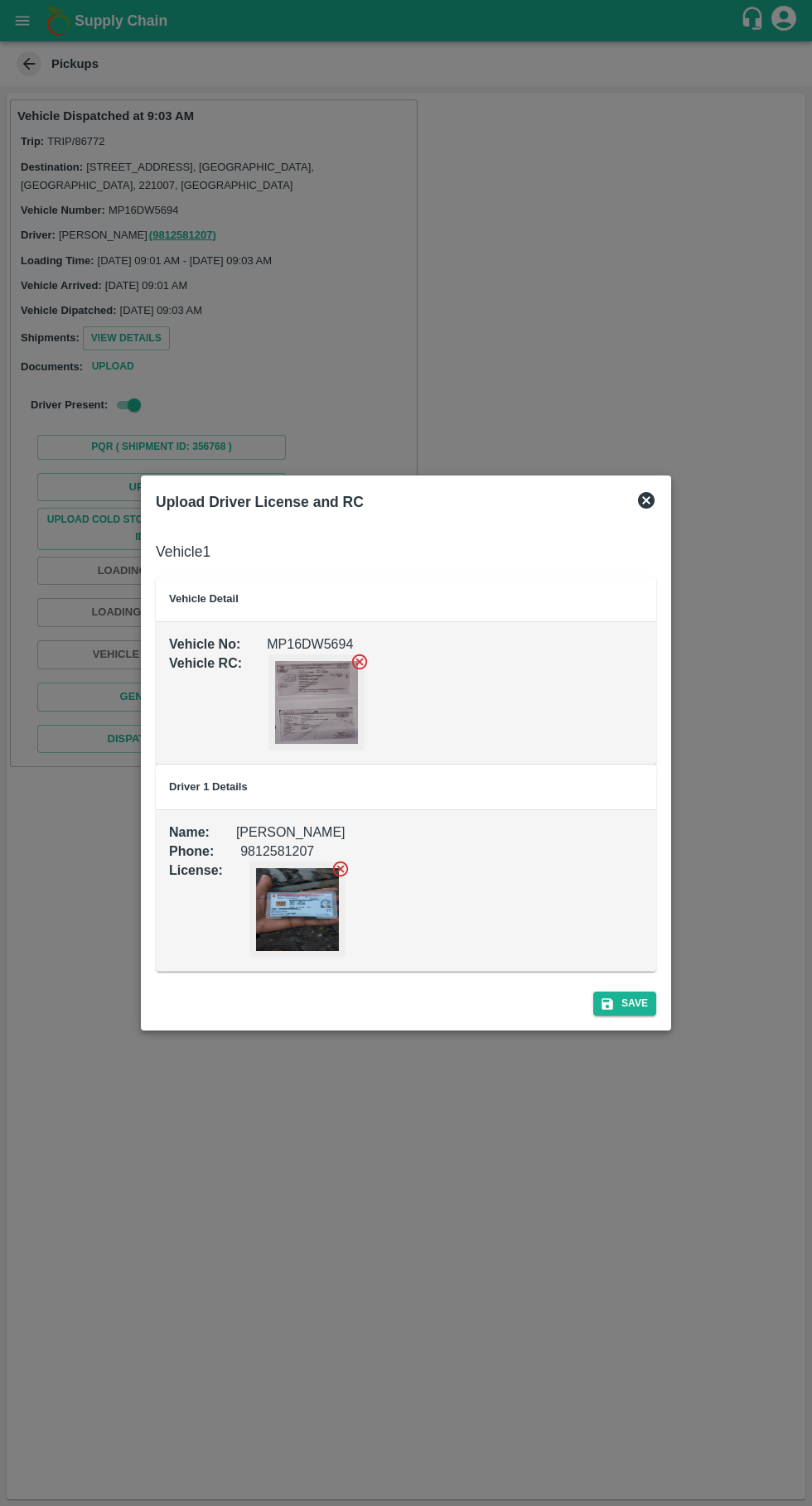
click at [685, 478] on div at bounding box center [406, 753] width 812 height 1506
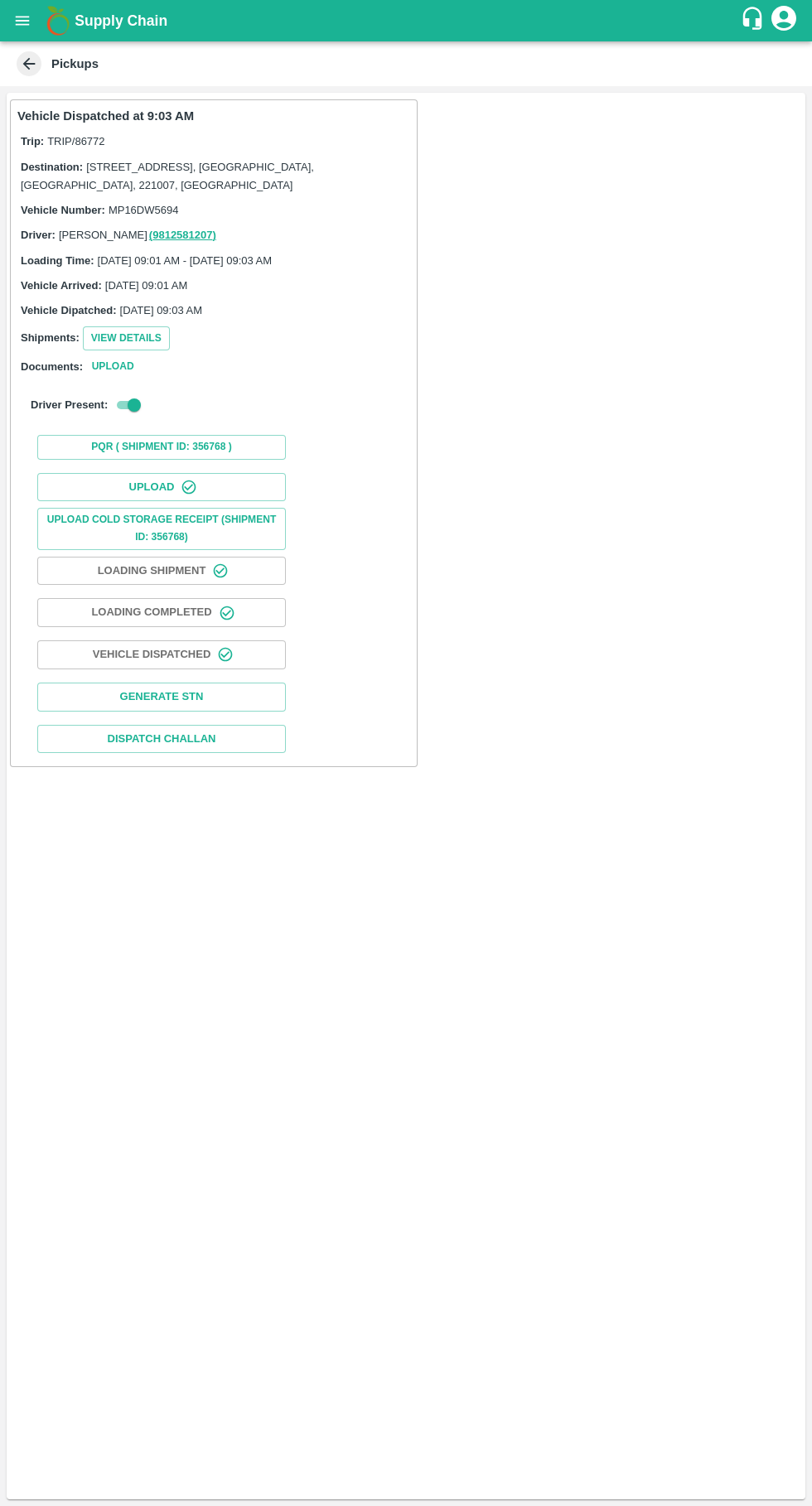
click at [22, 20] on icon "open drawer" at bounding box center [22, 19] width 14 height 9
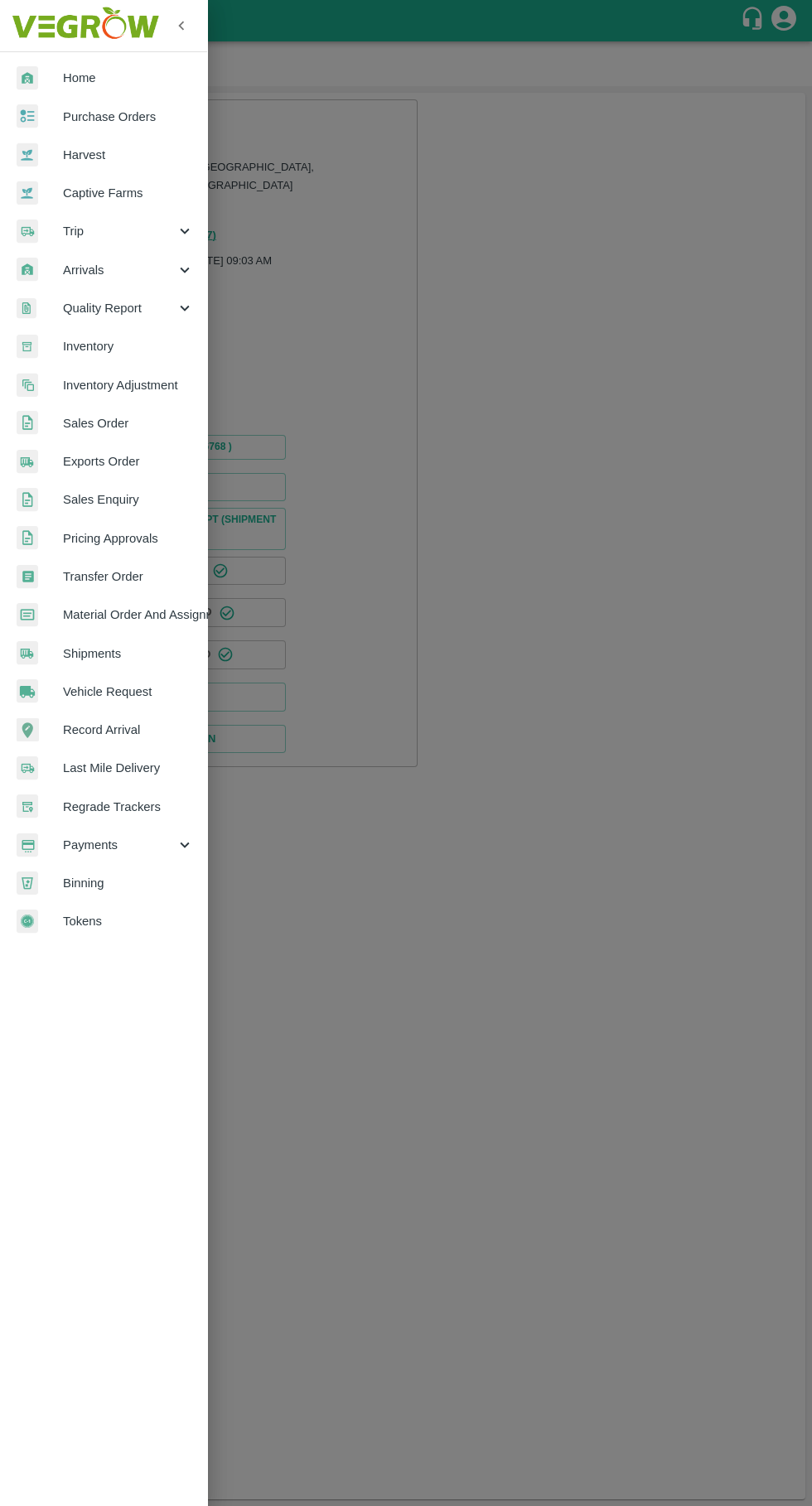
click at [51, 241] on div at bounding box center [40, 231] width 46 height 24
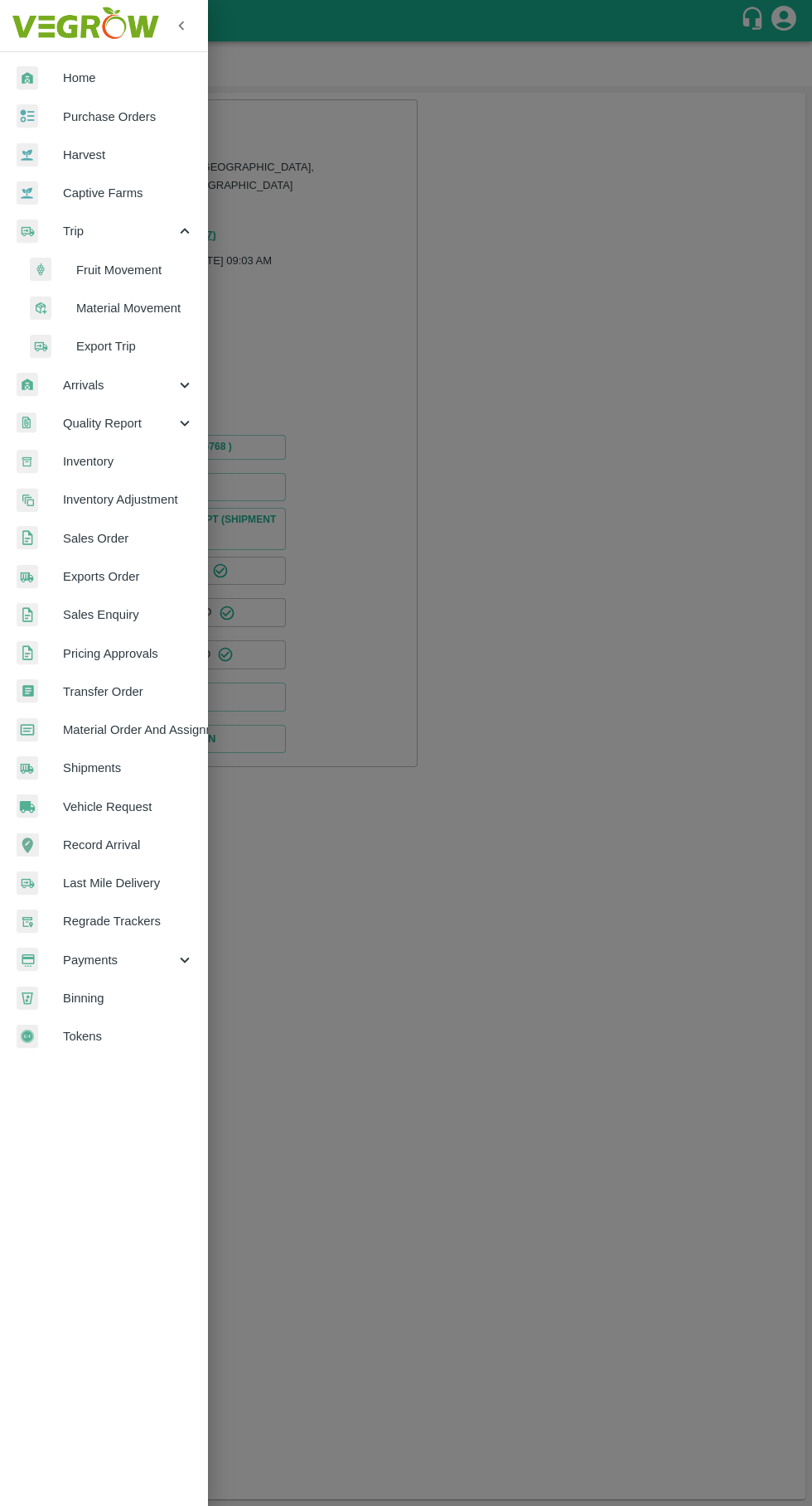
click at [100, 263] on span "Fruit Movement" at bounding box center [135, 270] width 118 height 18
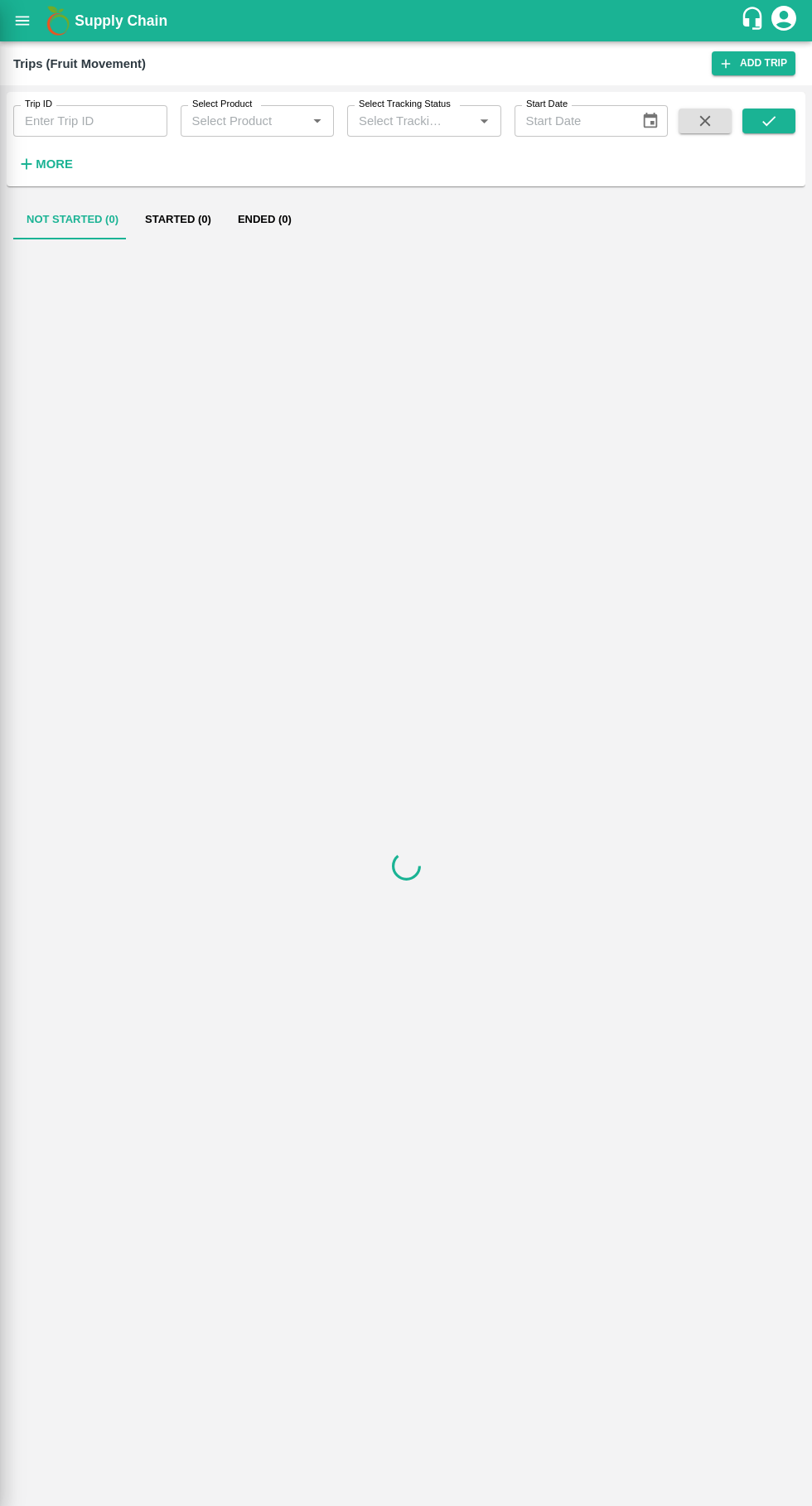
click at [72, 123] on input "Trip ID" at bounding box center [90, 121] width 154 height 32
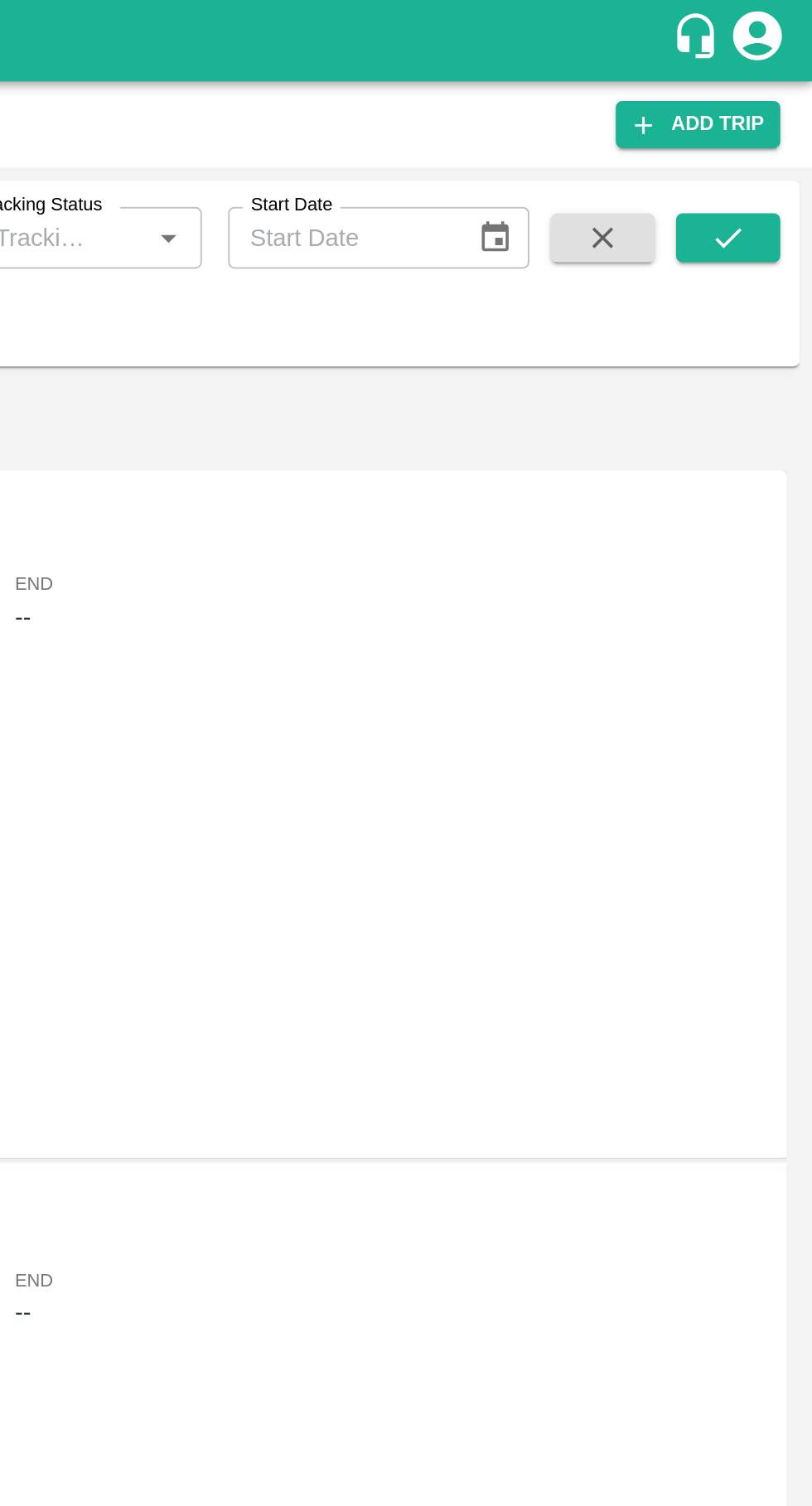
click at [771, 121] on icon "submit" at bounding box center [769, 121] width 14 height 10
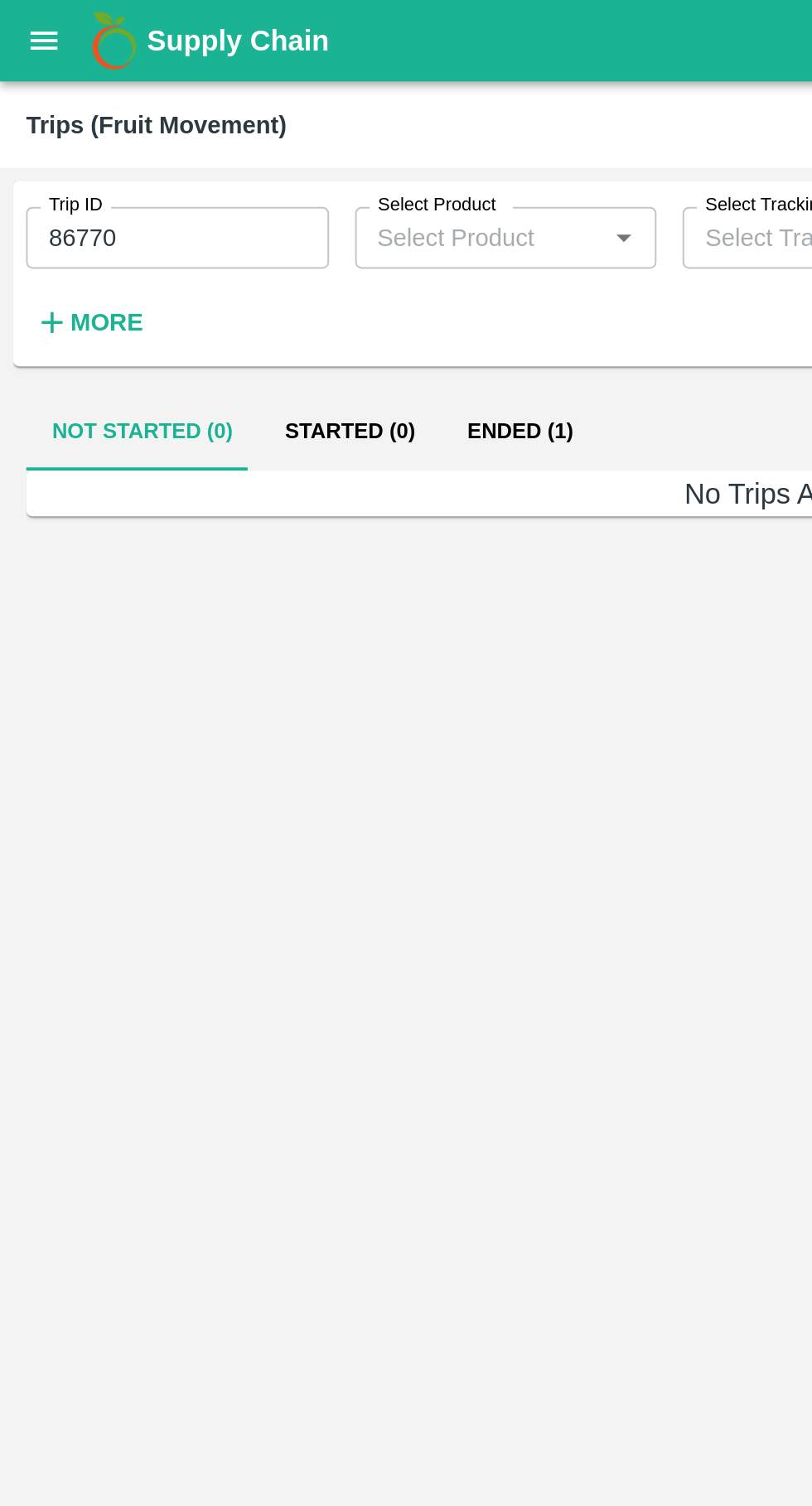
click at [258, 217] on button "Ended (1)" at bounding box center [264, 219] width 80 height 40
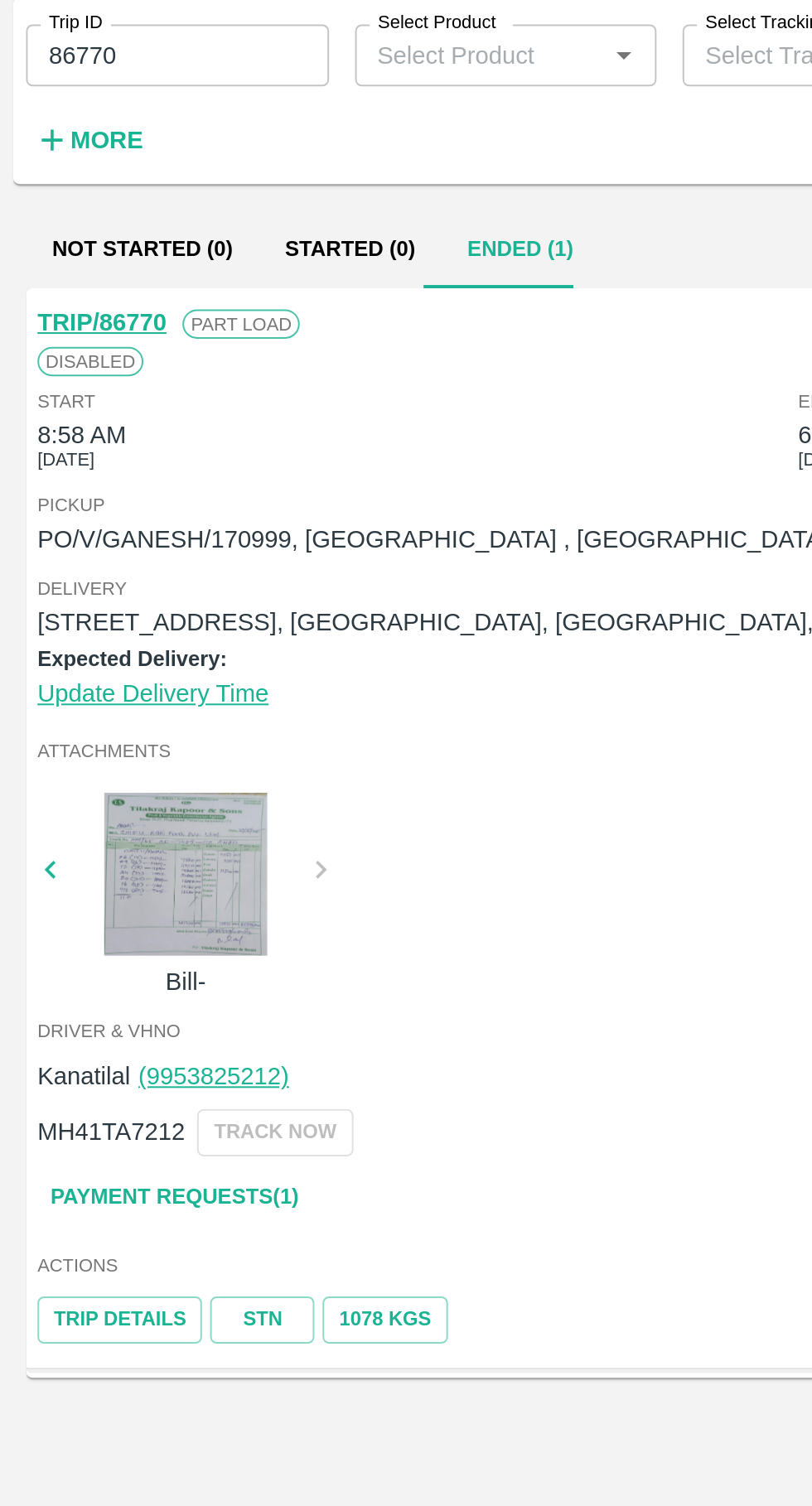
click at [90, 124] on input "86770" at bounding box center [90, 121] width 154 height 32
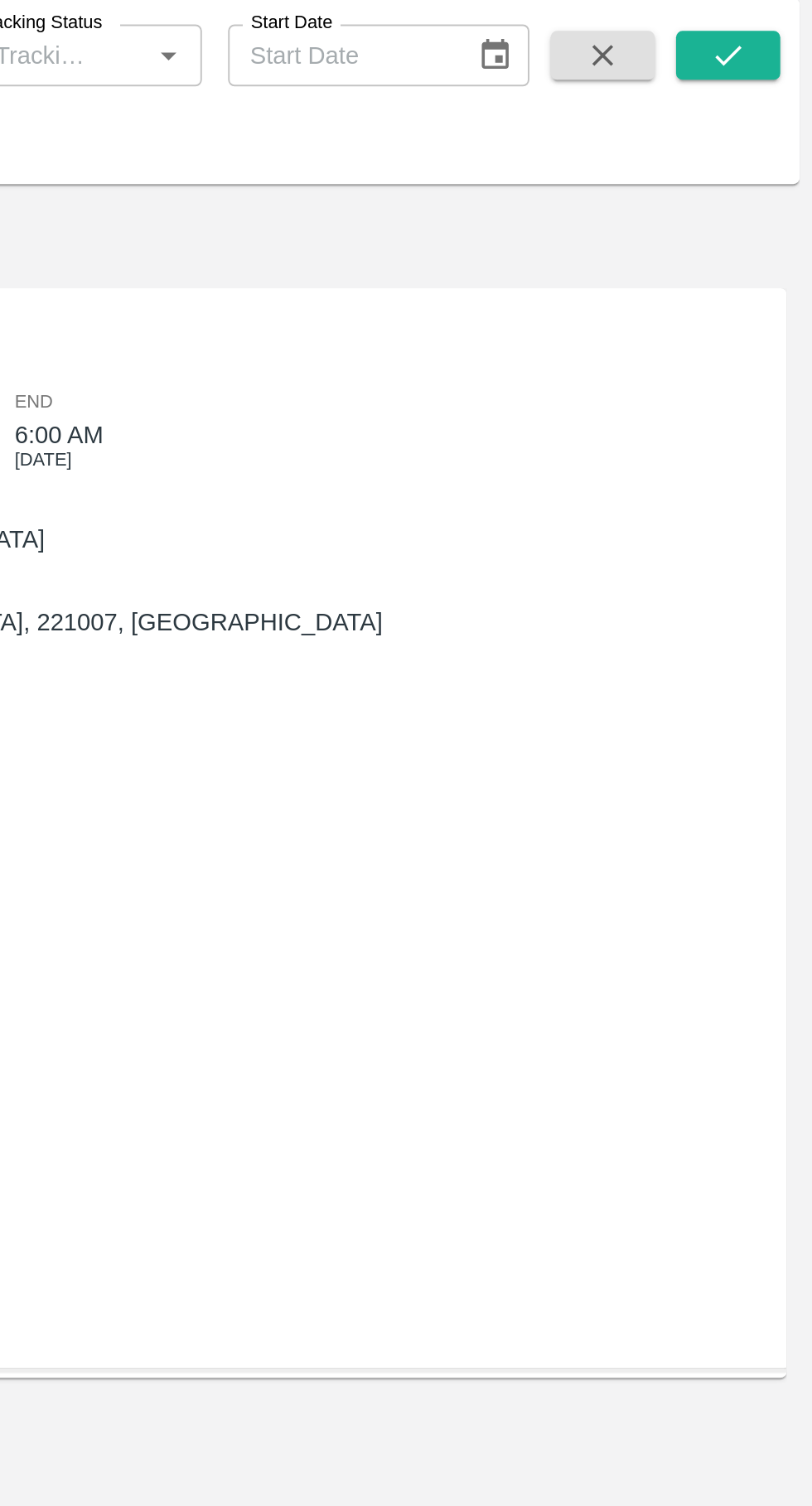
type input "86801"
click at [769, 130] on icon "submit" at bounding box center [768, 121] width 18 height 18
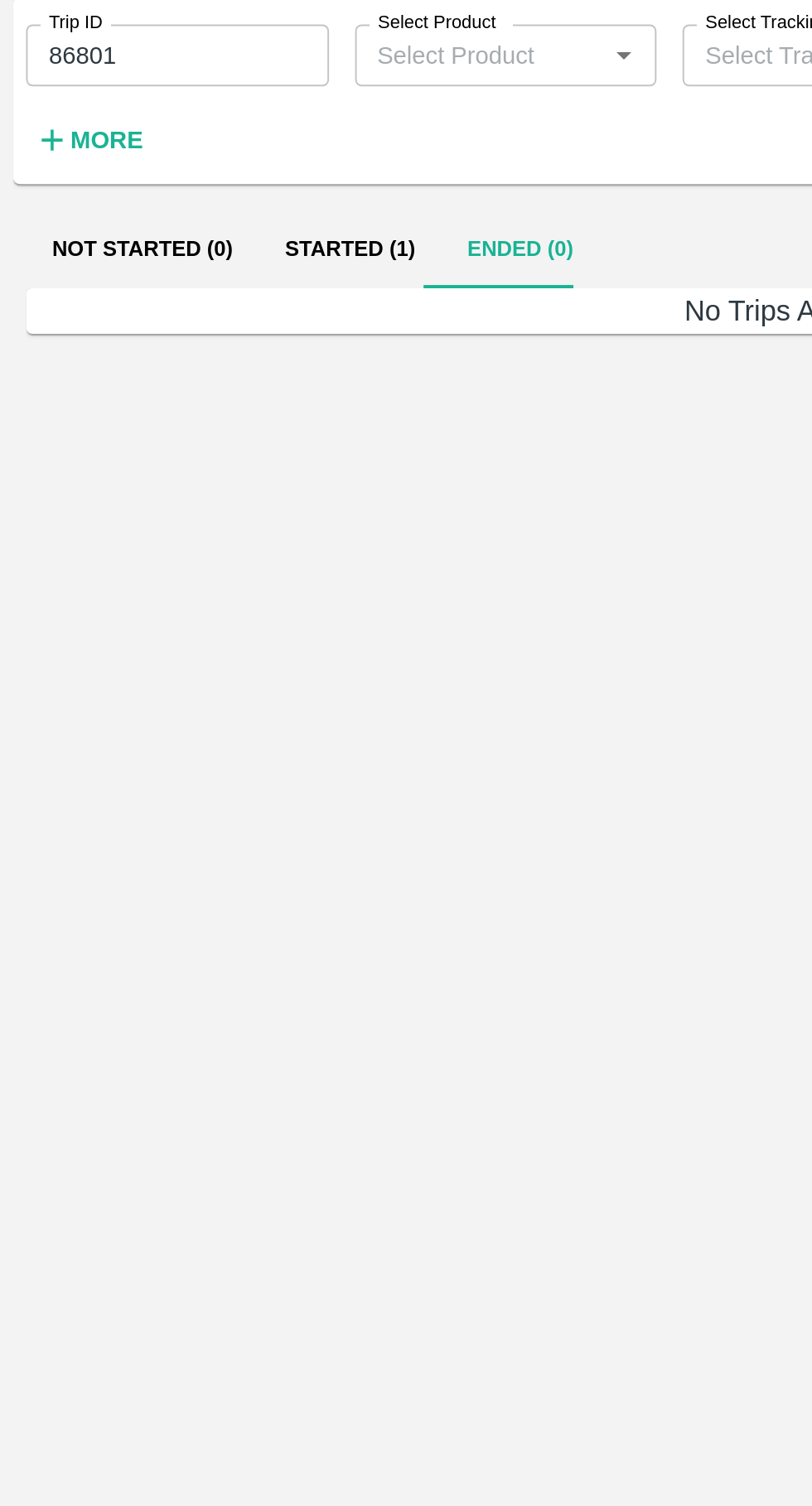
click at [168, 219] on button "Started (1)" at bounding box center [178, 219] width 93 height 40
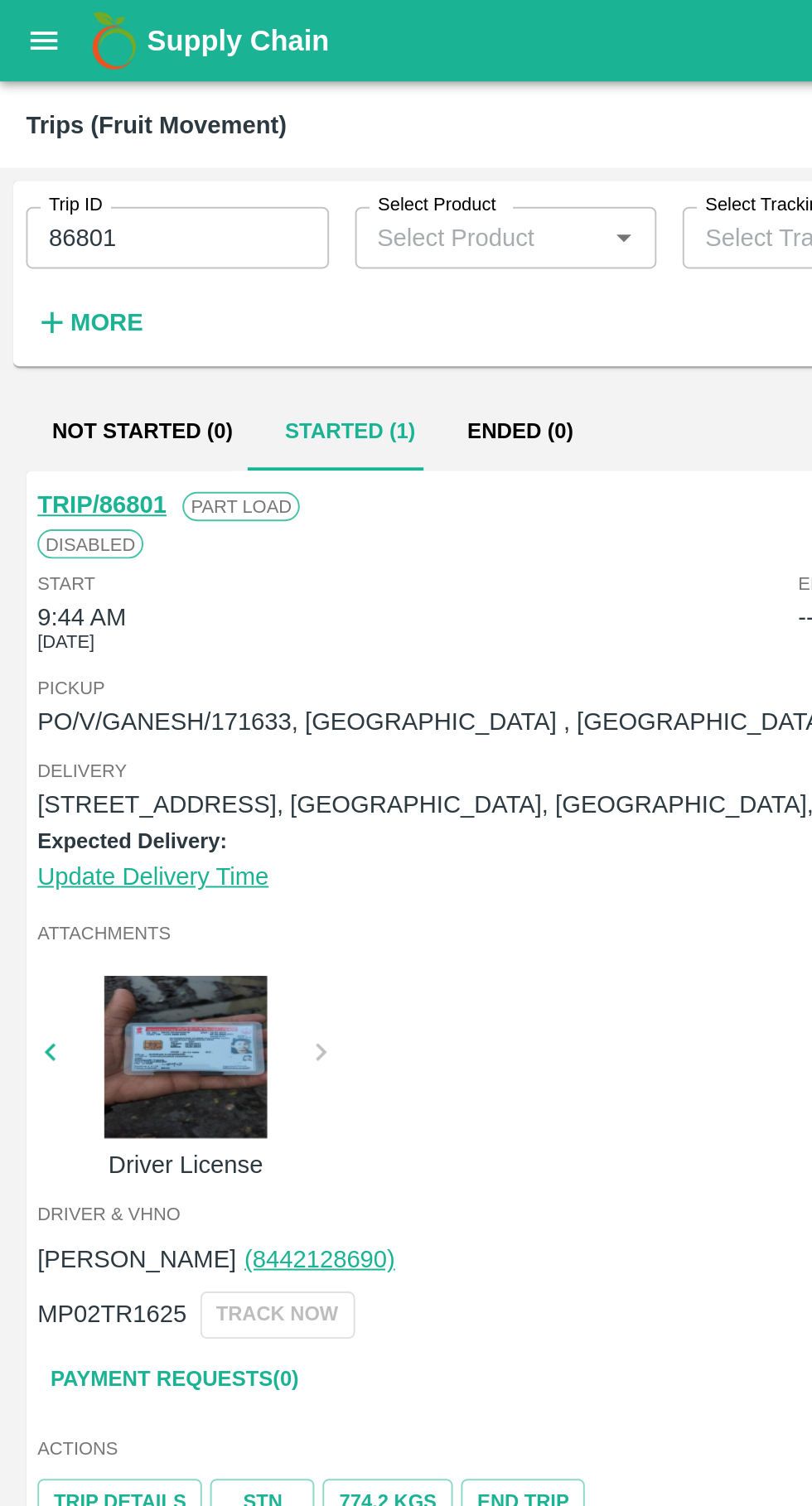
click at [21, 33] on button "open drawer" at bounding box center [21, 20] width 38 height 38
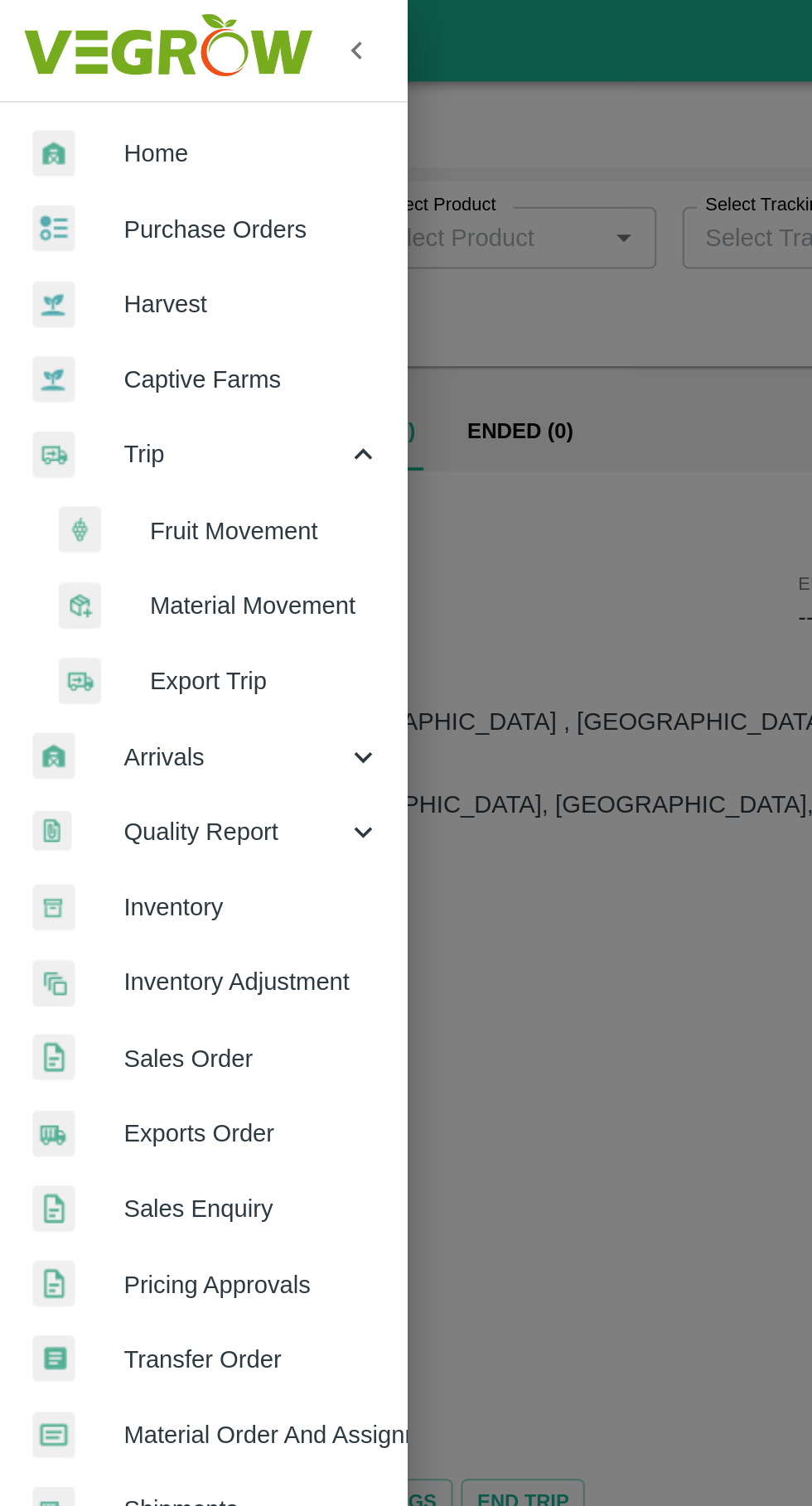
click at [77, 110] on span "Purchase Orders" at bounding box center [128, 116] width 130 height 18
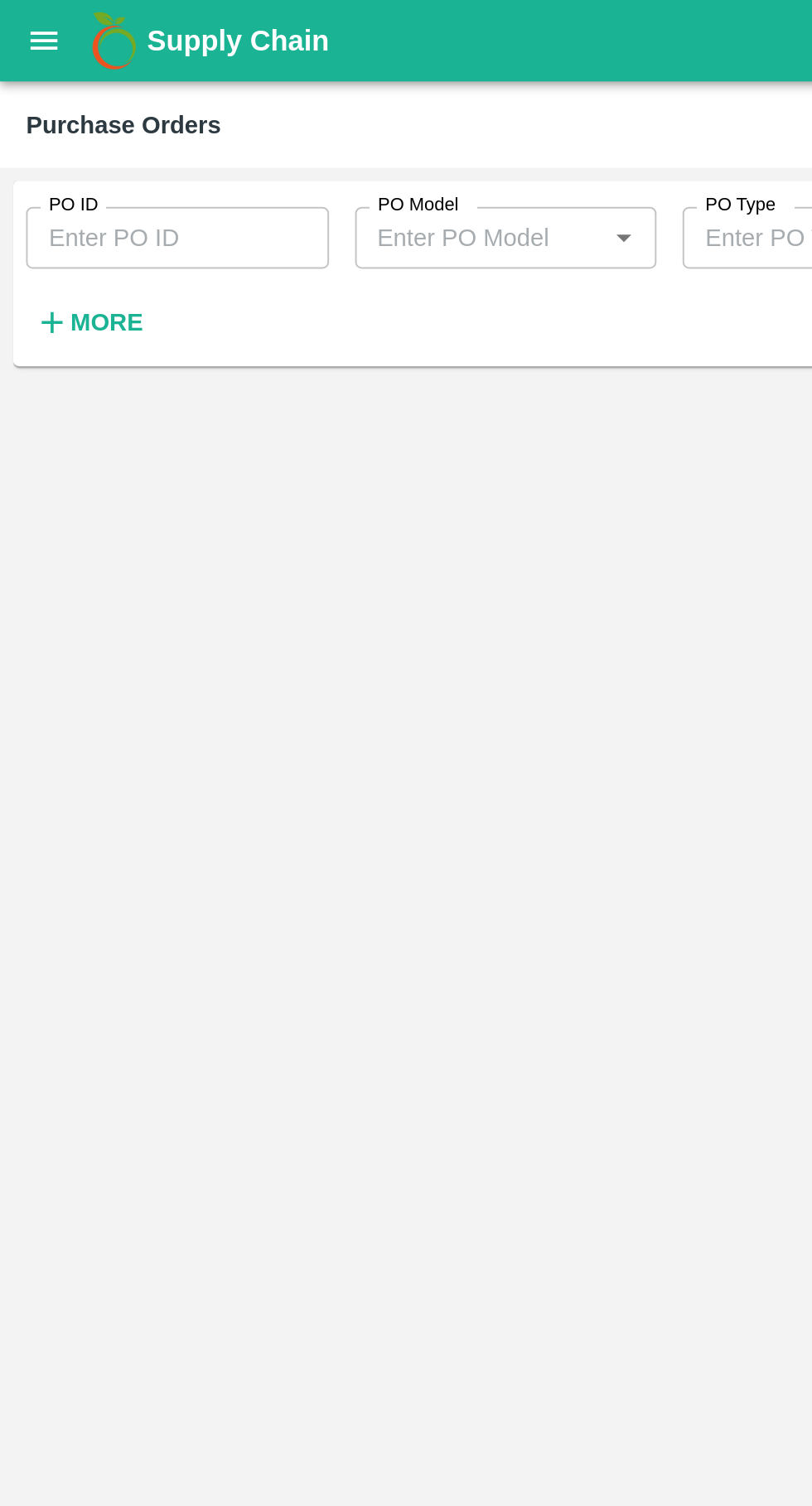
click at [73, 119] on input "PO ID" at bounding box center [90, 121] width 154 height 32
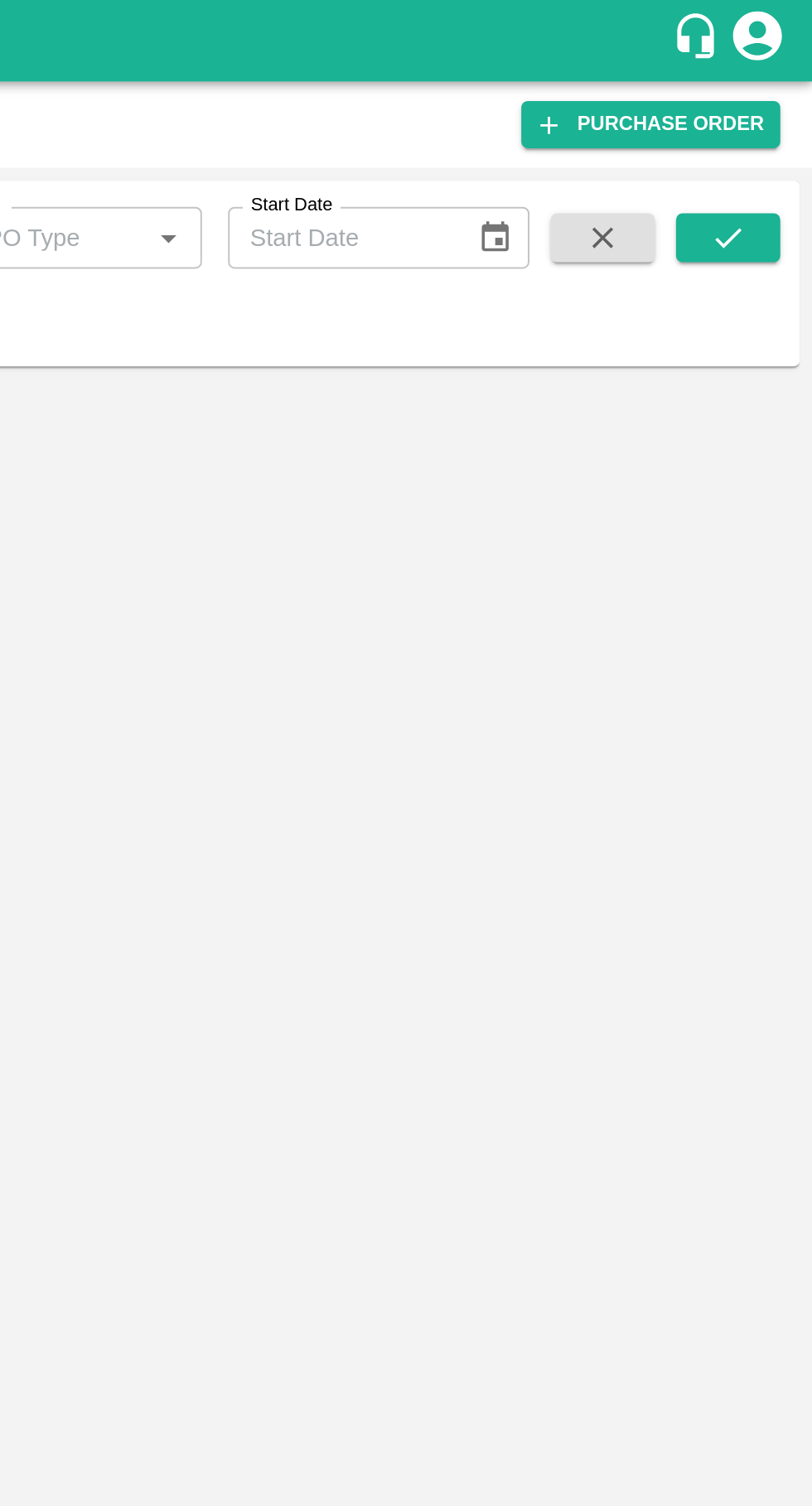
type input "171633"
click at [779, 116] on button "submit" at bounding box center [768, 121] width 53 height 25
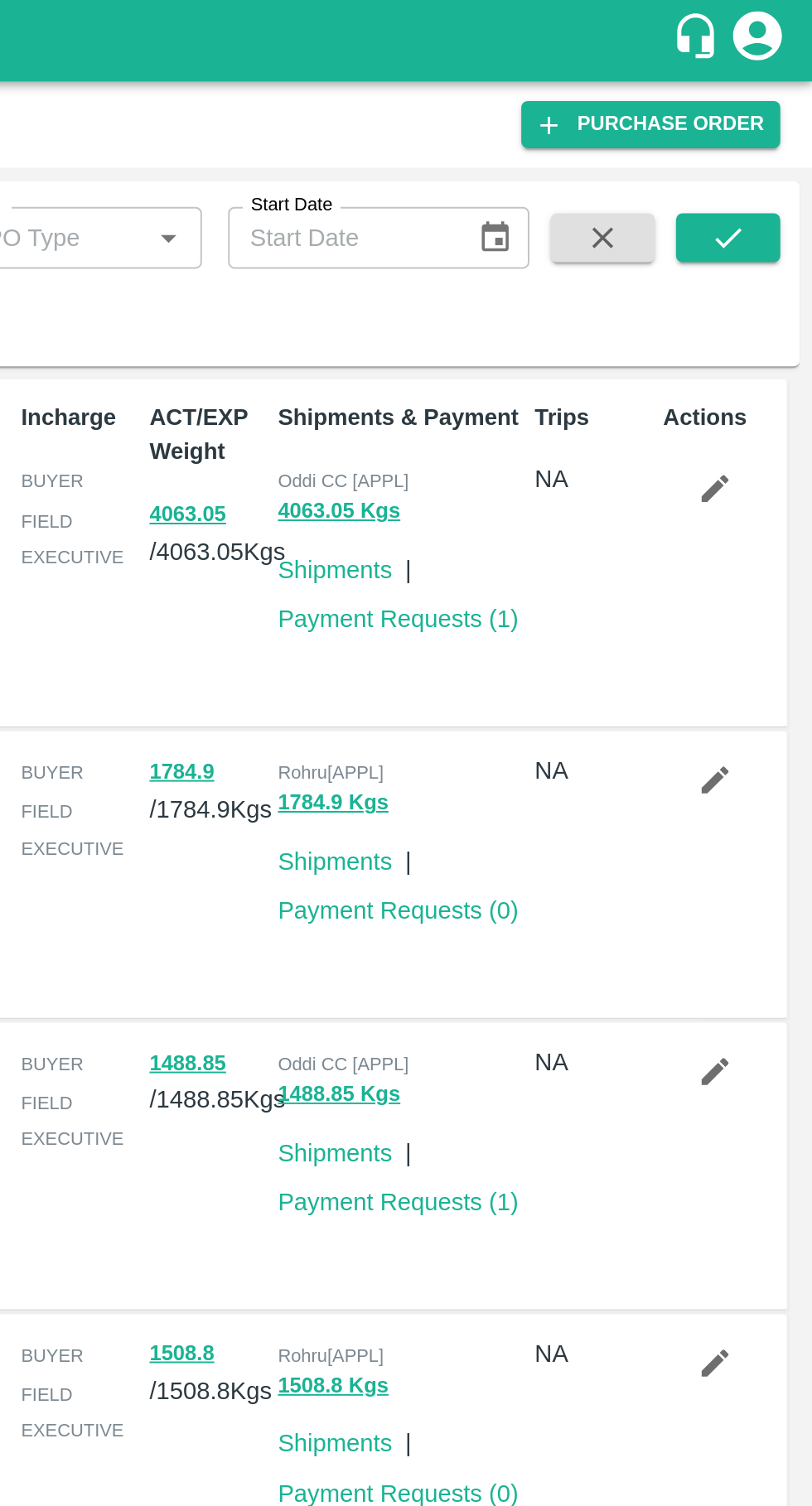
click at [777, 128] on icon "submit" at bounding box center [768, 121] width 18 height 18
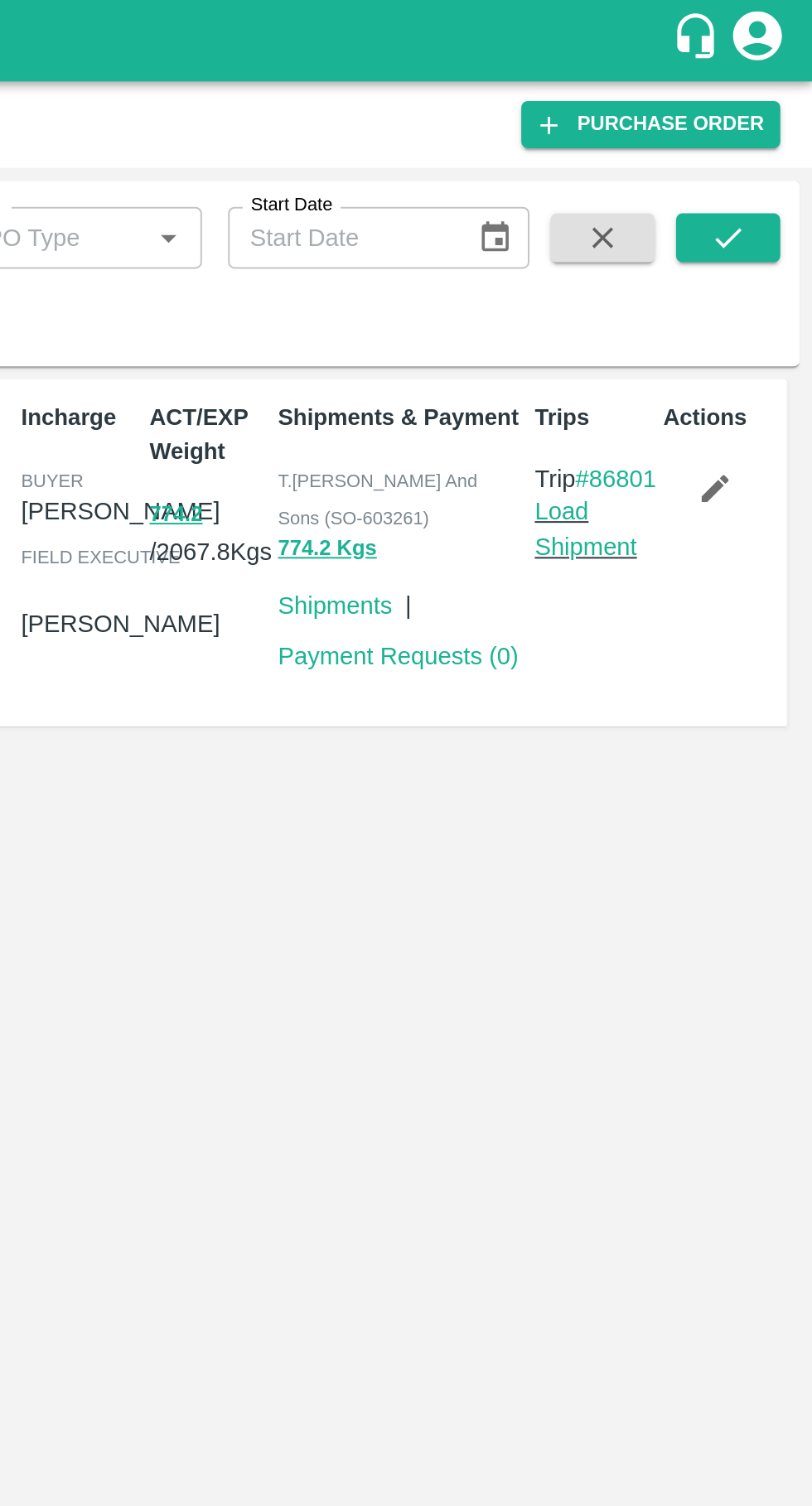
click at [692, 285] on link "Load Shipment" at bounding box center [696, 269] width 52 height 32
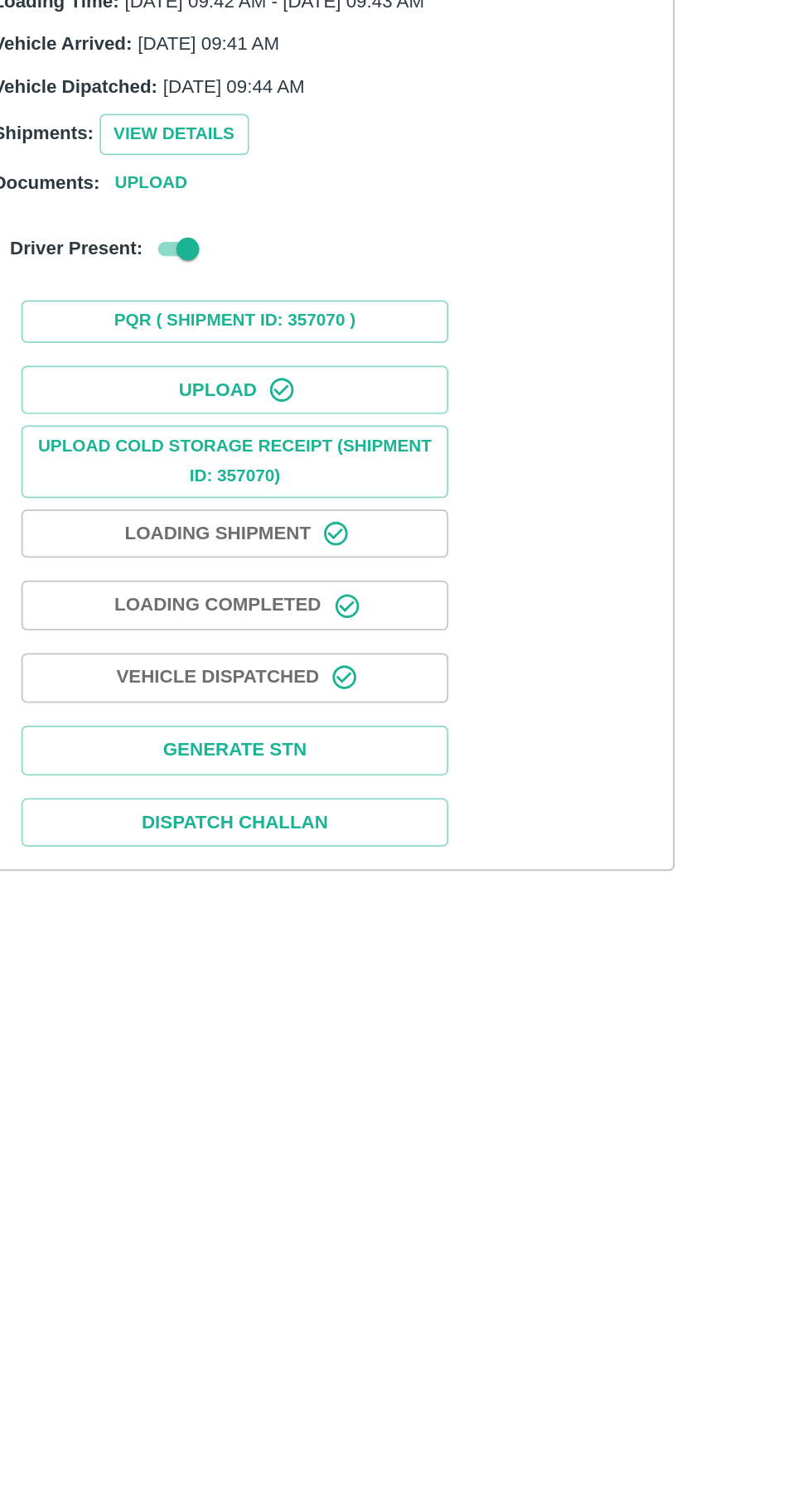
click at [183, 490] on icon "button" at bounding box center [189, 487] width 14 height 14
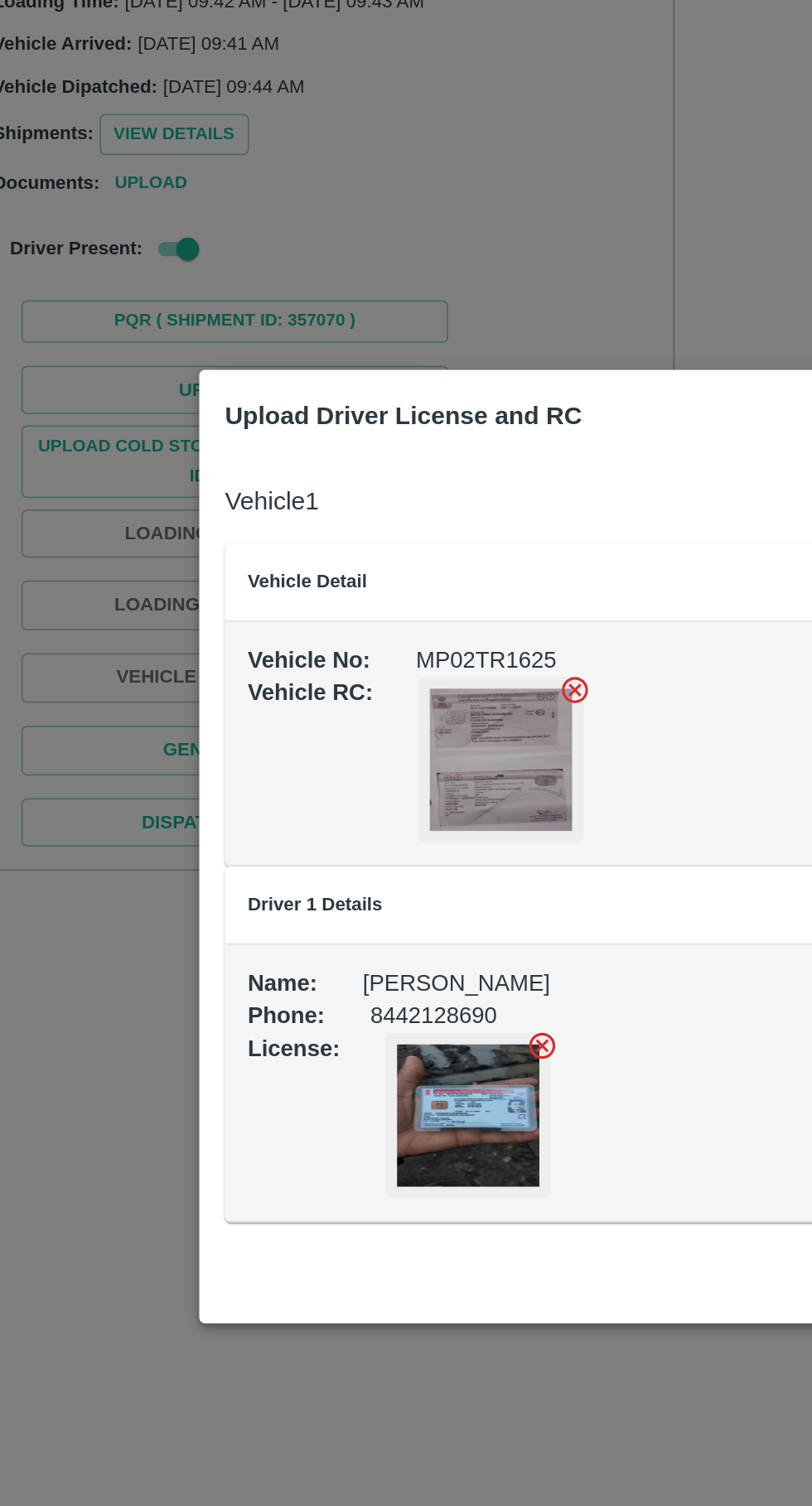
click at [357, 662] on icon at bounding box center [360, 661] width 18 height 18
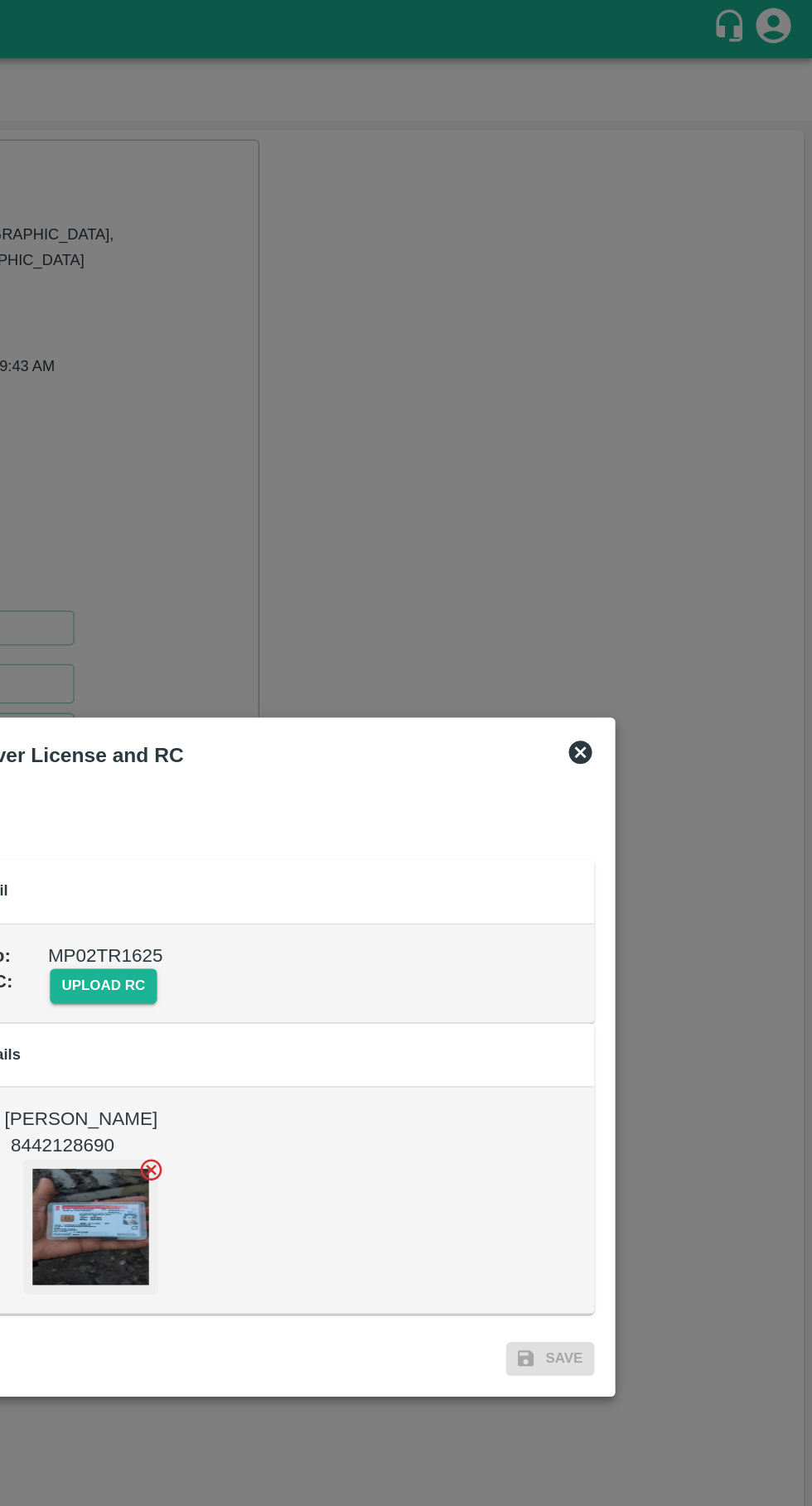
click at [652, 537] on icon at bounding box center [646, 536] width 16 height 16
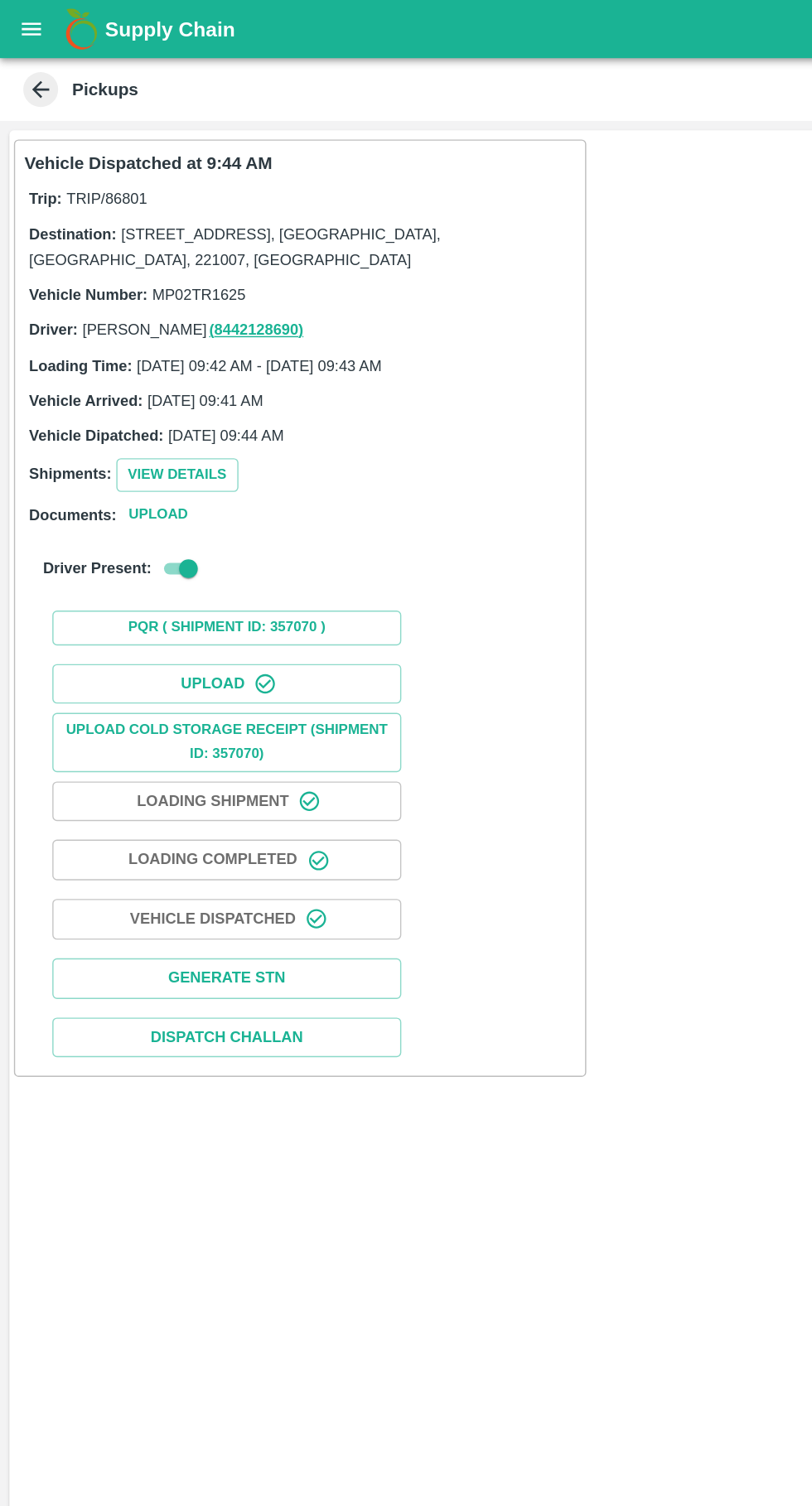
click at [15, 39] on div "Supply Chain" at bounding box center [406, 20] width 812 height 42
click at [22, 20] on icon "open drawer" at bounding box center [22, 19] width 14 height 9
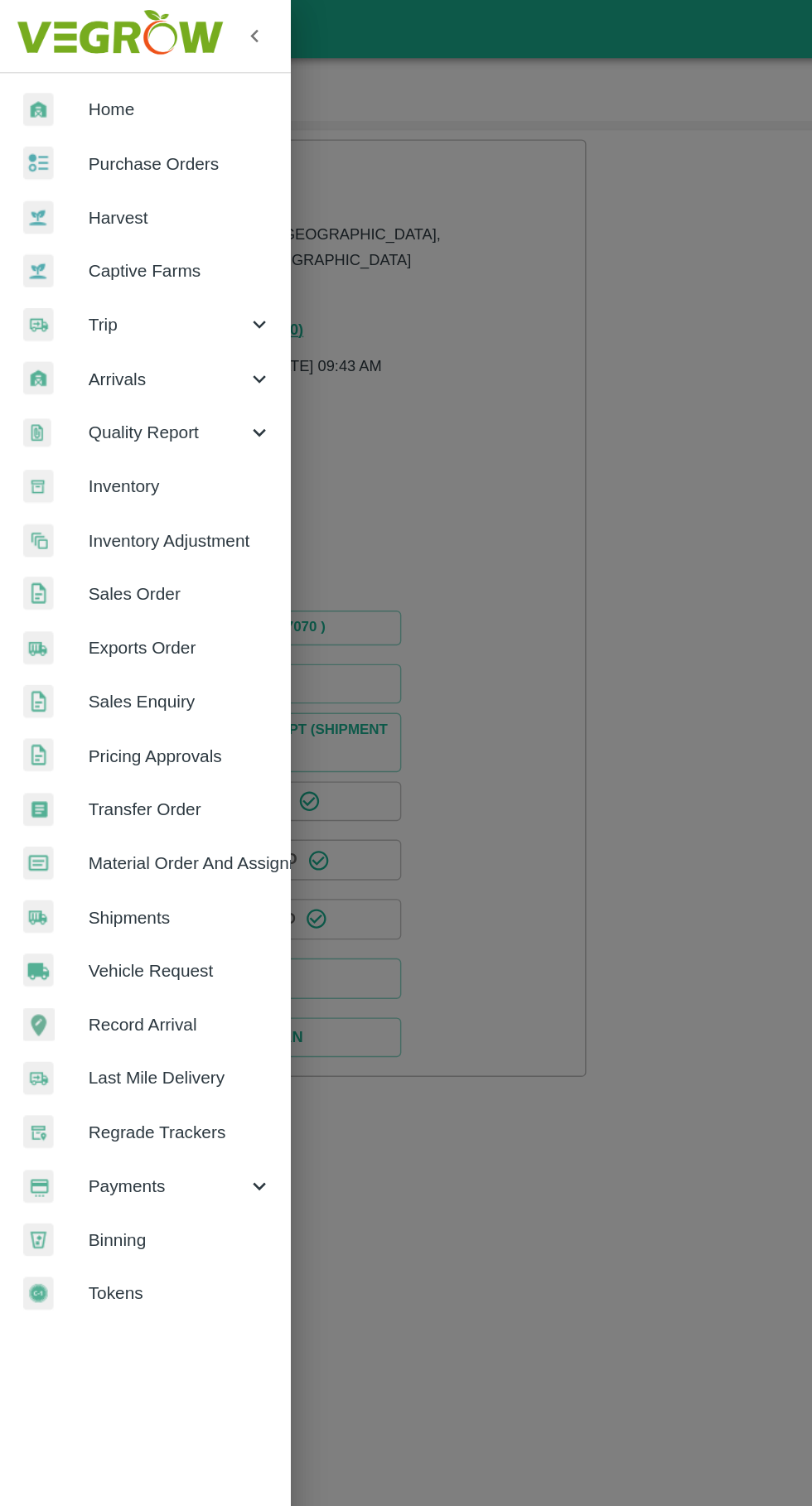
click at [72, 231] on span "Trip" at bounding box center [119, 231] width 113 height 18
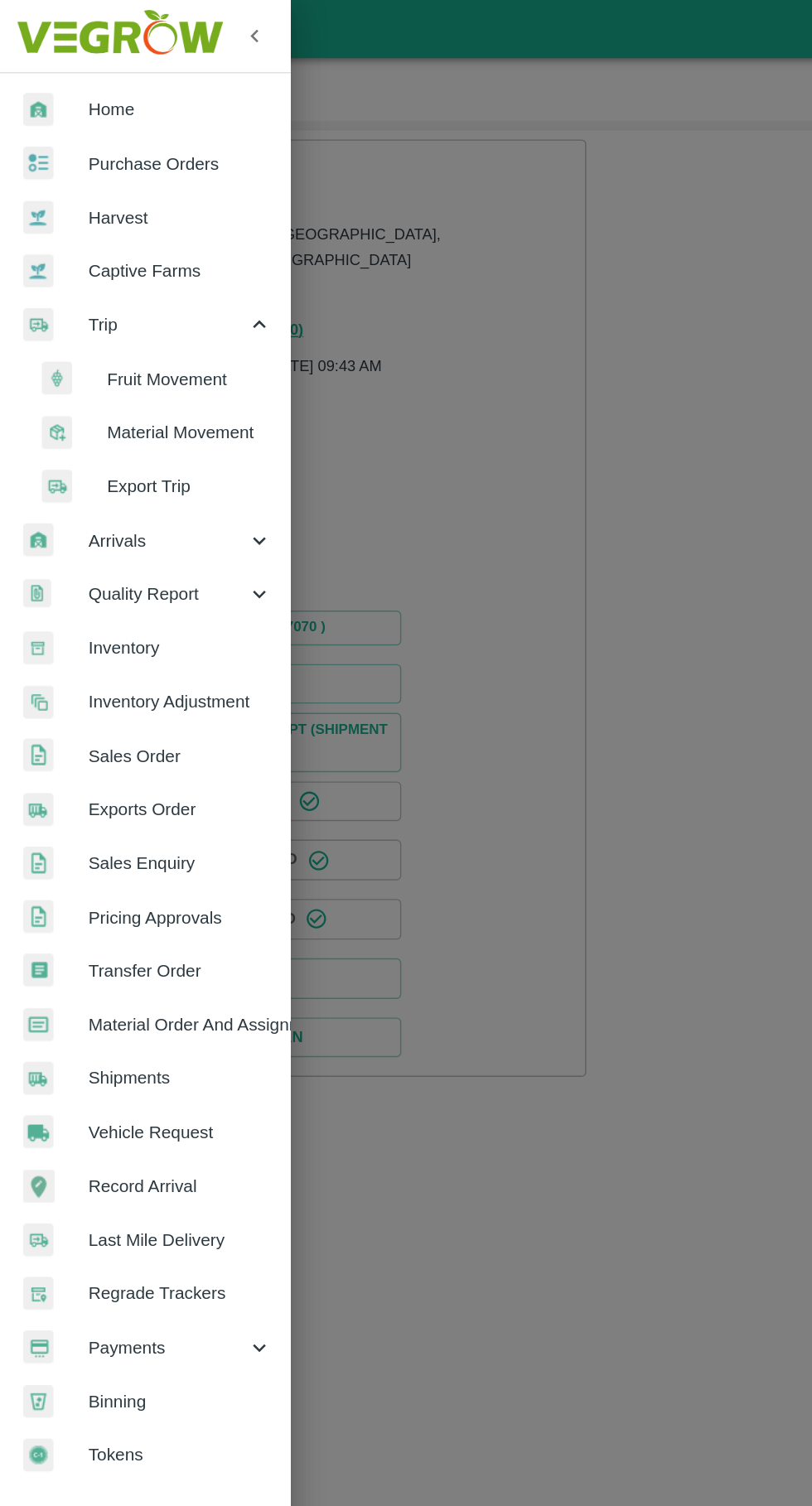
click at [108, 268] on span "Fruit Movement" at bounding box center [135, 270] width 118 height 18
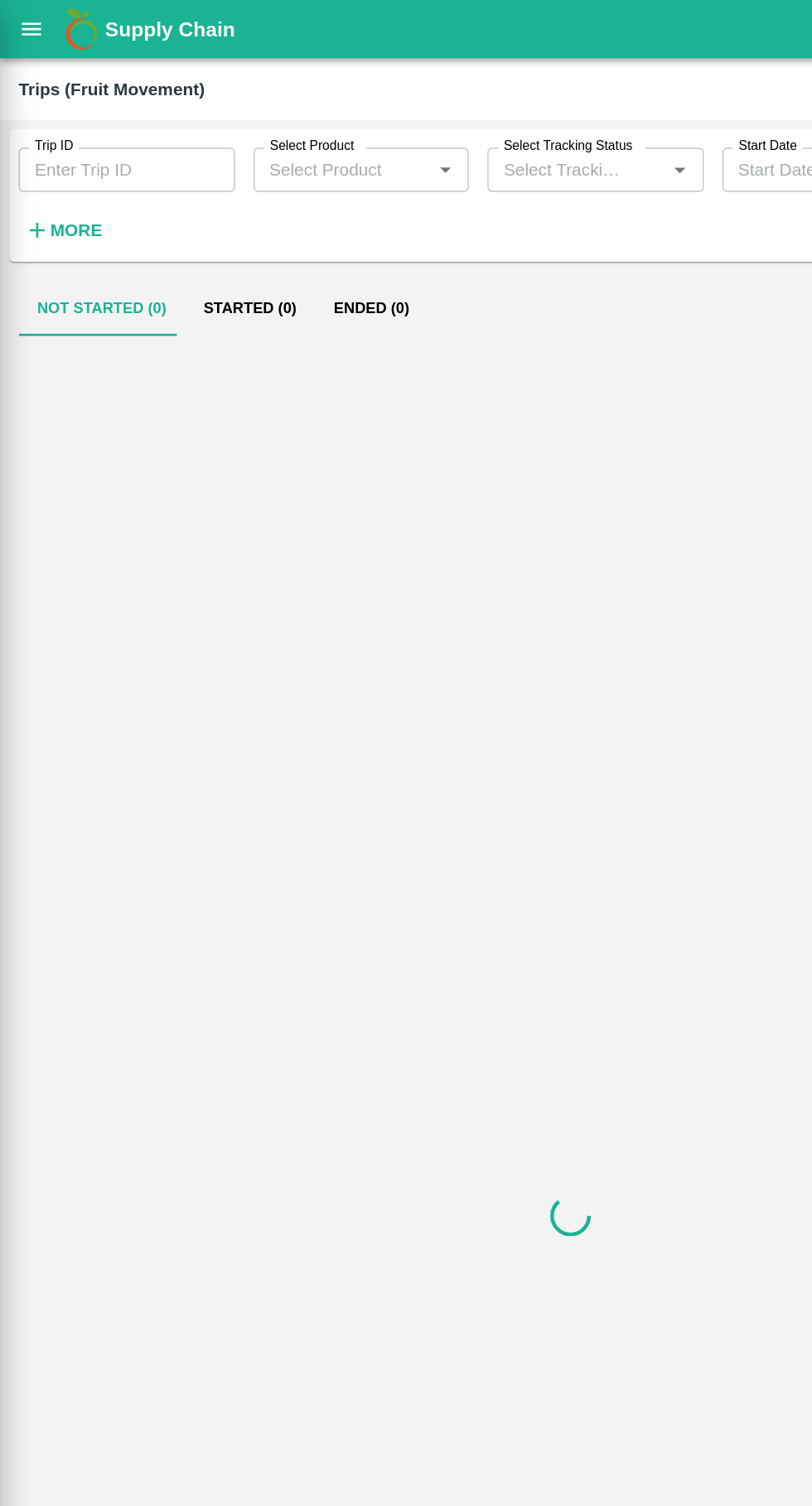
click at [103, 129] on input "Trip ID" at bounding box center [90, 121] width 154 height 32
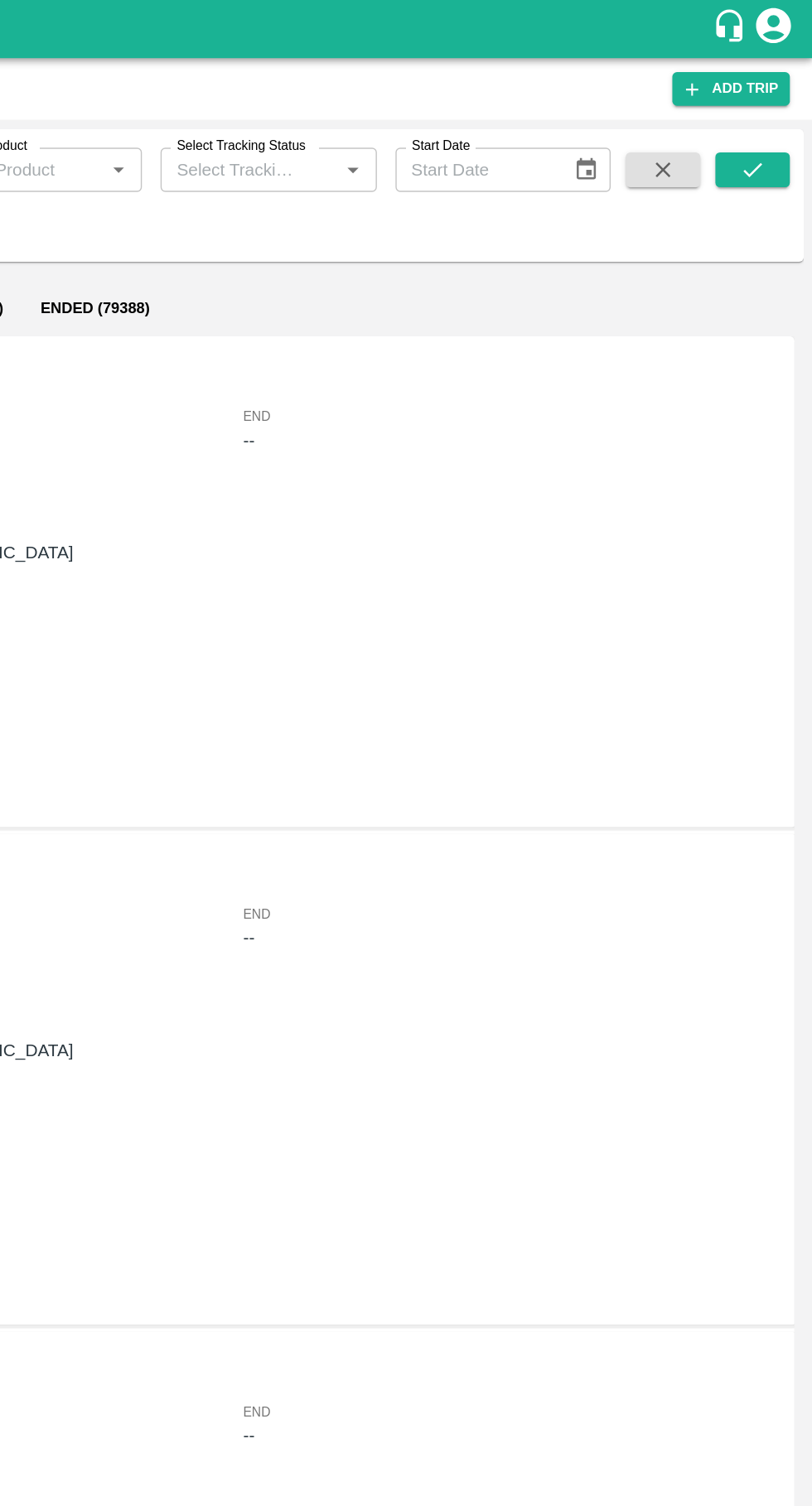
type input "87075"
click at [778, 127] on icon "submit" at bounding box center [768, 121] width 18 height 18
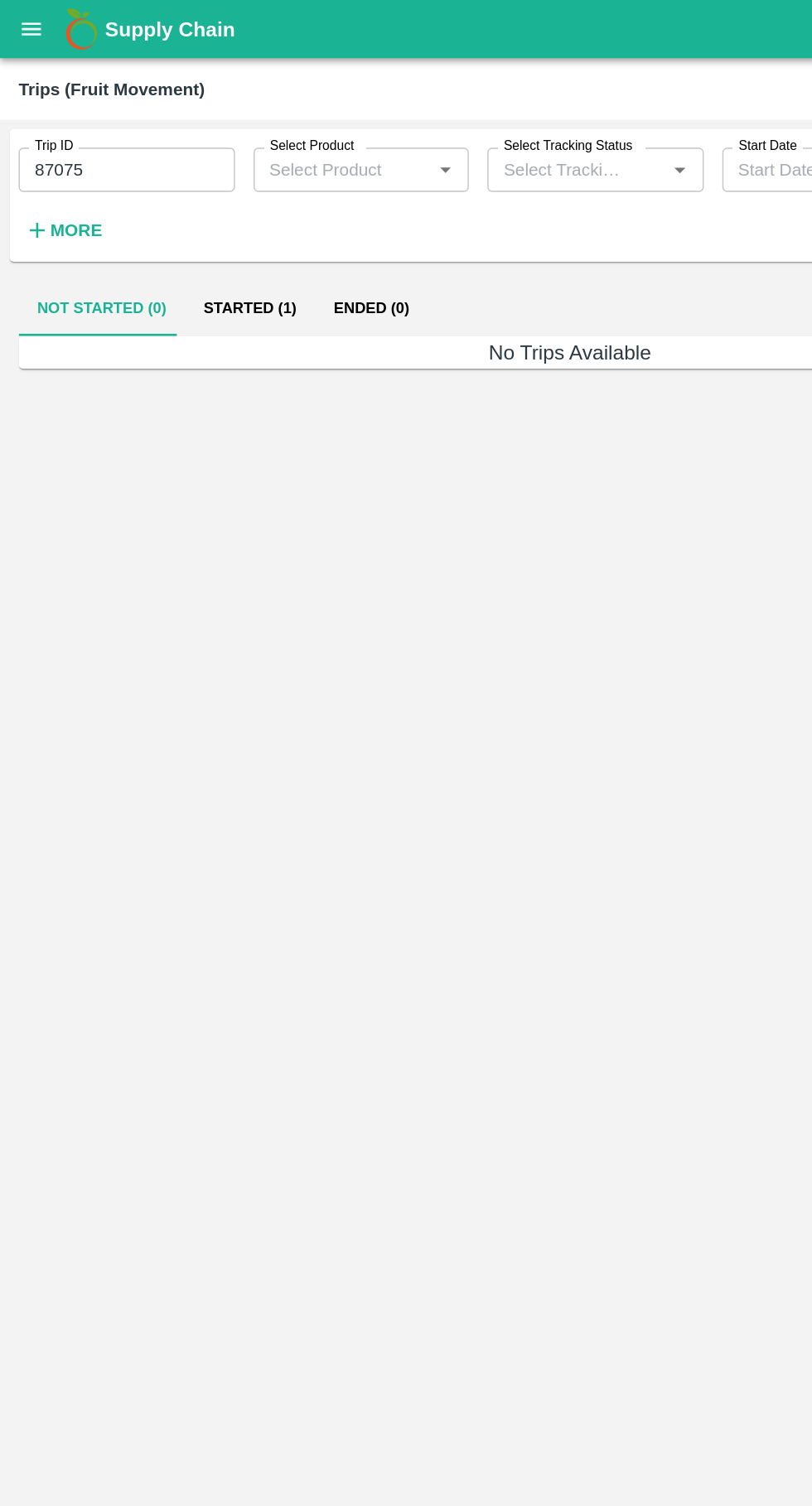
click at [188, 217] on button "Started (1)" at bounding box center [178, 219] width 93 height 40
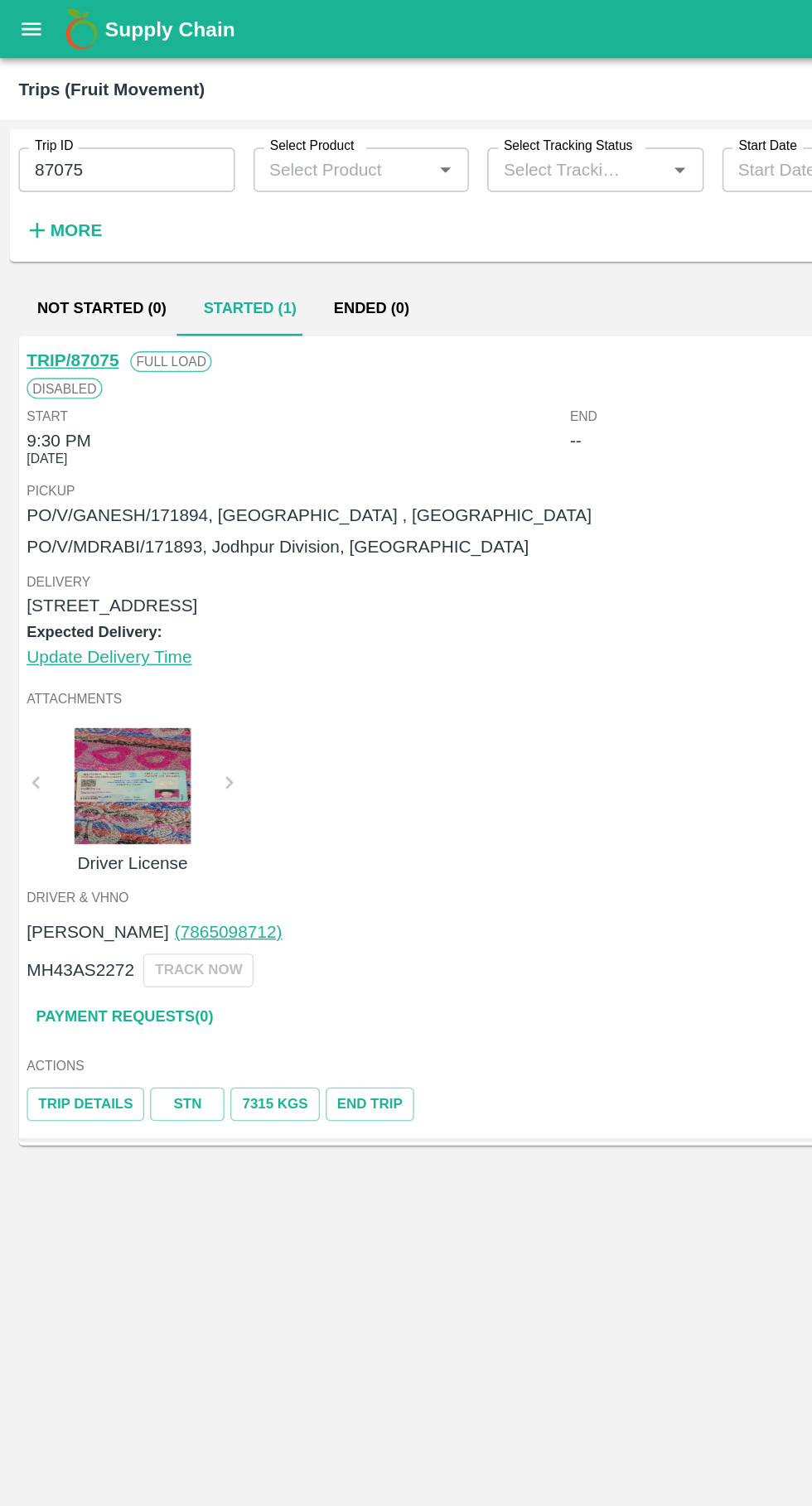
click at [22, 20] on icon "open drawer" at bounding box center [22, 19] width 14 height 9
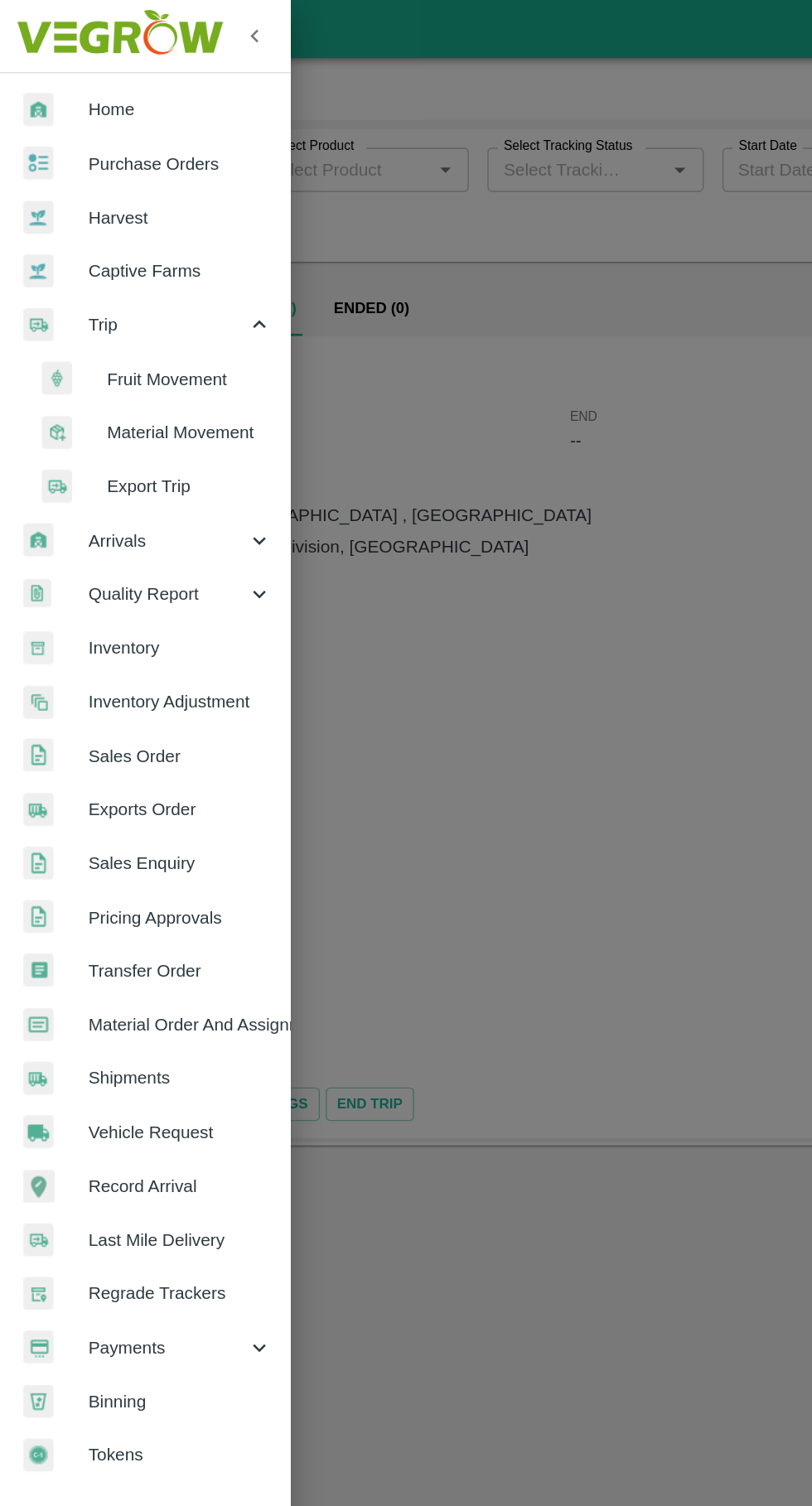
click at [79, 119] on span "Purchase Orders" at bounding box center [128, 116] width 130 height 18
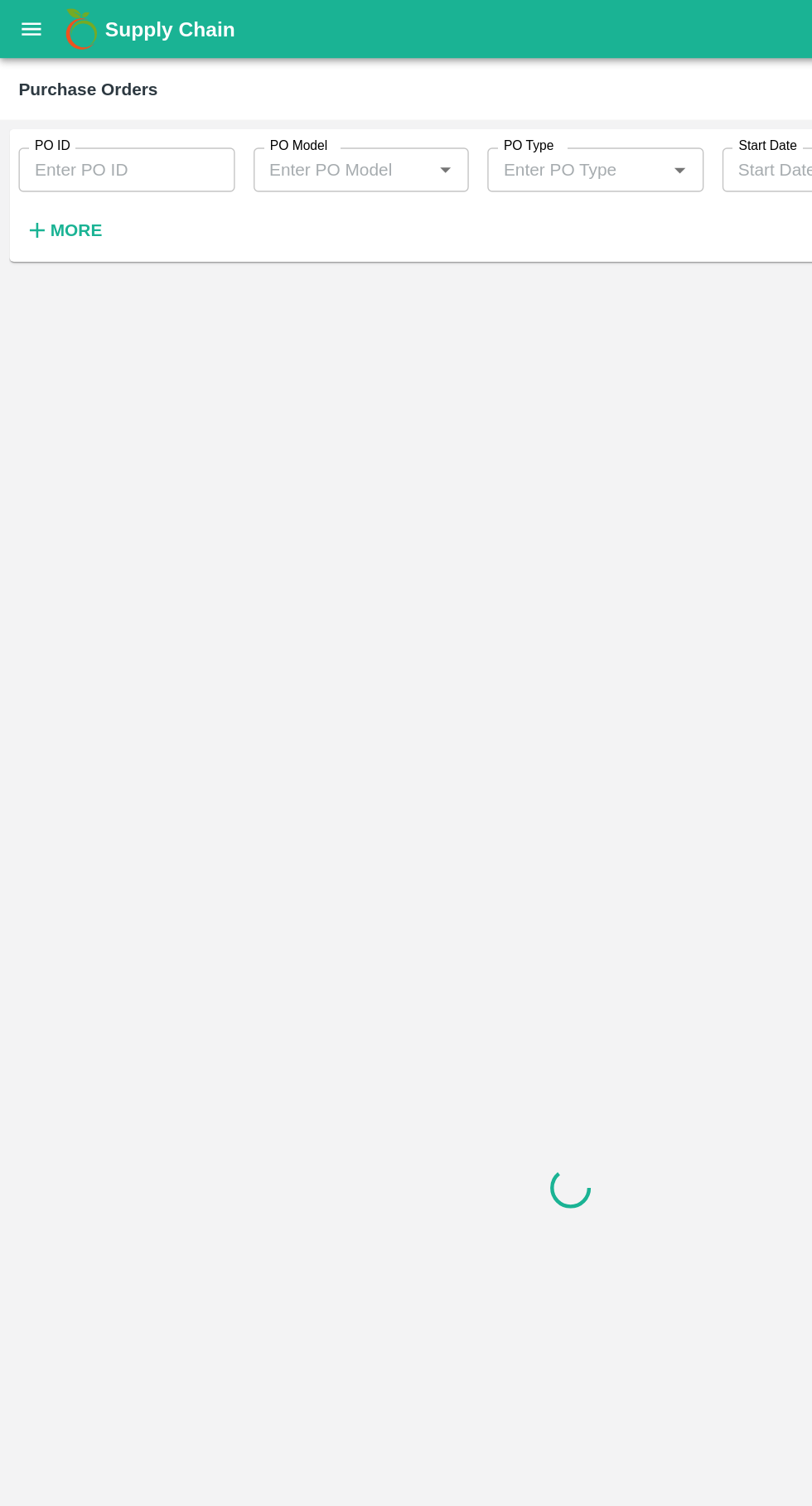
click at [56, 125] on input "PO ID" at bounding box center [90, 121] width 154 height 32
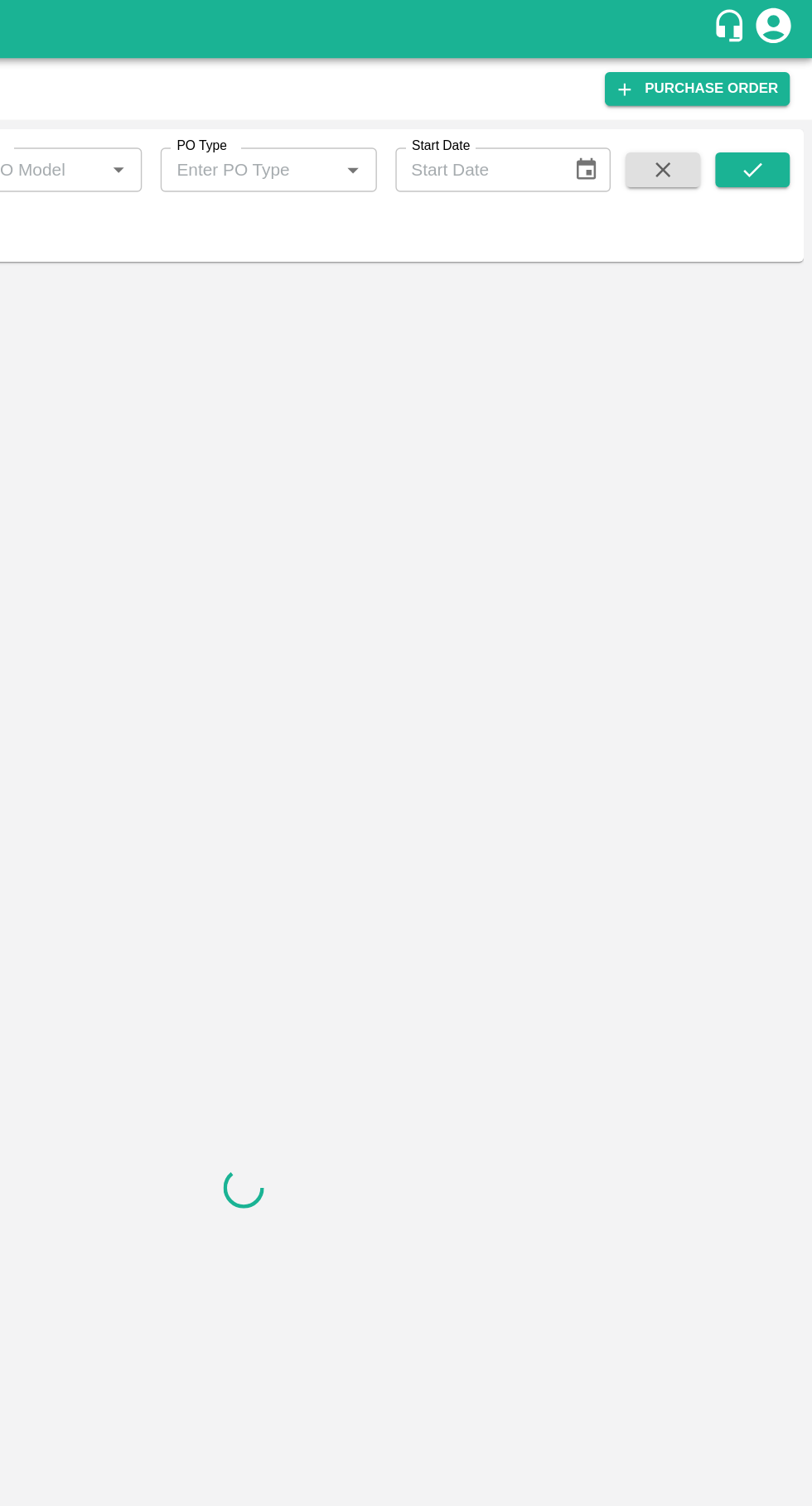
type input "171894"
click at [771, 122] on icon "submit" at bounding box center [768, 121] width 18 height 18
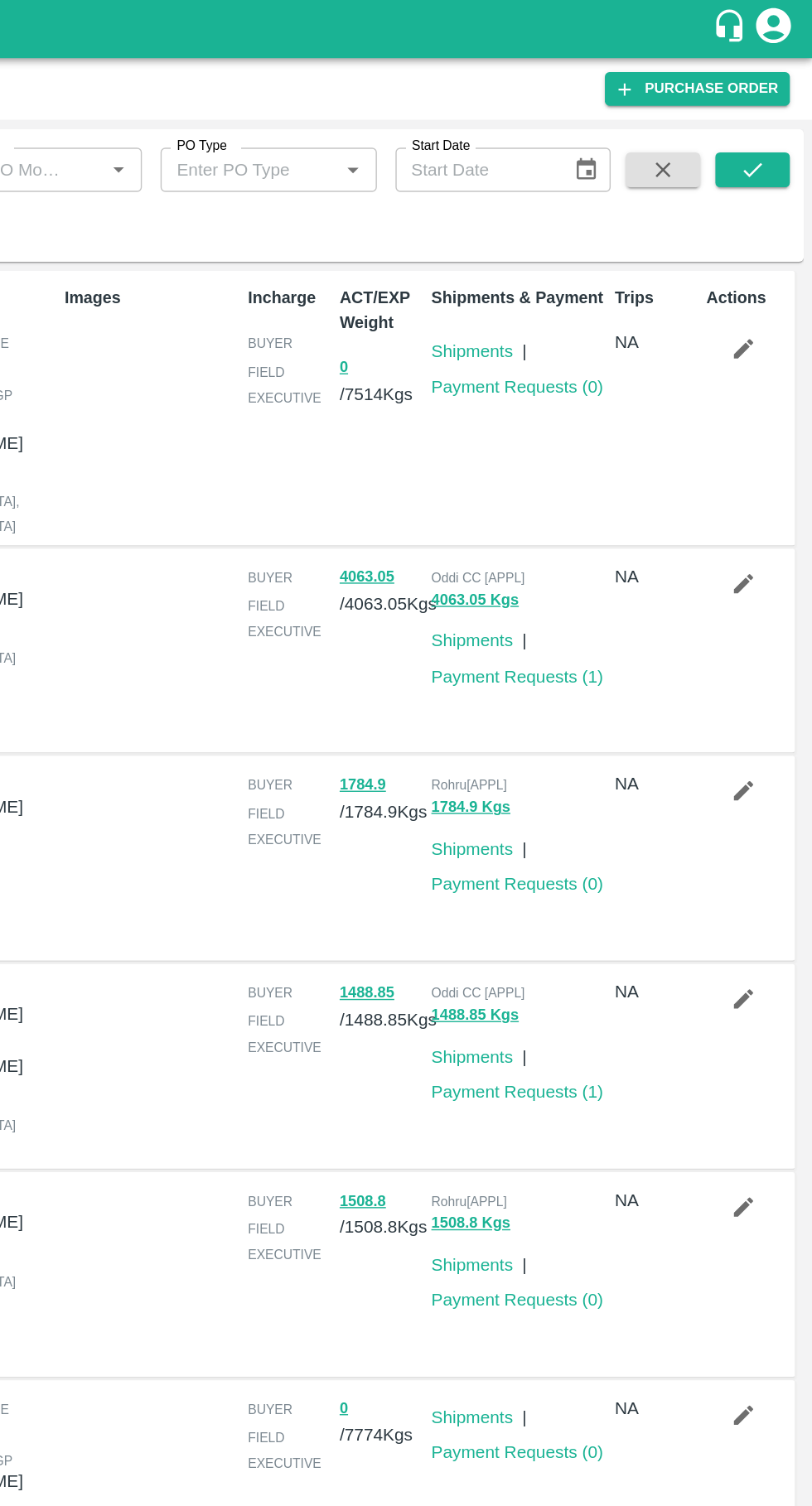
click at [780, 130] on button "submit" at bounding box center [768, 121] width 53 height 25
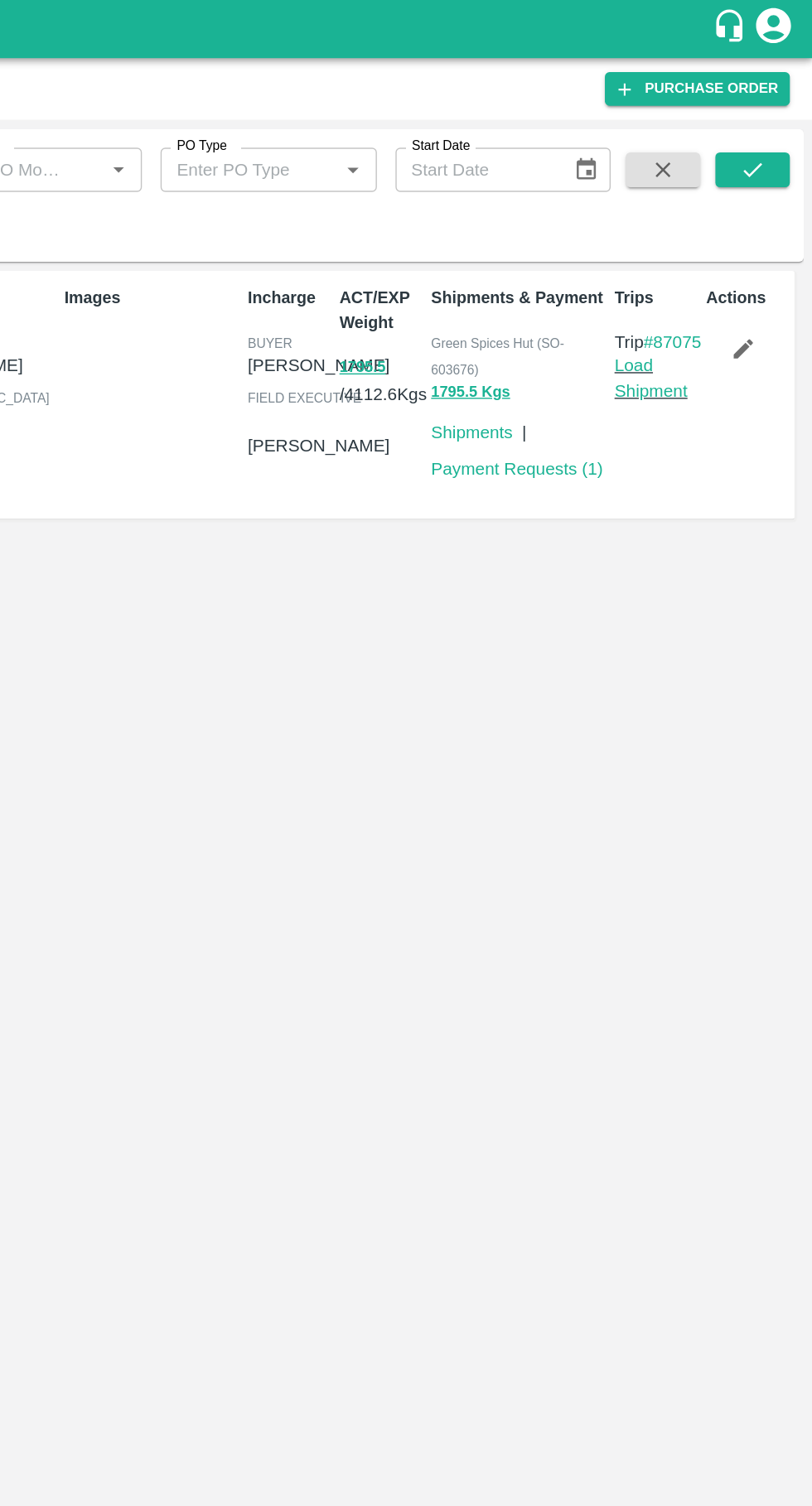
click at [684, 285] on link "Load Shipment" at bounding box center [696, 269] width 52 height 32
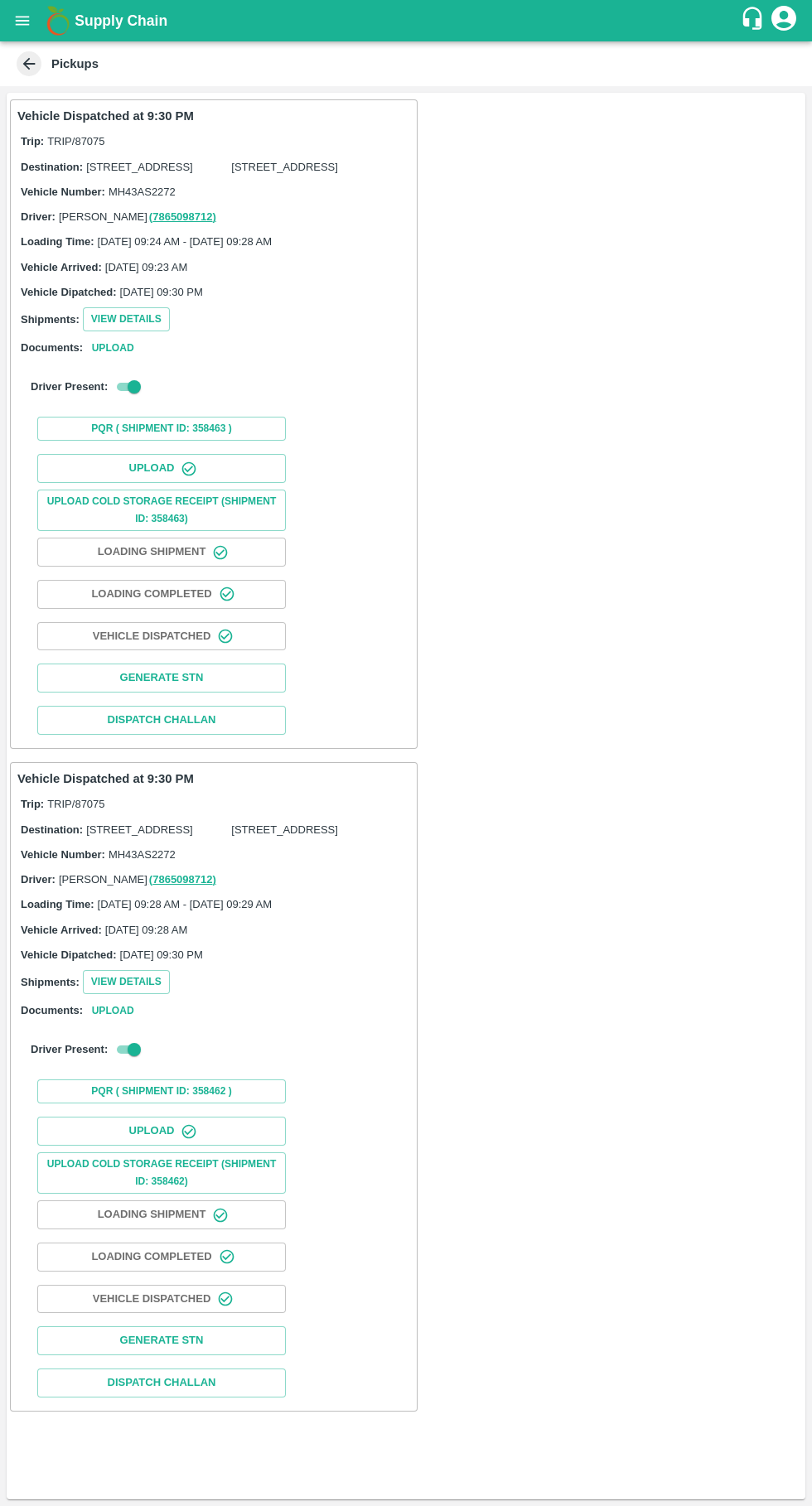
click at [157, 483] on button "Upload" at bounding box center [161, 469] width 248 height 29
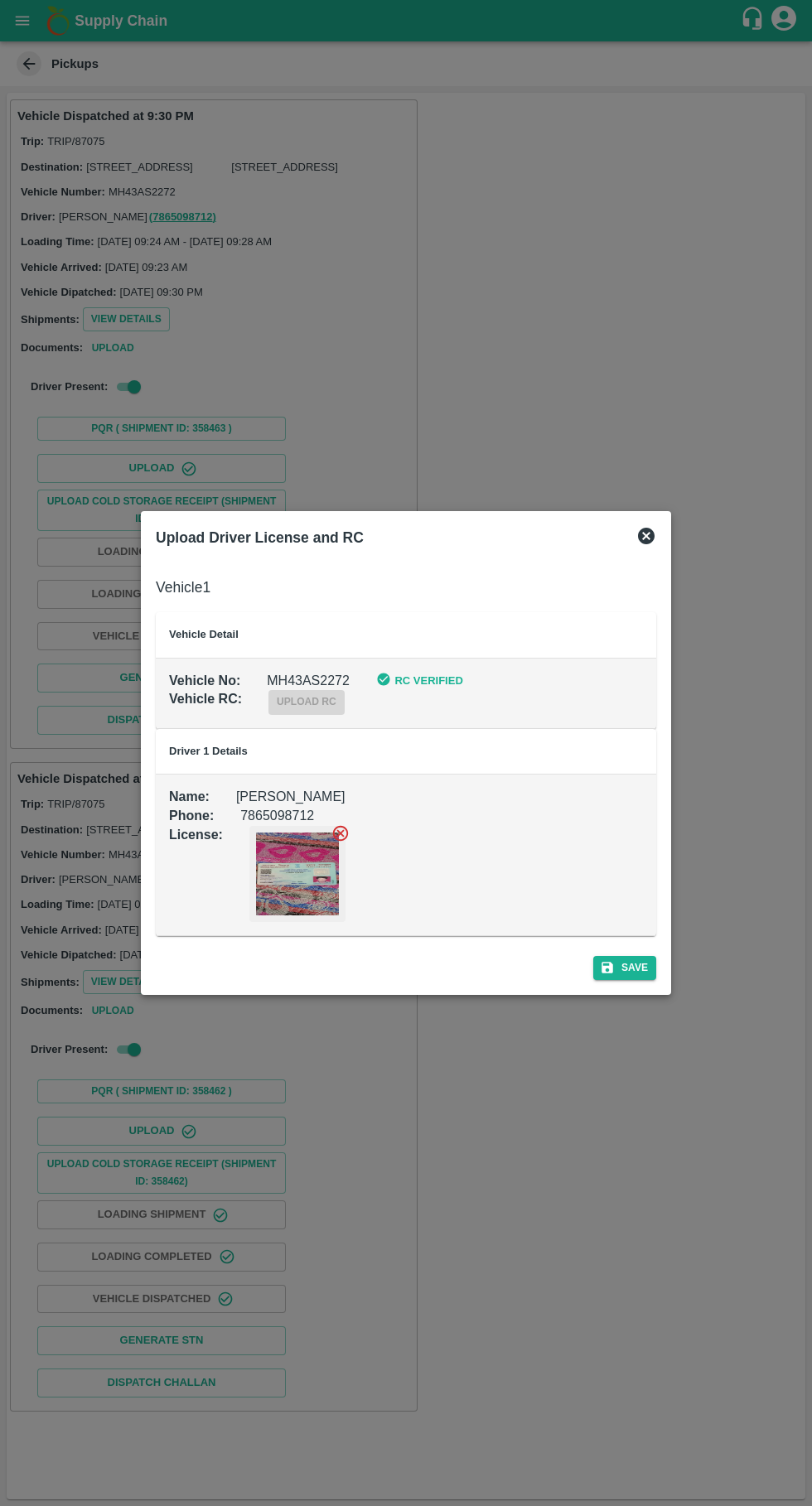
click at [420, 683] on b "RC Verified" at bounding box center [428, 681] width 68 height 13
click at [610, 536] on div "Upload Driver License and RC" at bounding box center [386, 535] width 487 height 43
click at [637, 531] on icon at bounding box center [646, 536] width 20 height 20
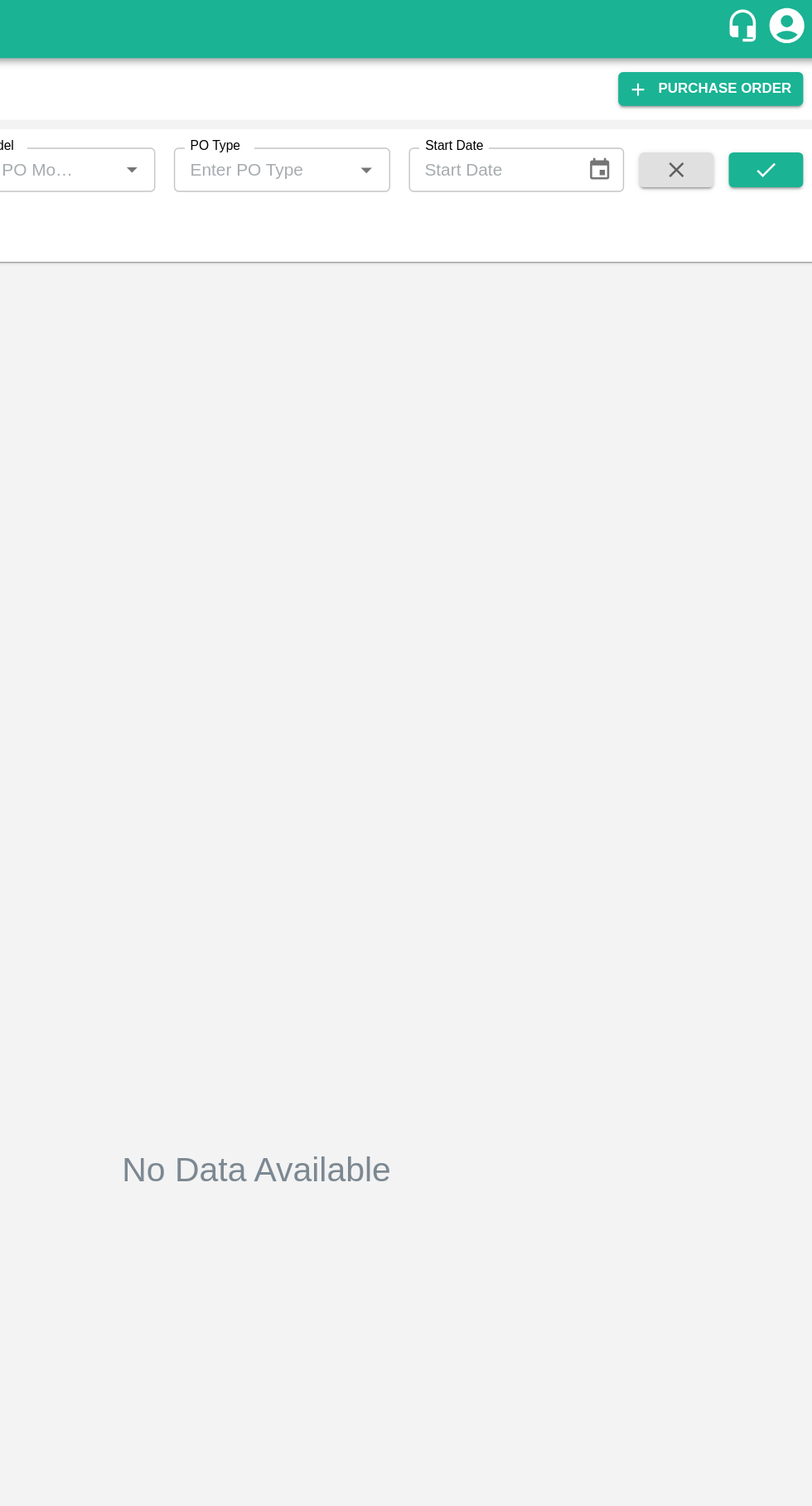
type input "171894"
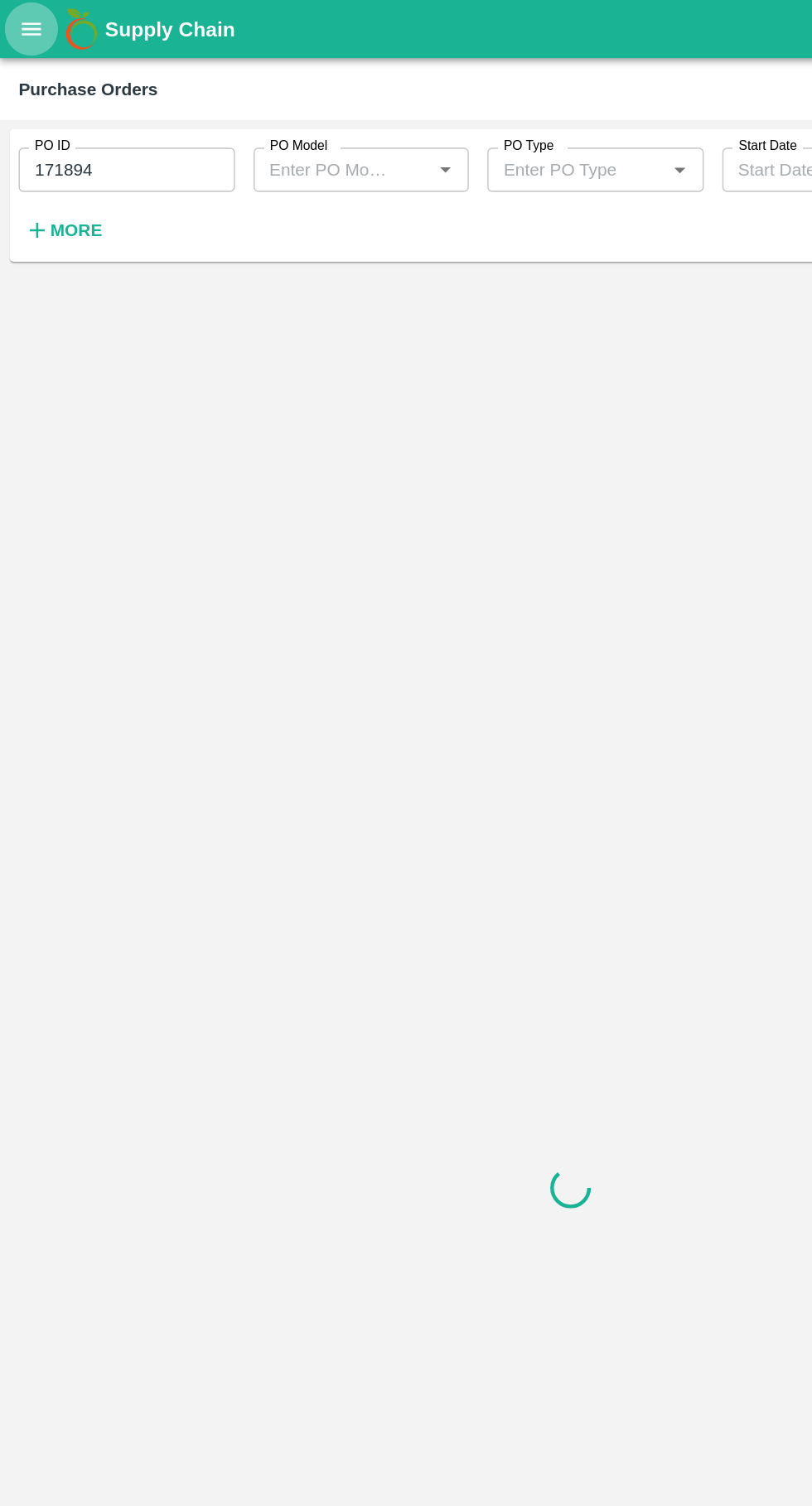
click at [23, 21] on icon "open drawer" at bounding box center [22, 20] width 18 height 18
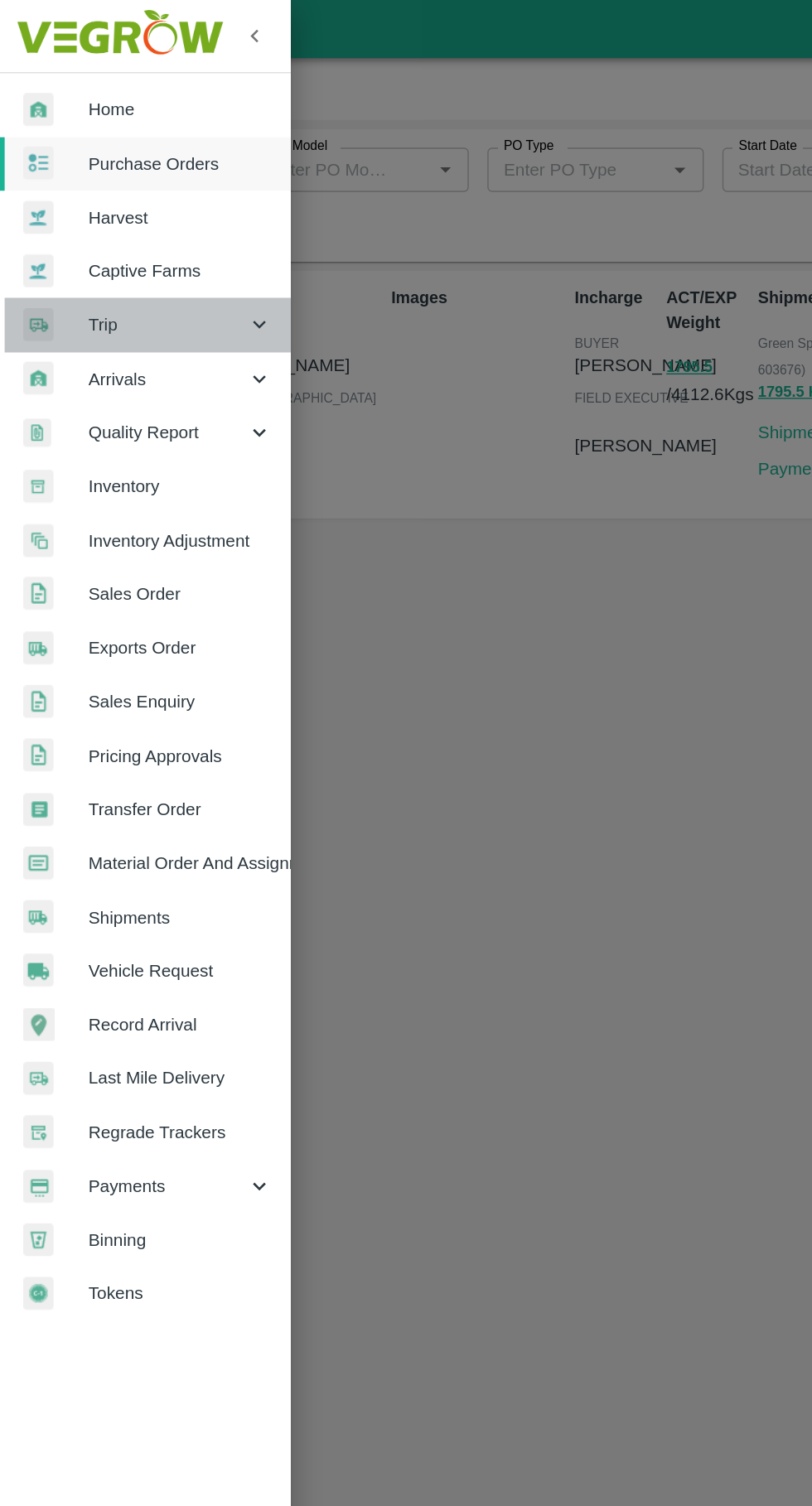
click at [133, 240] on span "Trip" at bounding box center [119, 231] width 113 height 18
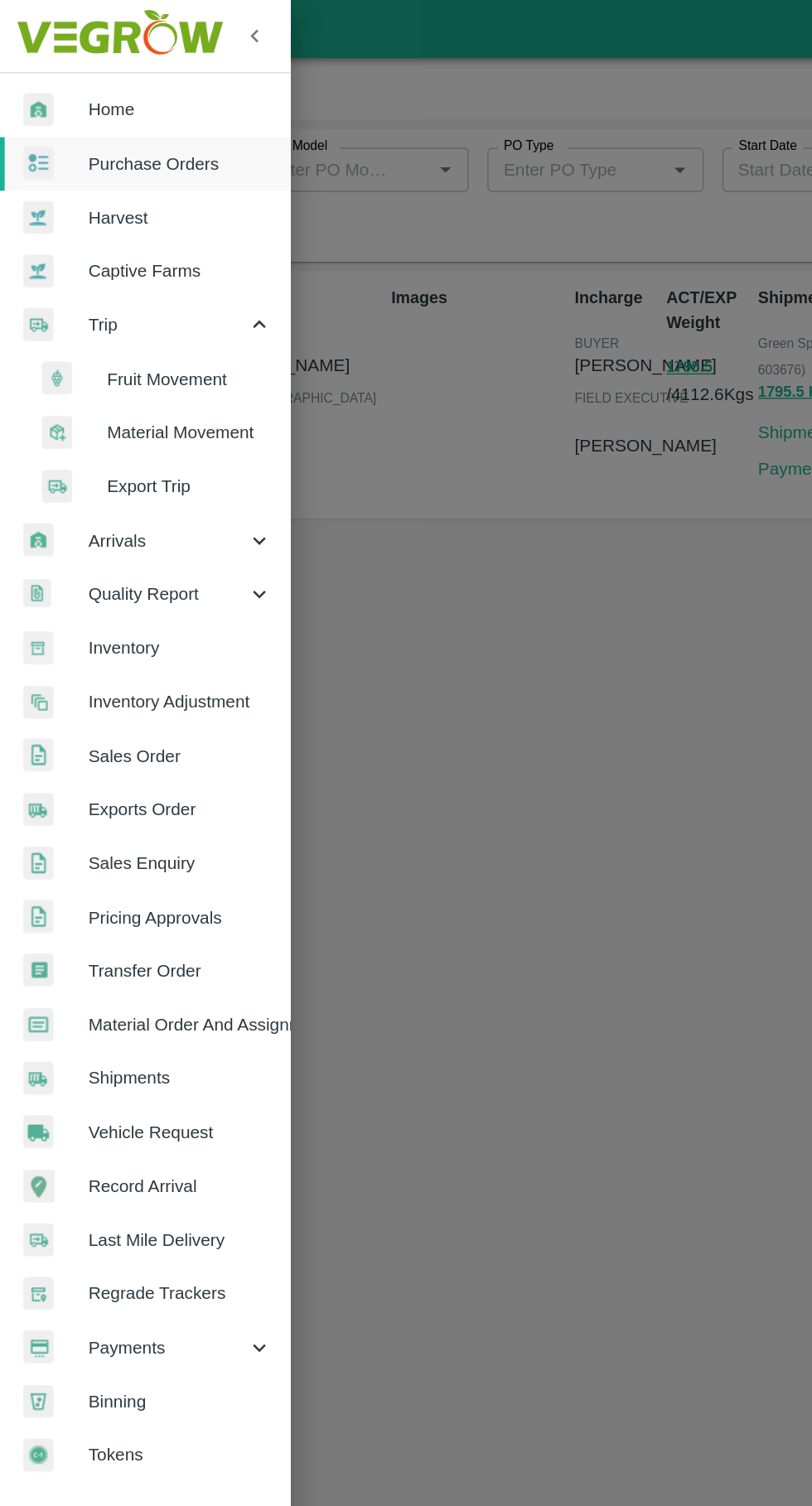
click at [155, 270] on span "Fruit Movement" at bounding box center [135, 270] width 118 height 18
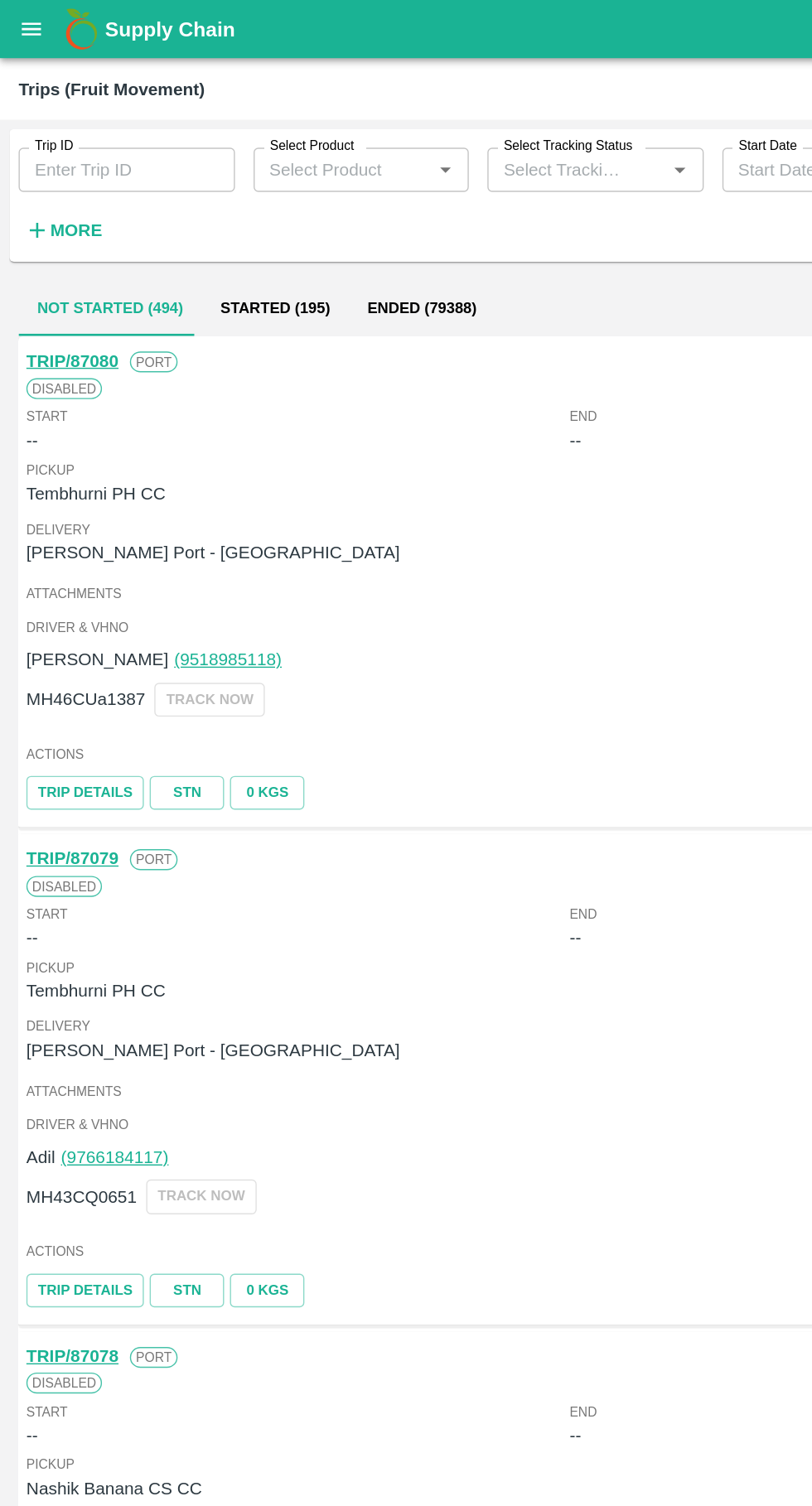
click at [74, 126] on input "Trip ID" at bounding box center [90, 121] width 154 height 32
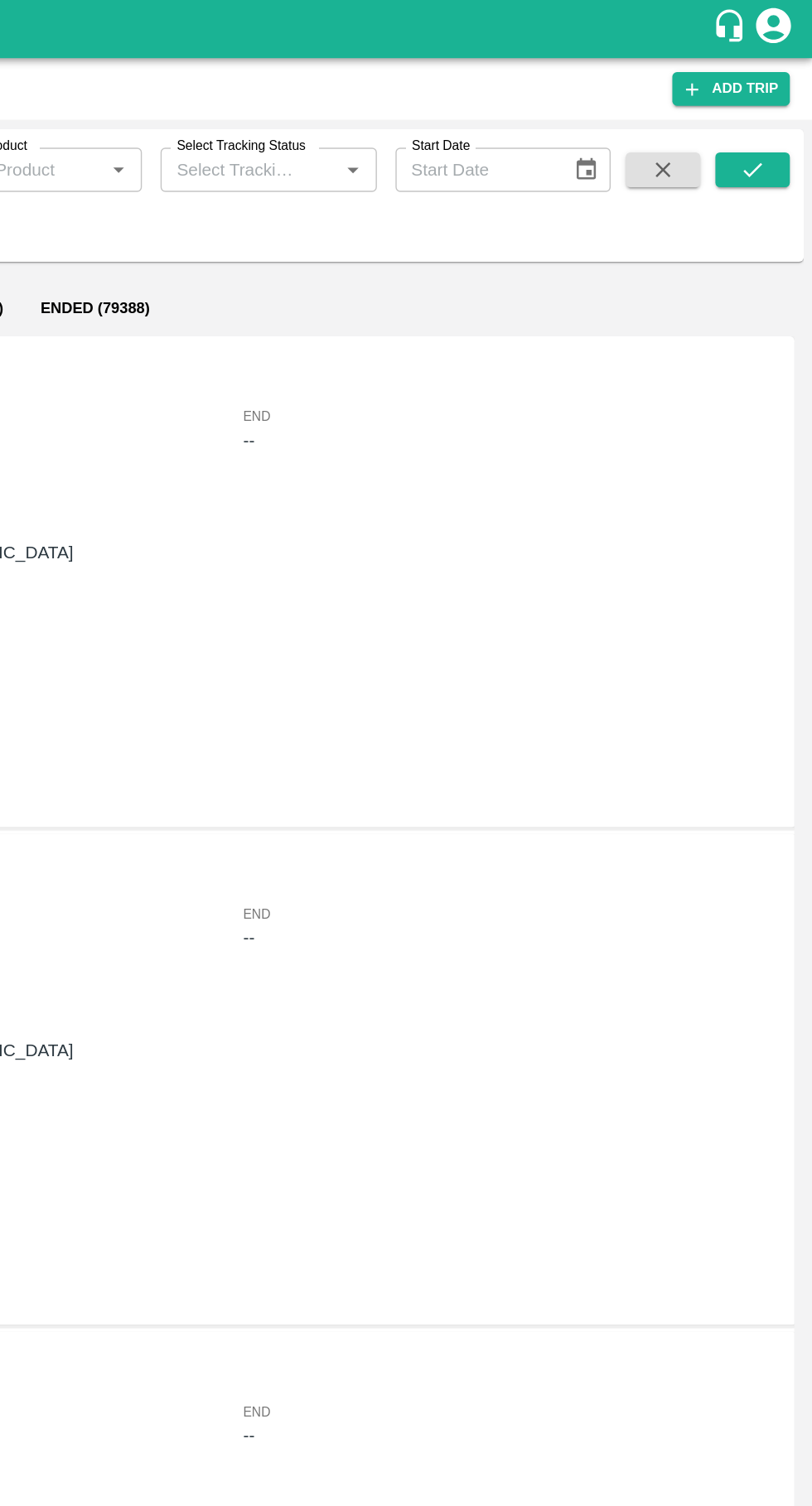
type input "87075"
click at [783, 111] on button "submit" at bounding box center [768, 121] width 53 height 25
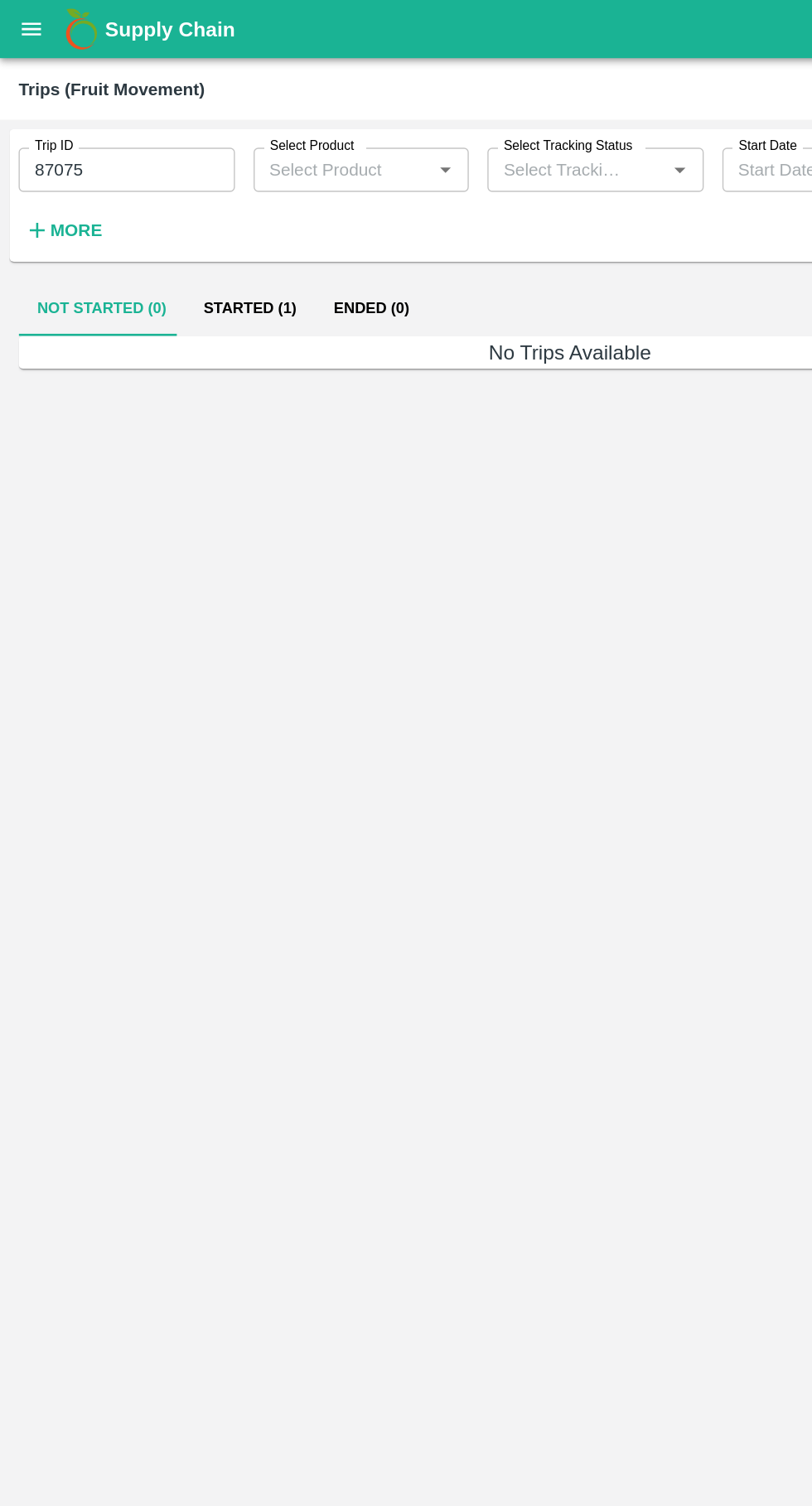
click at [177, 225] on button "Started (1)" at bounding box center [178, 219] width 93 height 40
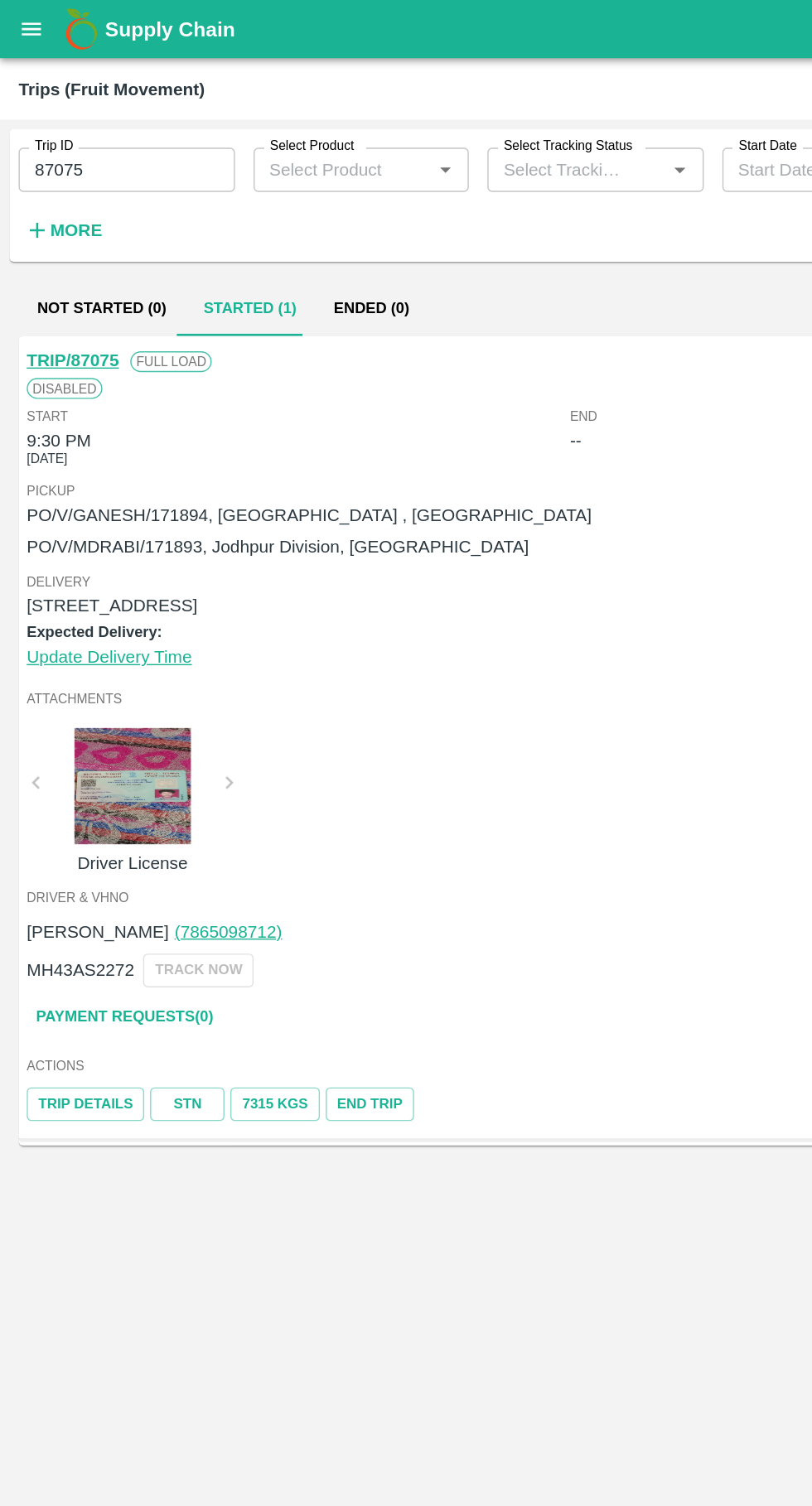
click at [112, 577] on div at bounding box center [94, 561] width 125 height 83
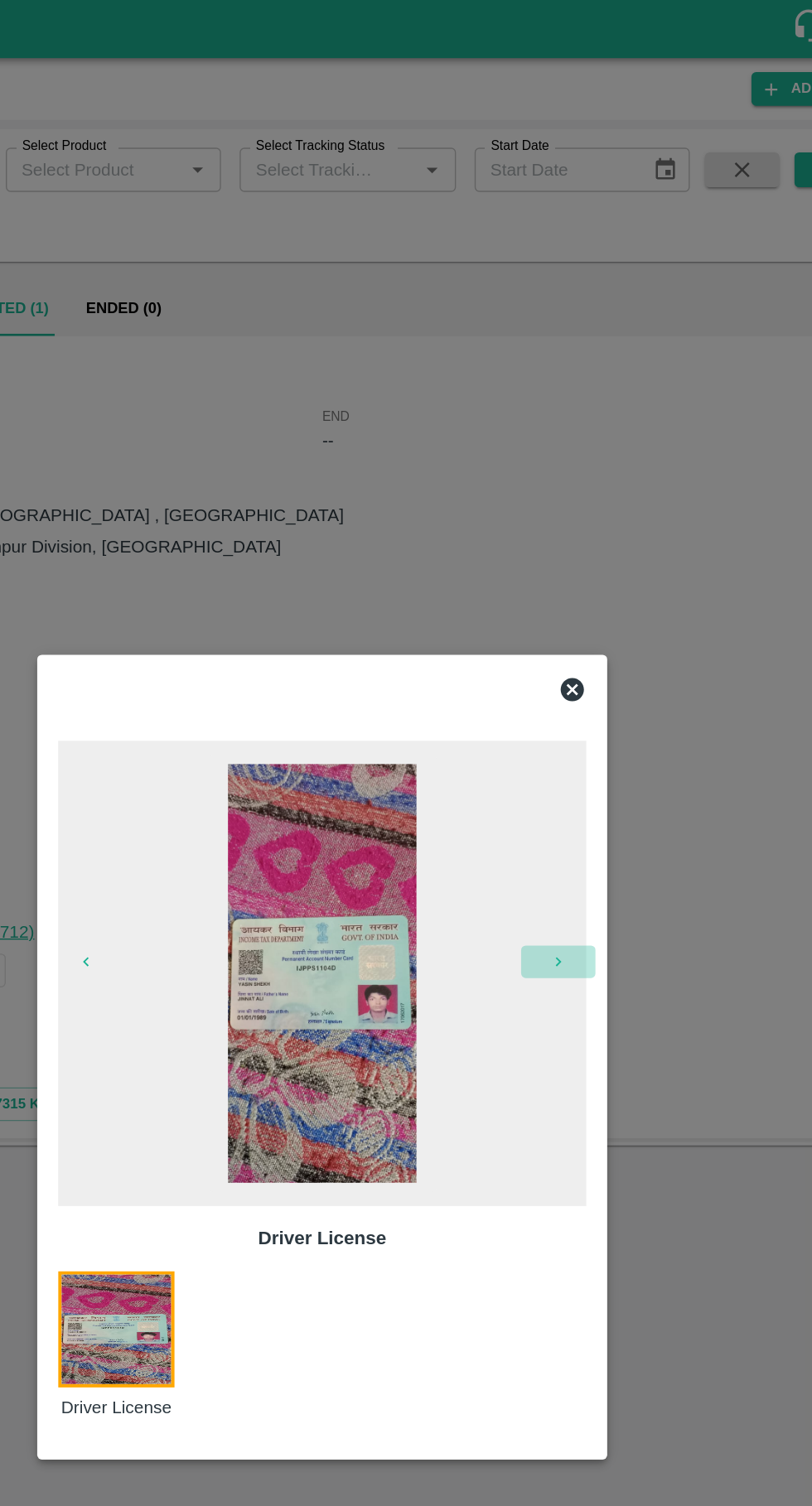
click at [574, 684] on icon "button" at bounding box center [574, 685] width 14 height 14
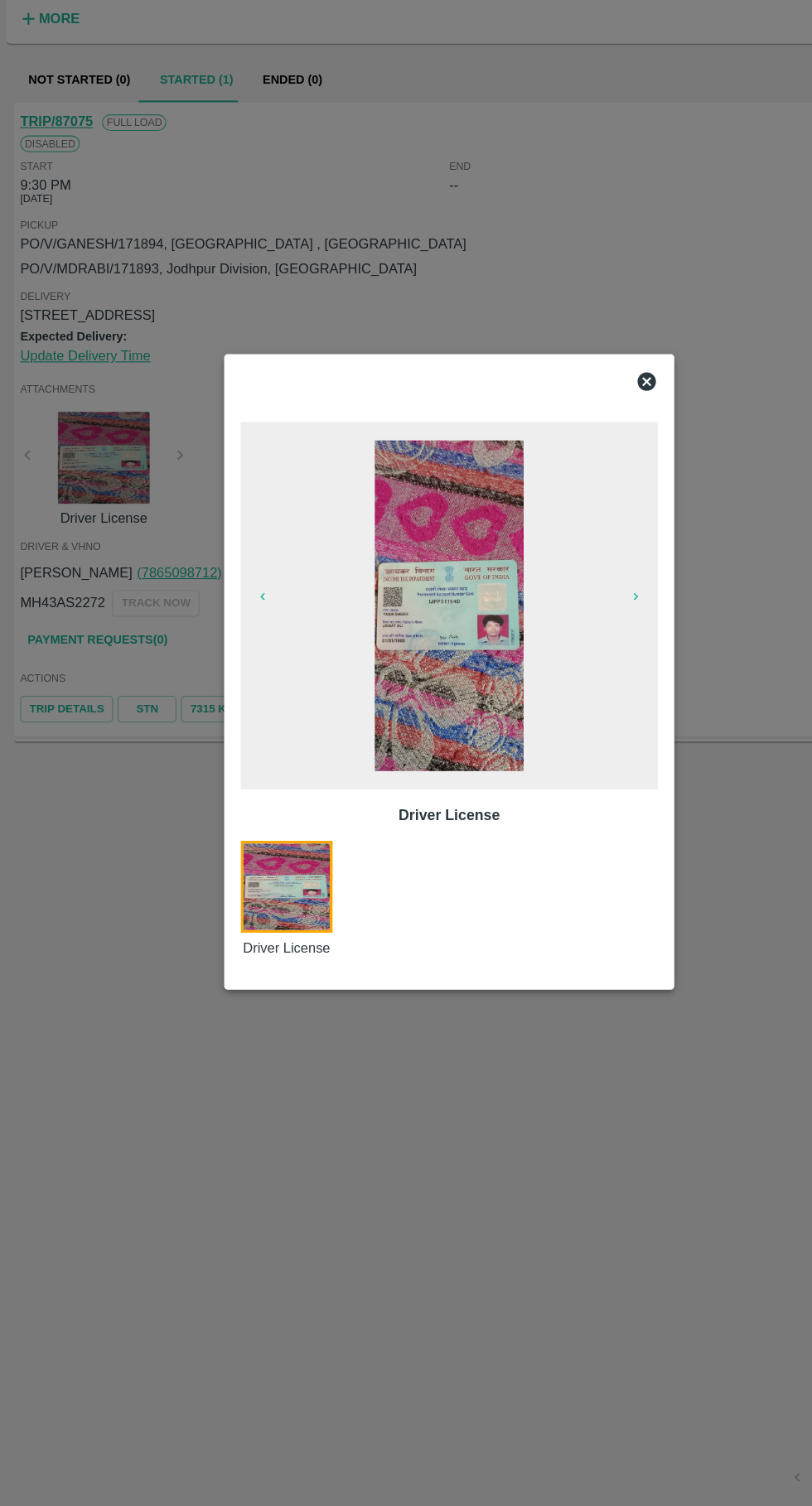
click at [569, 482] on div at bounding box center [406, 491] width 390 height 33
click at [587, 496] on icon at bounding box center [584, 491] width 16 height 16
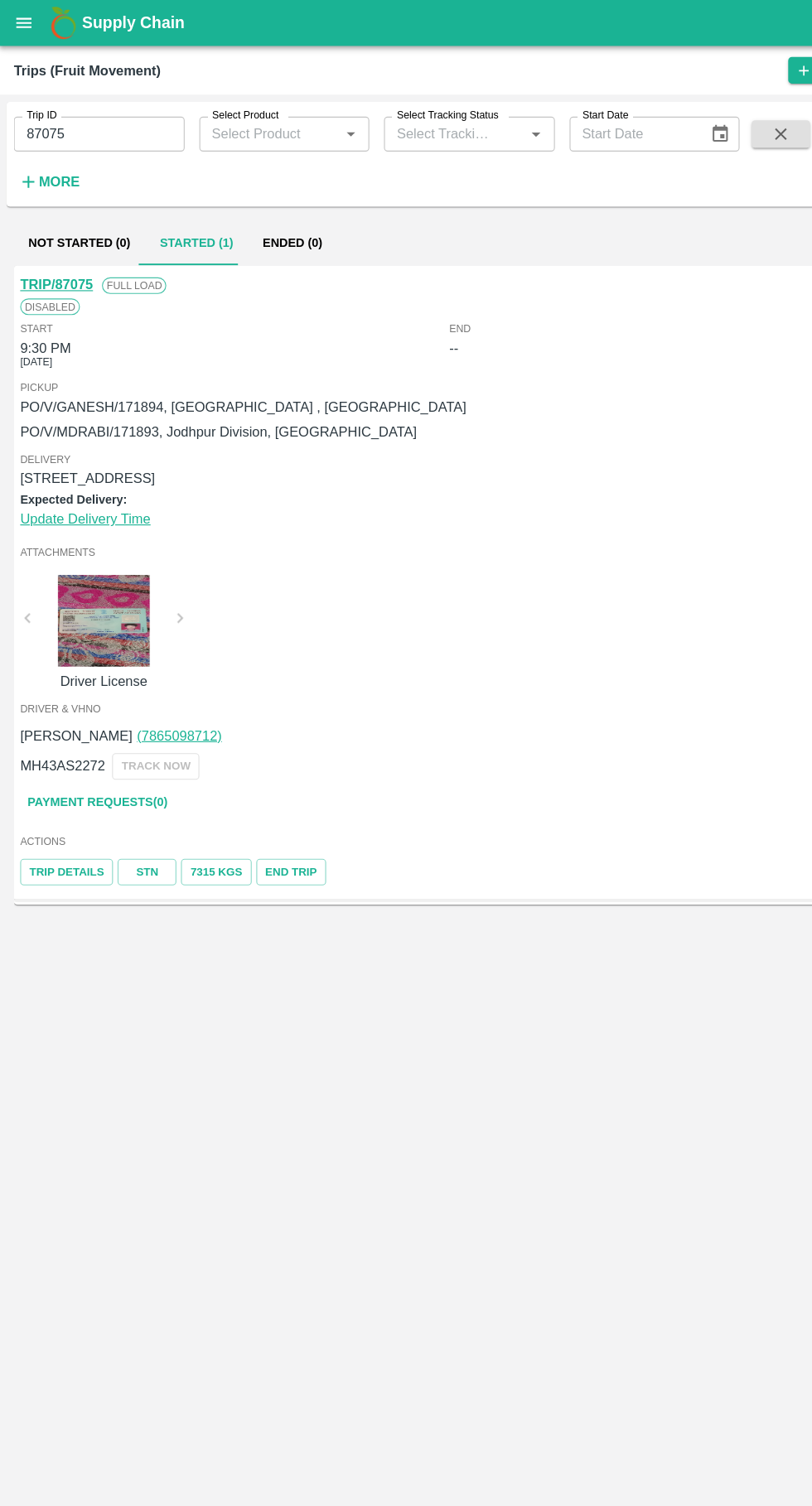
click at [65, 116] on input "87075" at bounding box center [90, 121] width 154 height 32
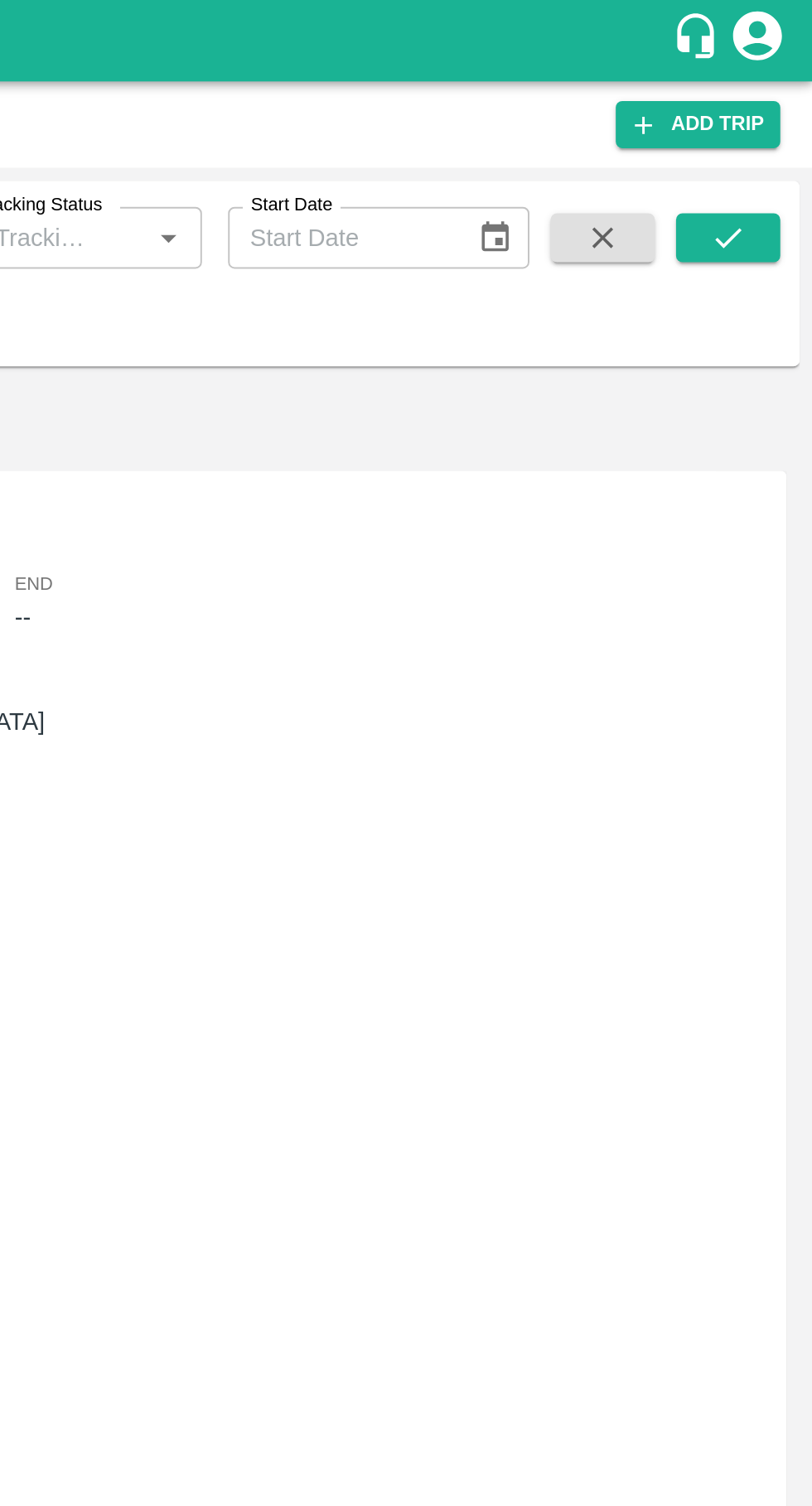
click at [775, 121] on icon "submit" at bounding box center [768, 121] width 18 height 18
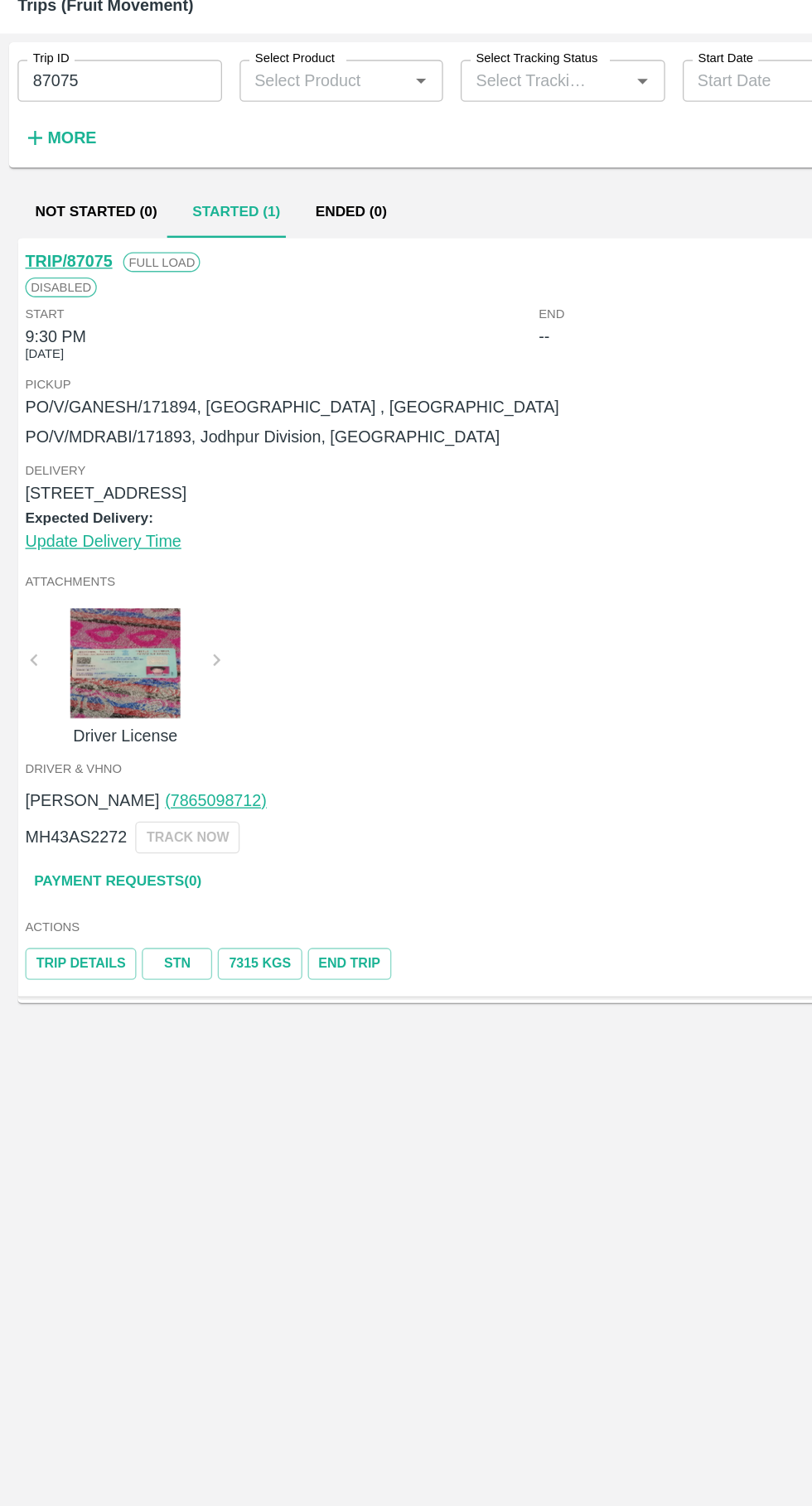
click at [55, 252] on link "TRIP/87075" at bounding box center [52, 257] width 66 height 14
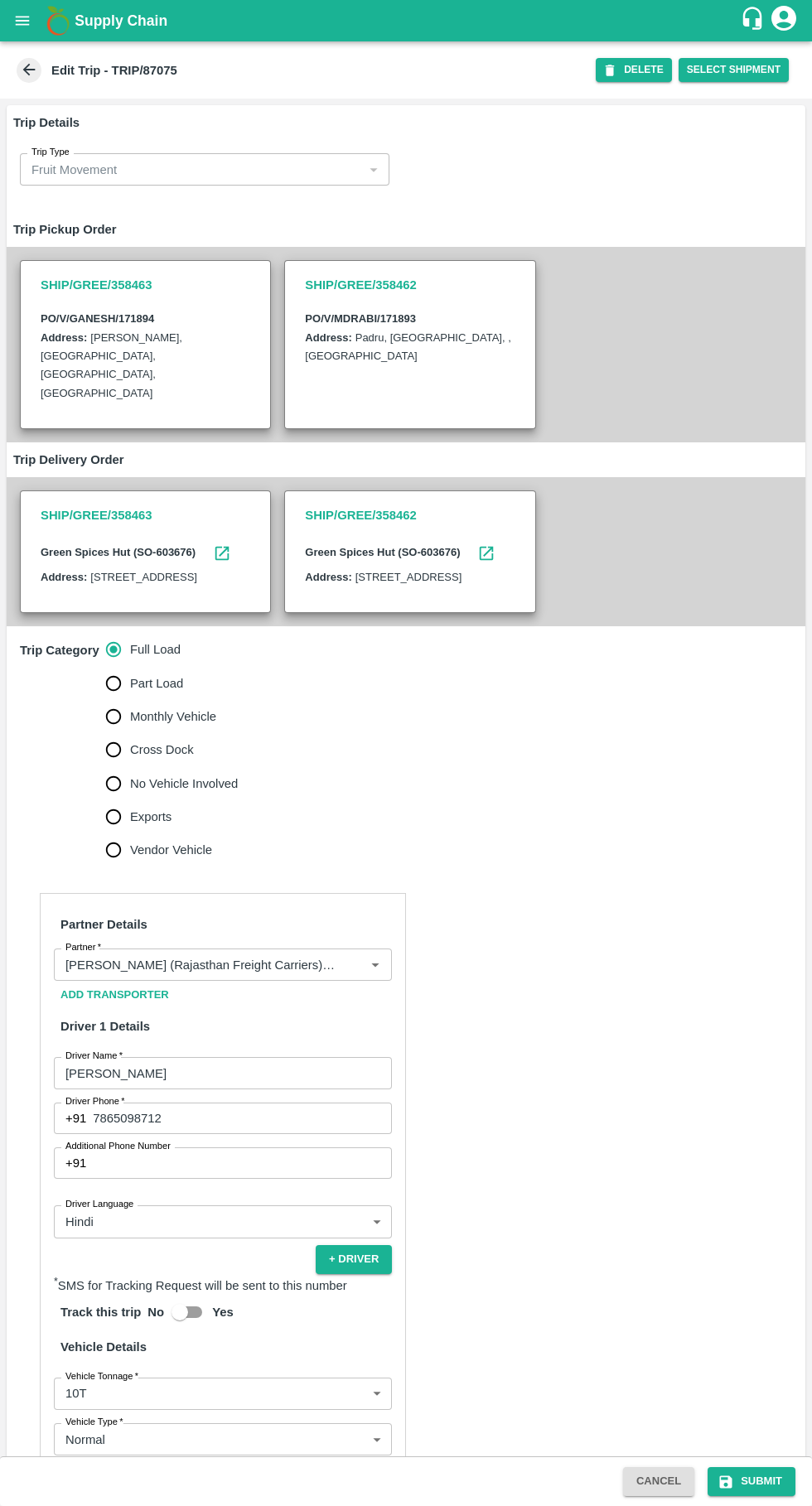
scroll to position [234, 0]
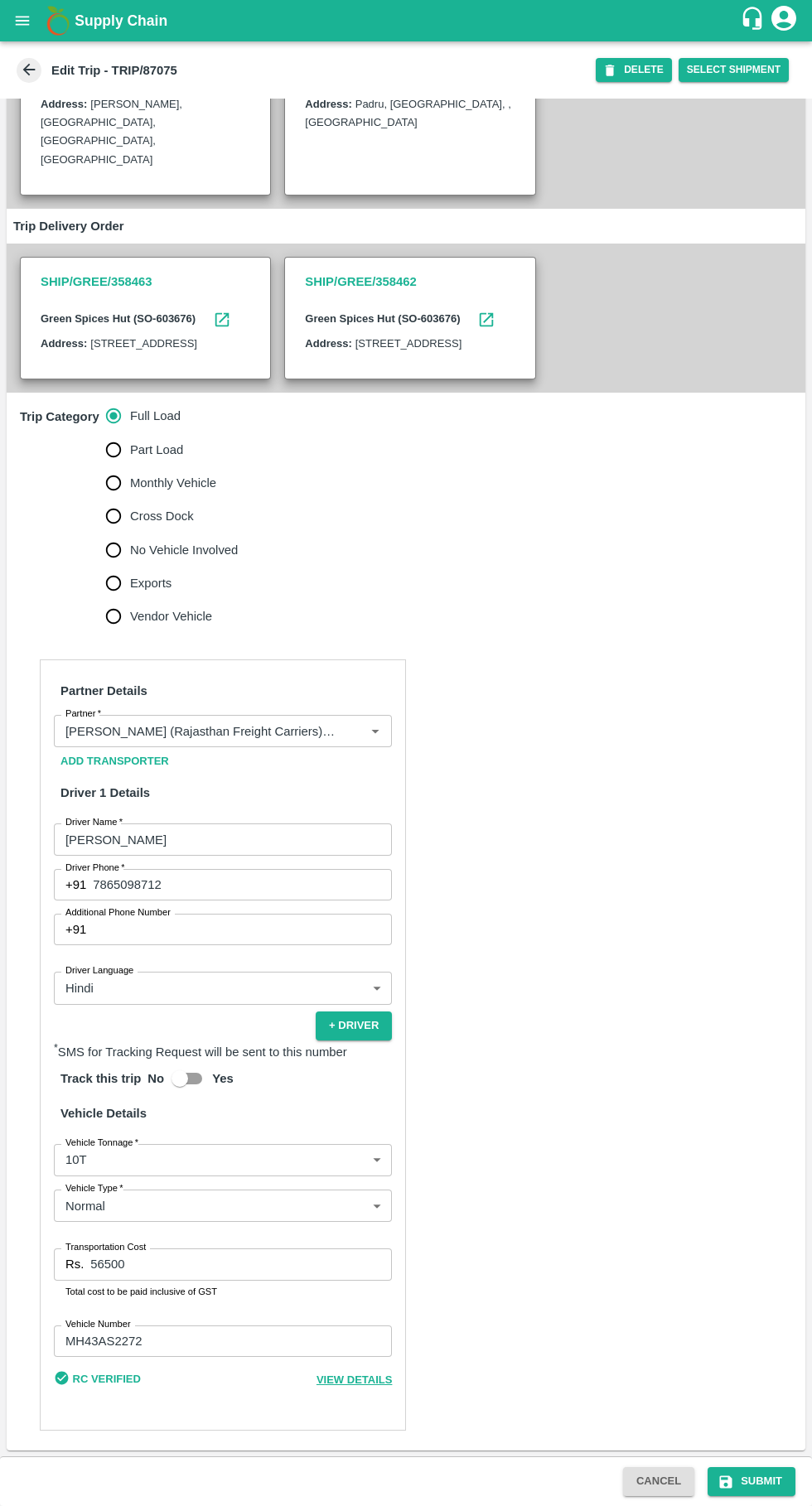
click at [246, 1342] on input "MH43AS2272" at bounding box center [223, 1341] width 338 height 32
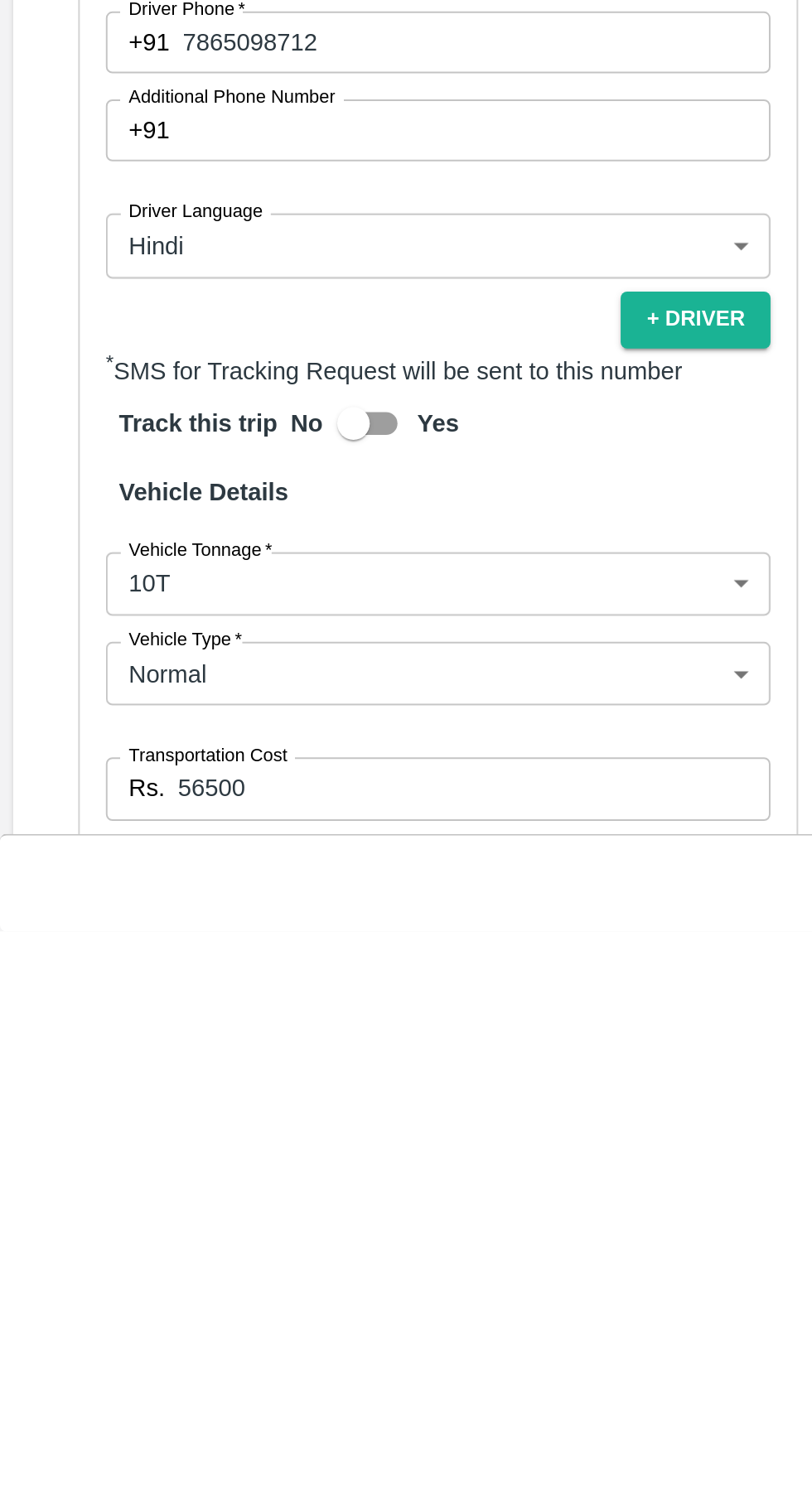
scroll to position [0, 0]
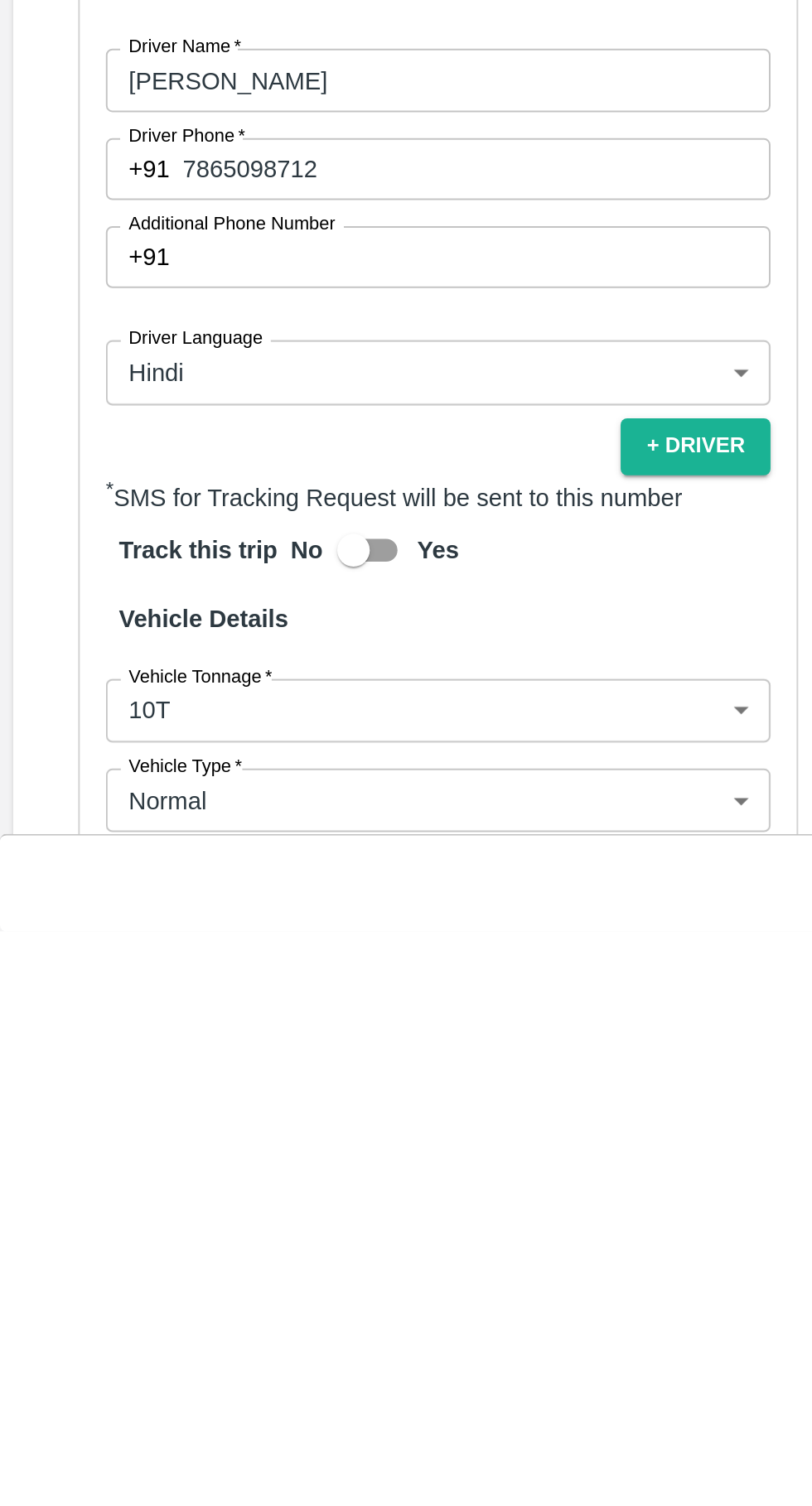
type input "MH45AF9913"
click at [229, 1115] on input "7865098712" at bounding box center [242, 1118] width 299 height 32
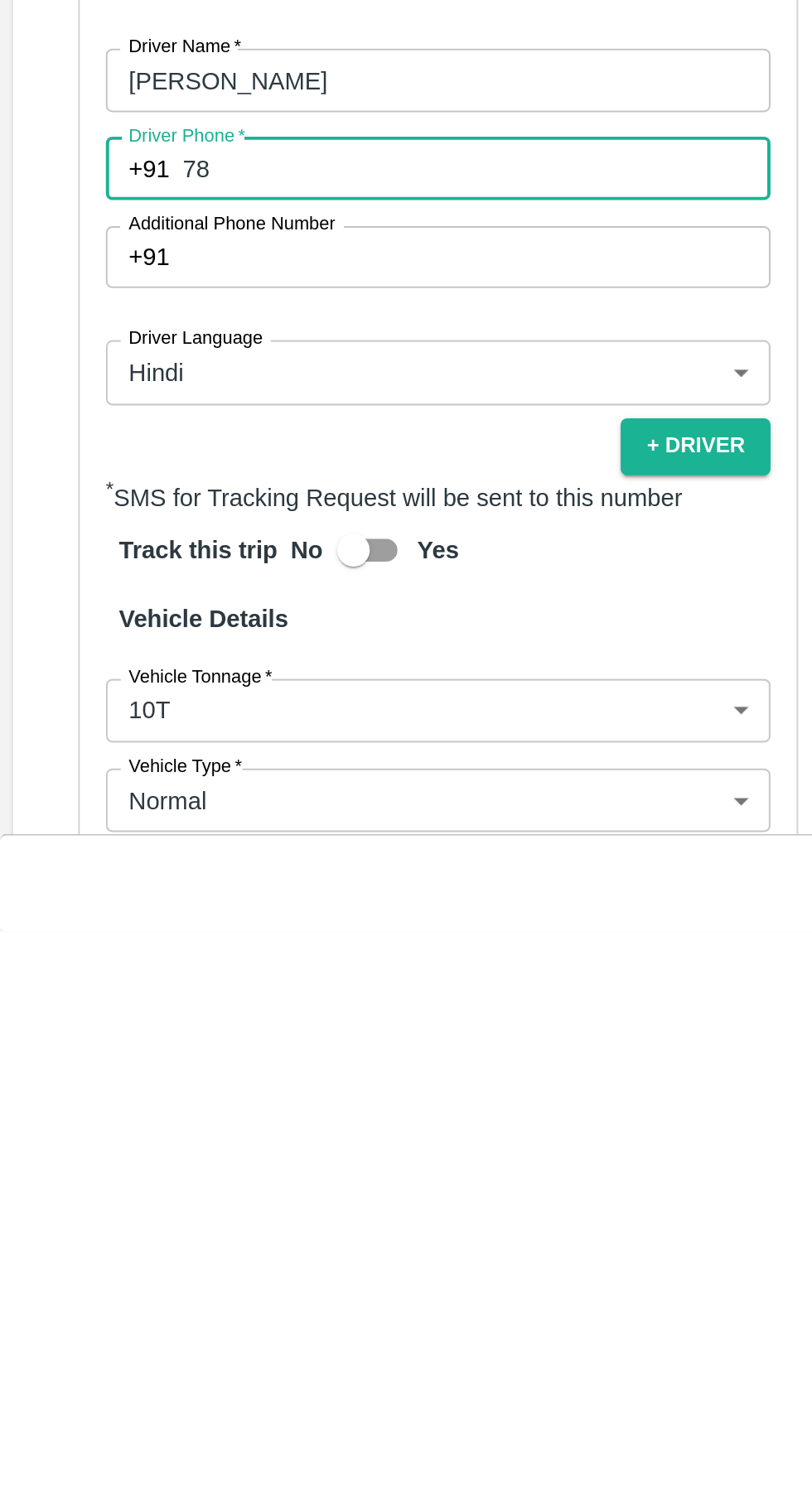
type input "7"
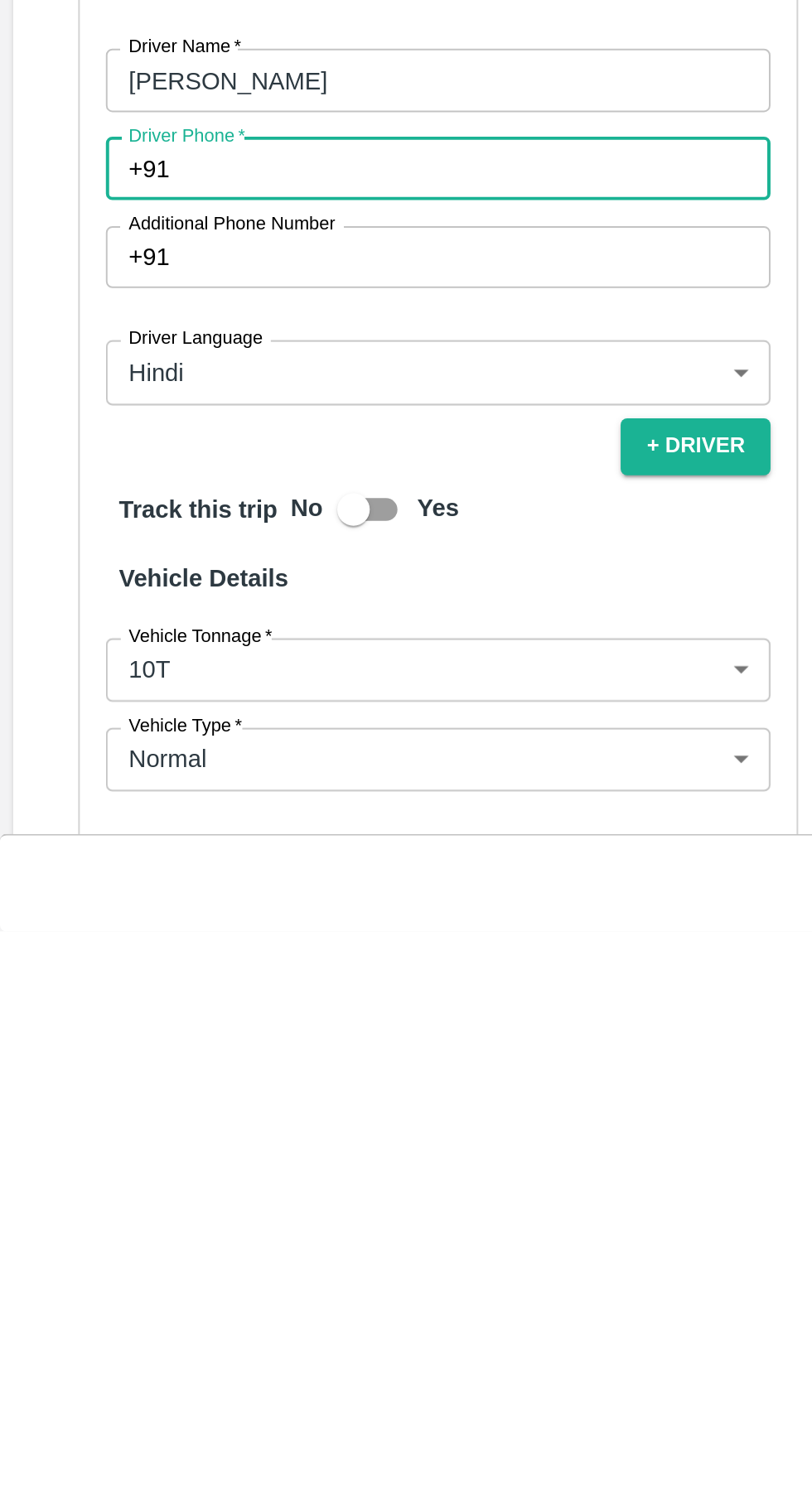
click at [202, 1120] on input "Driver Phone   *" at bounding box center [242, 1118] width 299 height 32
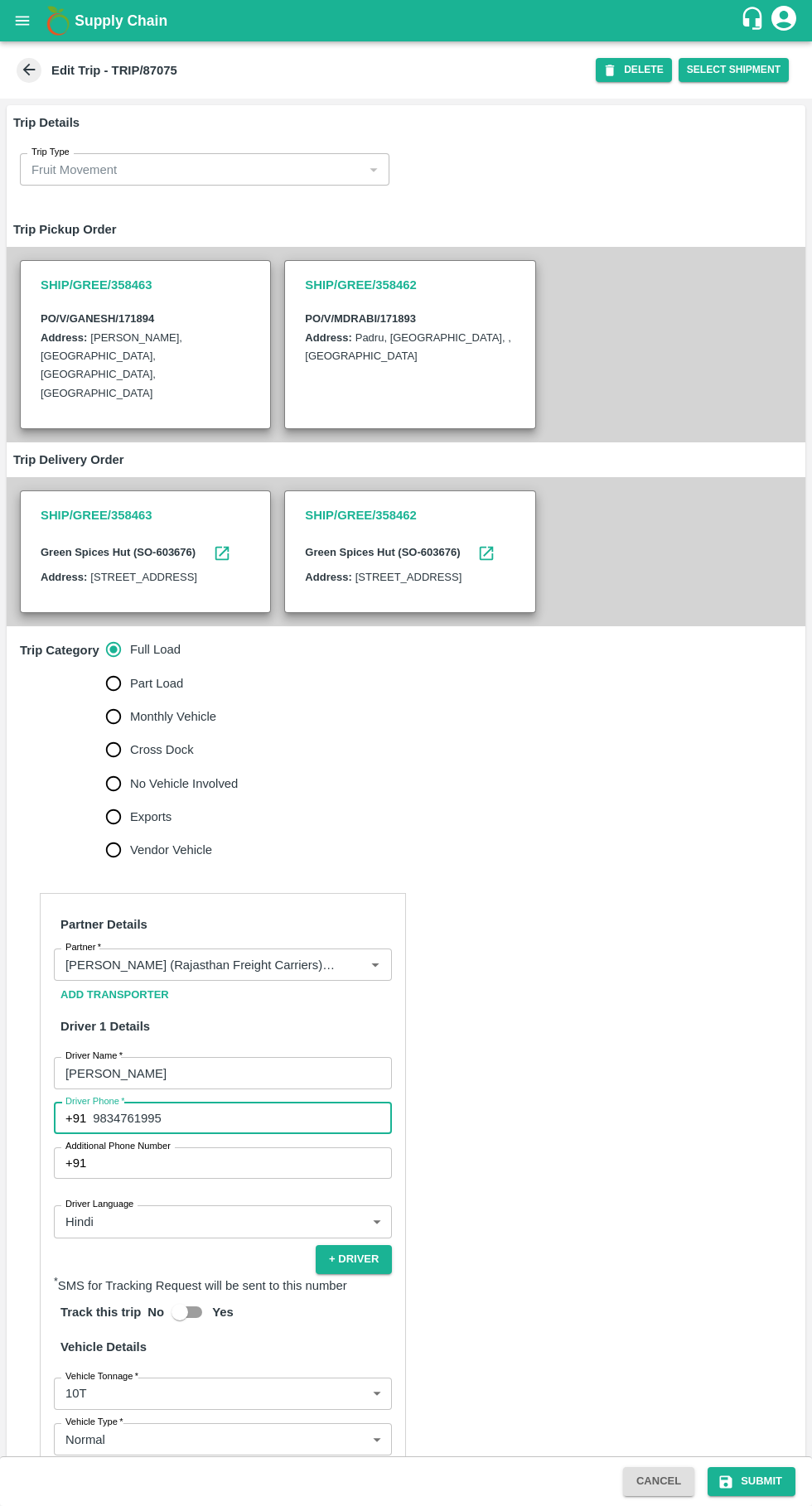
type input "9834761995"
click at [763, 1481] on button "Submit" at bounding box center [751, 1482] width 88 height 29
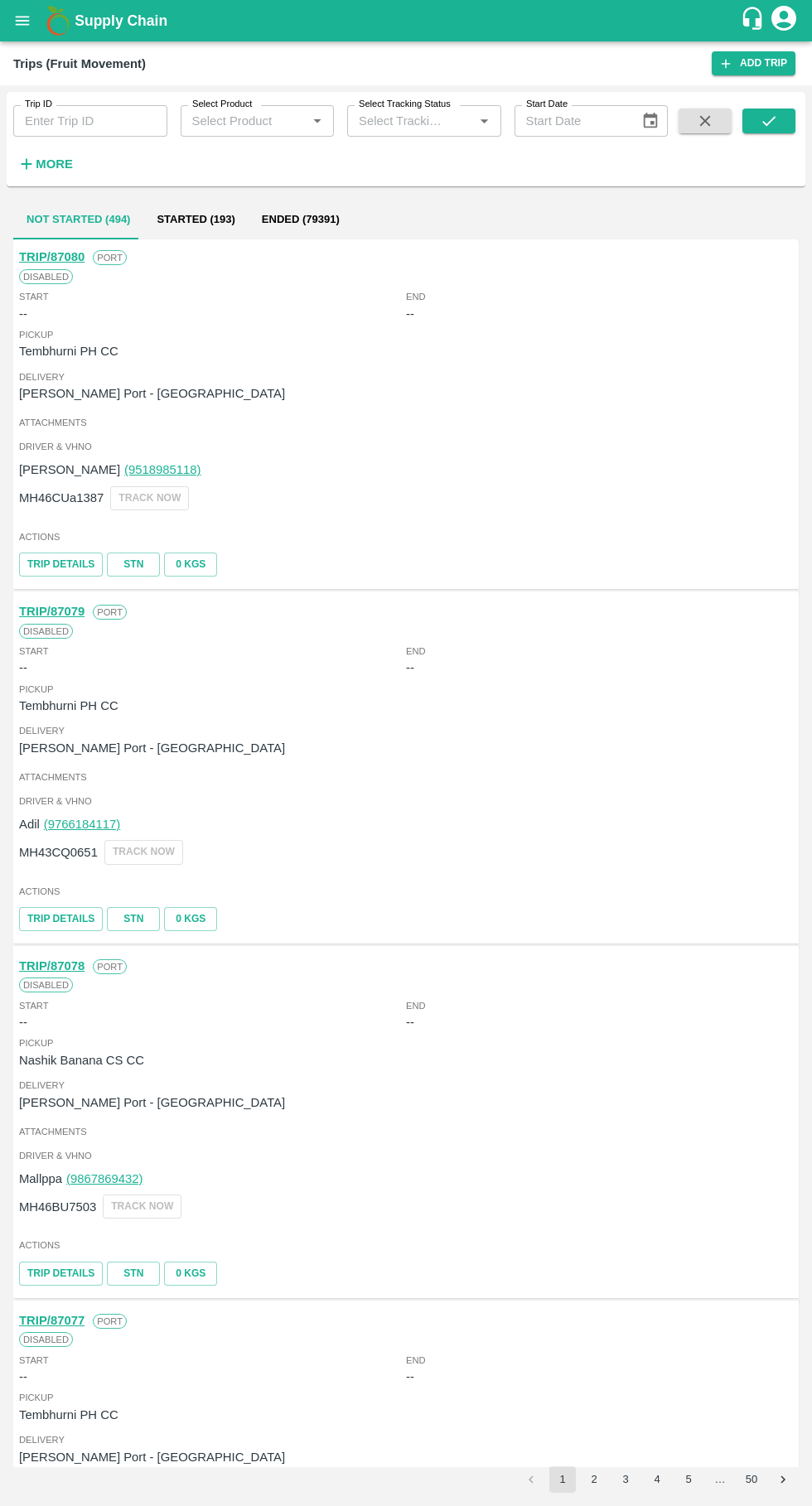
click at [102, 125] on input "Trip ID" at bounding box center [90, 121] width 154 height 32
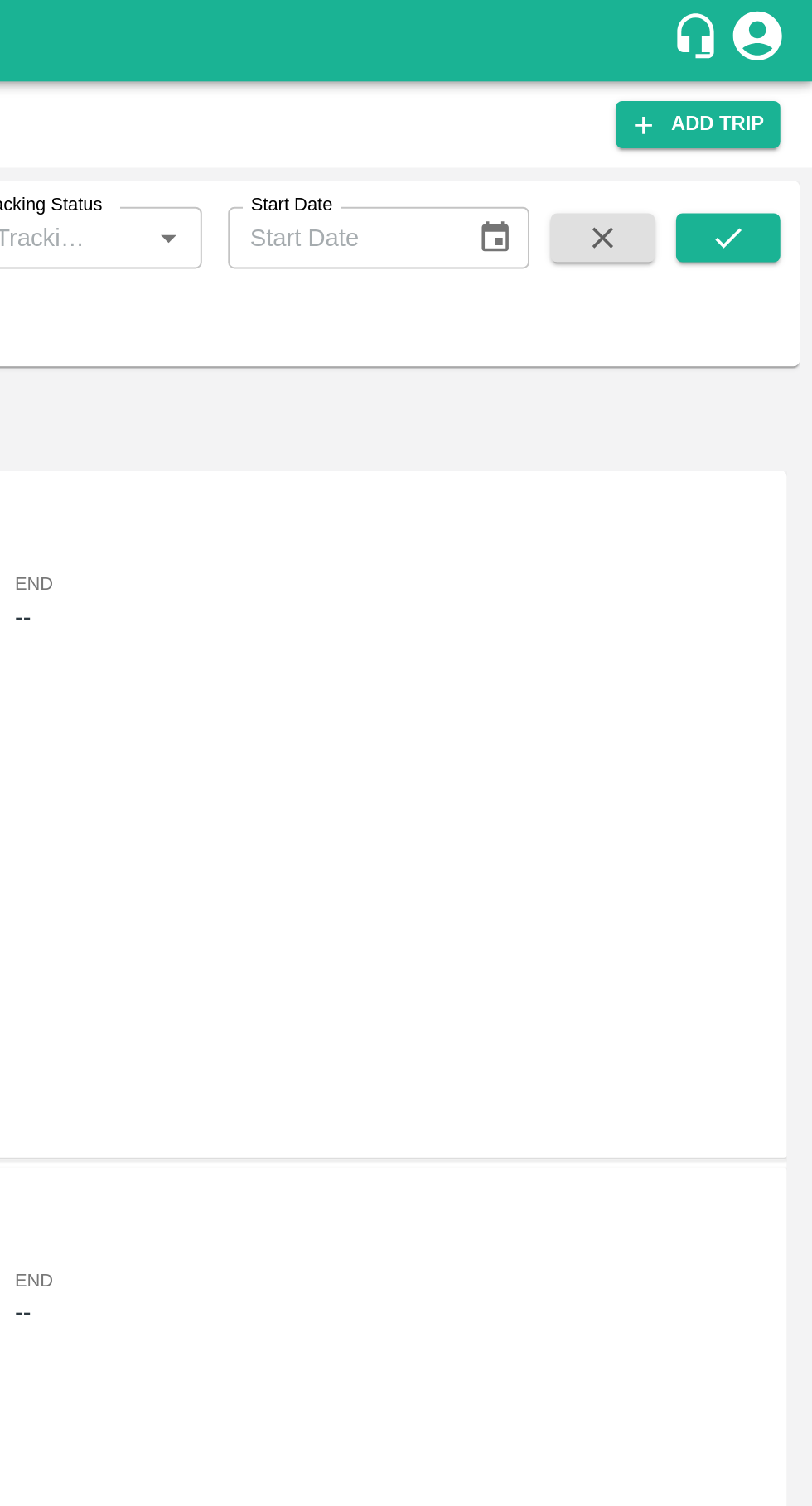
click at [768, 121] on icon "submit" at bounding box center [768, 121] width 18 height 18
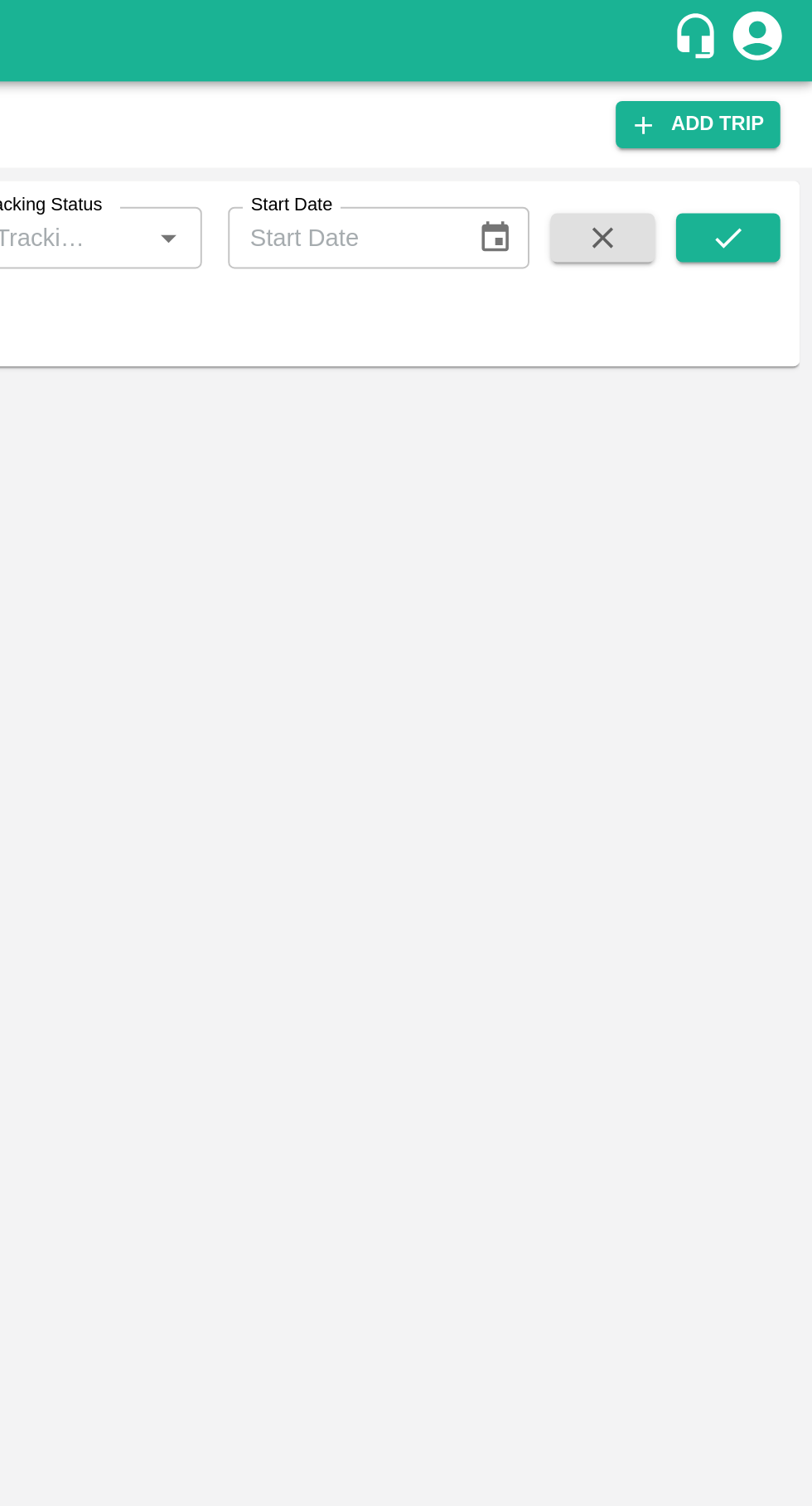
click at [780, 125] on button "submit" at bounding box center [768, 121] width 53 height 25
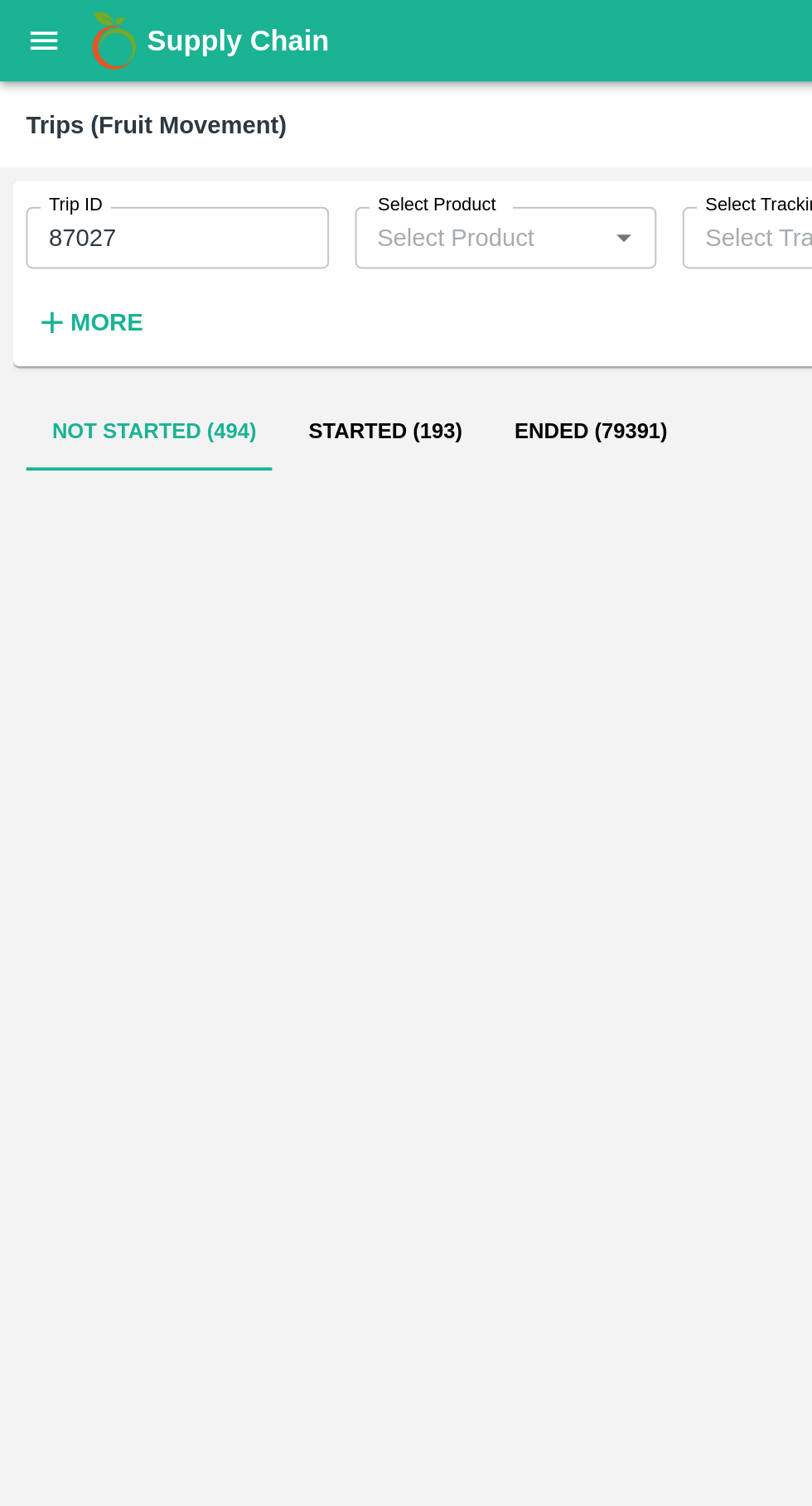
click at [100, 125] on input "87027" at bounding box center [90, 121] width 154 height 32
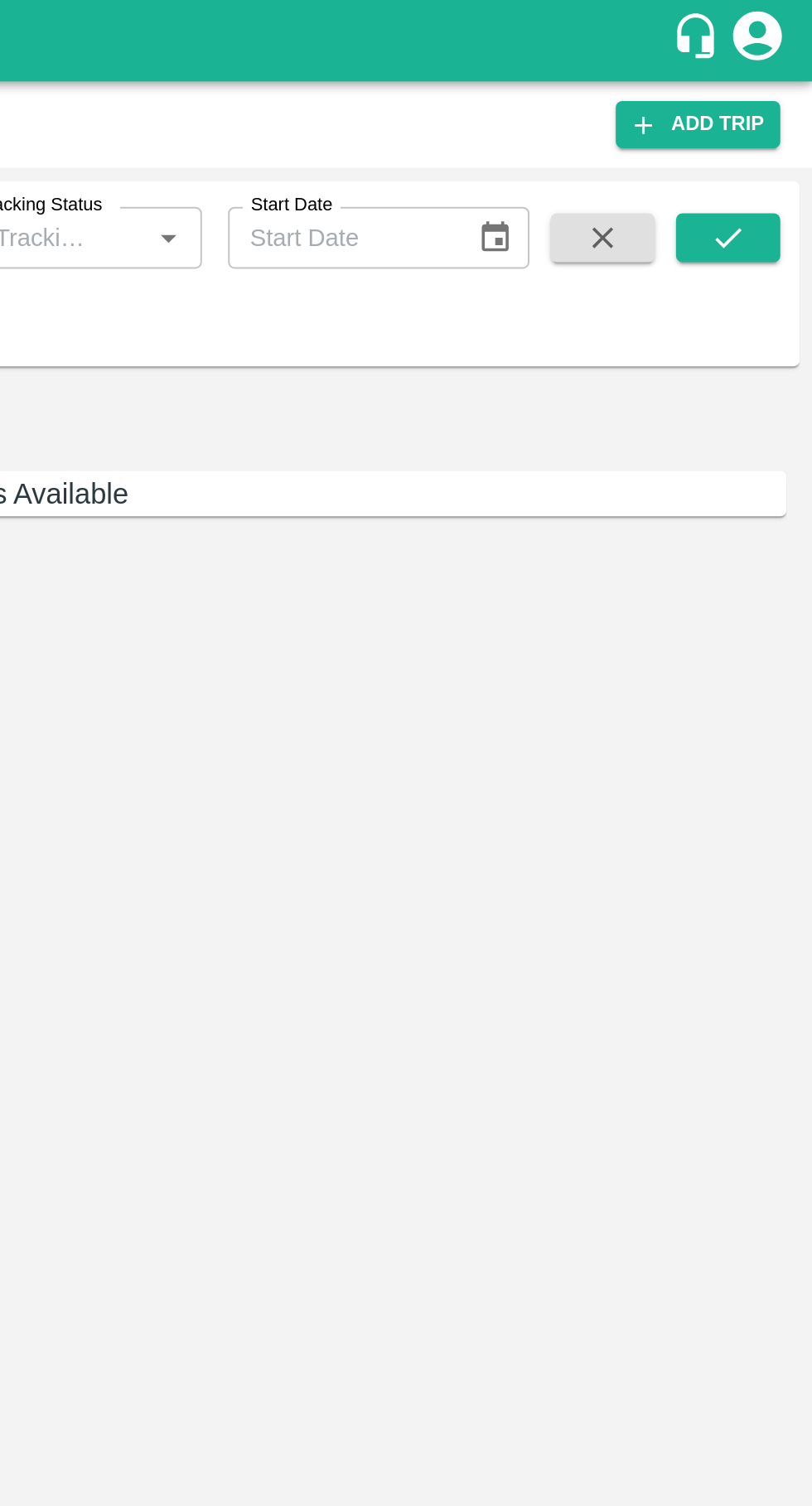
type input "87075"
click at [773, 122] on icon "submit" at bounding box center [768, 121] width 18 height 18
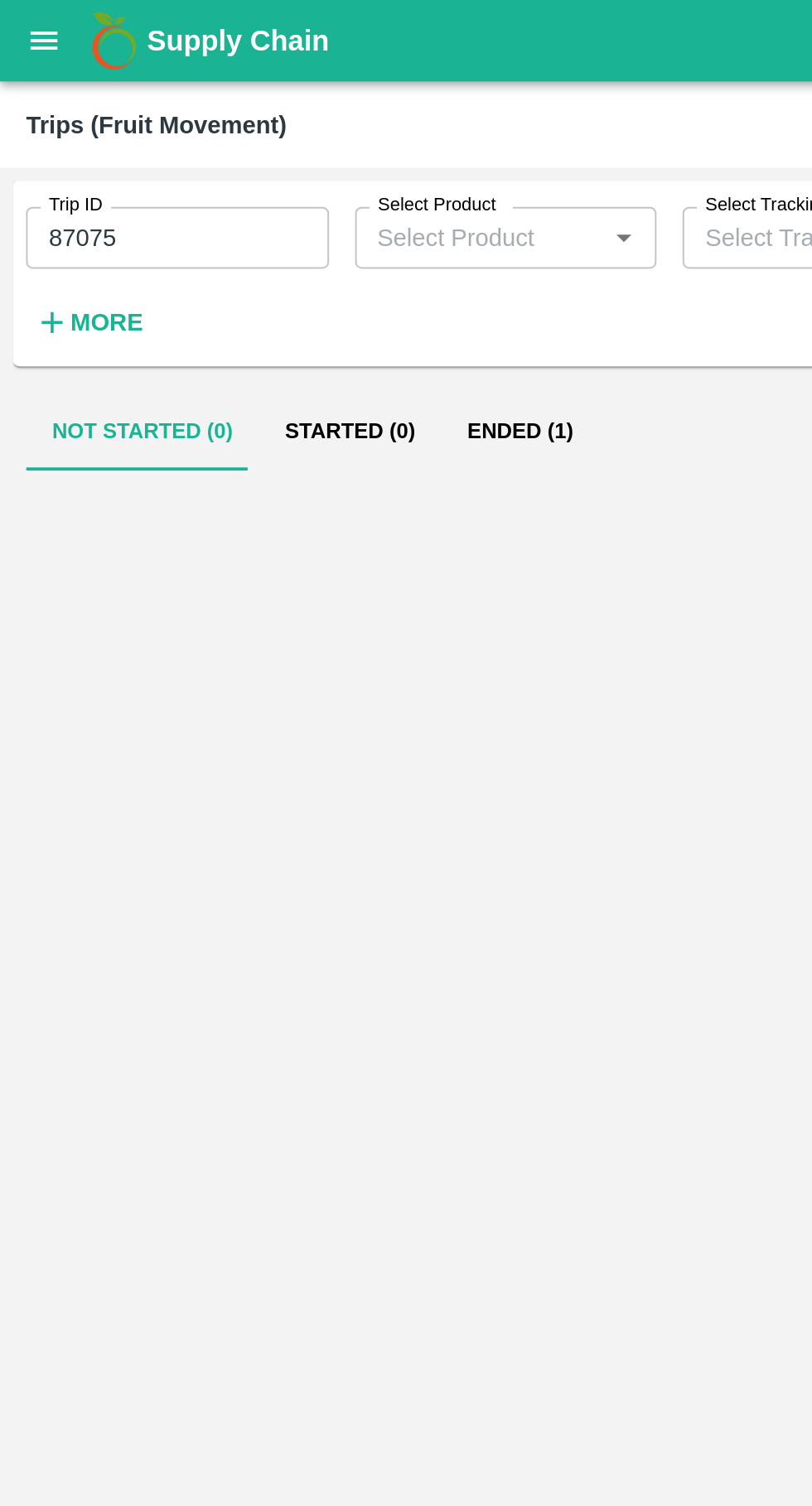
click at [275, 213] on button "Ended (1)" at bounding box center [264, 219] width 80 height 40
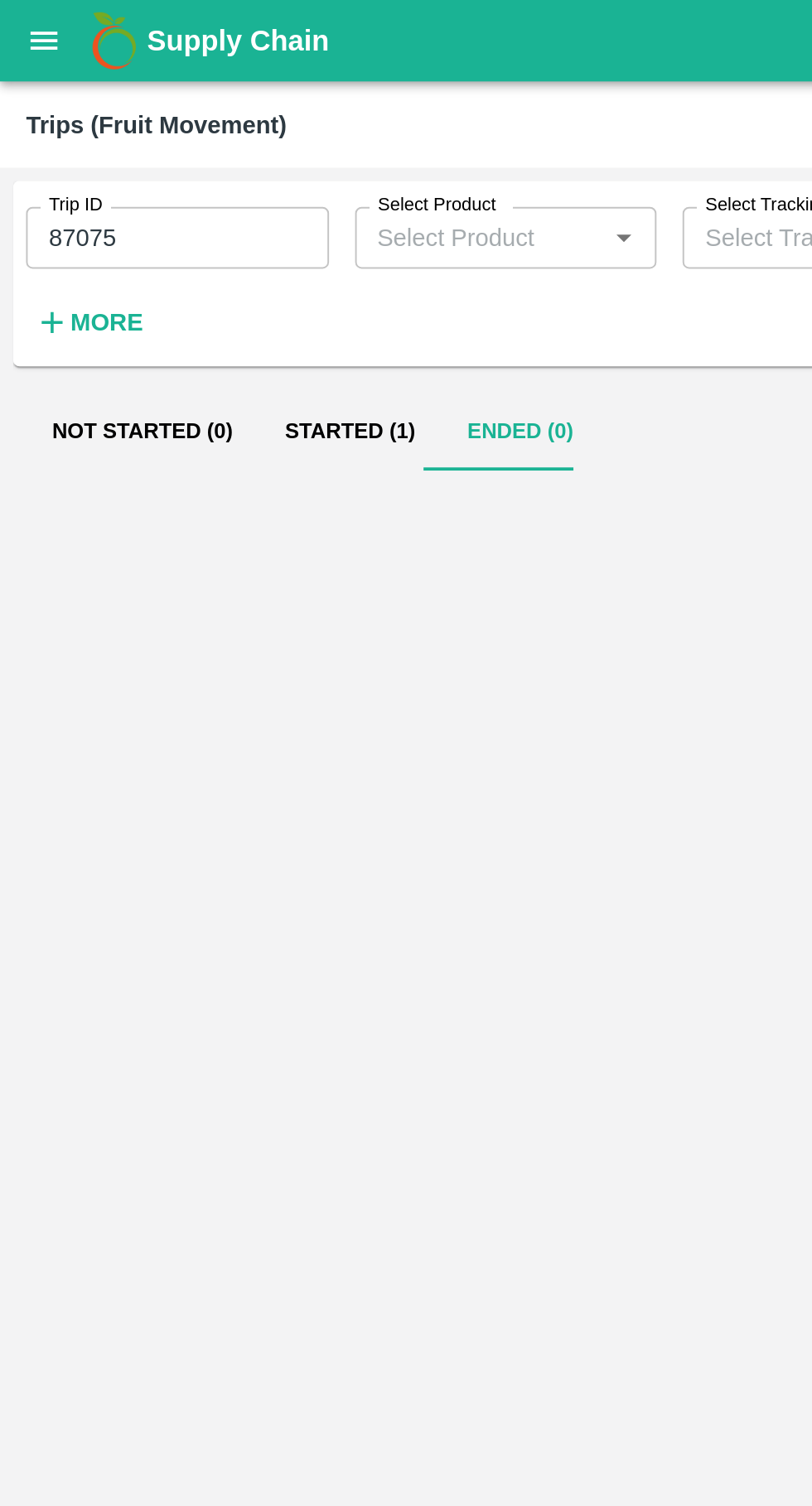
click at [168, 223] on button "Started (1)" at bounding box center [178, 219] width 93 height 40
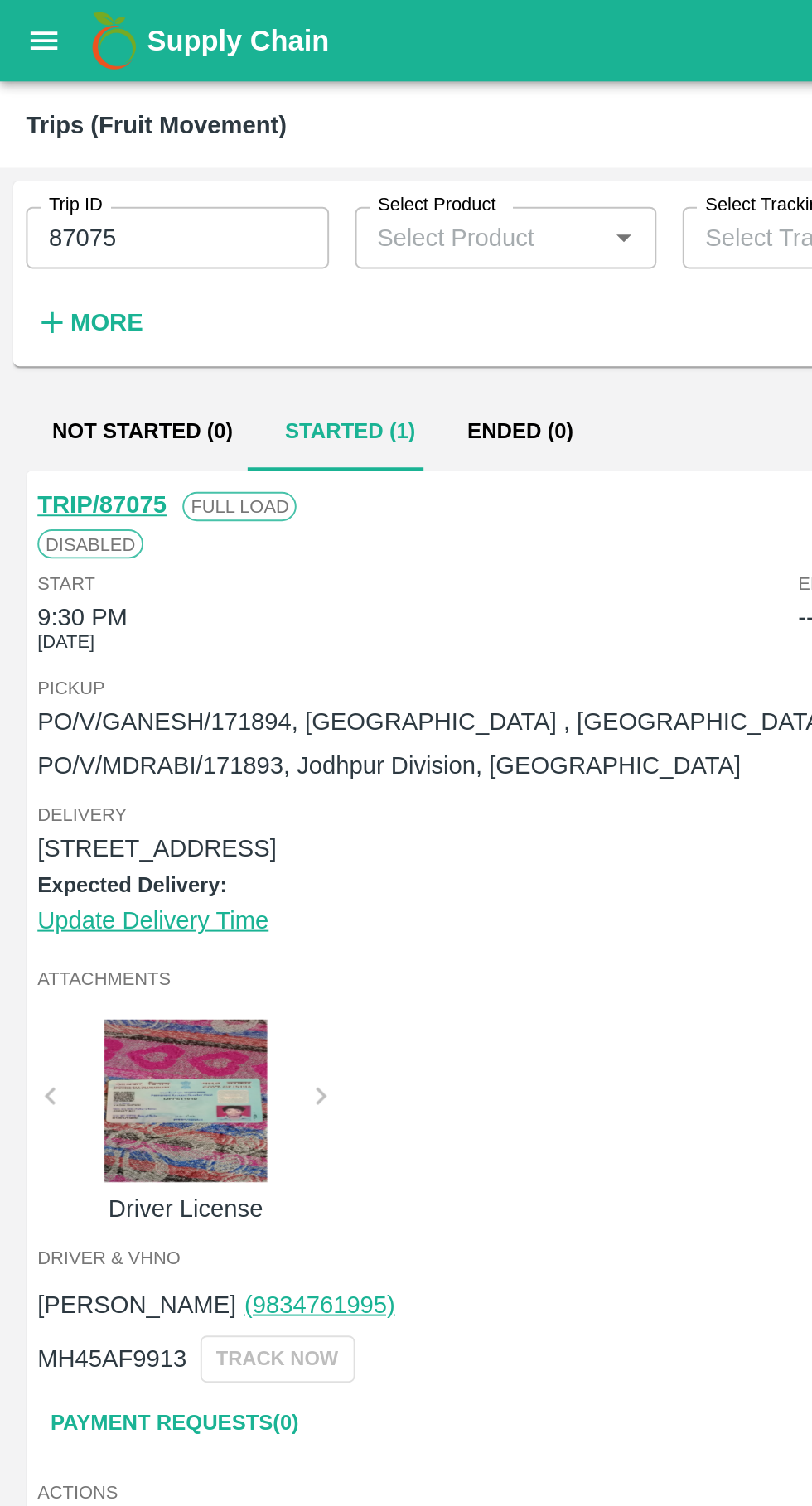
click at [305, 604] on div "Attachments Driver License" at bounding box center [406, 557] width 777 height 142
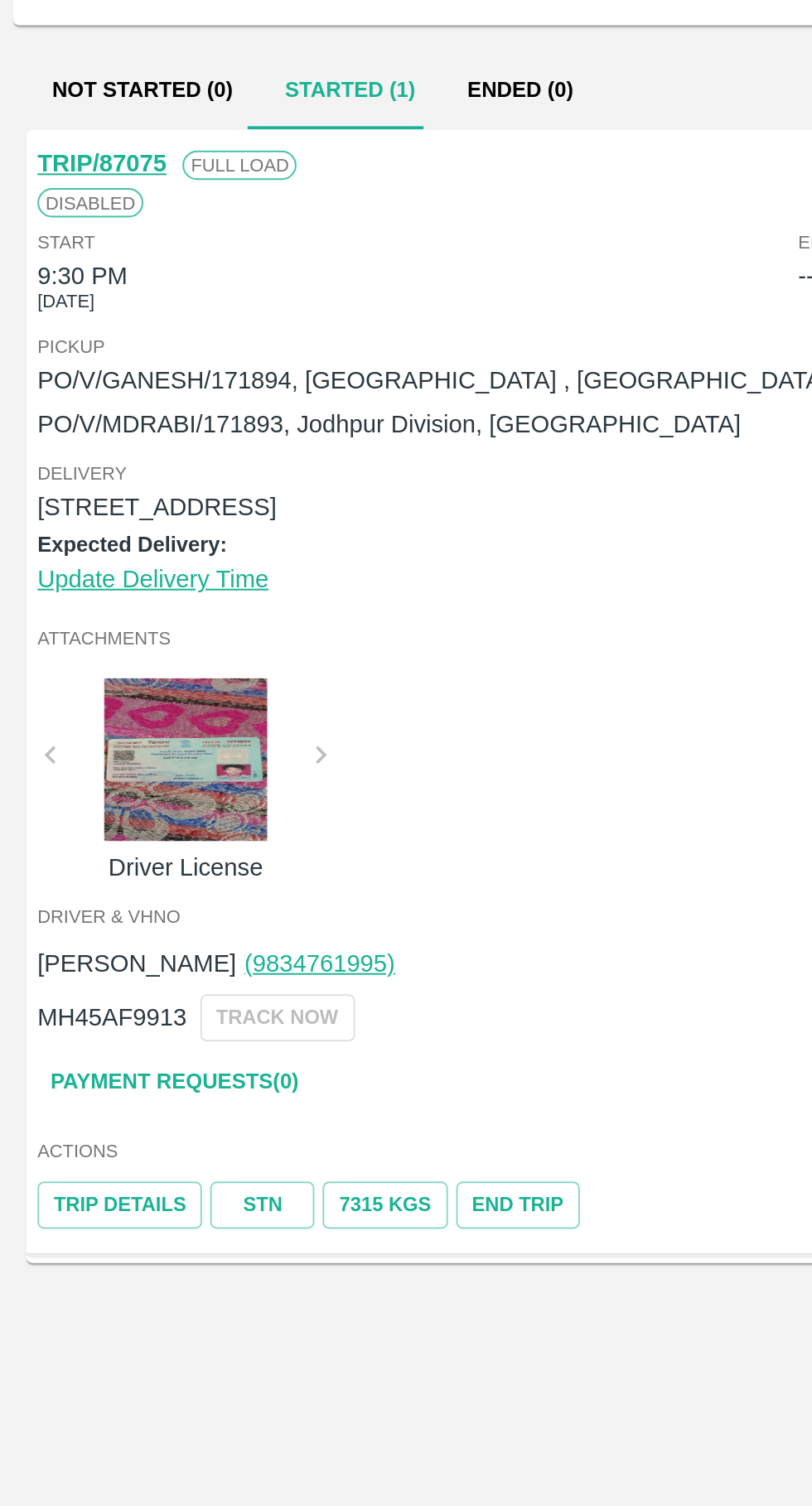
click at [44, 217] on button "Not Started (0)" at bounding box center [72, 219] width 119 height 40
